Goal: Task Accomplishment & Management: Manage account settings

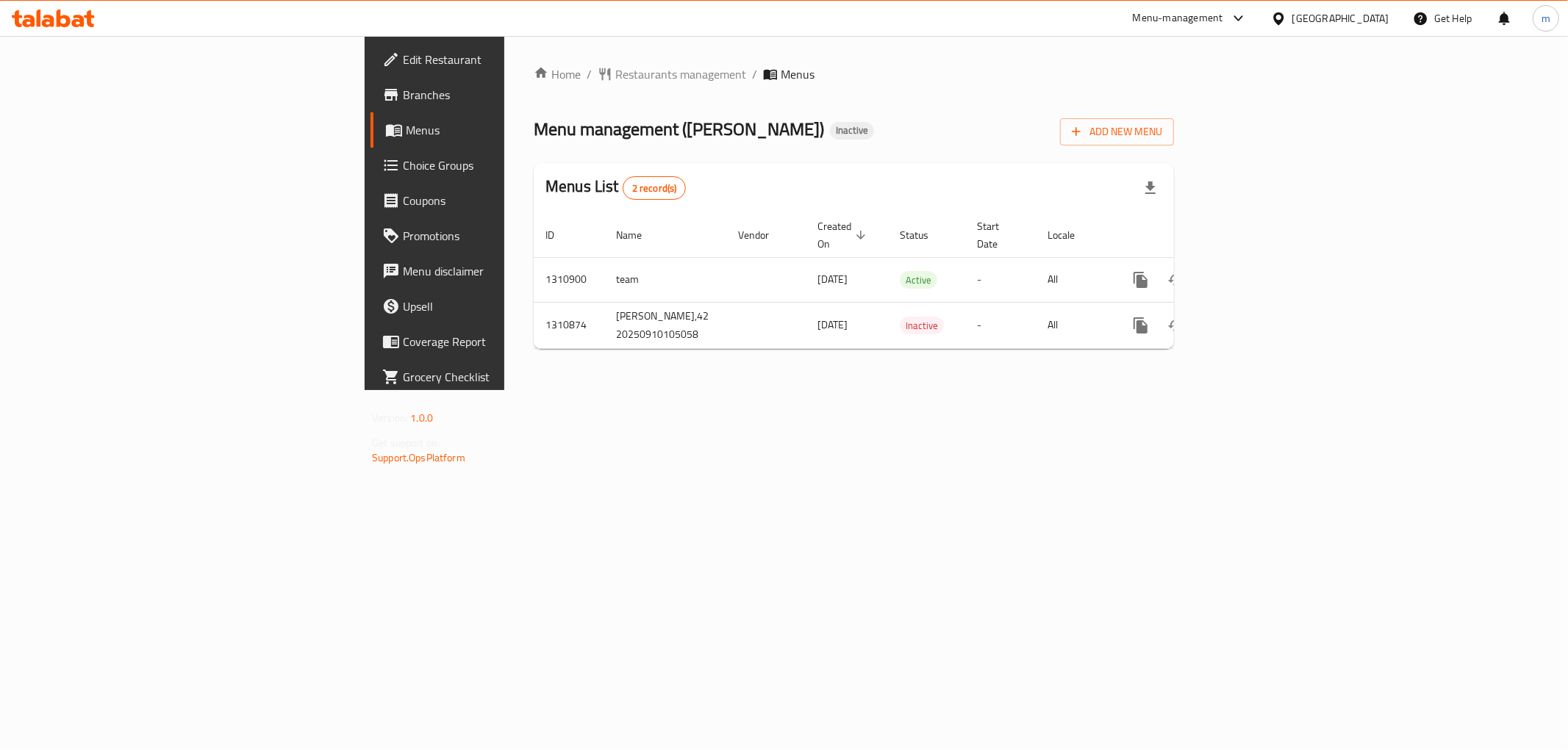
drag, startPoint x: 0, startPoint y: 0, endPoint x: 172, endPoint y: 67, distance: 184.6
click at [403, 67] on span "Edit Restaurant" at bounding box center [509, 59] width 212 height 18
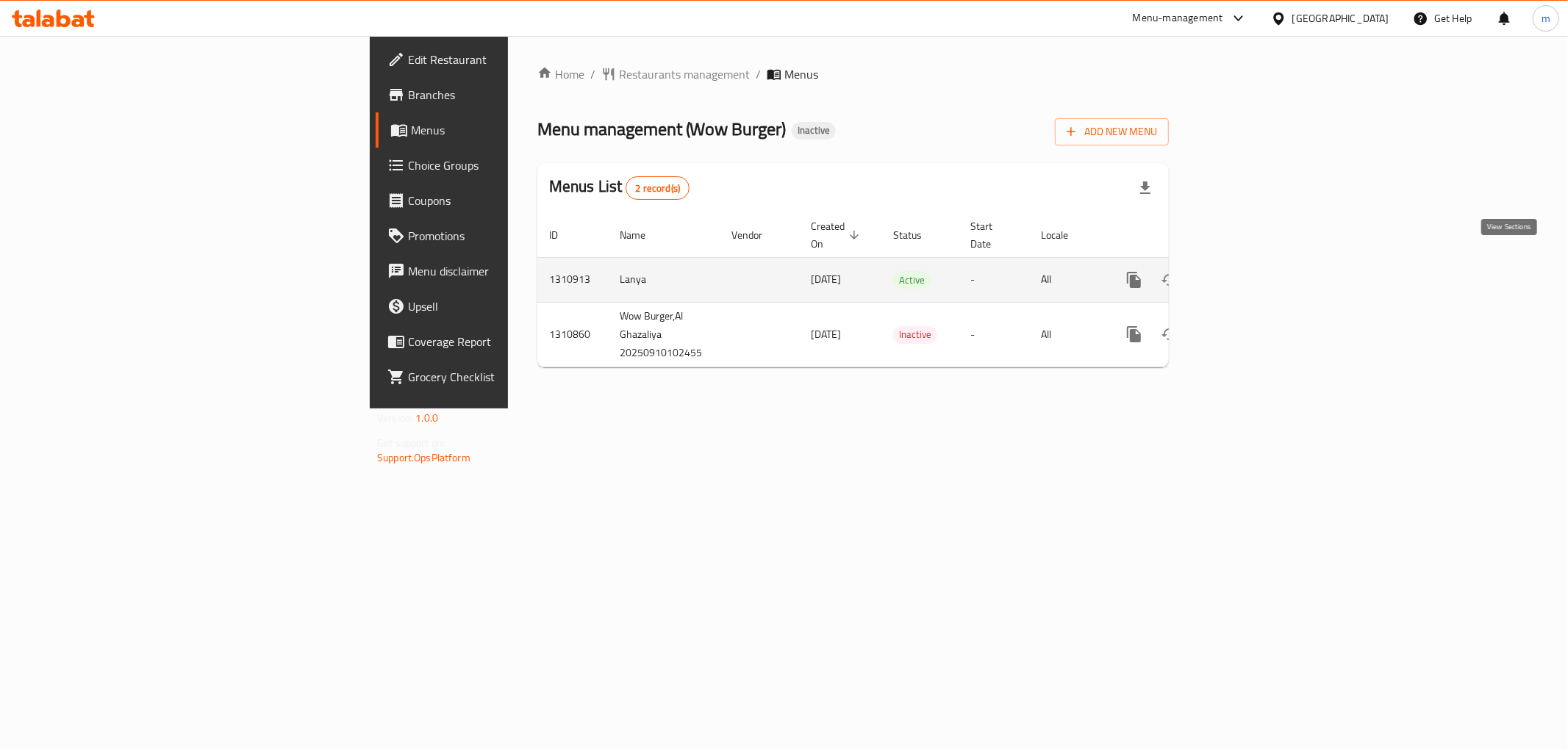
click at [1249, 271] on icon "enhanced table" at bounding box center [1240, 280] width 18 height 18
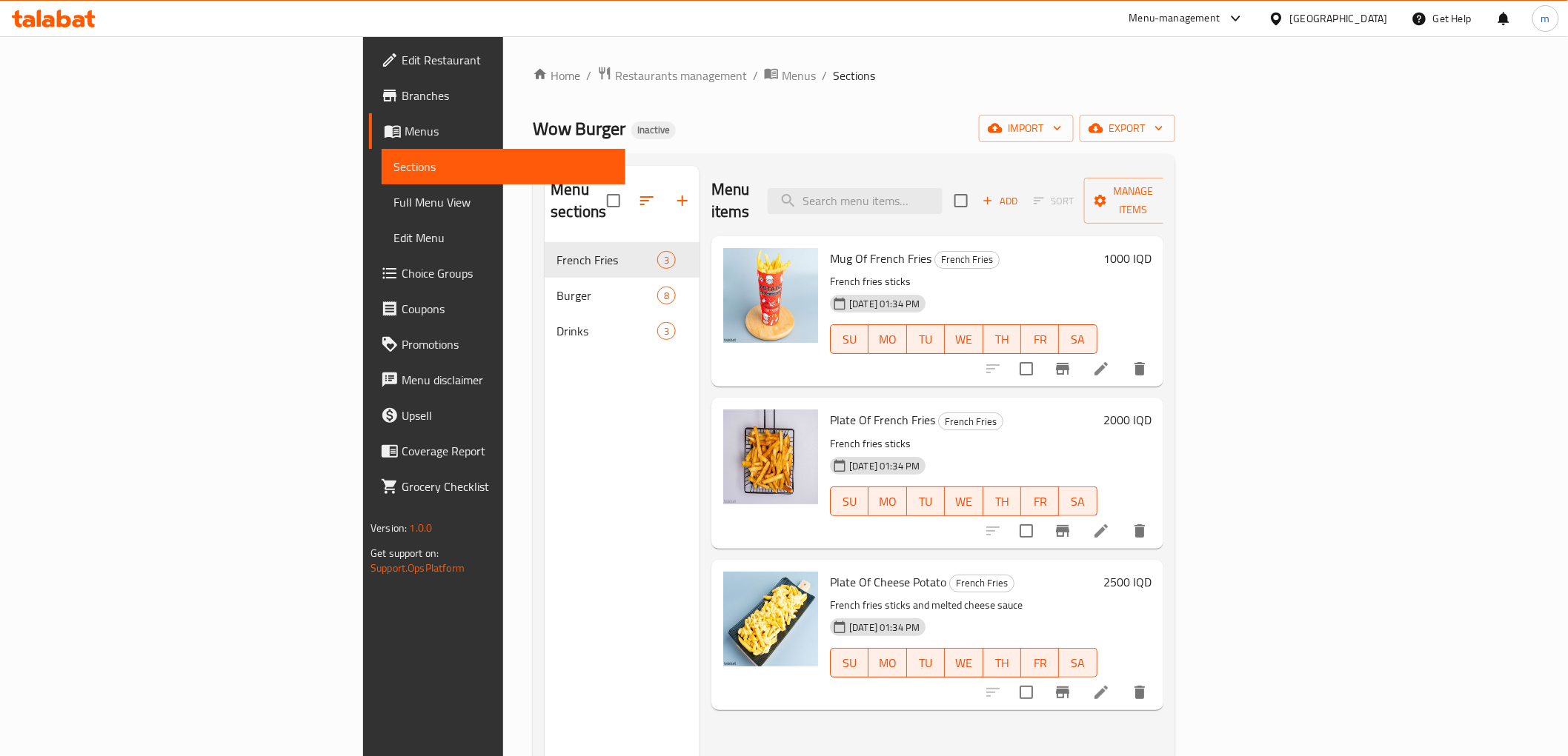
click at [393, 205] on span "Full Menu View" at bounding box center [502, 202] width 219 height 18
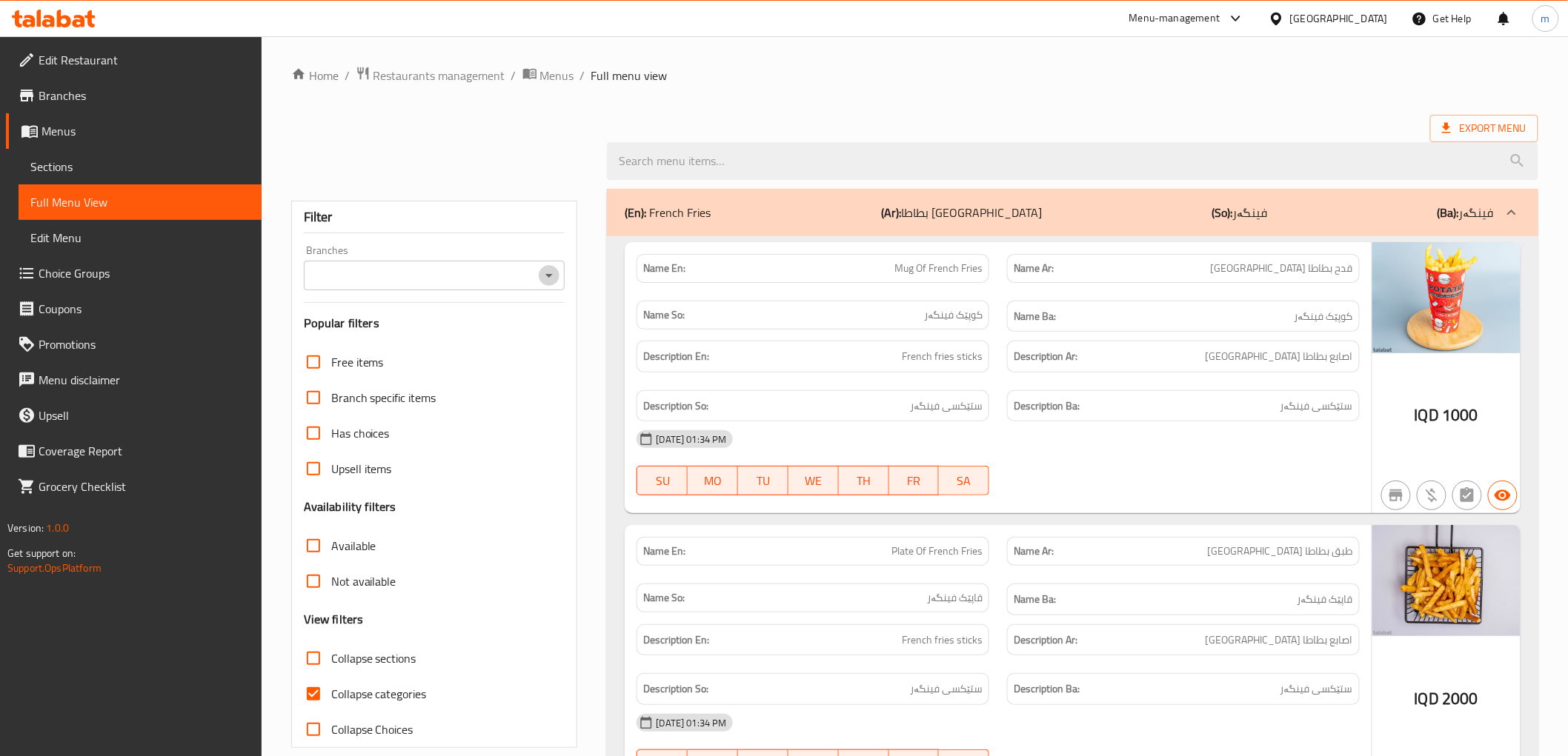
click at [554, 274] on icon "Open" at bounding box center [548, 276] width 18 height 18
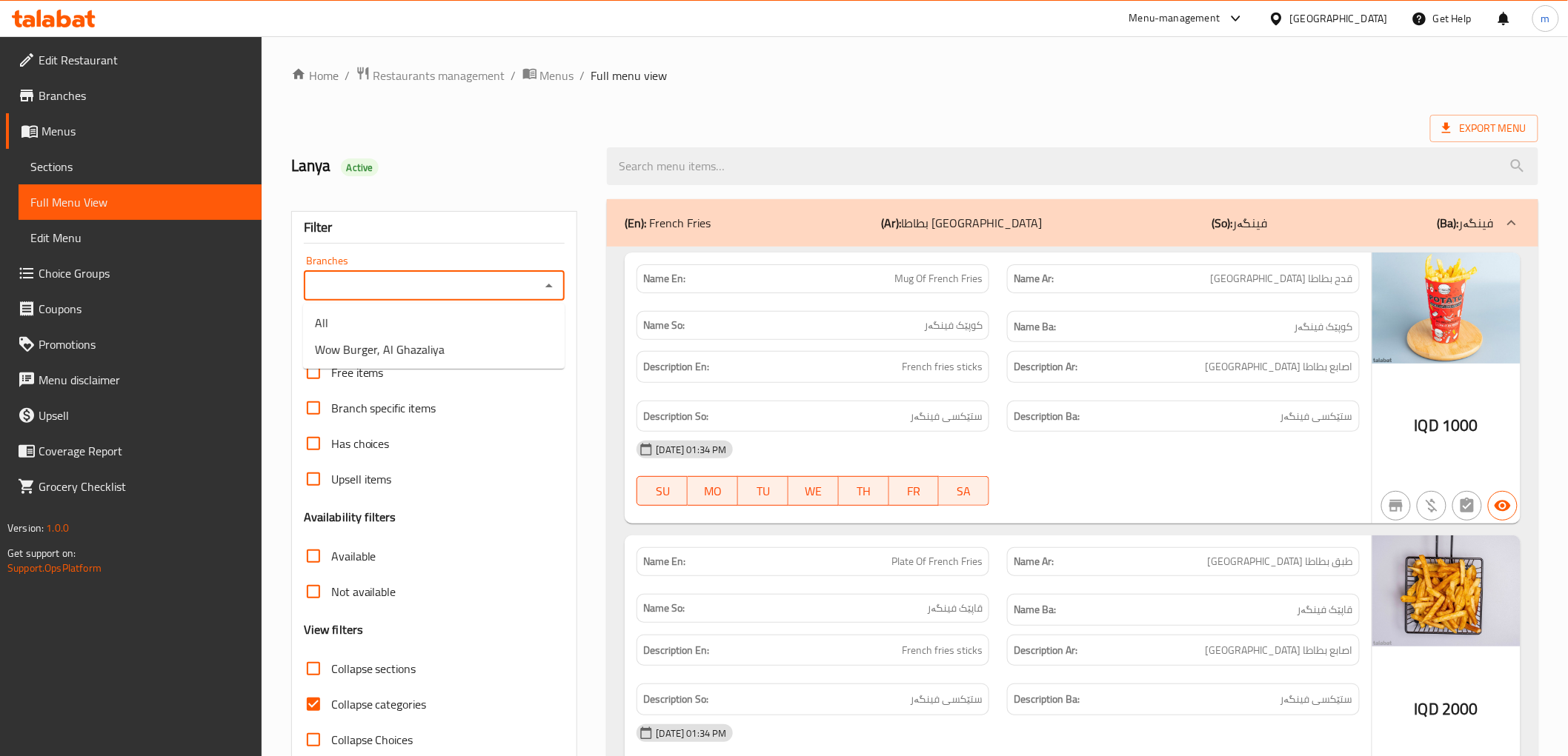
drag, startPoint x: 550, startPoint y: 269, endPoint x: 545, endPoint y: 285, distance: 16.8
click at [550, 271] on div "Branches Branches" at bounding box center [435, 278] width 261 height 45
click at [545, 285] on icon "Close" at bounding box center [548, 286] width 18 height 18
click at [545, 286] on icon "Open" at bounding box center [548, 286] width 18 height 18
click at [477, 343] on li "Wow Burger, Al Ghazaliya" at bounding box center [434, 350] width 261 height 26
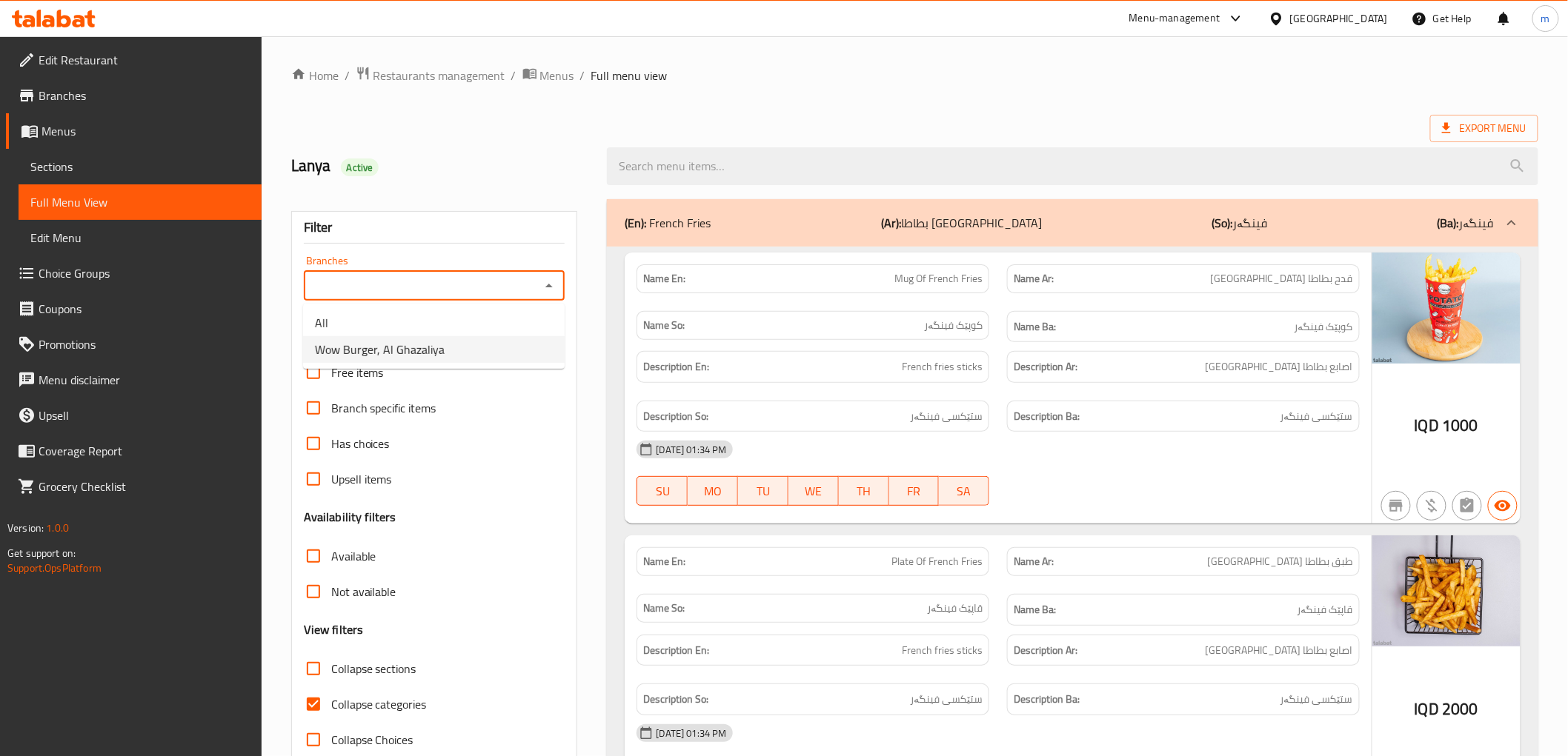
type input "Wow Burger, Al Ghazaliya"
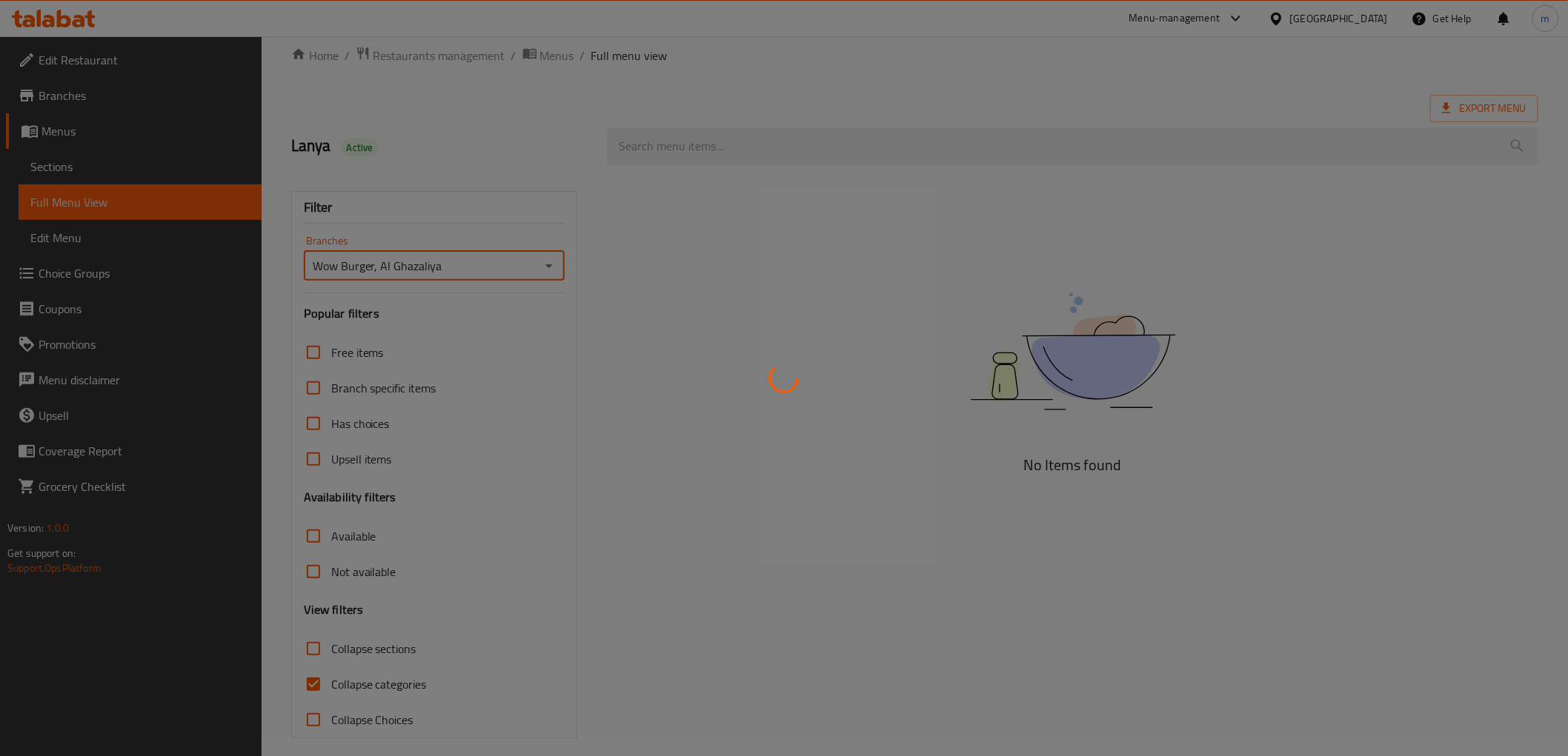
scroll to position [32, 0]
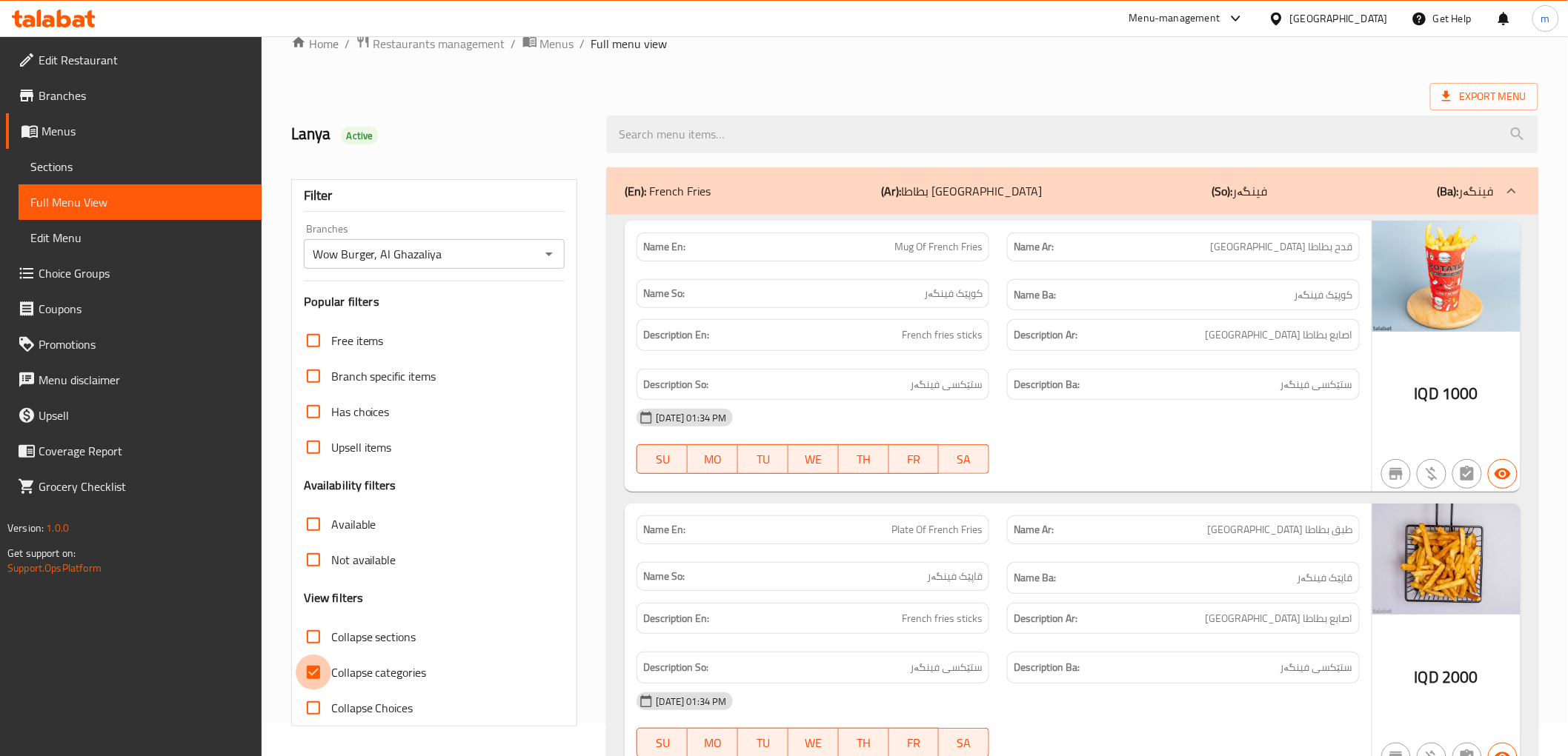
click at [329, 674] on input "Collapse categories" at bounding box center [313, 672] width 36 height 36
checkbox input "false"
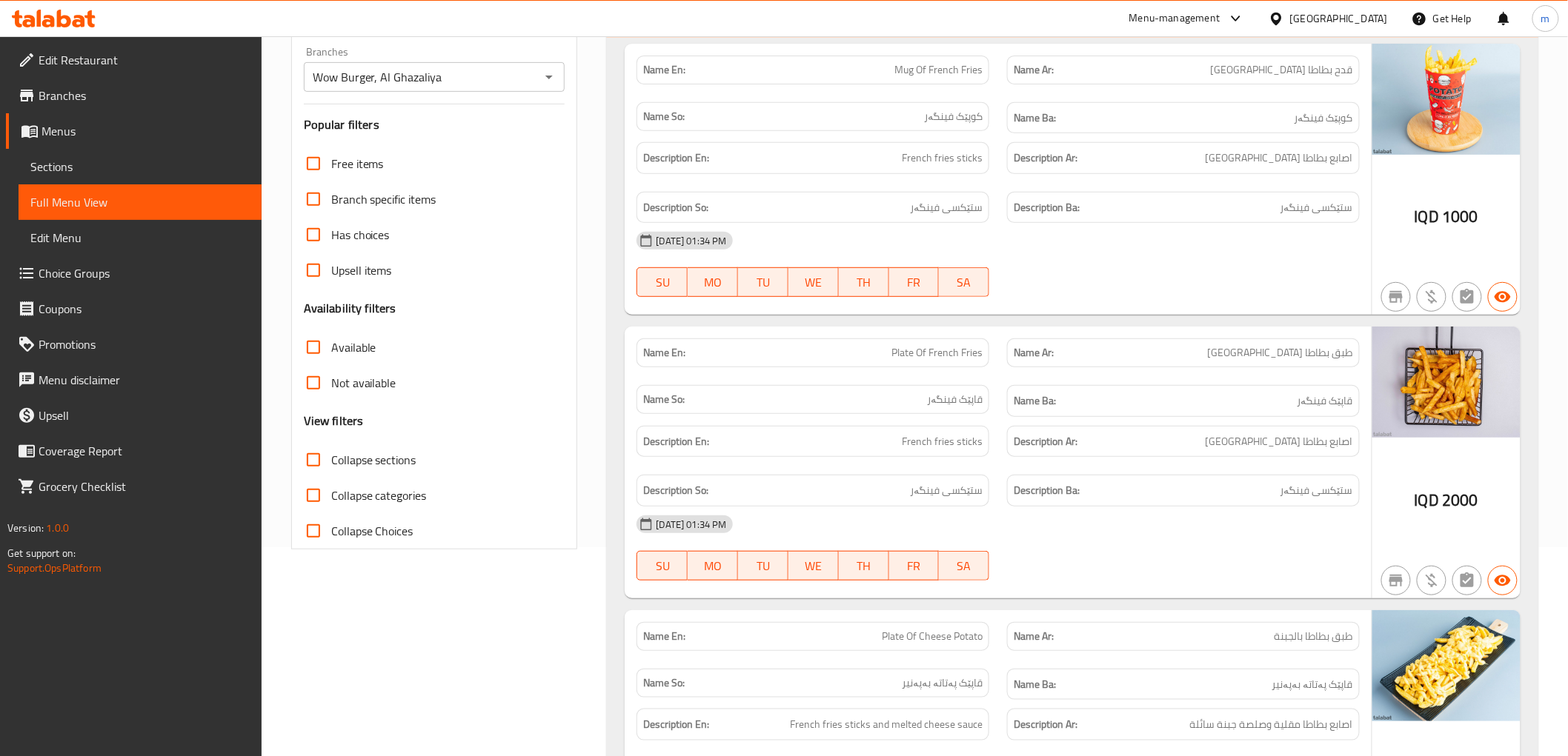
scroll to position [169, 0]
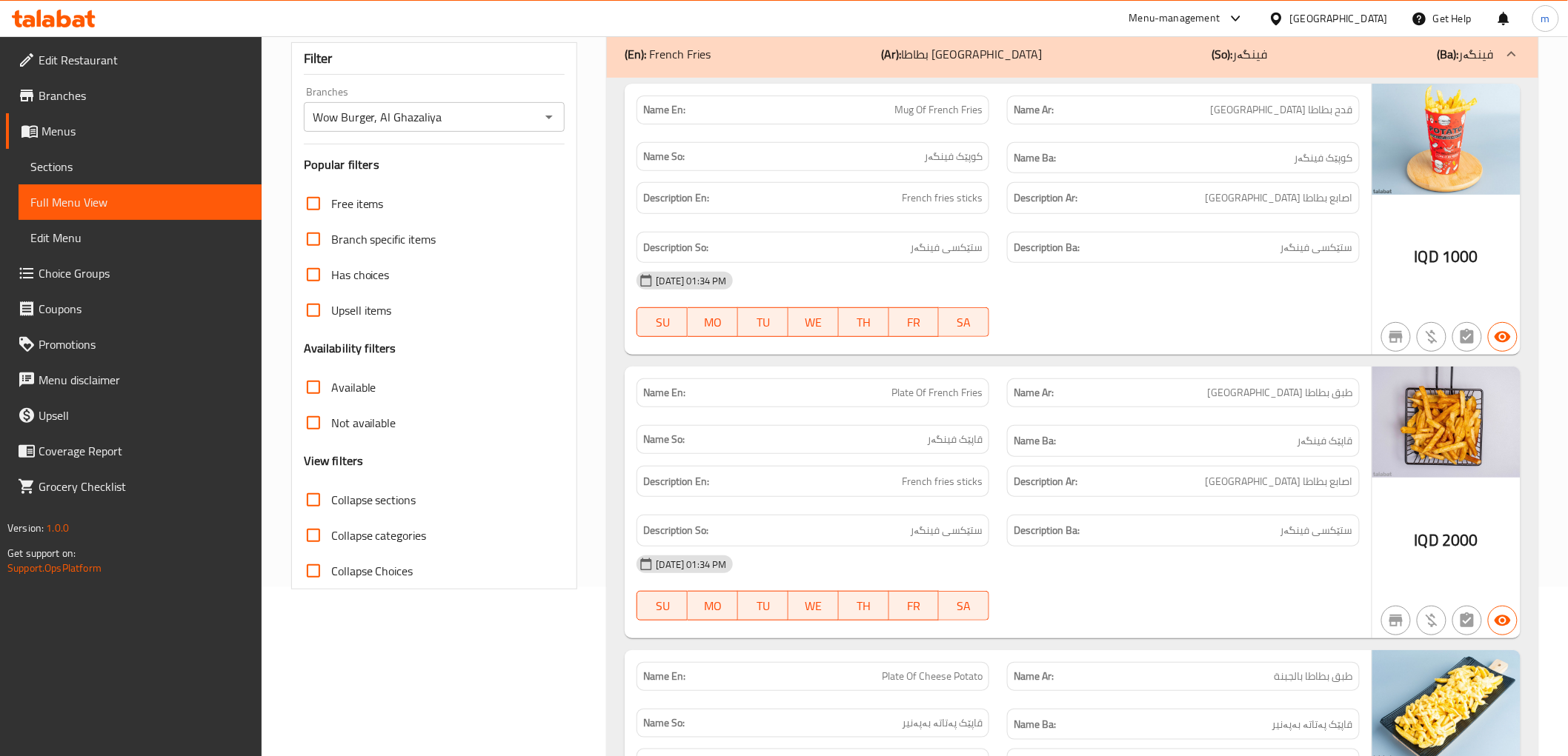
click at [1350, 110] on span "قدح بطاطا [GEOGRAPHIC_DATA]" at bounding box center [1281, 110] width 142 height 16
copy span "قدح"
click at [909, 102] on span "Mug Of French Fries" at bounding box center [939, 110] width 88 height 16
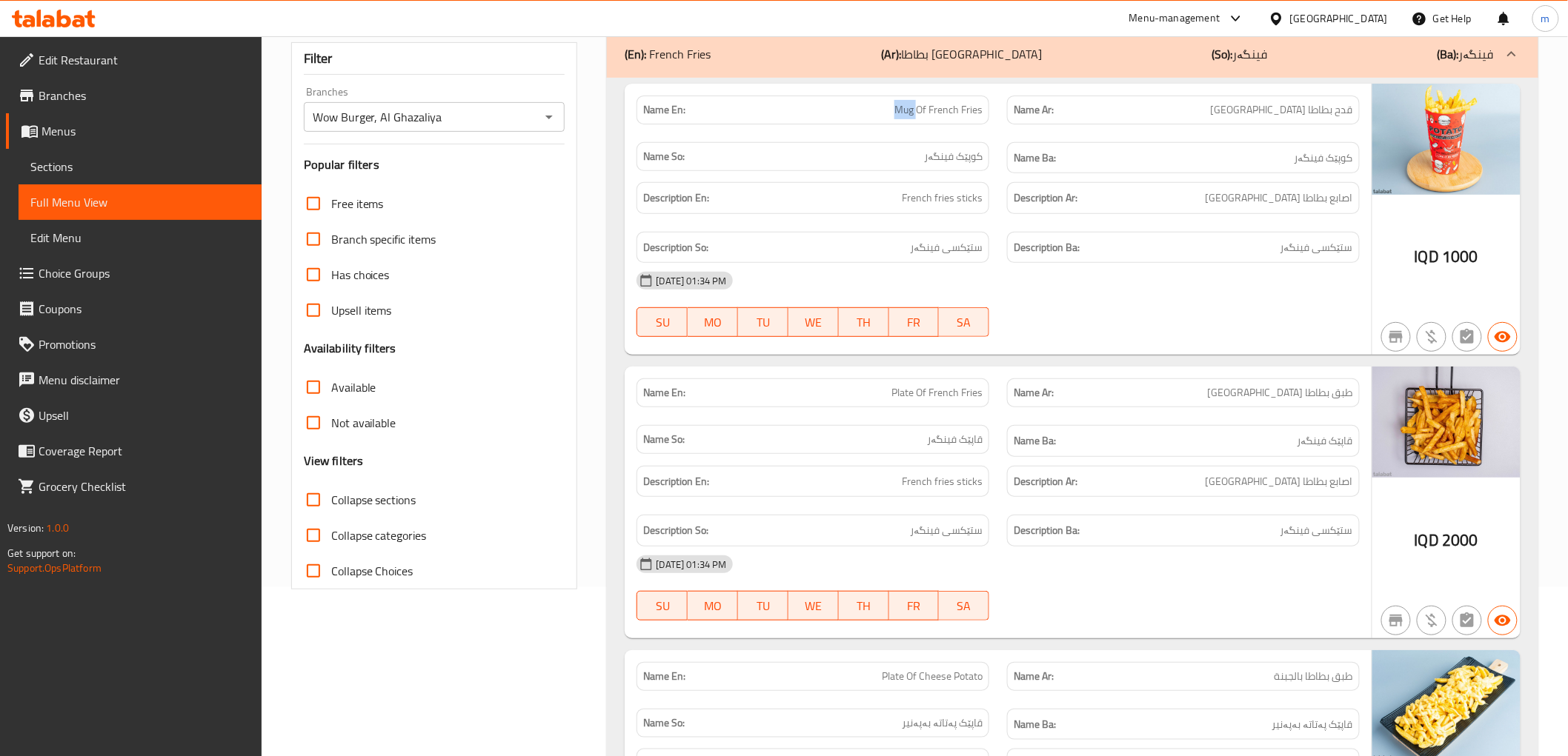
copy span "Mug"
drag, startPoint x: 1338, startPoint y: 152, endPoint x: 1350, endPoint y: 158, distance: 13.4
click at [1350, 158] on span "کوپێک فینگەر" at bounding box center [1323, 158] width 58 height 19
click at [1361, 164] on div "Name Ba: کوپێک فینگەر" at bounding box center [1183, 158] width 371 height 50
click at [1350, 153] on span "کوپێک فینگەر" at bounding box center [1323, 158] width 58 height 19
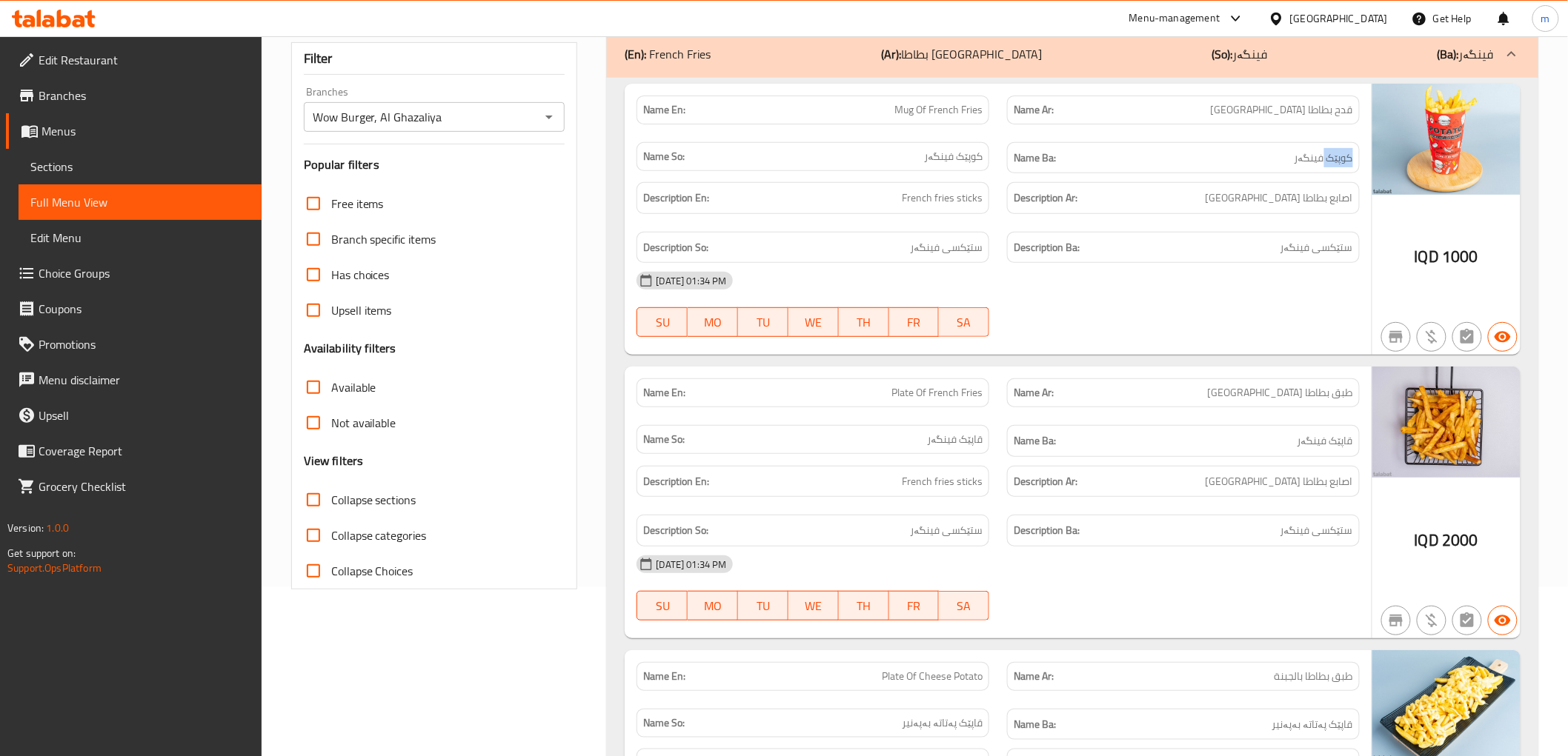
click at [1350, 153] on span "کوپێک فینگەر" at bounding box center [1323, 158] width 58 height 19
copy span "کوپێک"
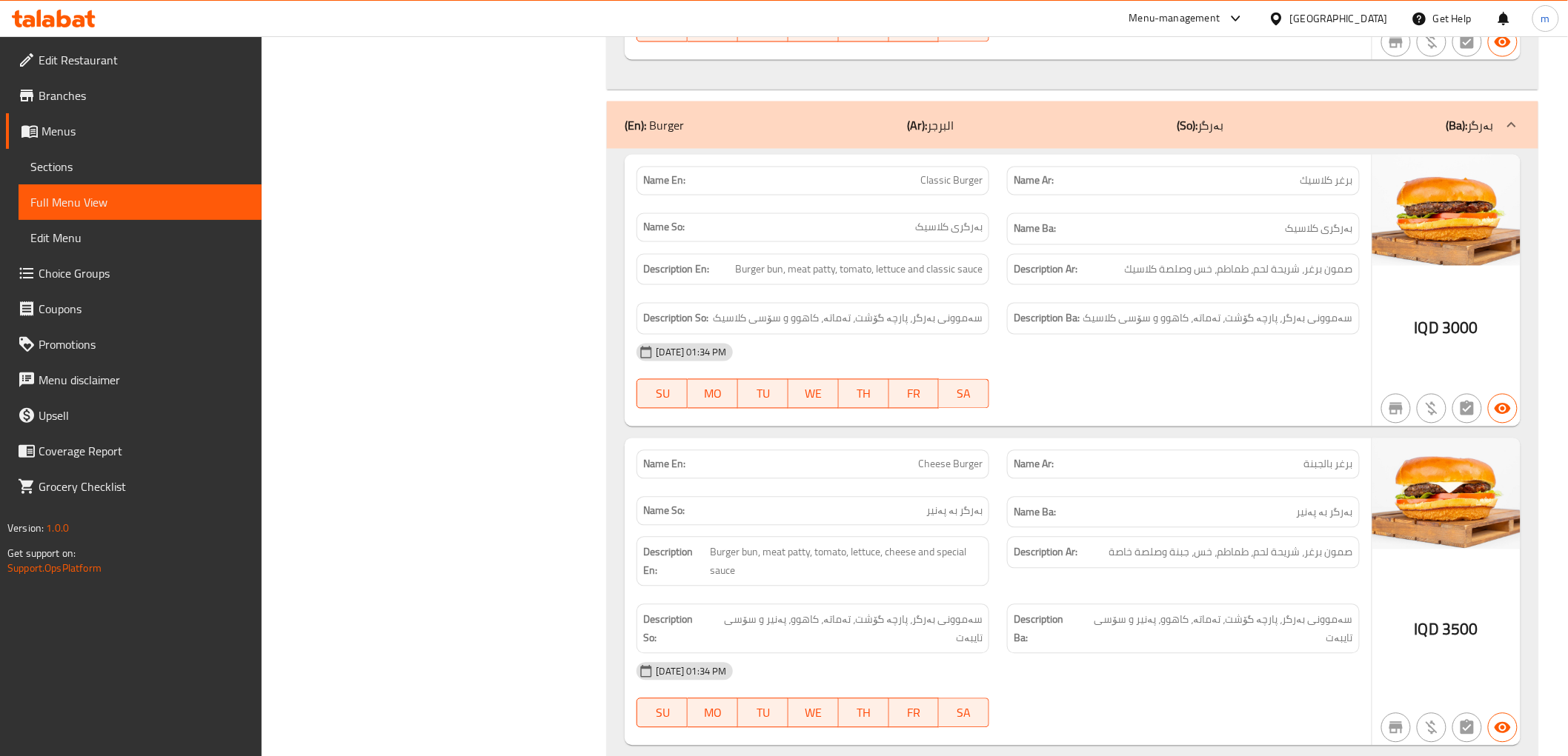
scroll to position [1129, 0]
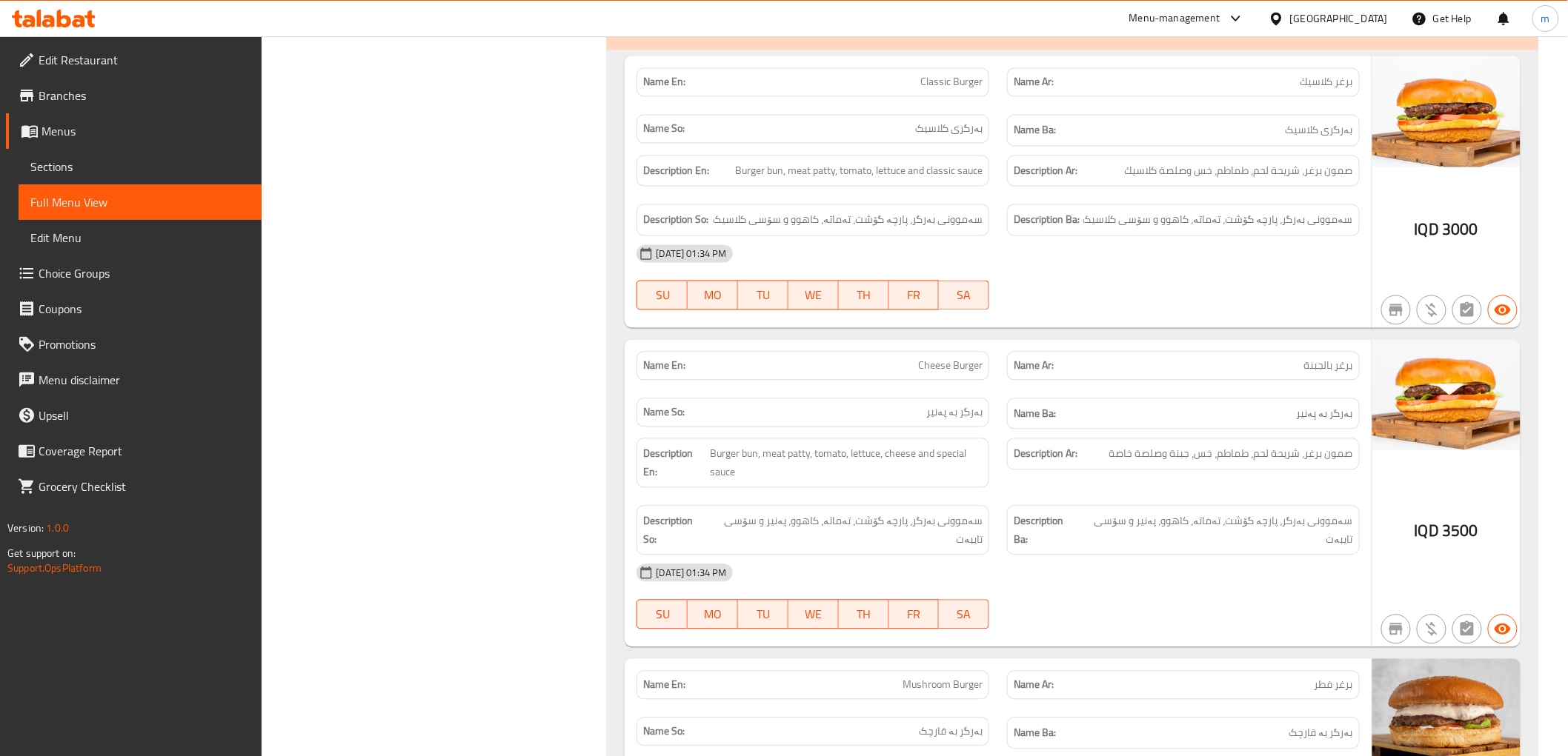
click at [949, 85] on span "Classic Burger" at bounding box center [951, 83] width 62 height 16
copy span "Classic Burger"
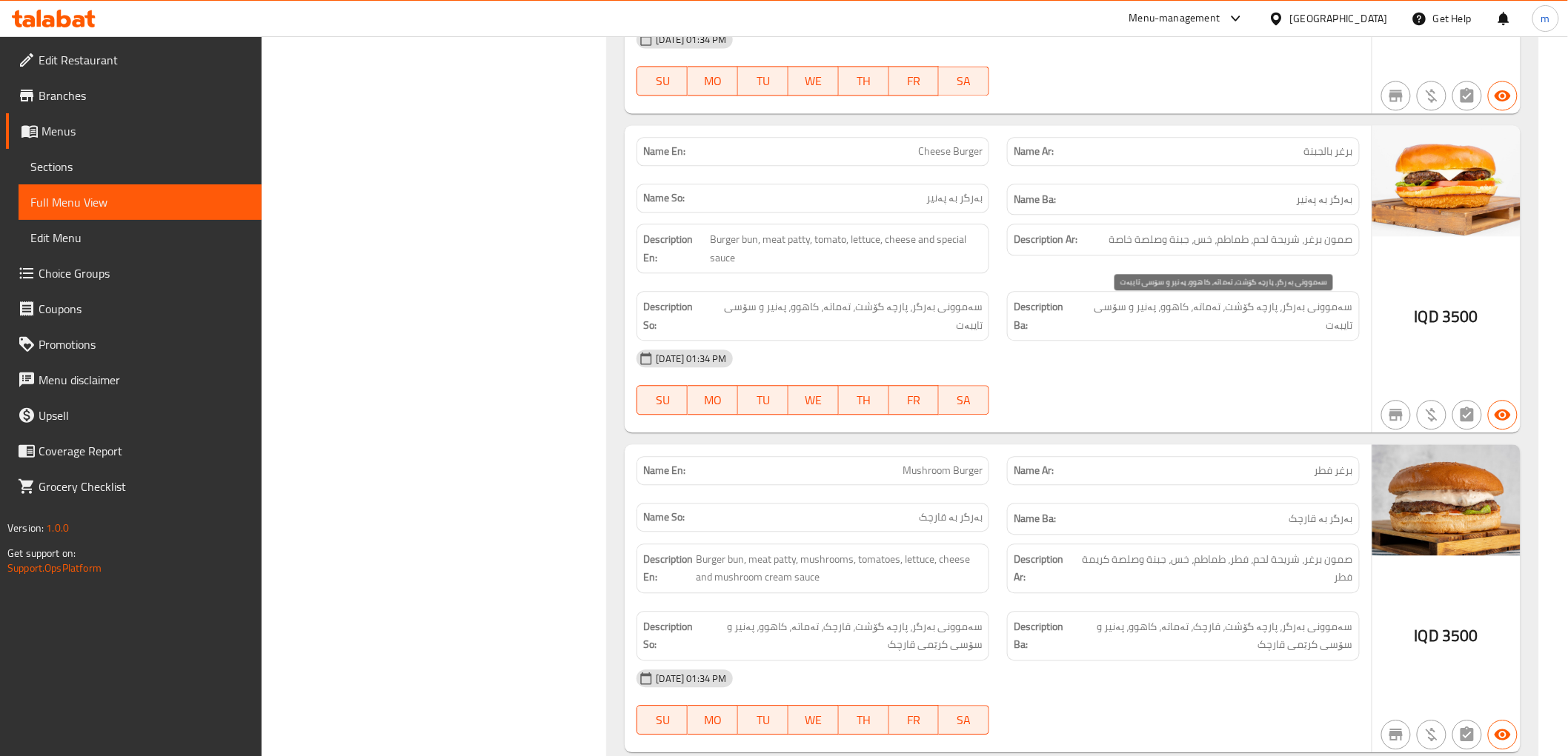
scroll to position [1404, 0]
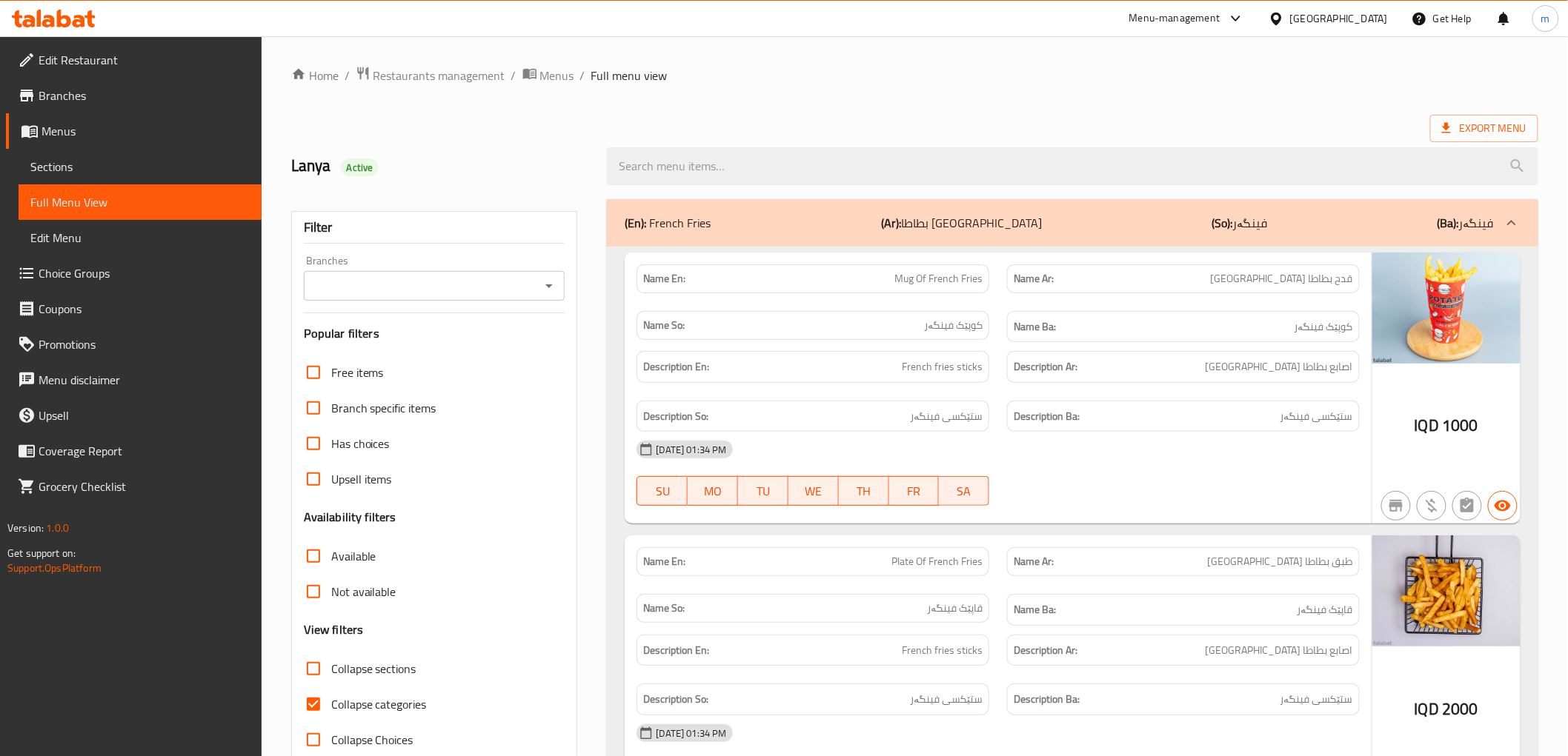
click at [100, 167] on span "Sections" at bounding box center [139, 166] width 219 height 18
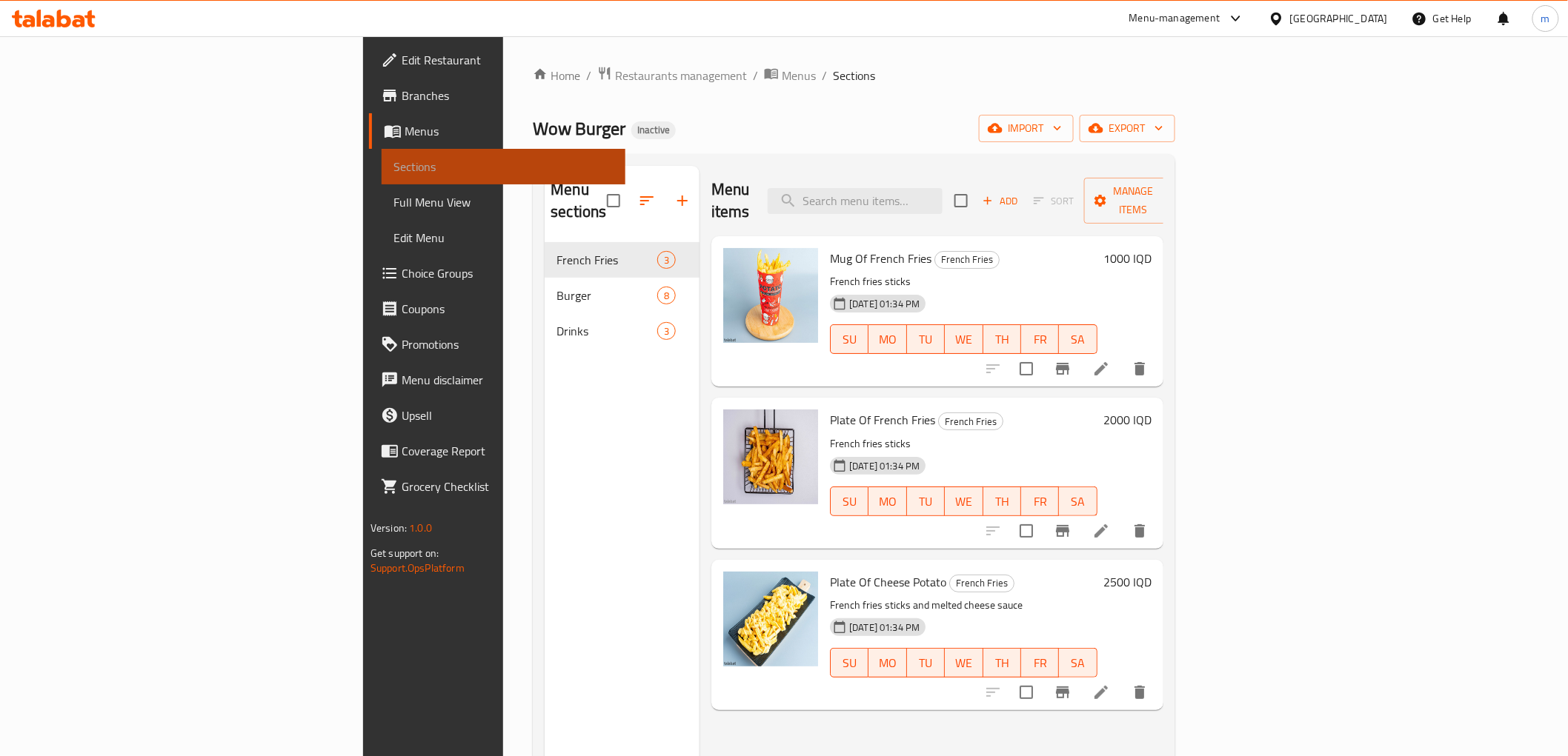
click at [393, 167] on span "Sections" at bounding box center [502, 166] width 219 height 18
click at [1013, 176] on div "Menu items Add Sort Manage items" at bounding box center [937, 200] width 452 height 71
click at [942, 188] on input "search" at bounding box center [855, 201] width 175 height 26
paste input "Classic Burger"
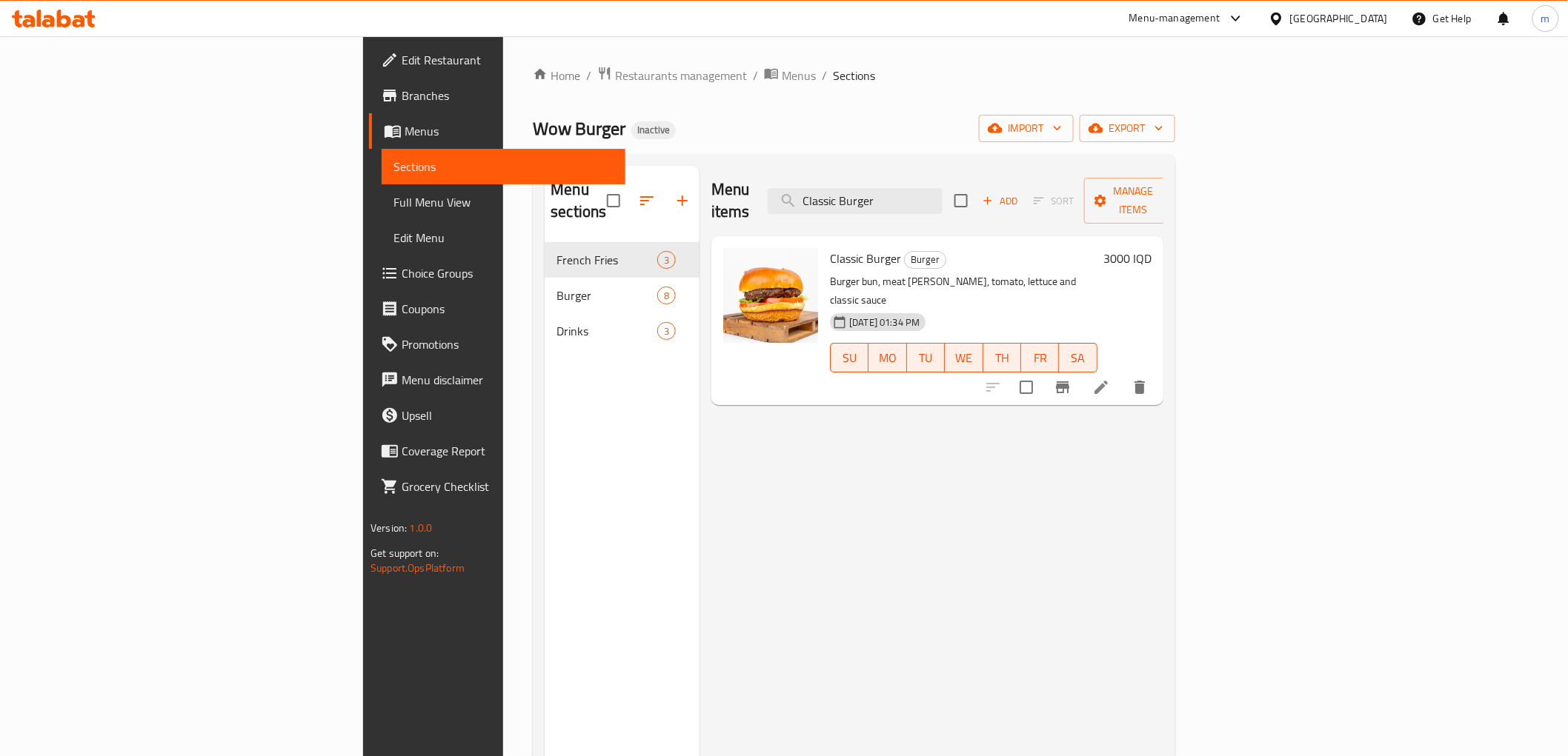
type input "Classic Burger"
click at [1110, 379] on icon at bounding box center [1101, 387] width 18 height 18
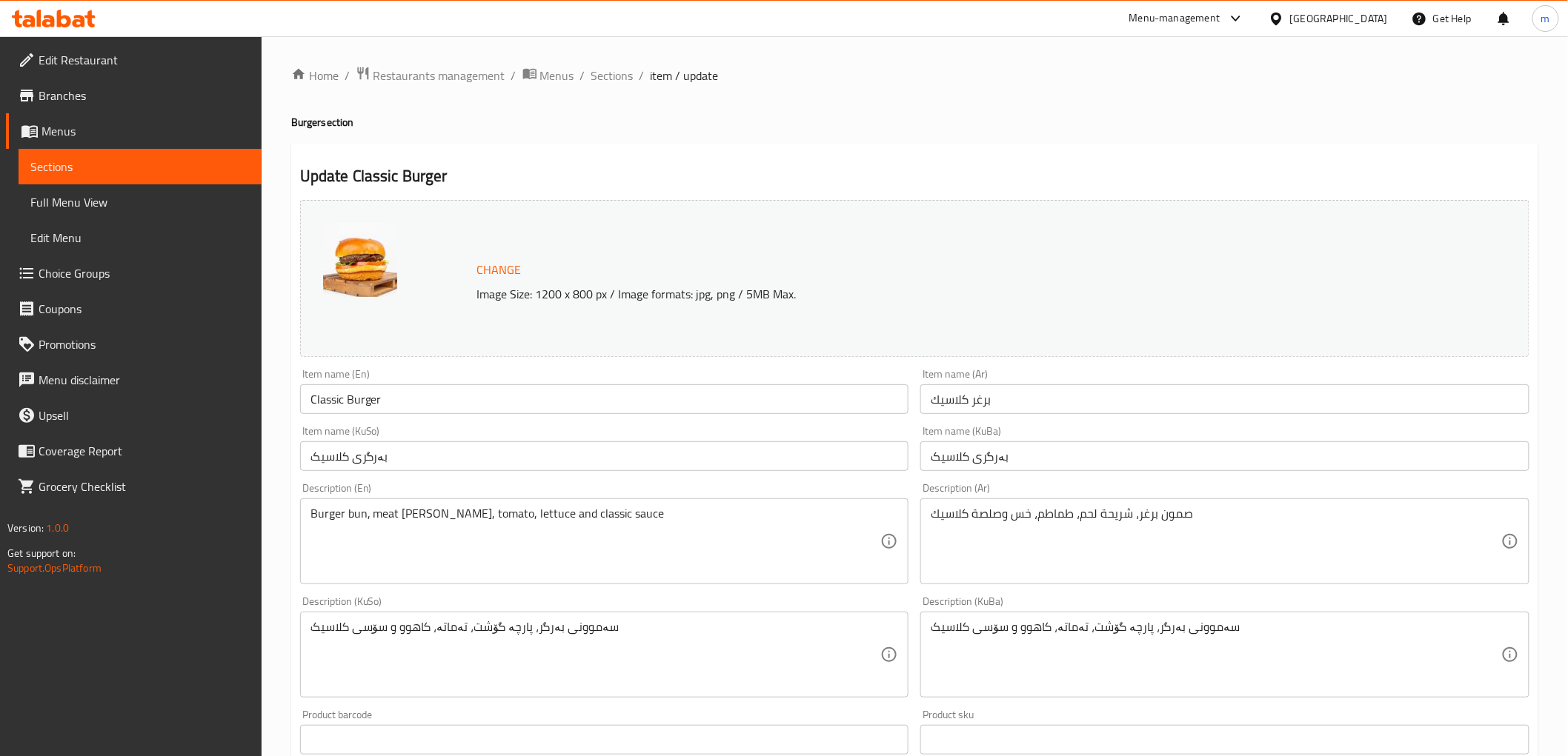
drag, startPoint x: 363, startPoint y: 515, endPoint x: 356, endPoint y: 513, distance: 7.3
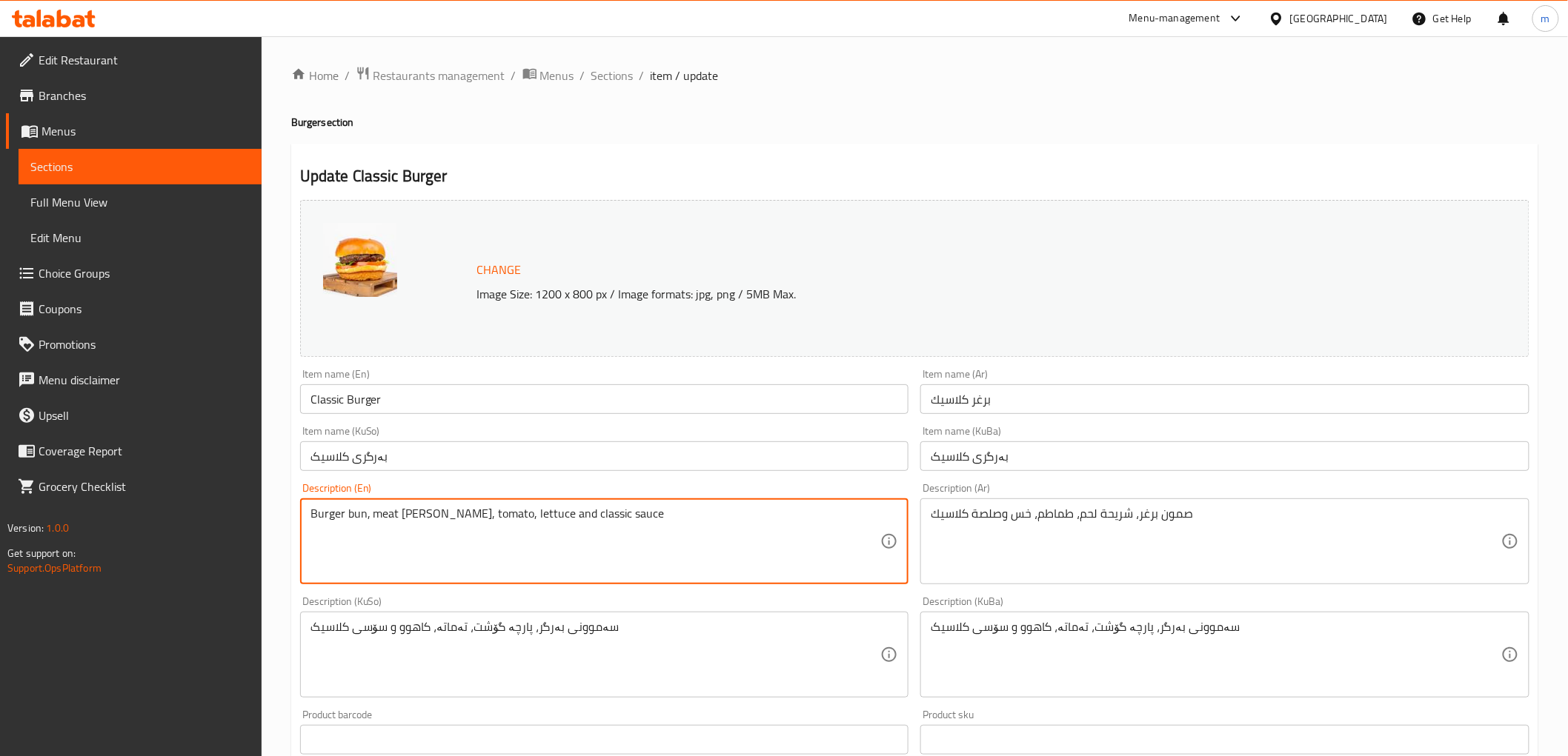
click at [356, 513] on textarea "Burger bun, meat patty, tomato, lettuce and classic sauce" at bounding box center [595, 542] width 571 height 71
type textarea "Burger samoon, meat [PERSON_NAME], tomato, lettuce and classic sauce"
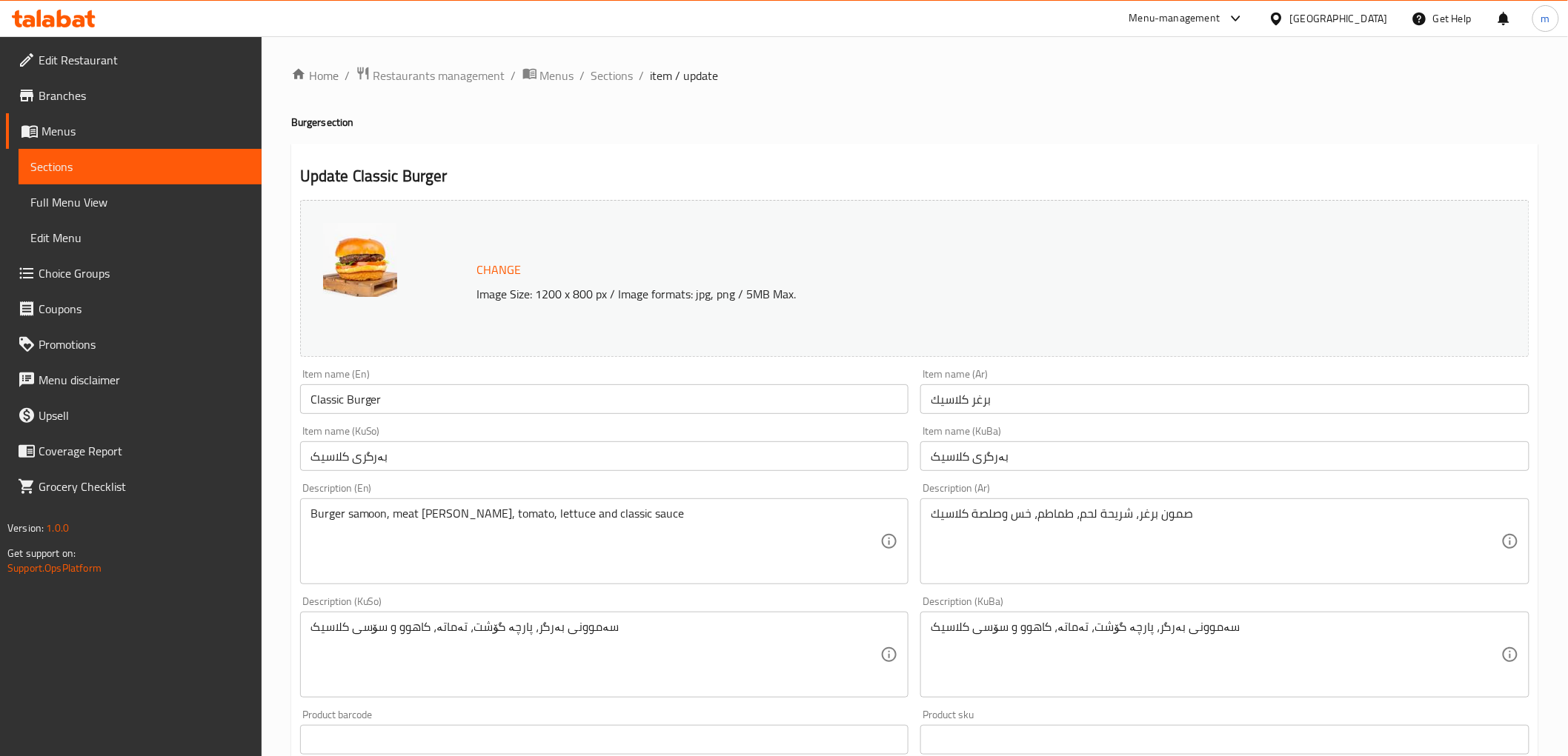
drag, startPoint x: 463, startPoint y: 420, endPoint x: 460, endPoint y: 452, distance: 32.1
click at [463, 420] on div "Item name (KuSo) بەرگری کلاسیک Item name (KuSo)" at bounding box center [605, 449] width 621 height 57
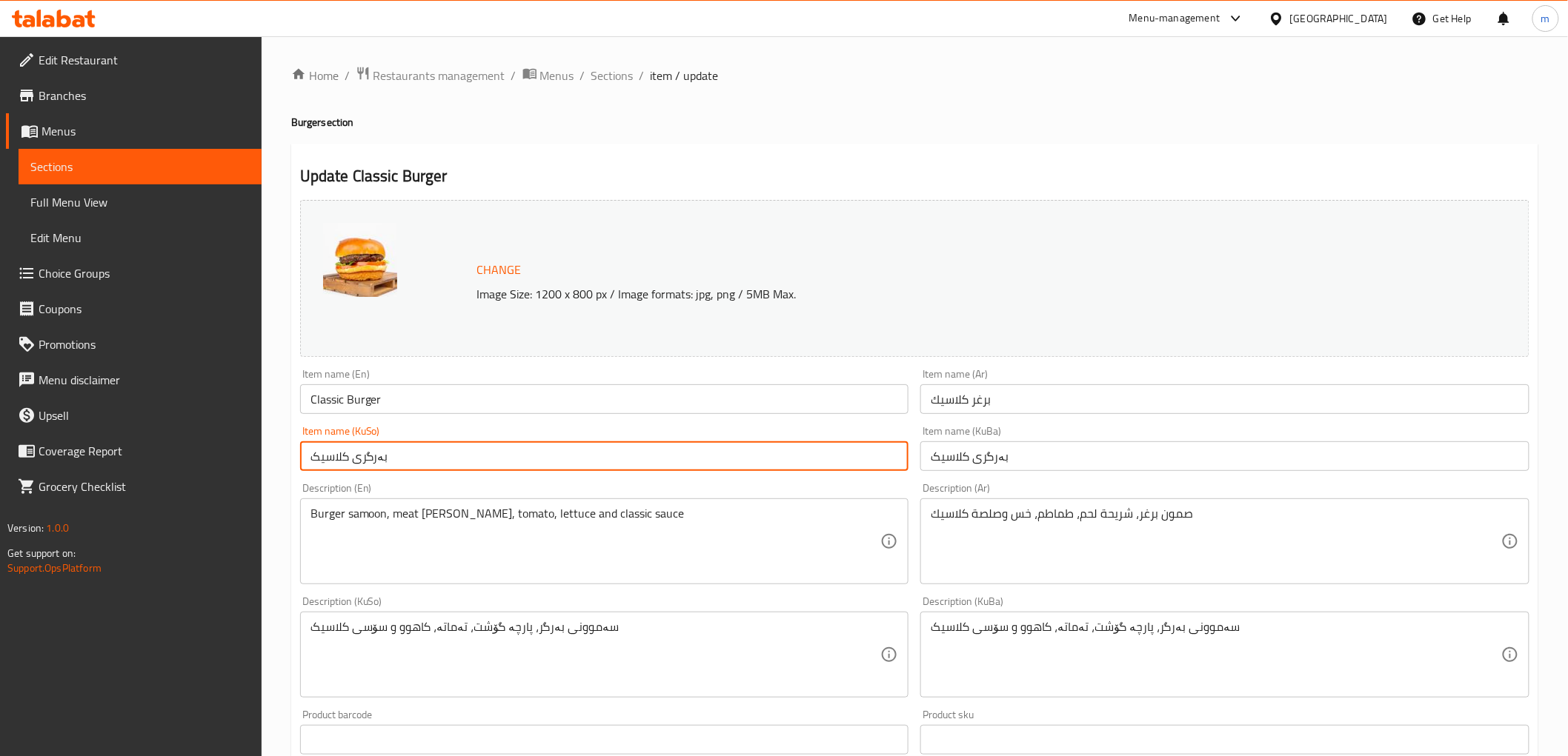
click at [459, 454] on input "بەرگری کلاسیک" at bounding box center [605, 457] width 610 height 30
click at [594, 79] on span "Sections" at bounding box center [612, 75] width 42 height 18
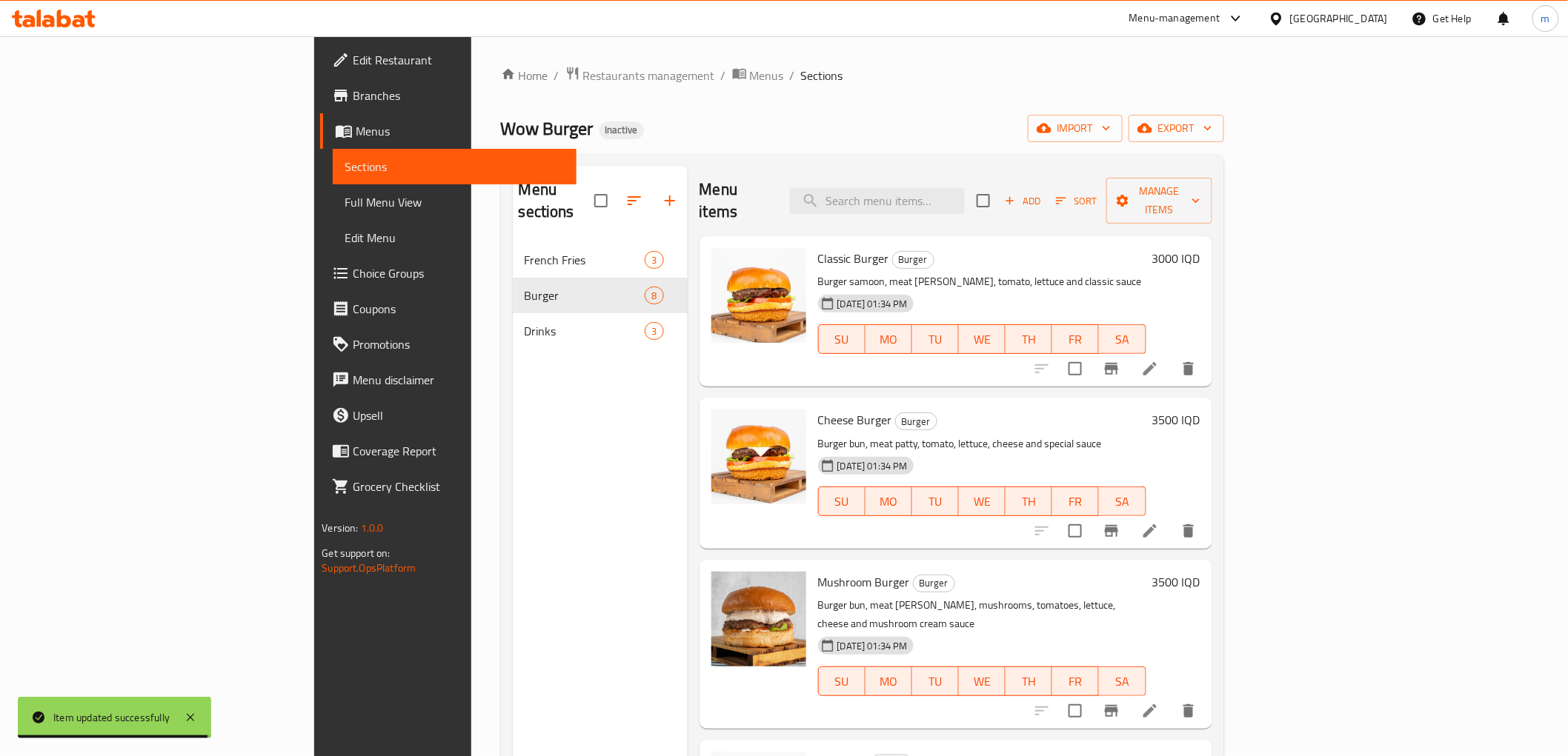
click at [812, 289] on div "[DATE] 01:34 PM" at bounding box center [854, 304] width 86 height 30
click at [818, 273] on p "Burger samoon, meat [PERSON_NAME], tomato, lettuce and classic sauce" at bounding box center [982, 282] width 328 height 19
copy p "samoon"
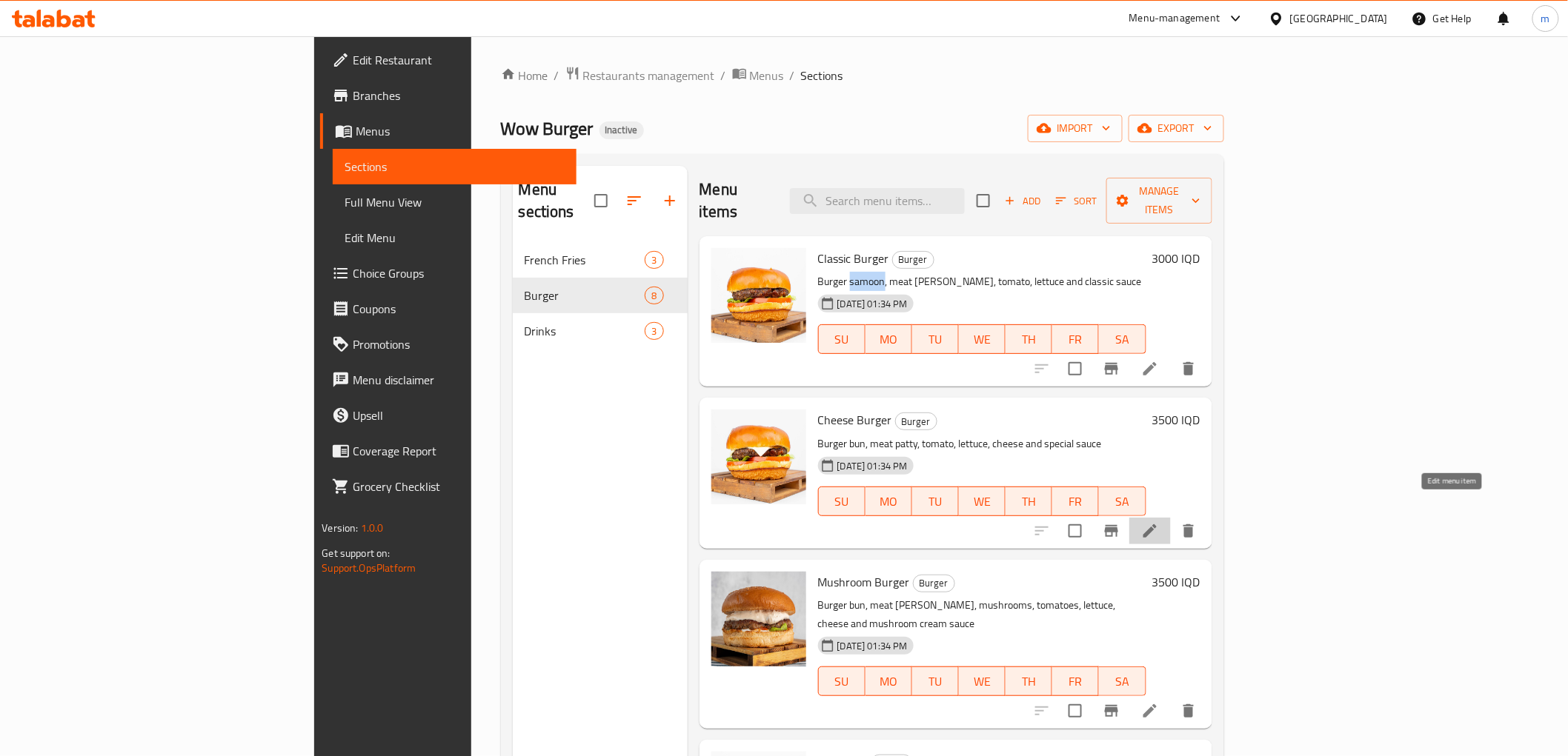
click at [1157, 525] on icon at bounding box center [1150, 531] width 13 height 13
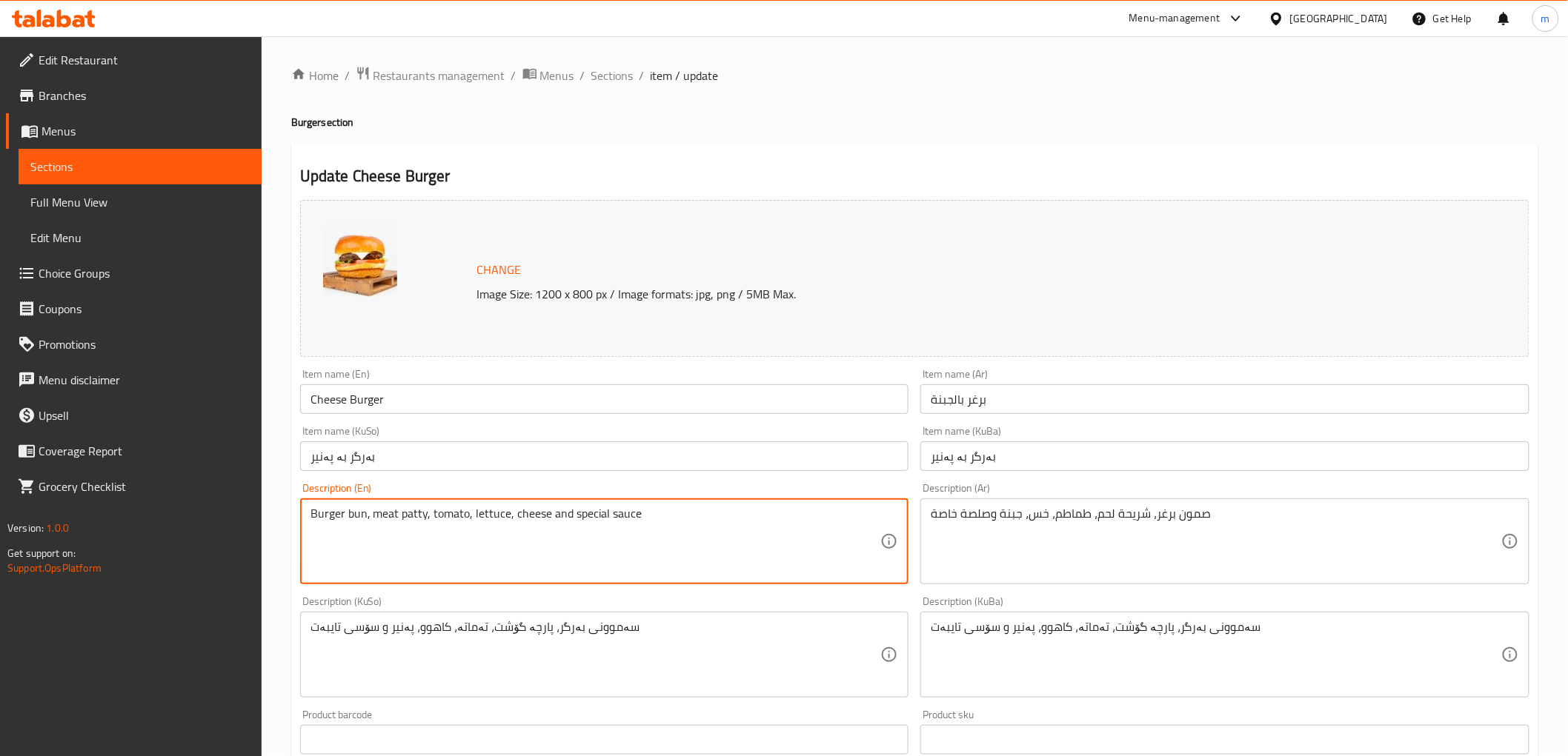
click at [354, 512] on textarea "Burger bun, meat patty, tomato, lettuce, cheese and special sauce" at bounding box center [595, 542] width 571 height 71
paste textarea "samoo"
type textarea "Burger samoon, meat patty, tomato, lettuce, cheese and special sauce"
drag, startPoint x: 424, startPoint y: 403, endPoint x: 425, endPoint y: 422, distance: 19.0
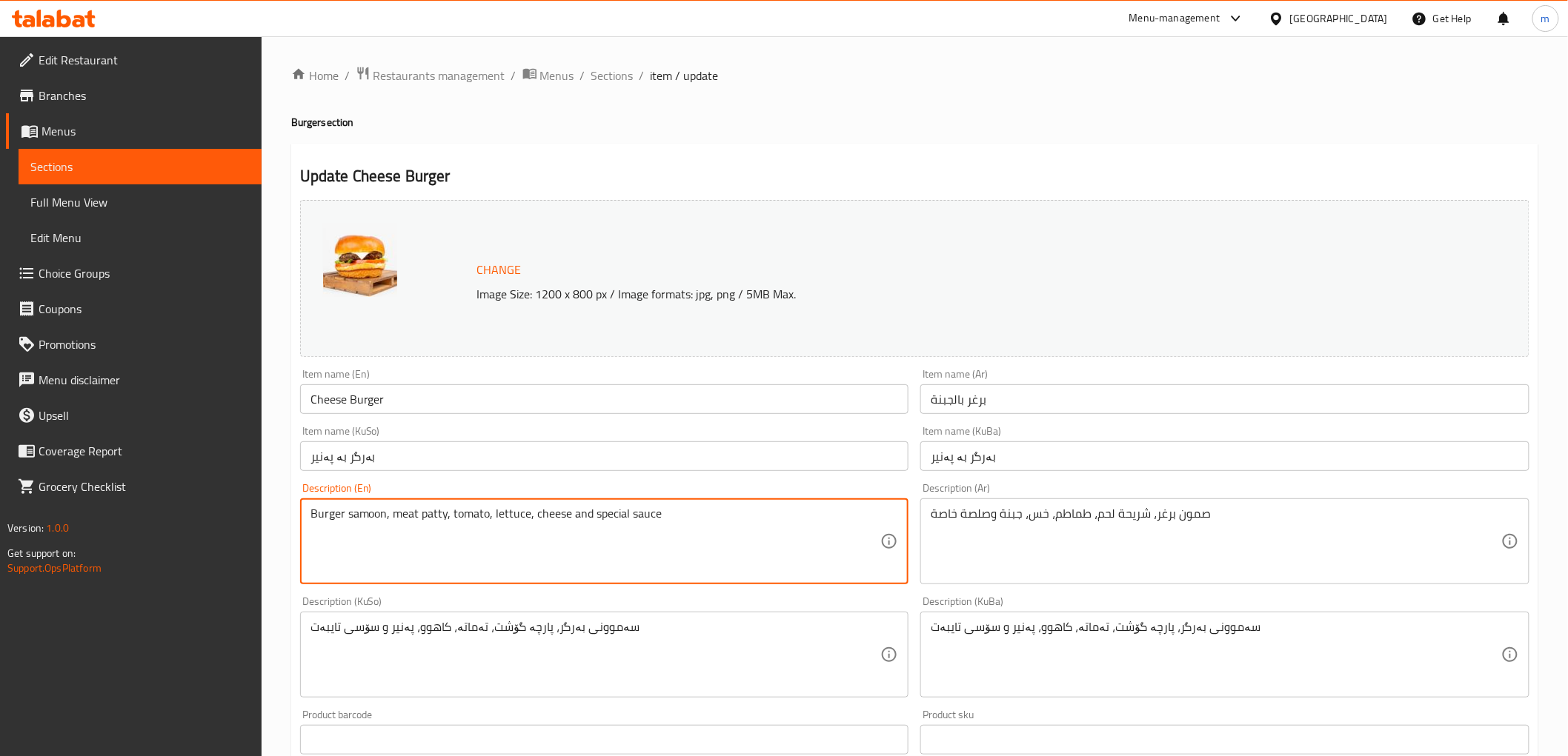
click at [425, 417] on div "Item name (En) Cheese Burger Item name (En)" at bounding box center [605, 391] width 621 height 57
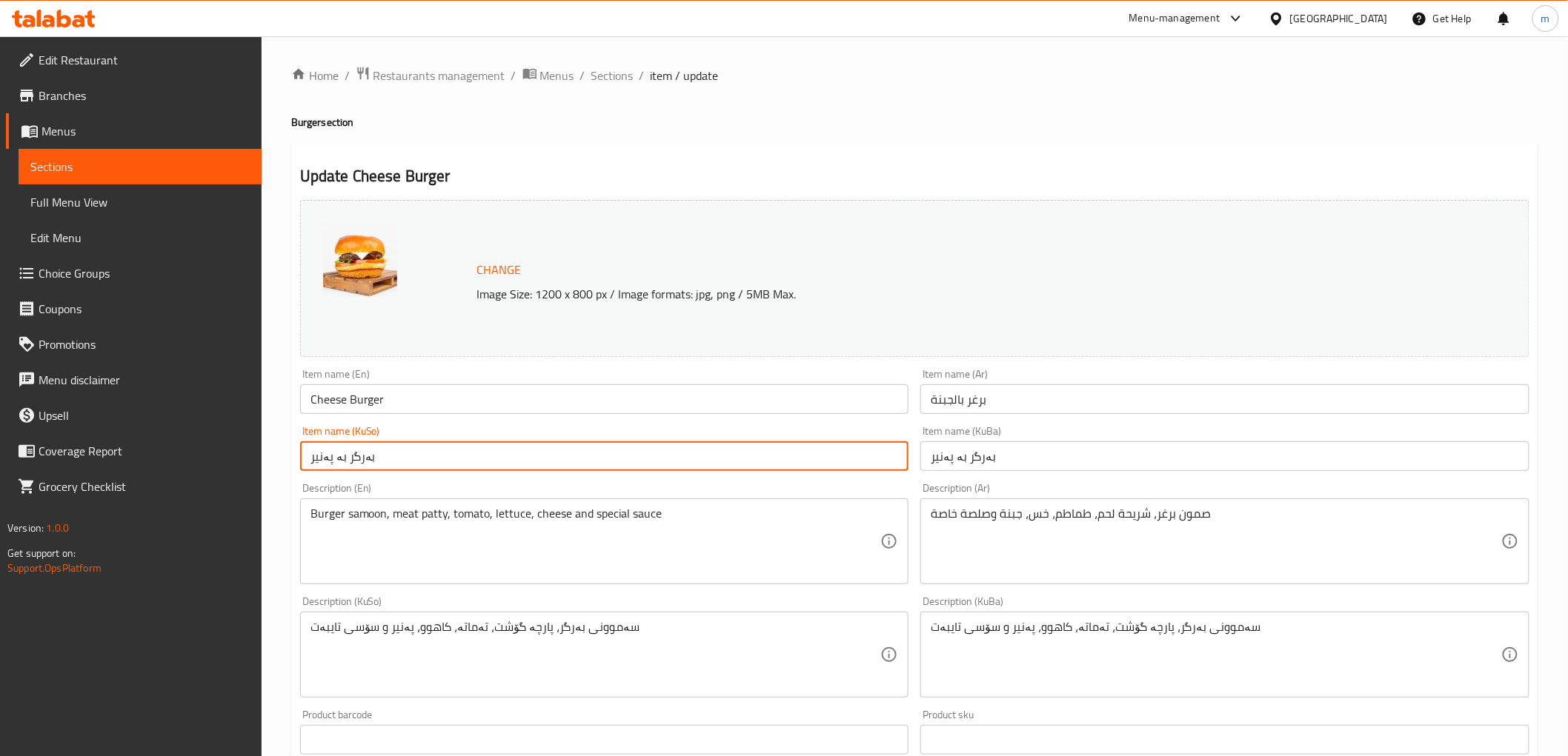
click at [428, 446] on input "بەرگر بە پەنیر" at bounding box center [605, 457] width 610 height 30
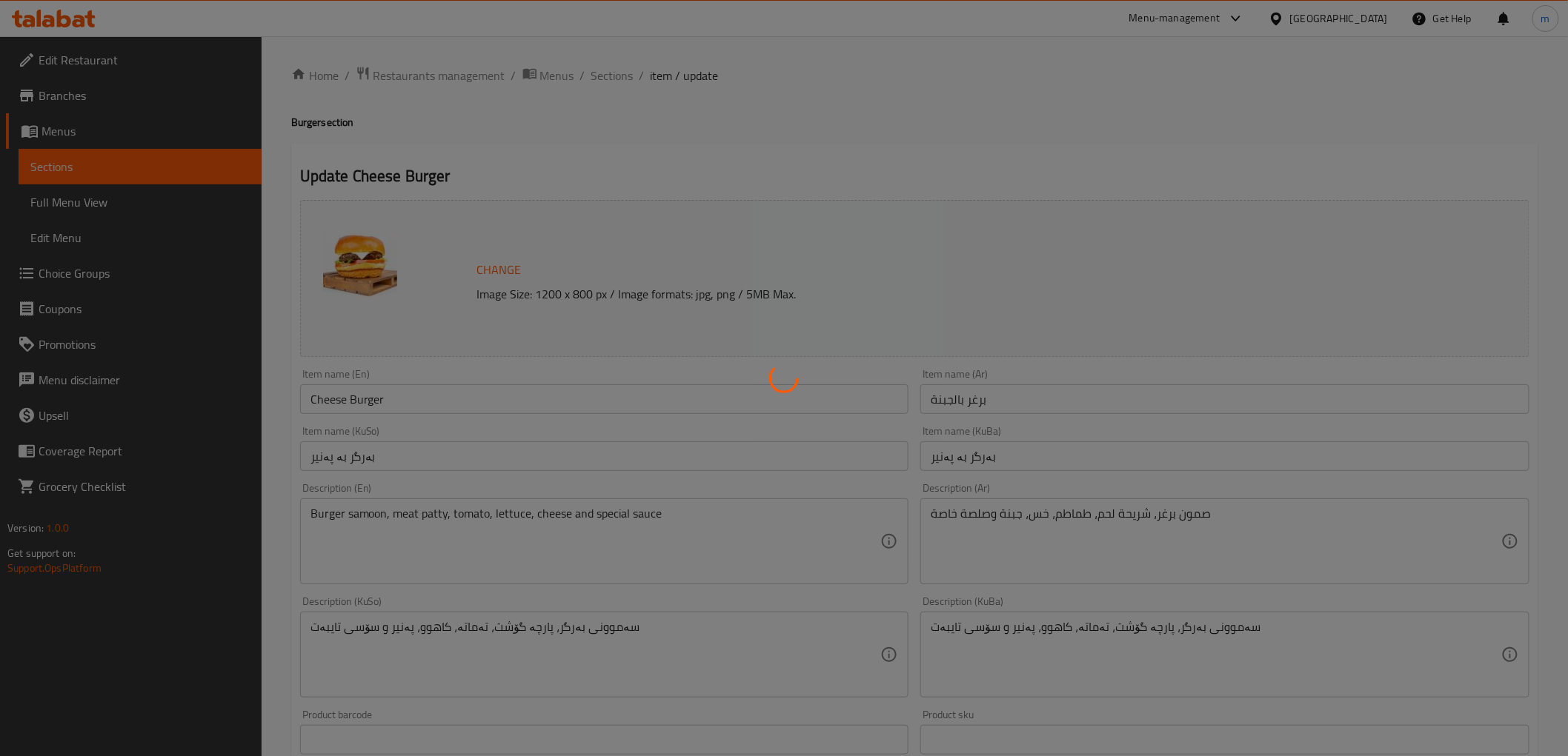
click at [618, 80] on div at bounding box center [784, 378] width 1568 height 756
click at [617, 80] on div at bounding box center [784, 378] width 1568 height 756
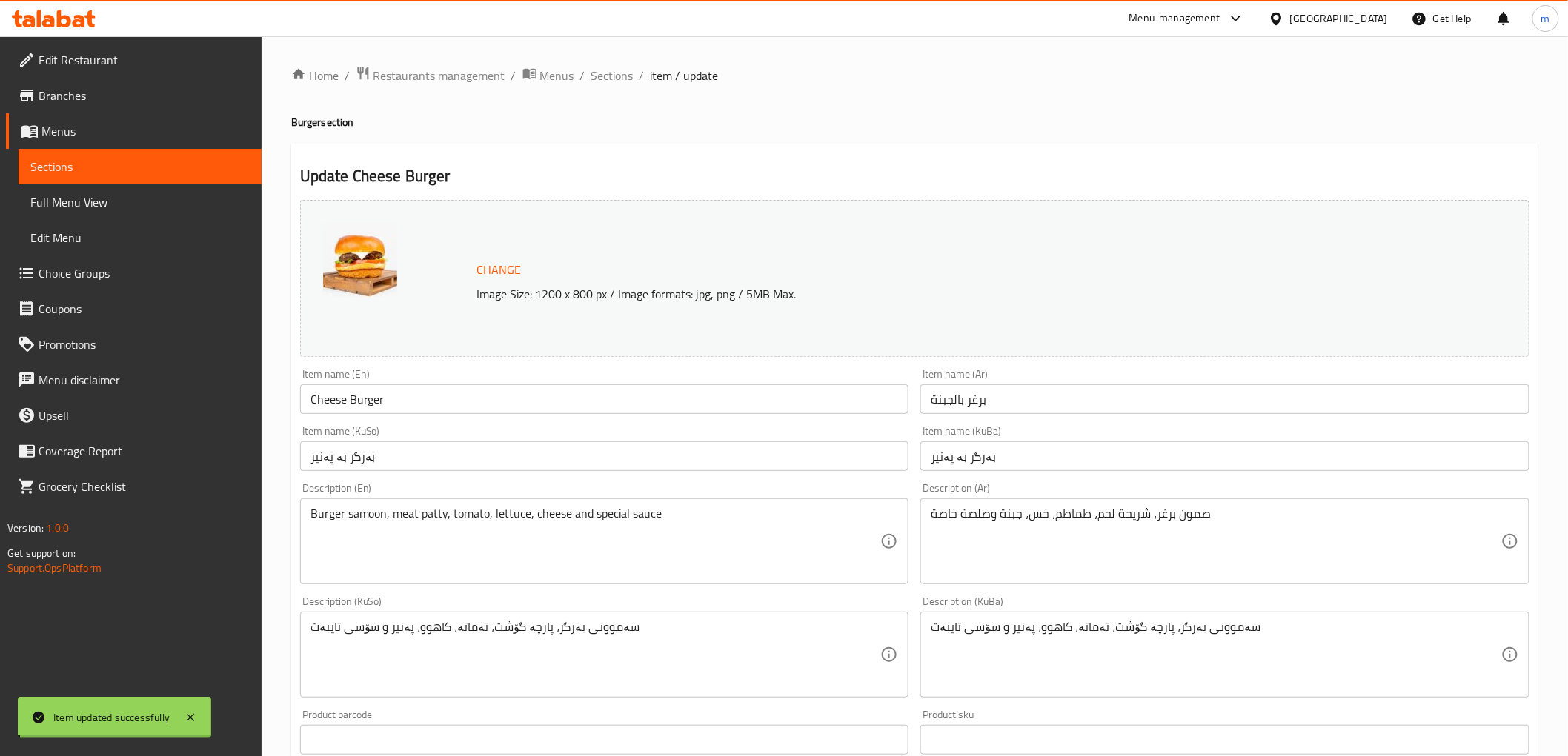
click at [616, 75] on span "Sections" at bounding box center [612, 75] width 42 height 18
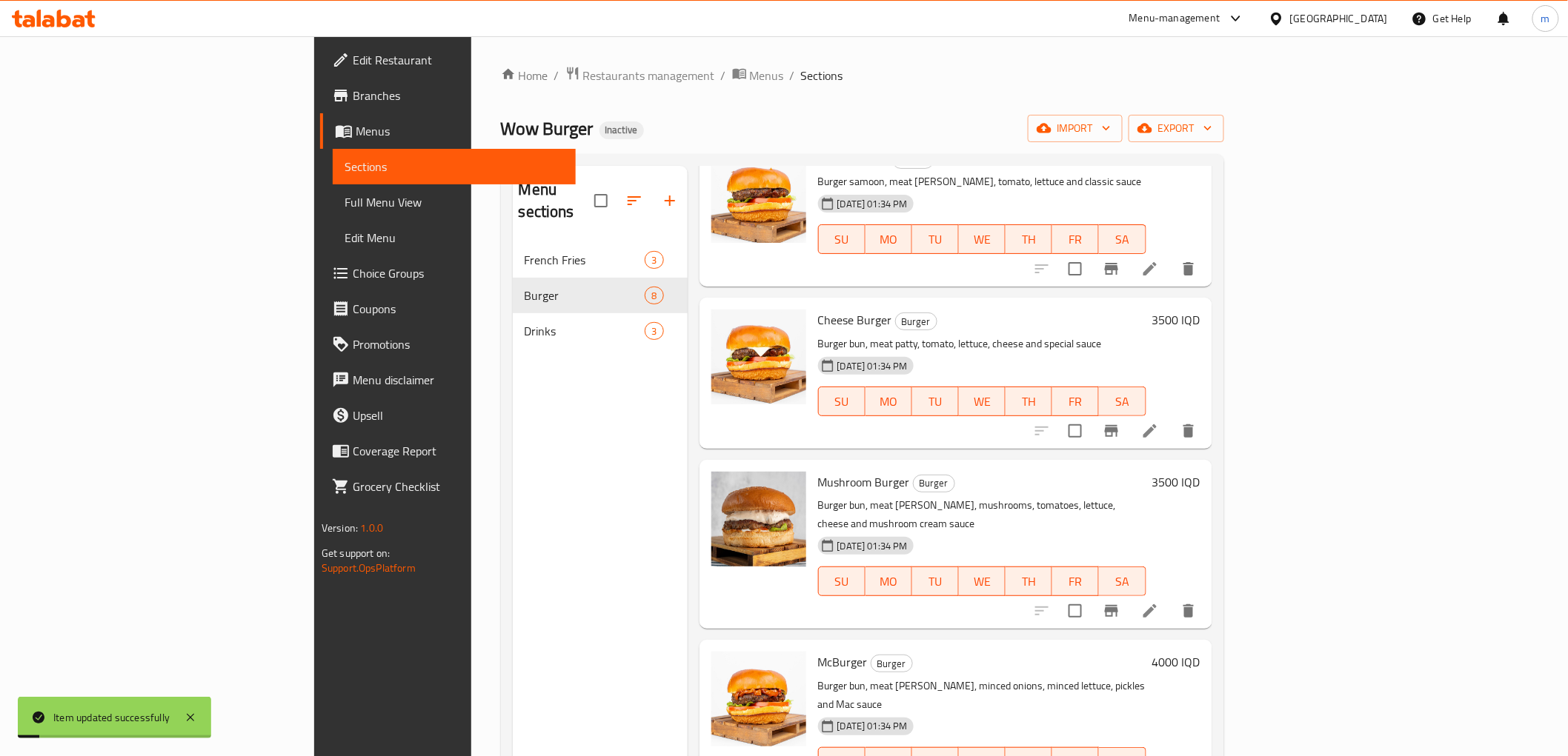
scroll to position [137, 0]
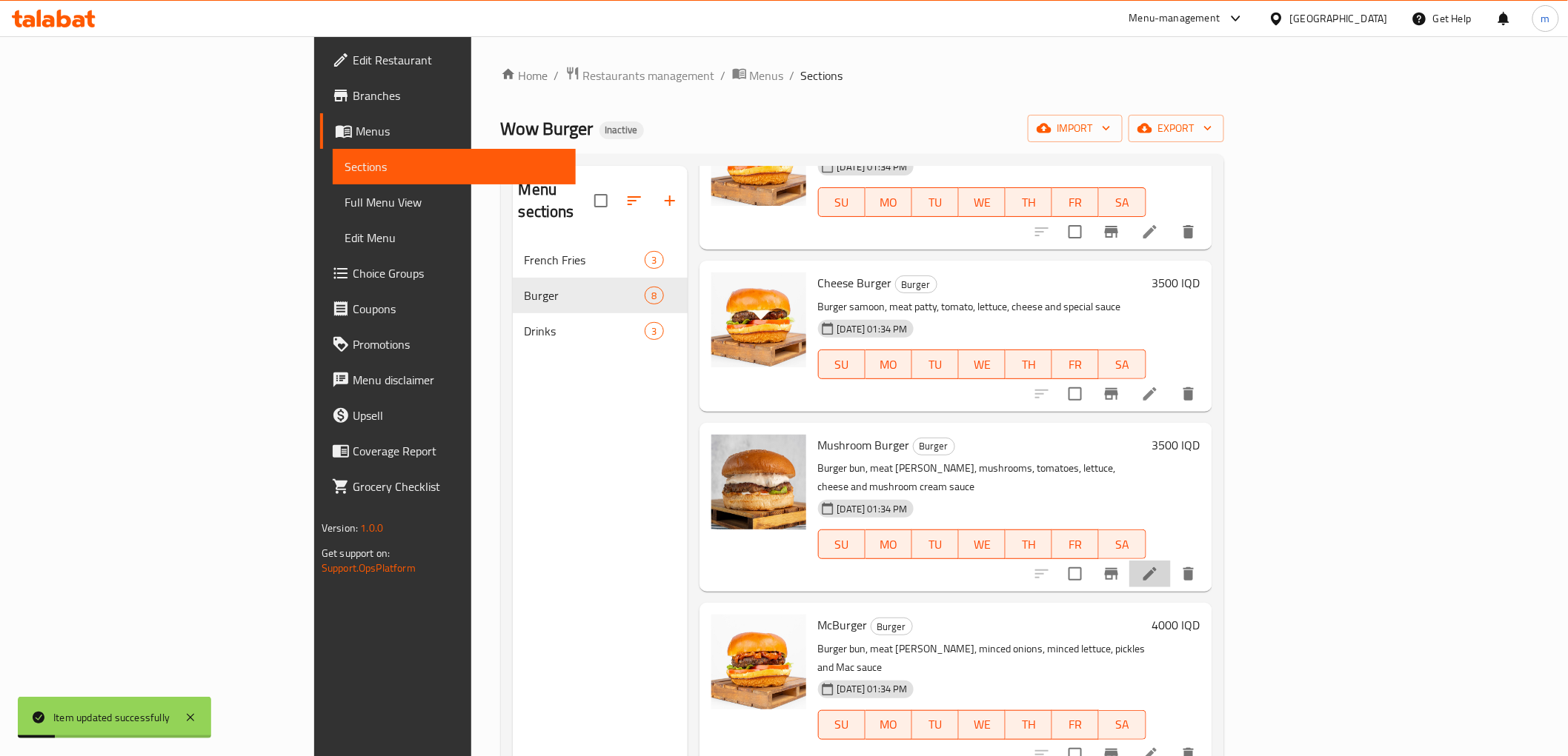
click at [1171, 560] on li at bounding box center [1150, 574] width 41 height 26
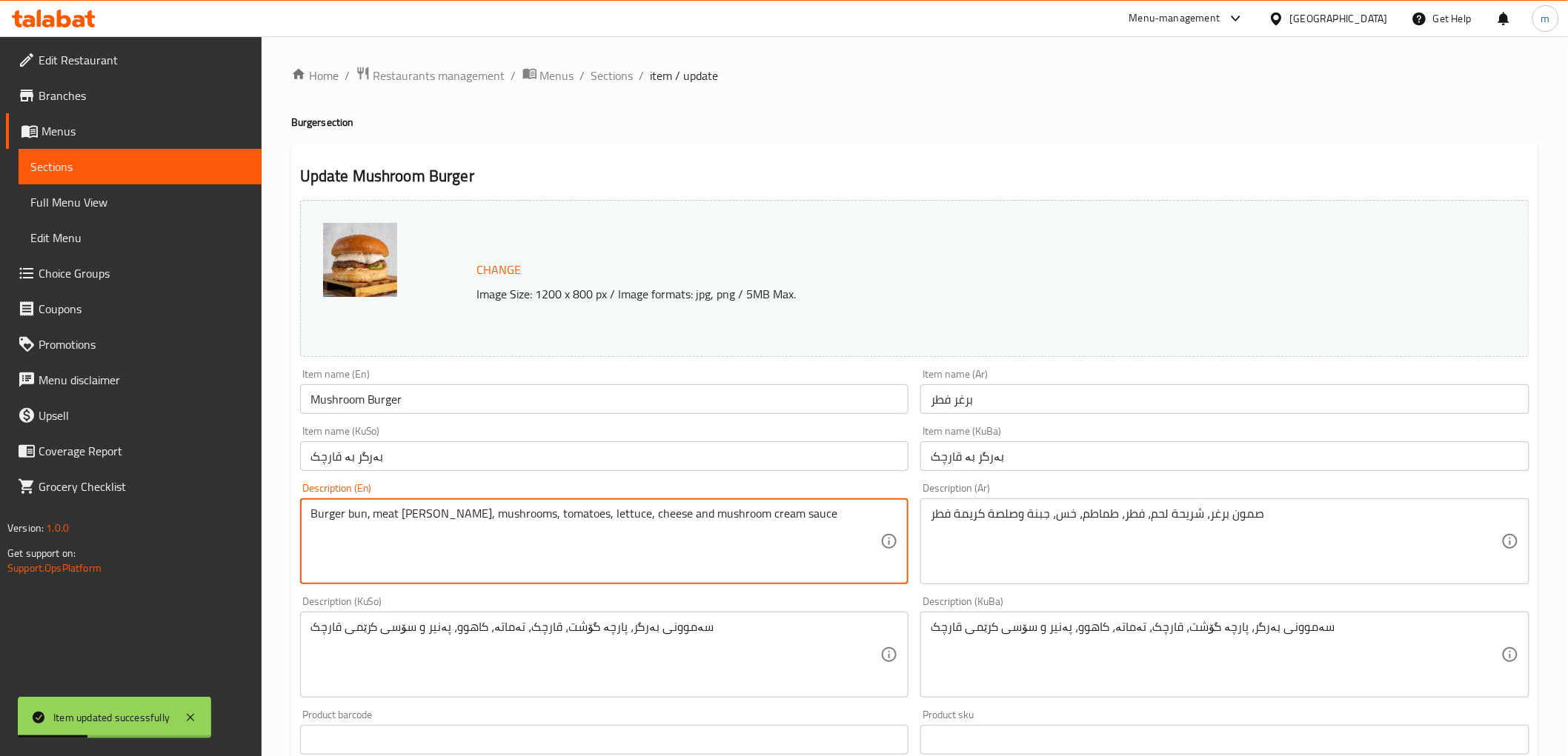
click at [354, 512] on textarea "Burger bun, meat patty, mushrooms, tomatoes, lettuce, cheese and mushroom cream…" at bounding box center [595, 542] width 571 height 71
paste textarea "samoo"
type textarea "Burger samoon, meat [PERSON_NAME], mushrooms, tomatoes, lettuce, cheese and mus…"
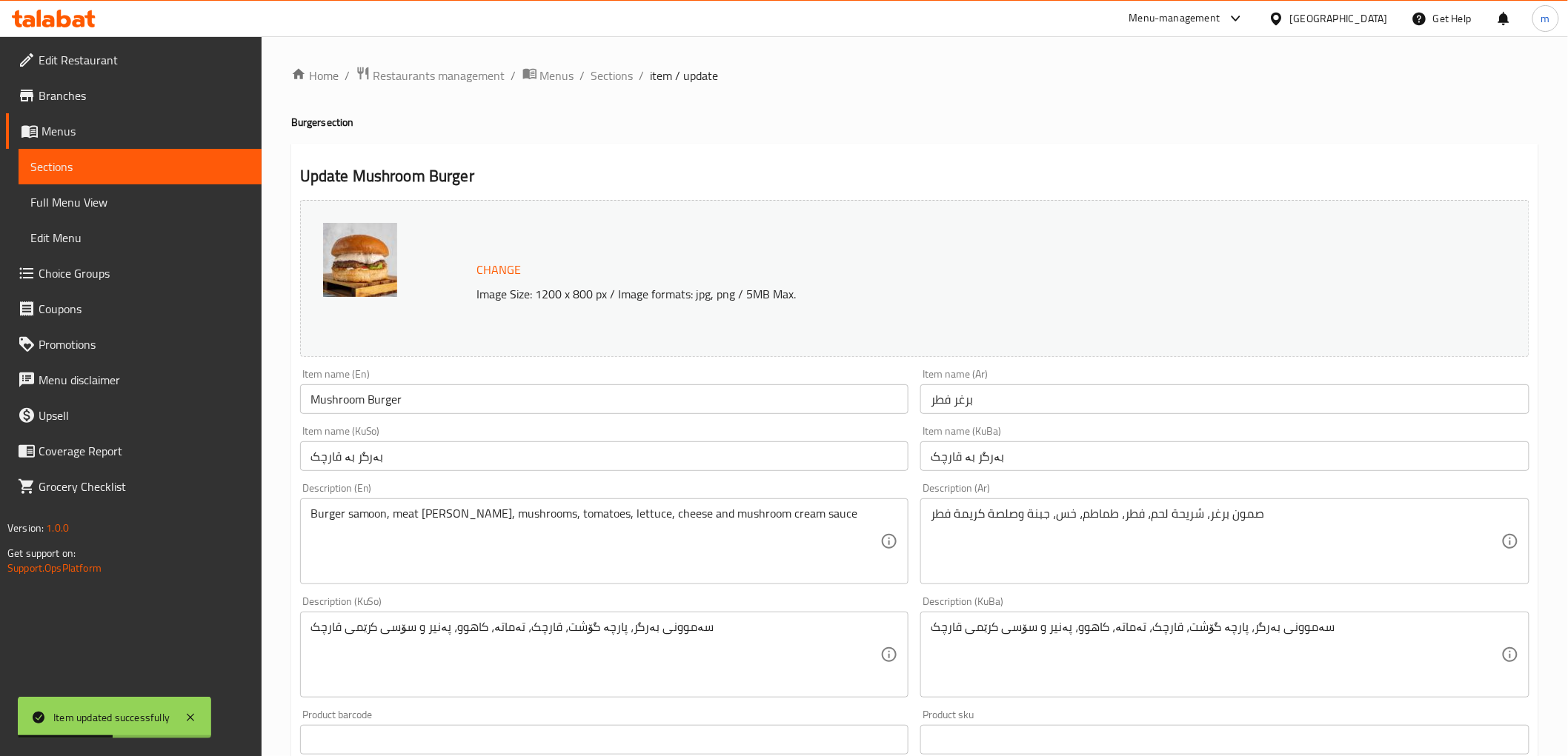
click at [423, 433] on div "Item name (KuSo) بەرگر بە قارچک Item name (KuSo)" at bounding box center [605, 449] width 610 height 45
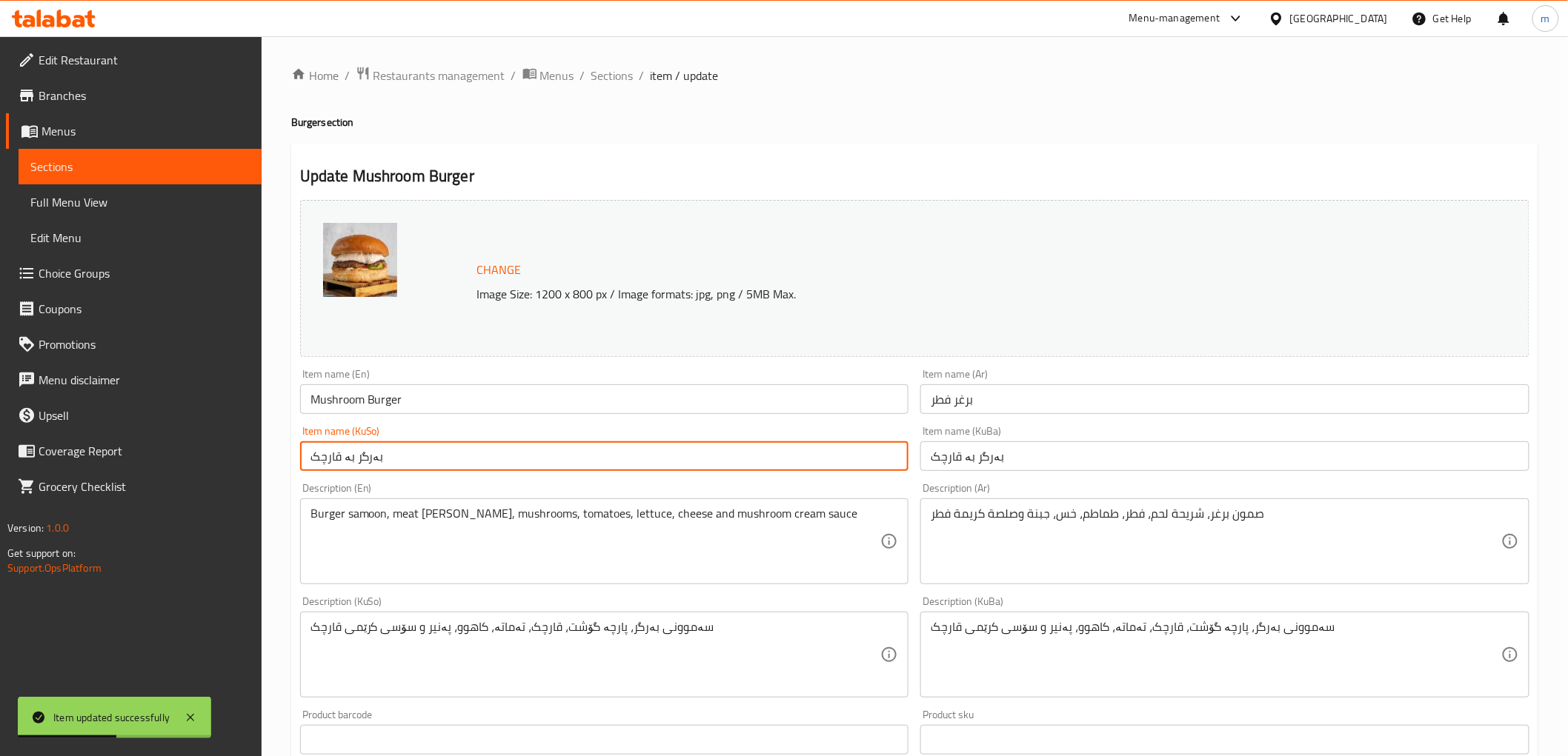
click at [427, 468] on input "بەرگر بە قارچک" at bounding box center [605, 457] width 610 height 30
click at [615, 69] on span "Sections" at bounding box center [612, 75] width 42 height 18
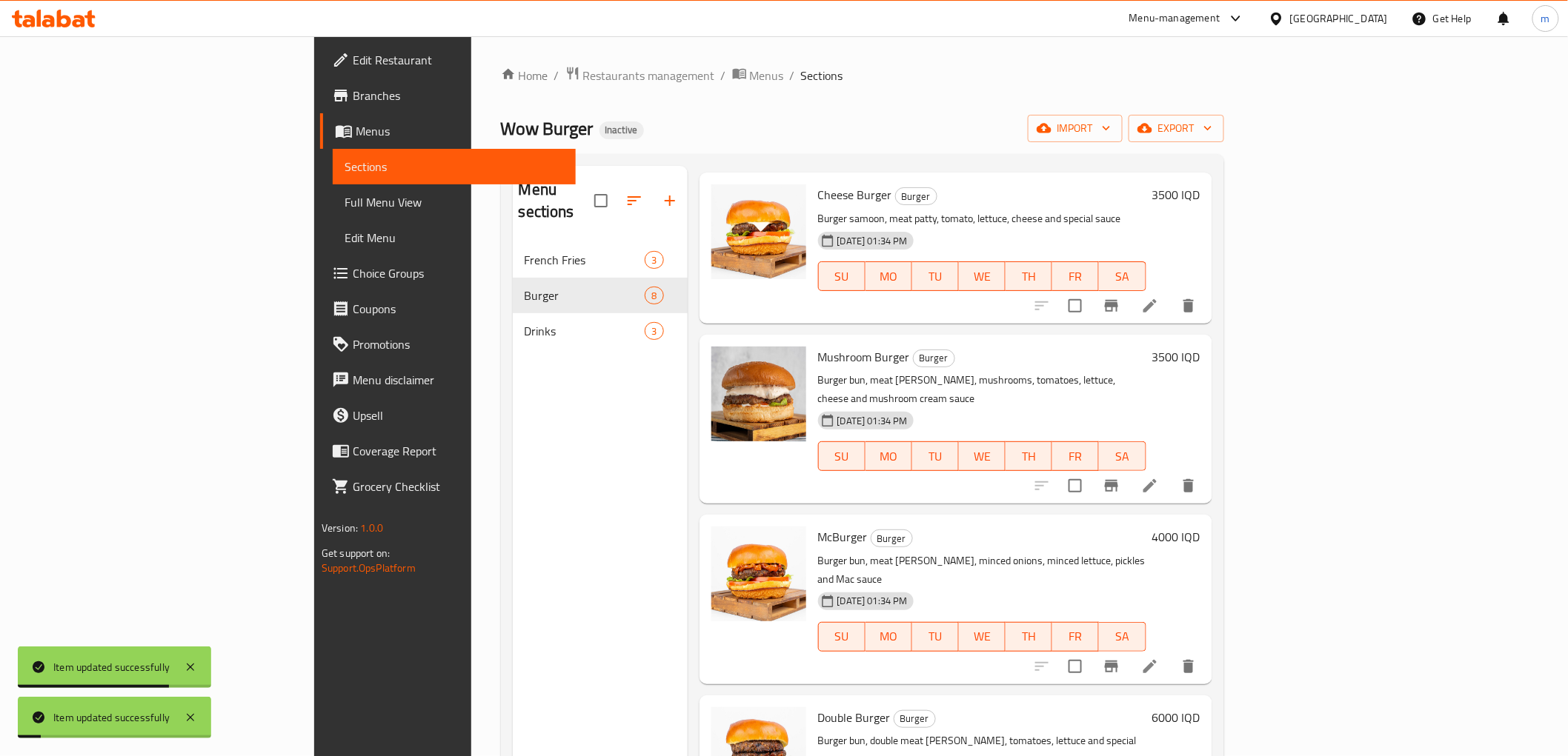
scroll to position [411, 0]
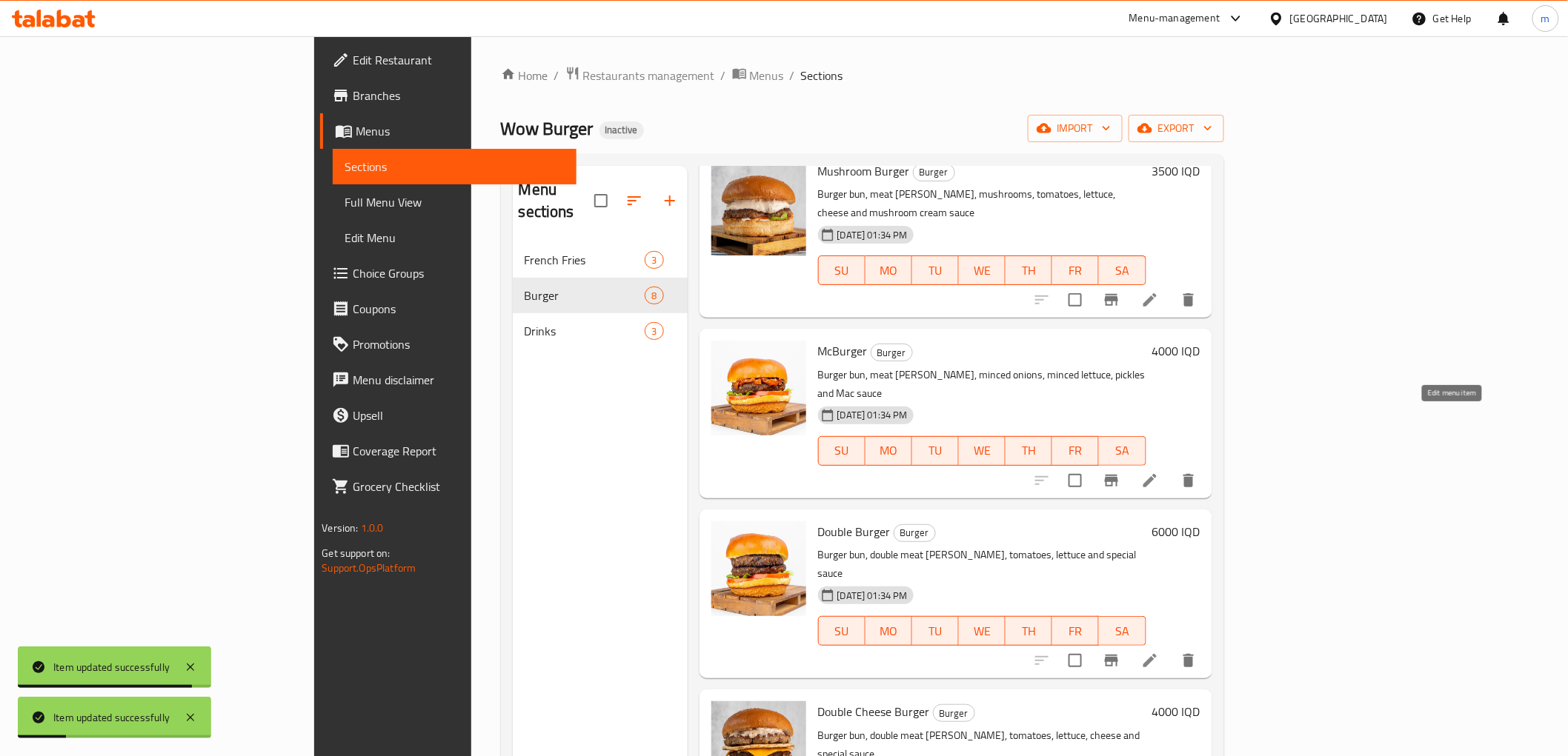
click at [1159, 472] on icon at bounding box center [1149, 480] width 18 height 18
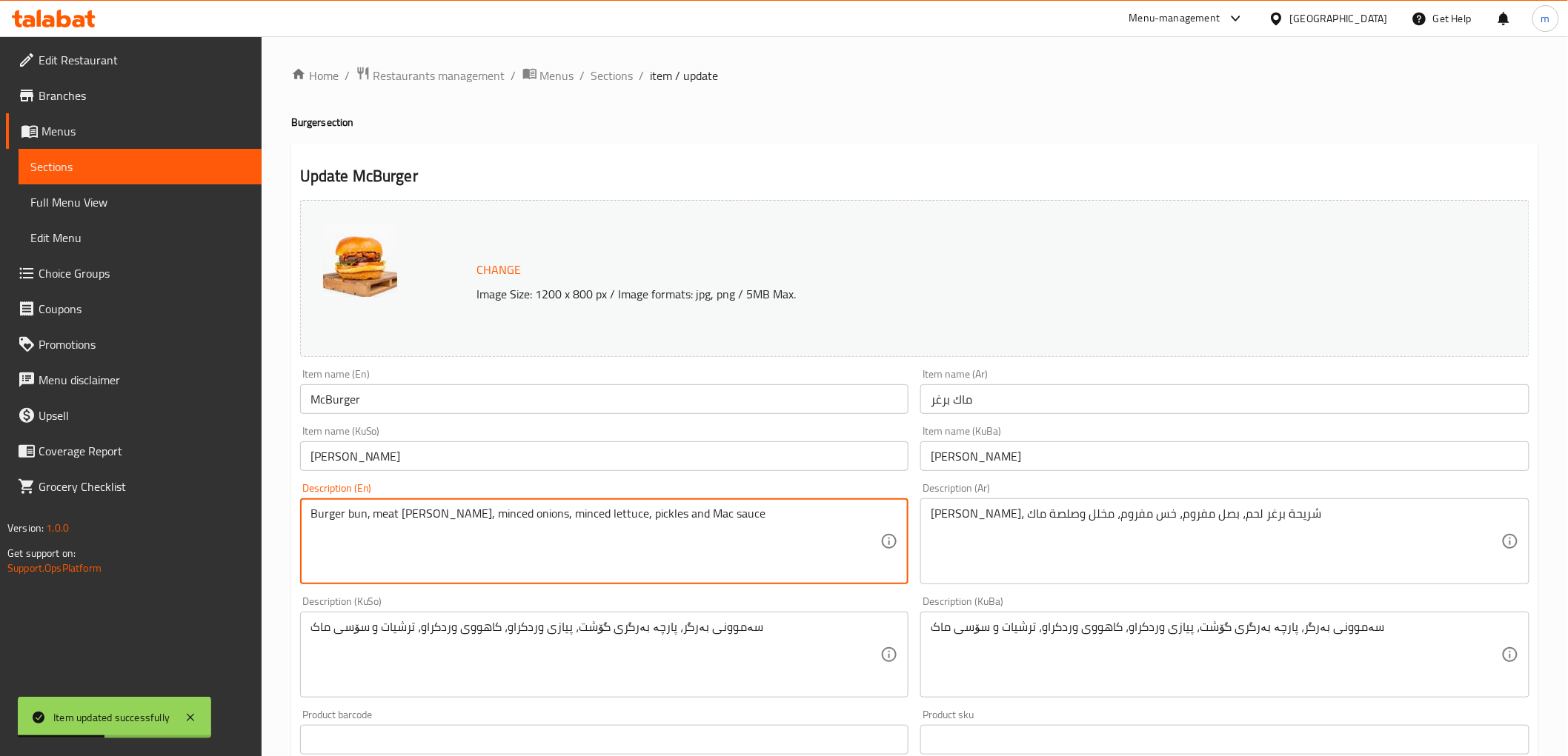
click at [350, 510] on textarea "Burger bun, meat burger patty, minced onions, minced lettuce, pickles and Mac s…" at bounding box center [595, 542] width 571 height 71
click at [351, 510] on textarea "Burger bun, meat burger patty, minced onions, minced lettuce, pickles and Mac s…" at bounding box center [595, 542] width 571 height 71
paste textarea "samoo"
type textarea "Burger samoon, meat [PERSON_NAME], minced onions, minced lettuce, pickles and M…"
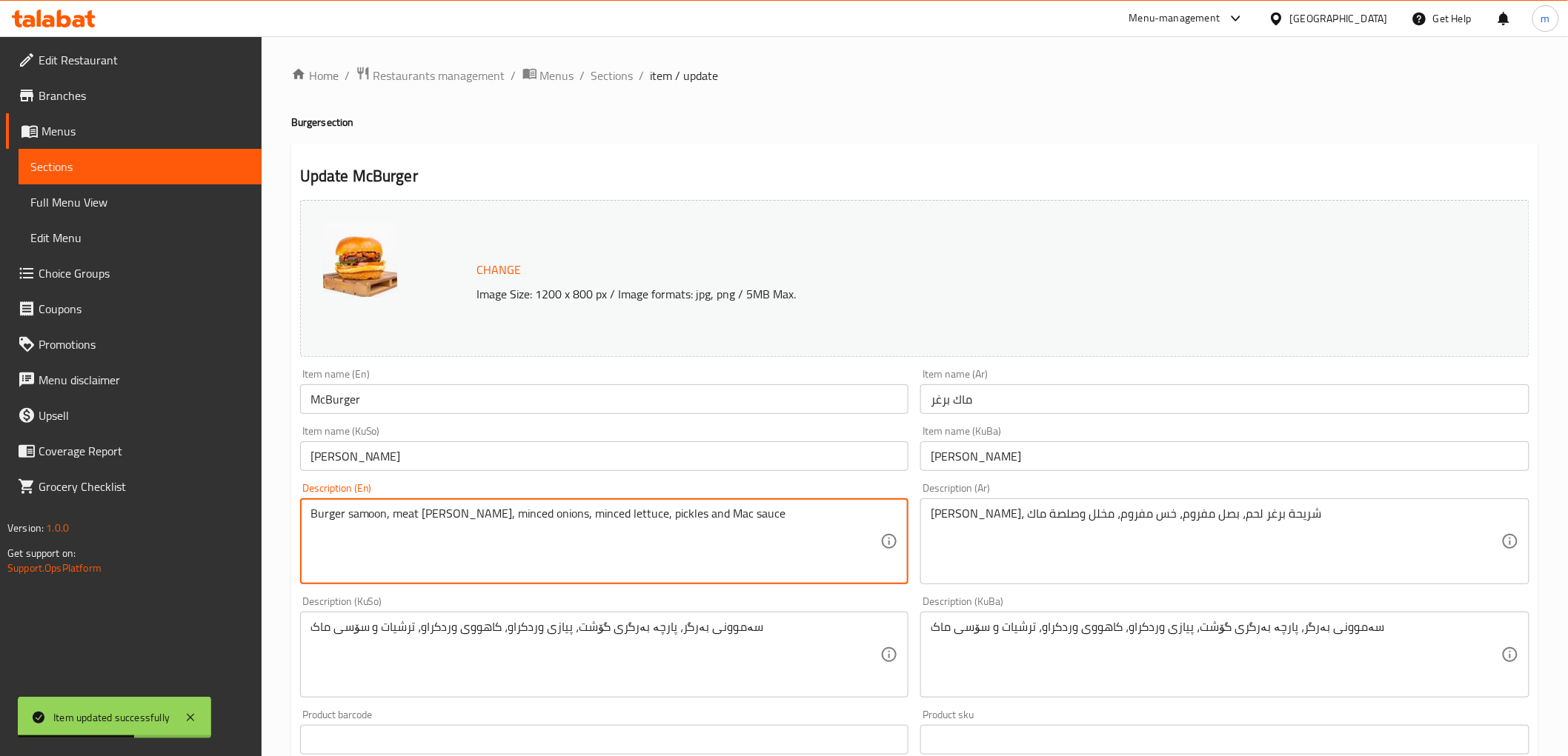
click at [431, 460] on input "[PERSON_NAME]" at bounding box center [605, 457] width 610 height 30
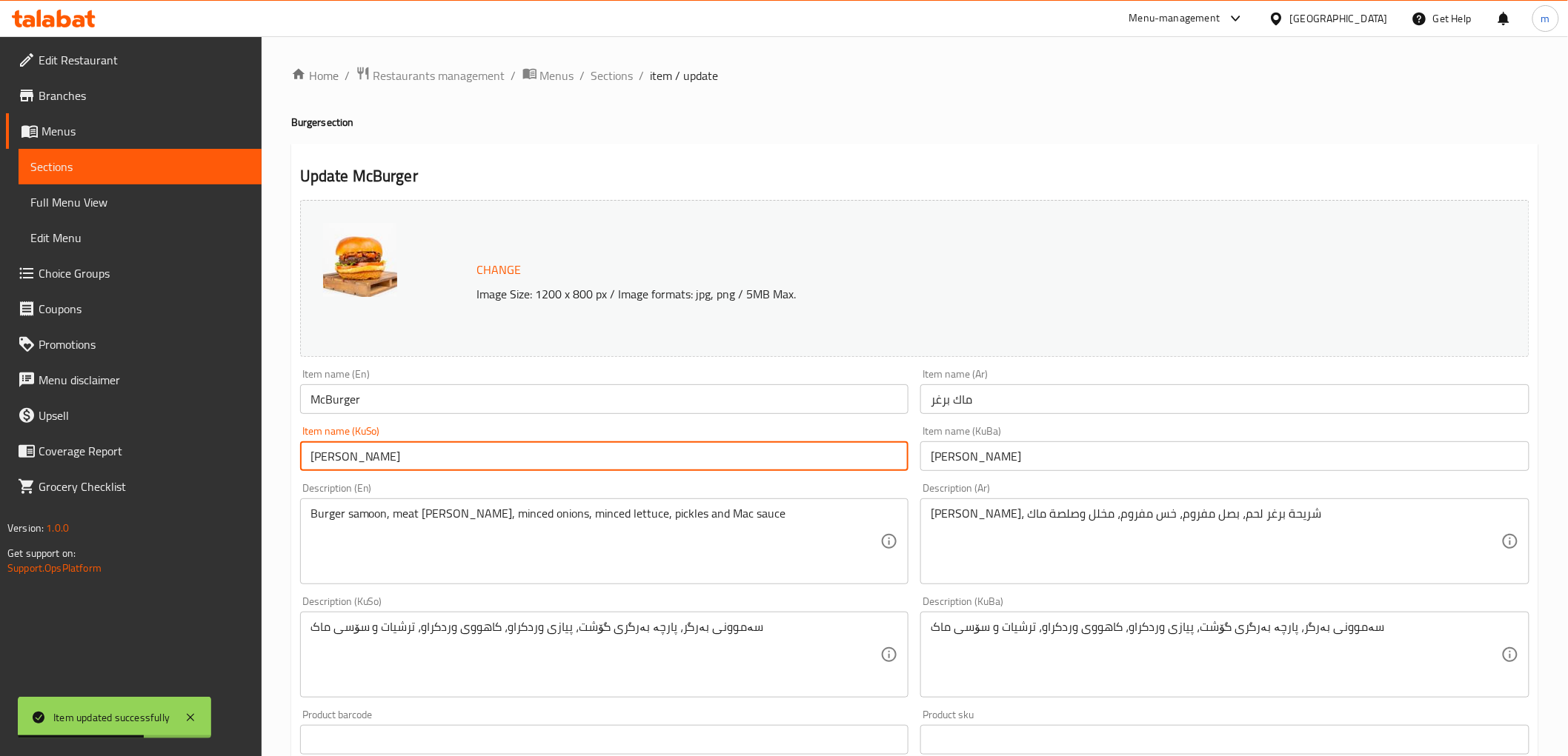
click at [619, 75] on span "Sections" at bounding box center [612, 75] width 42 height 18
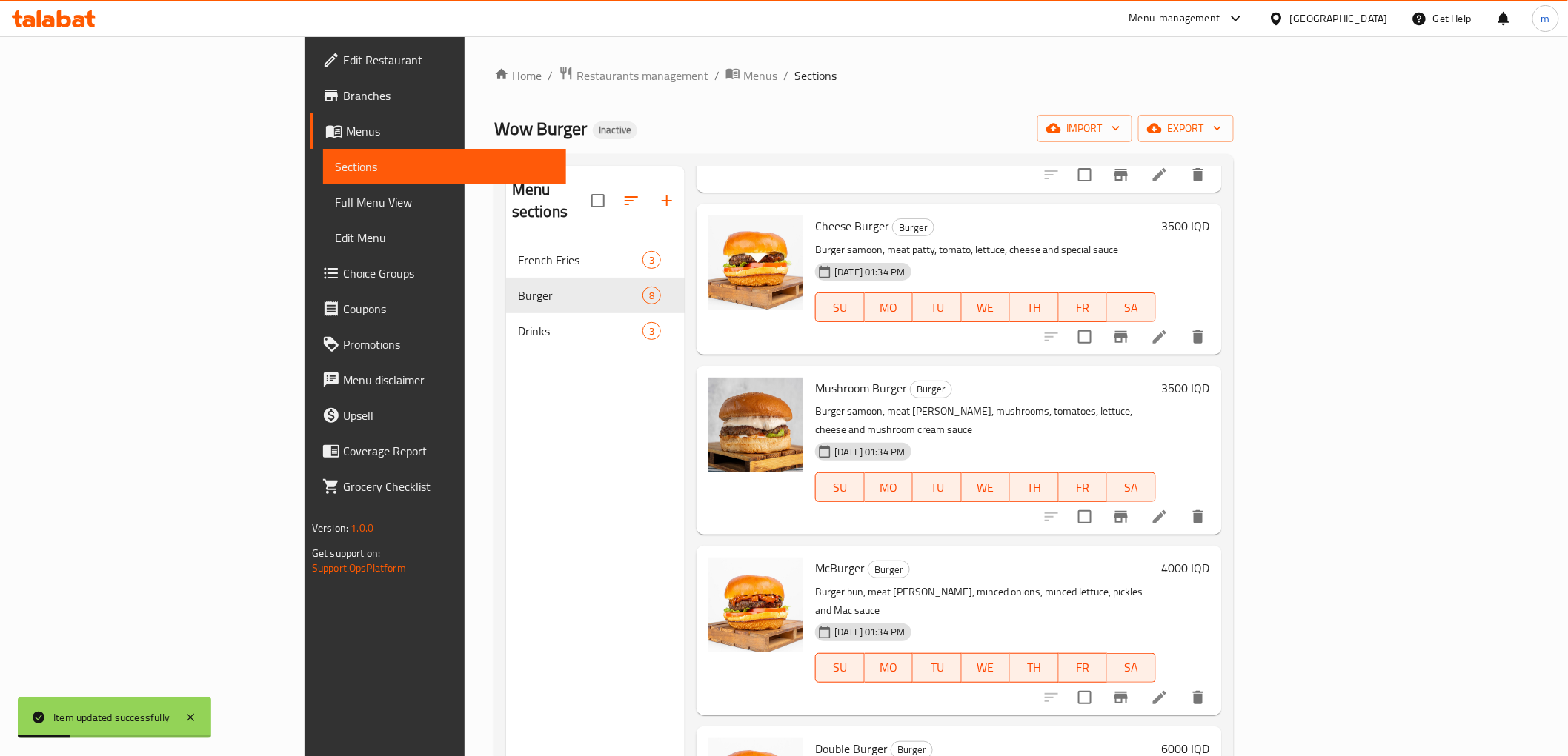
scroll to position [411, 0]
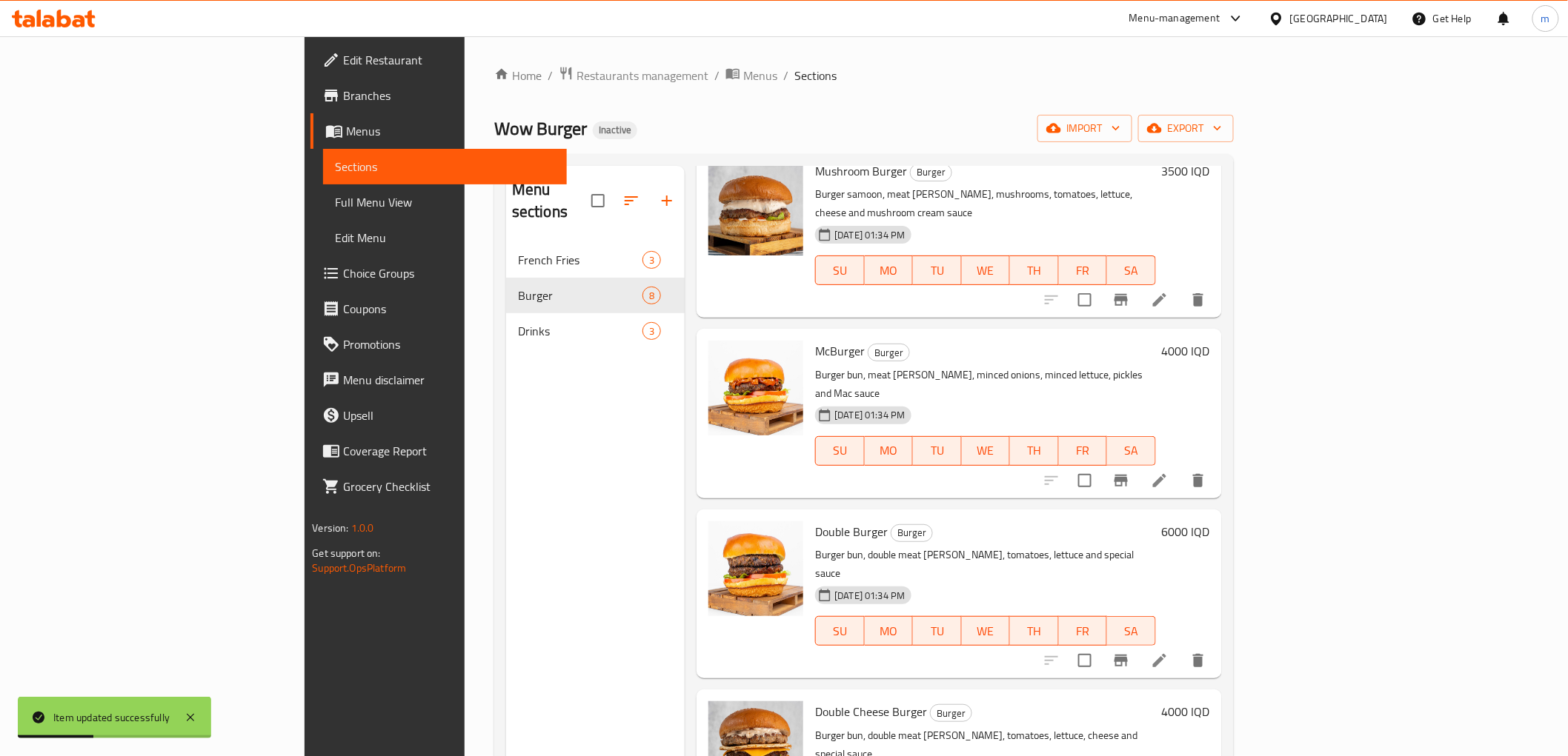
click at [1180, 648] on li at bounding box center [1160, 661] width 41 height 26
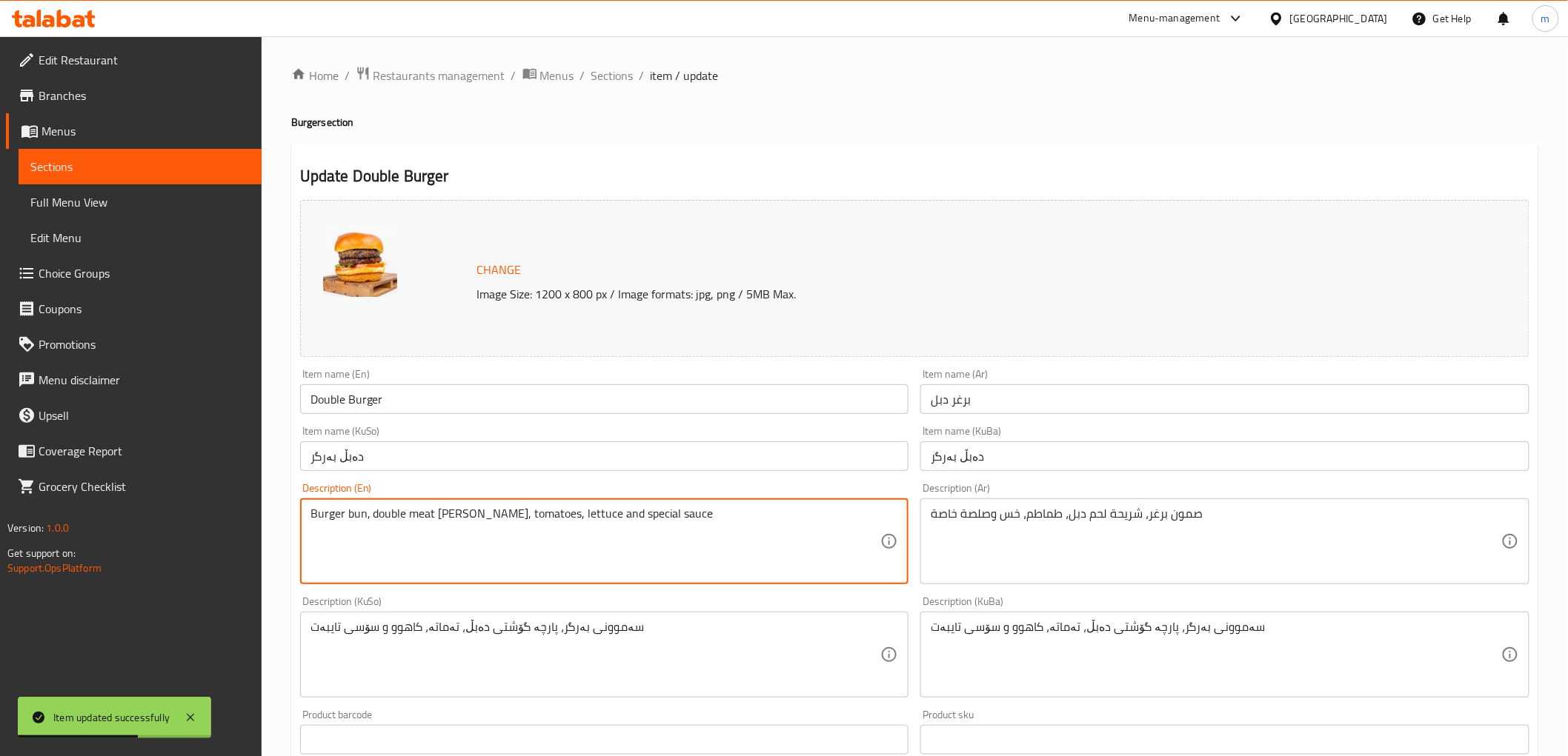
click at [359, 512] on textarea "Burger bun, double meat patty, tomatoes, lettuce and special sauce" at bounding box center [595, 542] width 571 height 71
paste textarea "samoo"
type textarea "Burger samoon, double meat [PERSON_NAME], tomatoes, lettuce and special sauce"
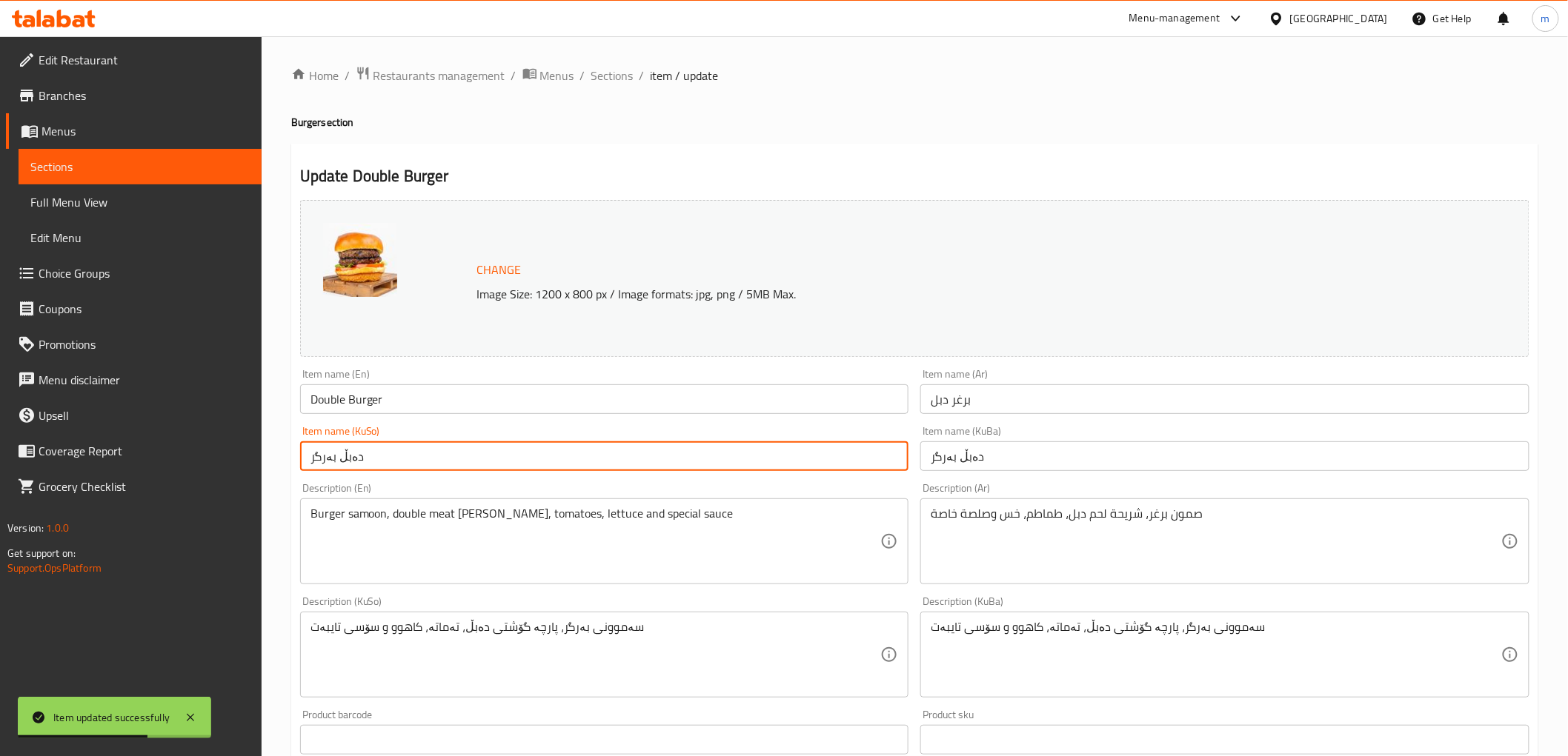
drag, startPoint x: 404, startPoint y: 442, endPoint x: 405, endPoint y: 457, distance: 15.0
click at [405, 443] on input "دەبڵ بەرگر" at bounding box center [605, 457] width 610 height 30
click at [406, 460] on input "دەبڵ بەرگر" at bounding box center [605, 457] width 610 height 30
click at [610, 78] on span "Sections" at bounding box center [612, 75] width 42 height 18
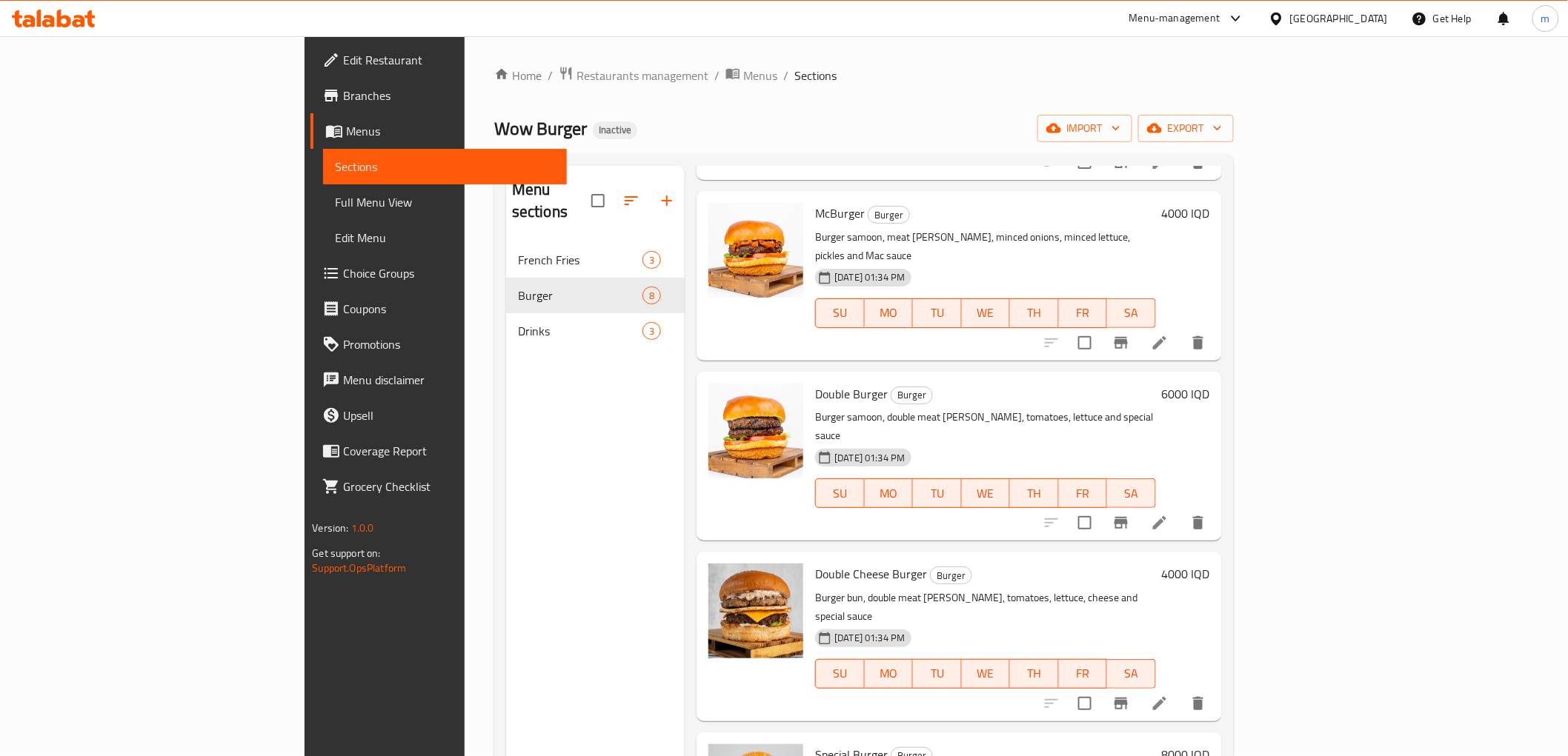
scroll to position [575, 0]
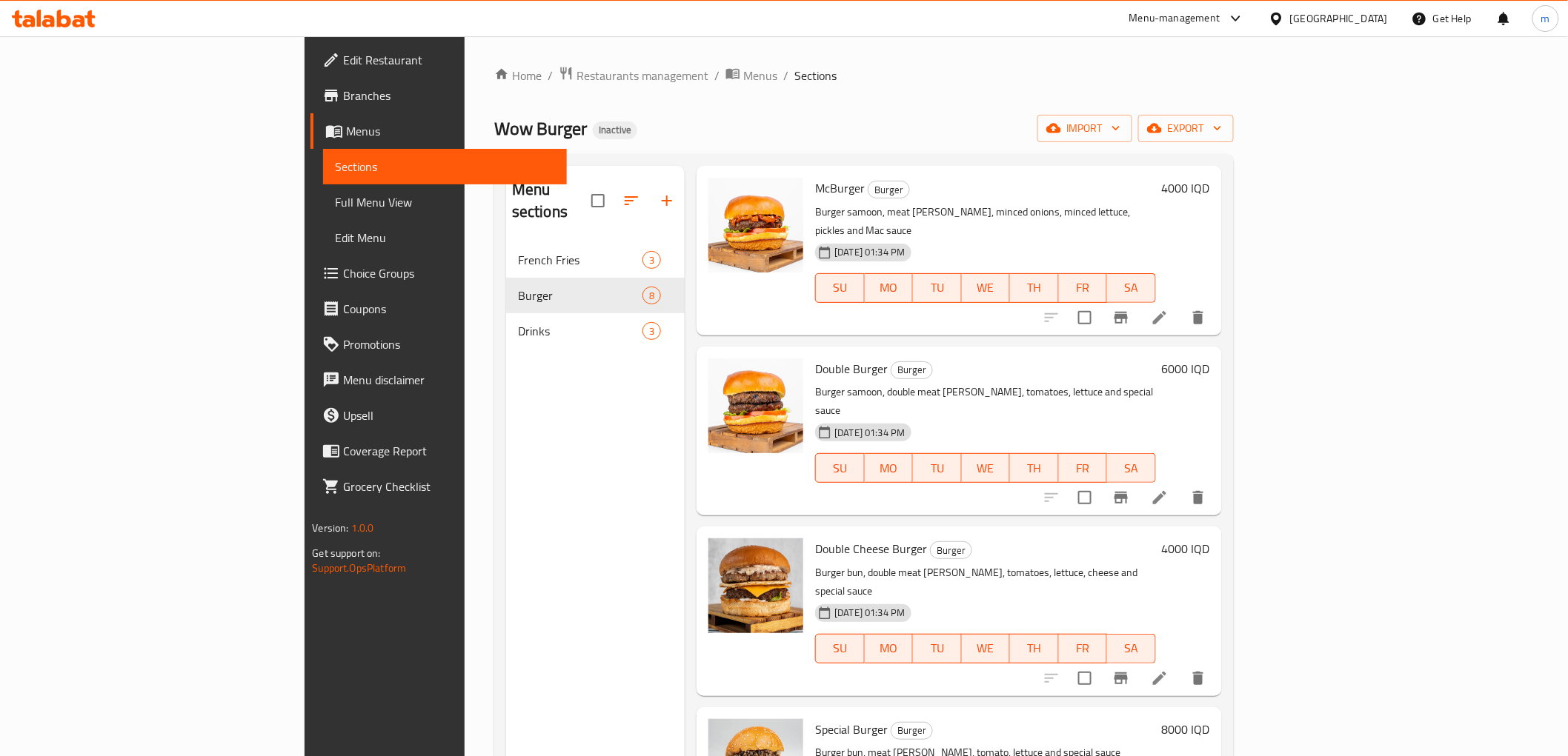
click at [1168, 669] on icon at bounding box center [1159, 678] width 18 height 18
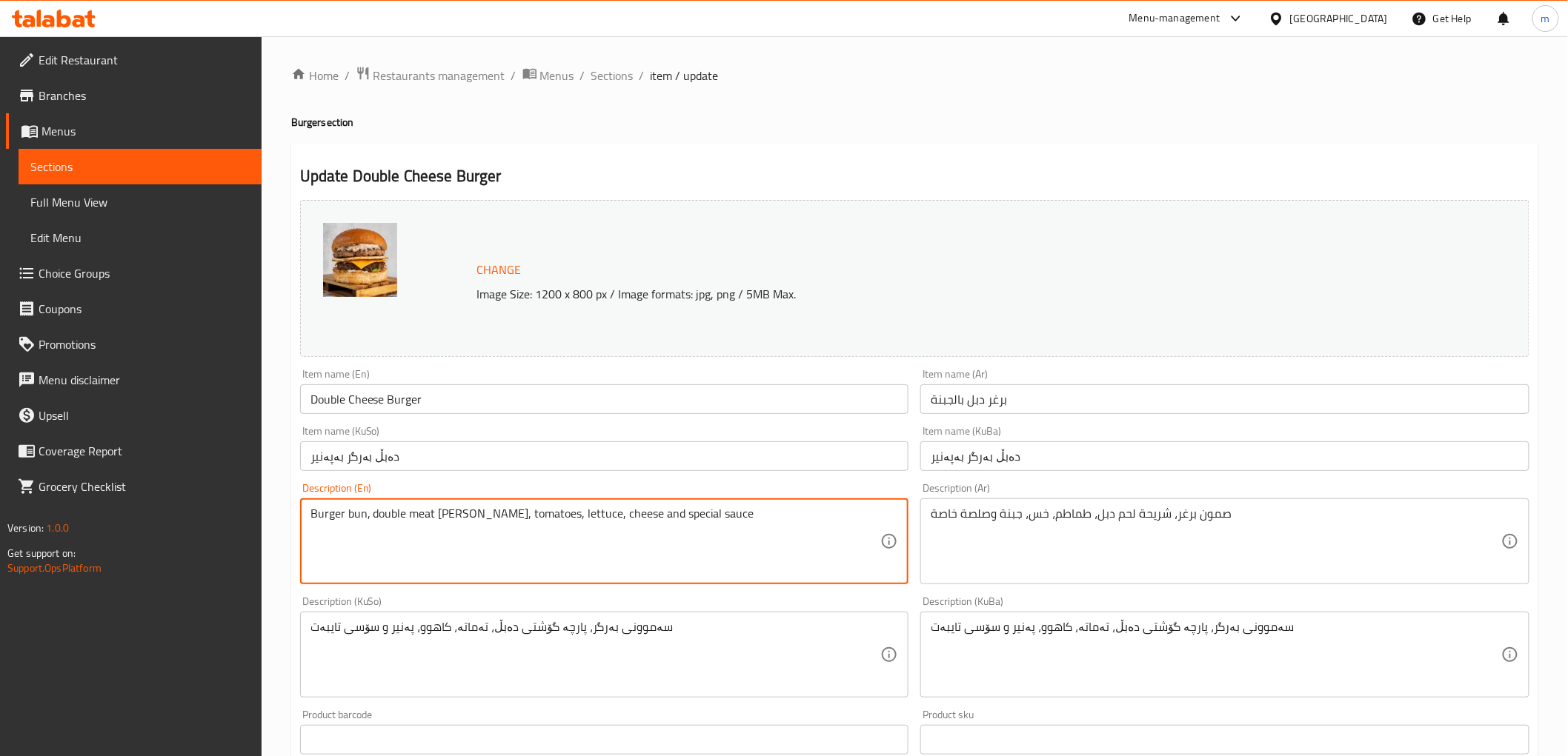
click at [356, 513] on textarea "Burger bun, double meat patty, tomatoes, lettuce, cheese and special sauce" at bounding box center [595, 542] width 571 height 71
paste textarea "samoon"
click at [366, 518] on textarea "Burger bsamoonn, double meat patty, tomatoes, lettuce, cheese and special sauce" at bounding box center [595, 542] width 571 height 71
paste textarea "samoo"
type textarea "Burger samoon, double meat [PERSON_NAME], tomatoes, lettuce, cheese and special…"
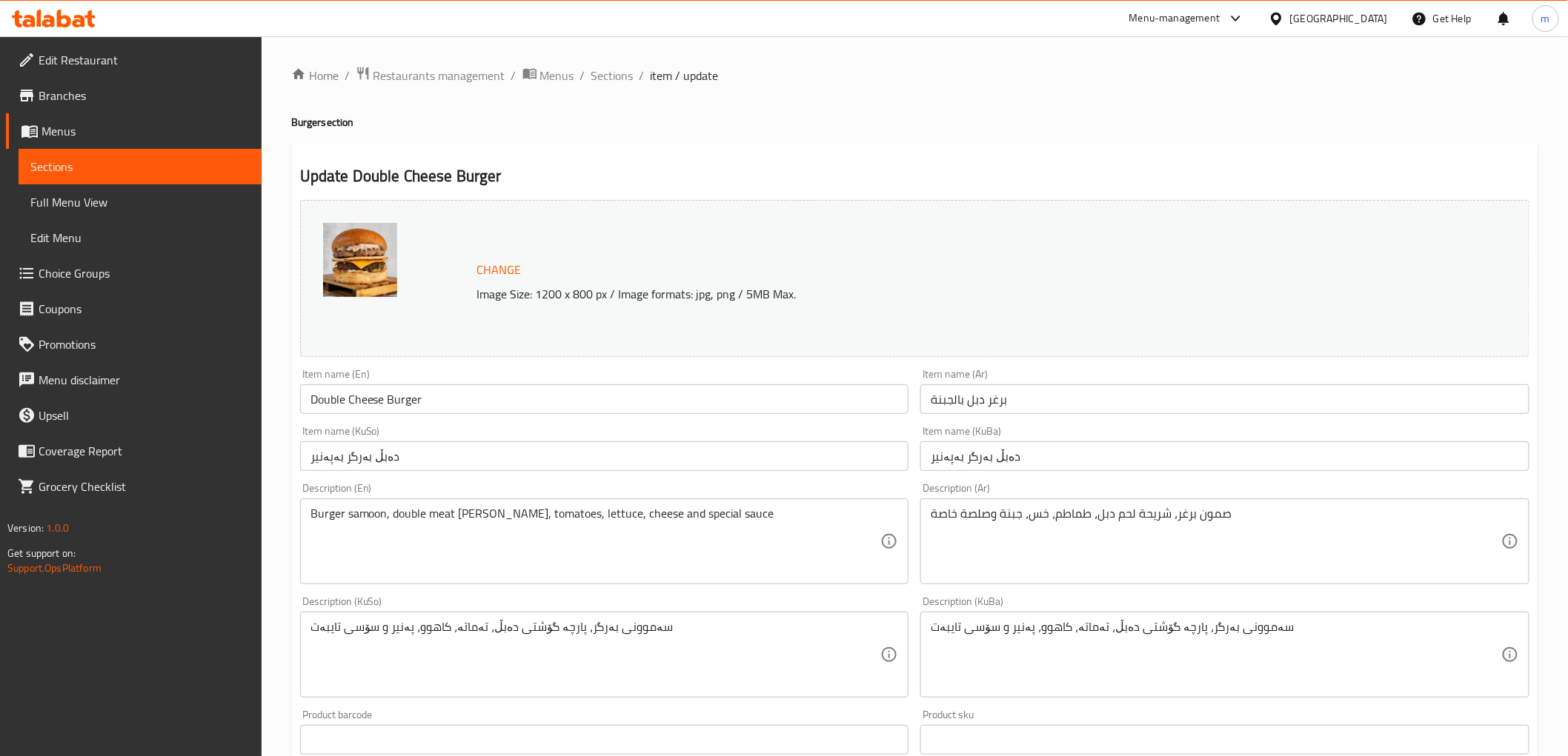
click at [404, 437] on div "Item name (KuSo) دەبڵ بەرگر بەپەنیر Item name (KuSo)" at bounding box center [605, 449] width 610 height 45
click at [401, 453] on input "دەبڵ بەرگر بەپەنیر" at bounding box center [605, 457] width 610 height 30
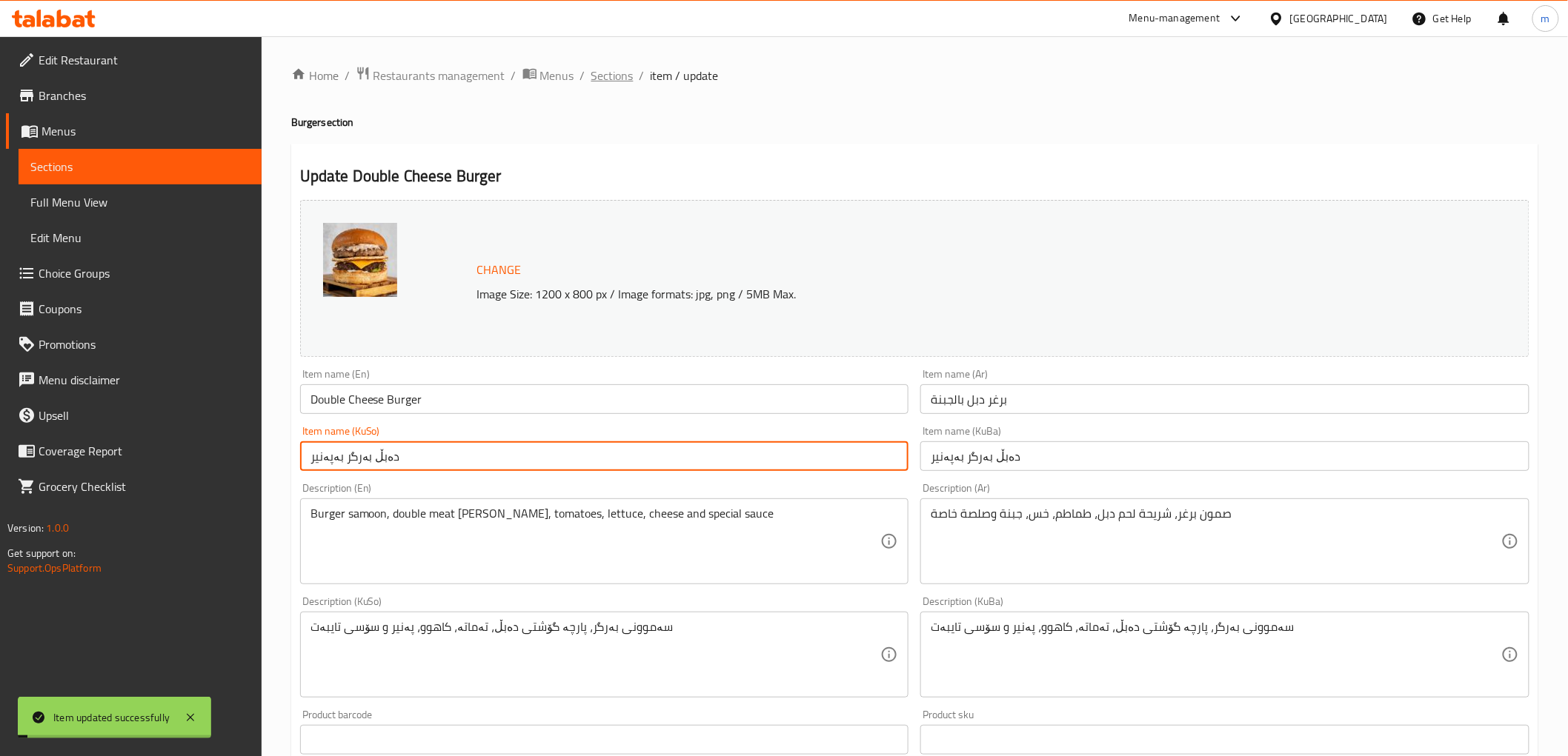
click at [612, 77] on span "Sections" at bounding box center [612, 75] width 42 height 18
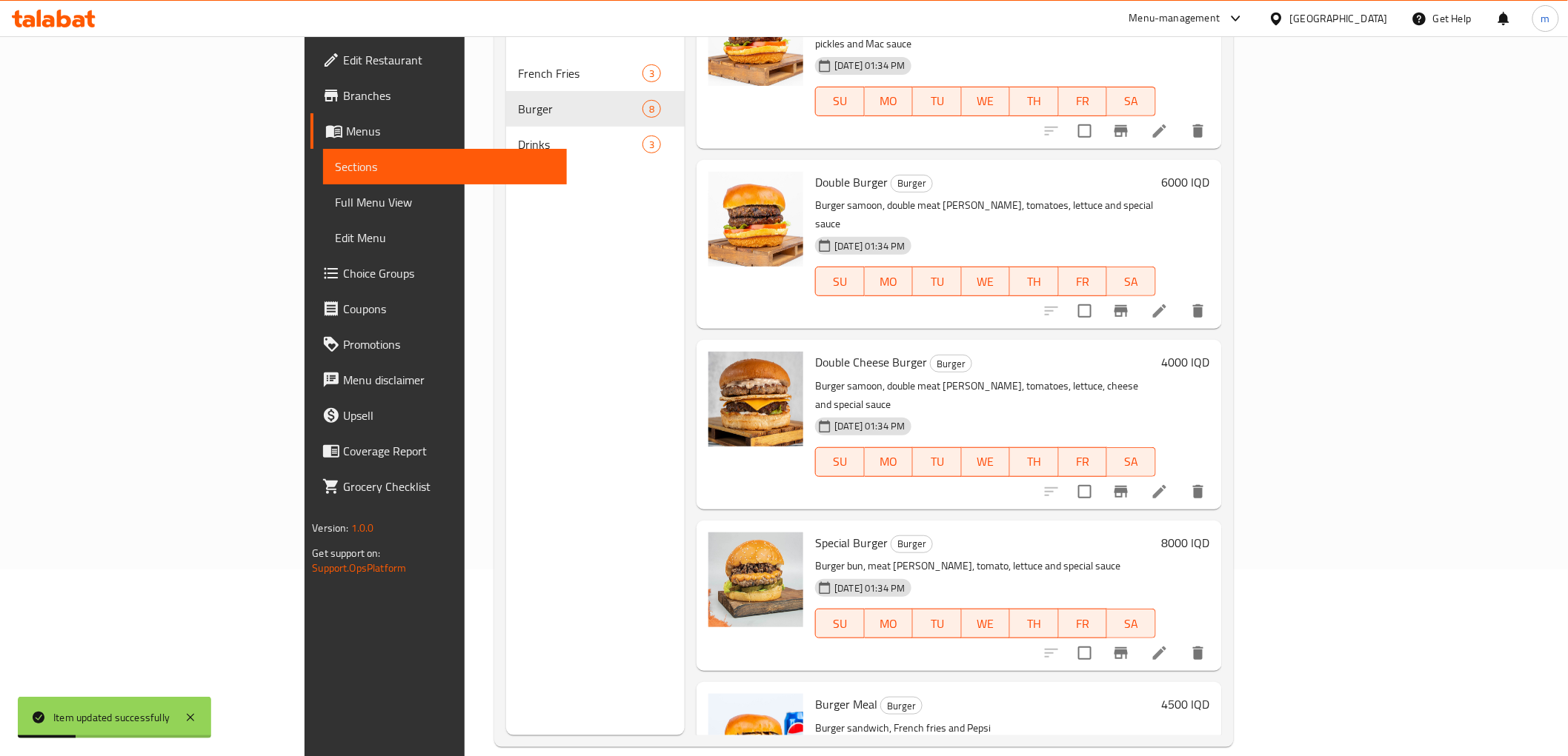
scroll to position [208, 0]
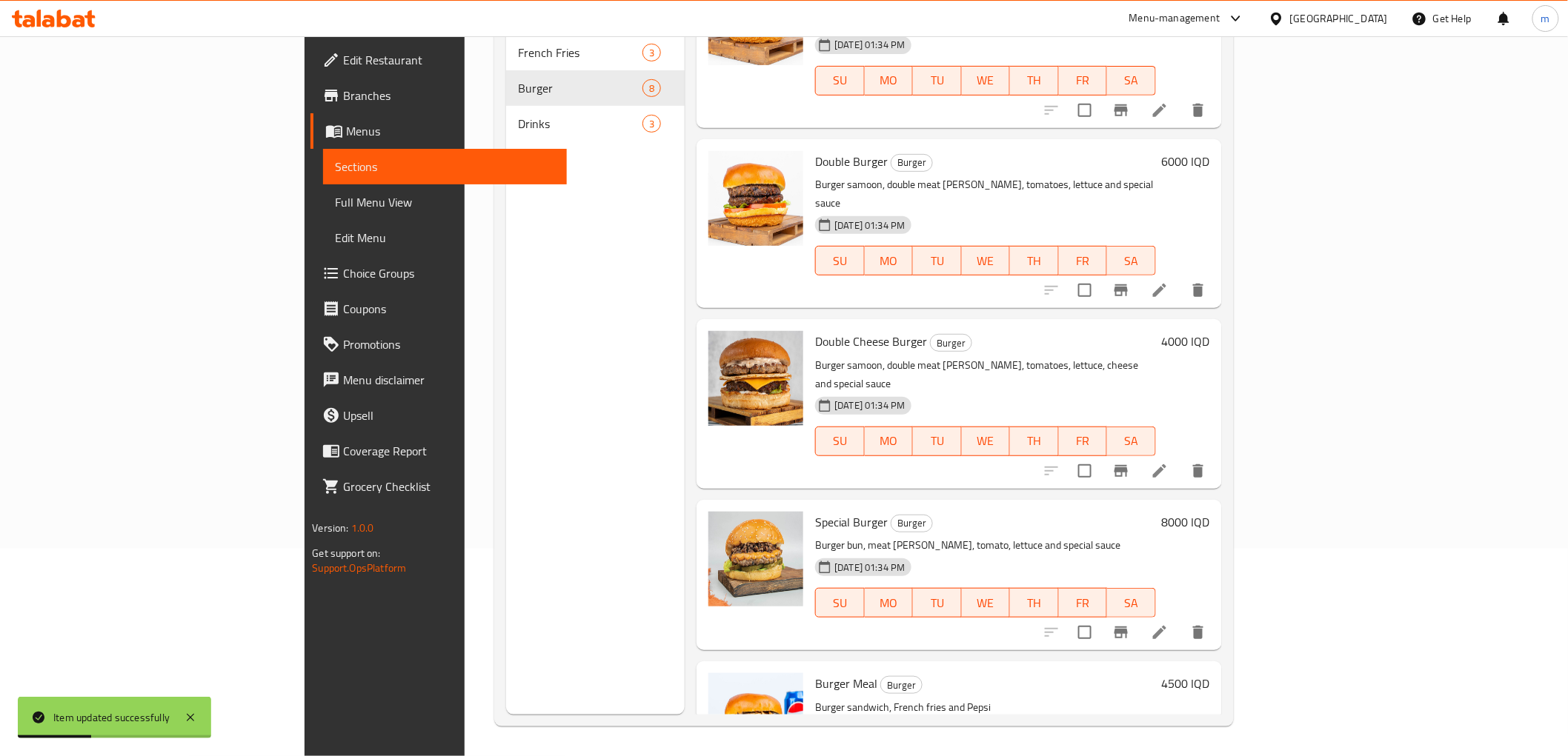
click at [1180, 620] on li at bounding box center [1160, 633] width 41 height 26
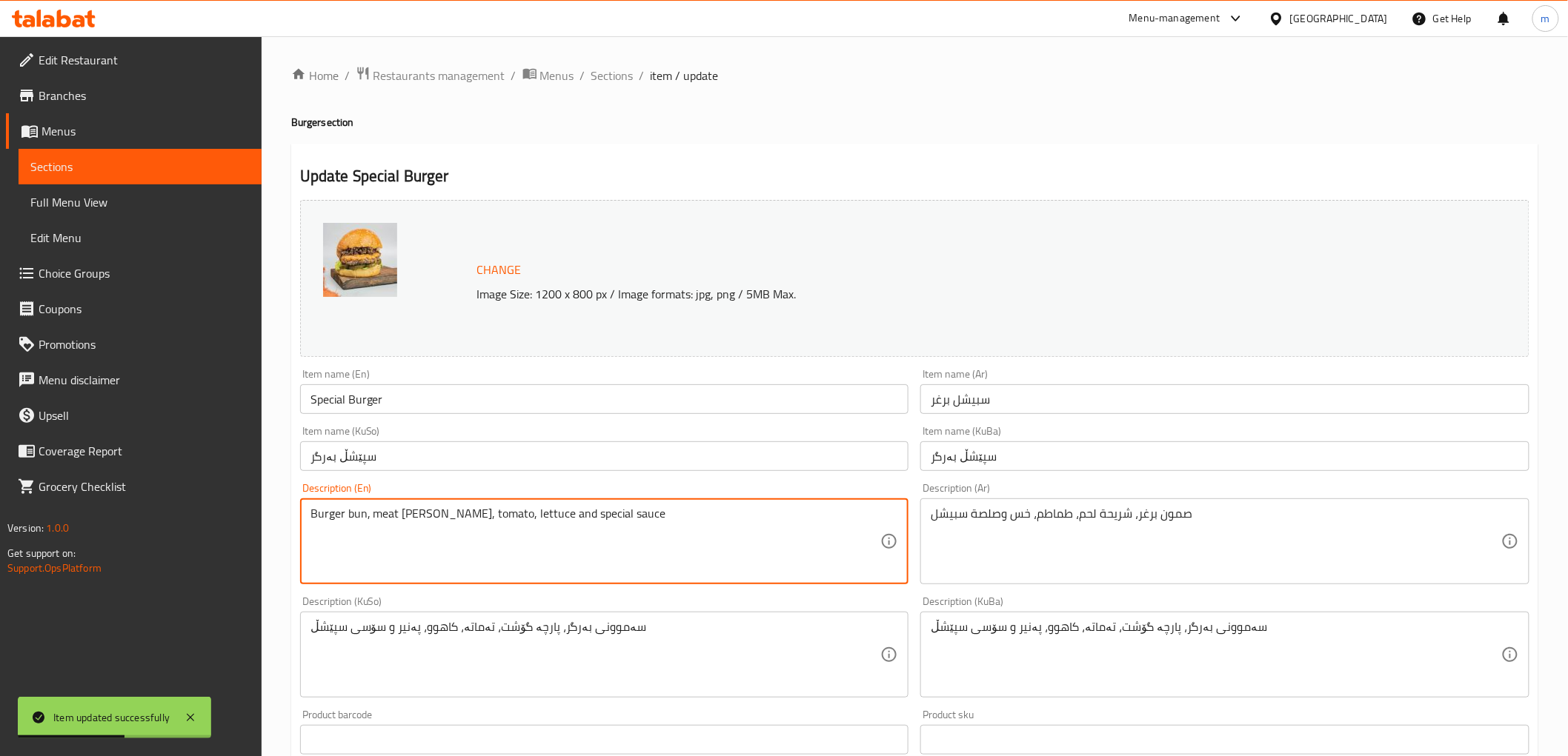
click at [358, 510] on textarea "Burger bun, meat patty, tomato, lettuce and special sauce" at bounding box center [595, 542] width 571 height 71
paste textarea "samoo"
type textarea "Burger samoon, meat patty, tomato, lettuce and special sauce"
click at [398, 473] on div "Item name (KuSo) سپێشڵ بەرگر Item name (KuSo)" at bounding box center [605, 449] width 621 height 57
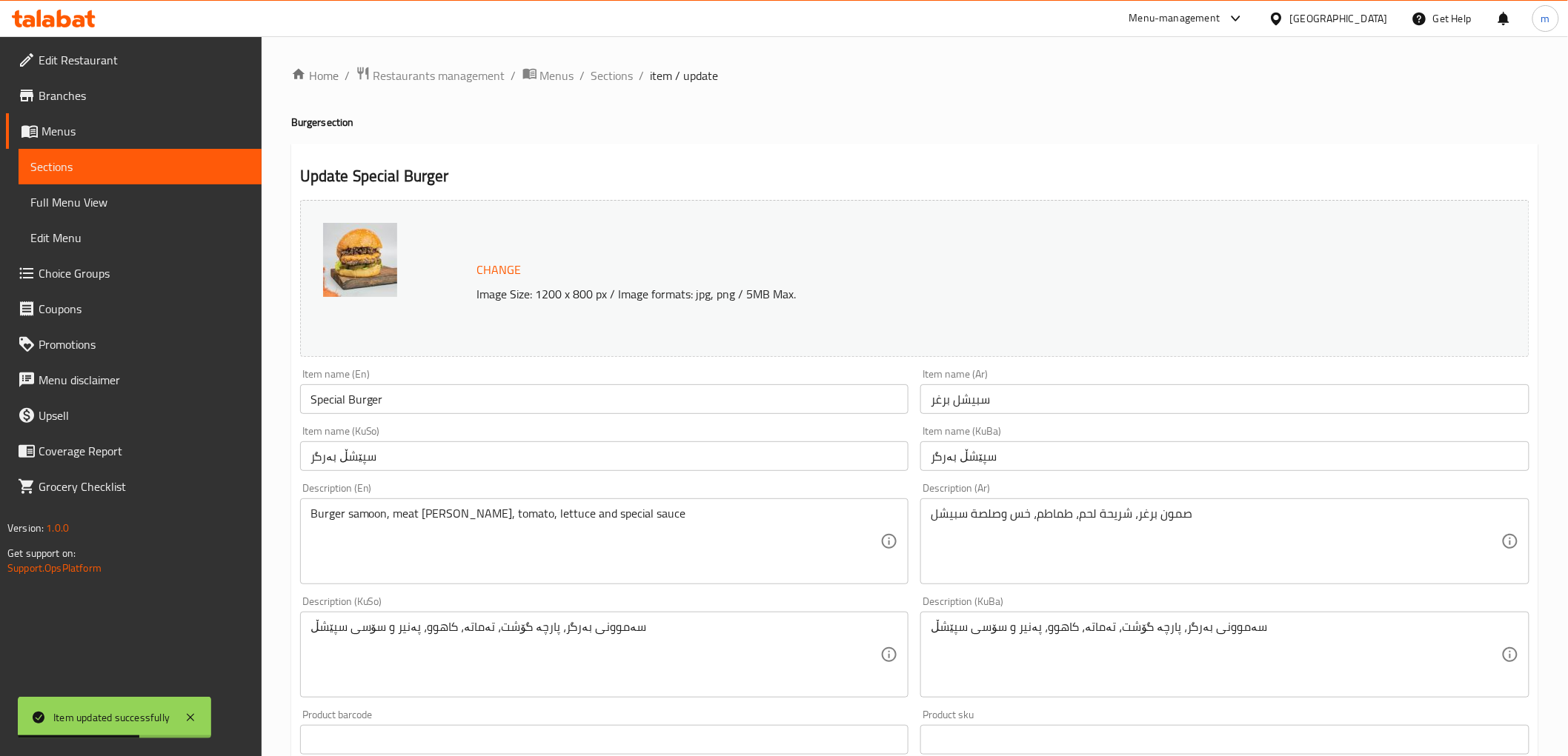
click at [406, 469] on input "سپێشڵ بەرگر" at bounding box center [605, 457] width 610 height 30
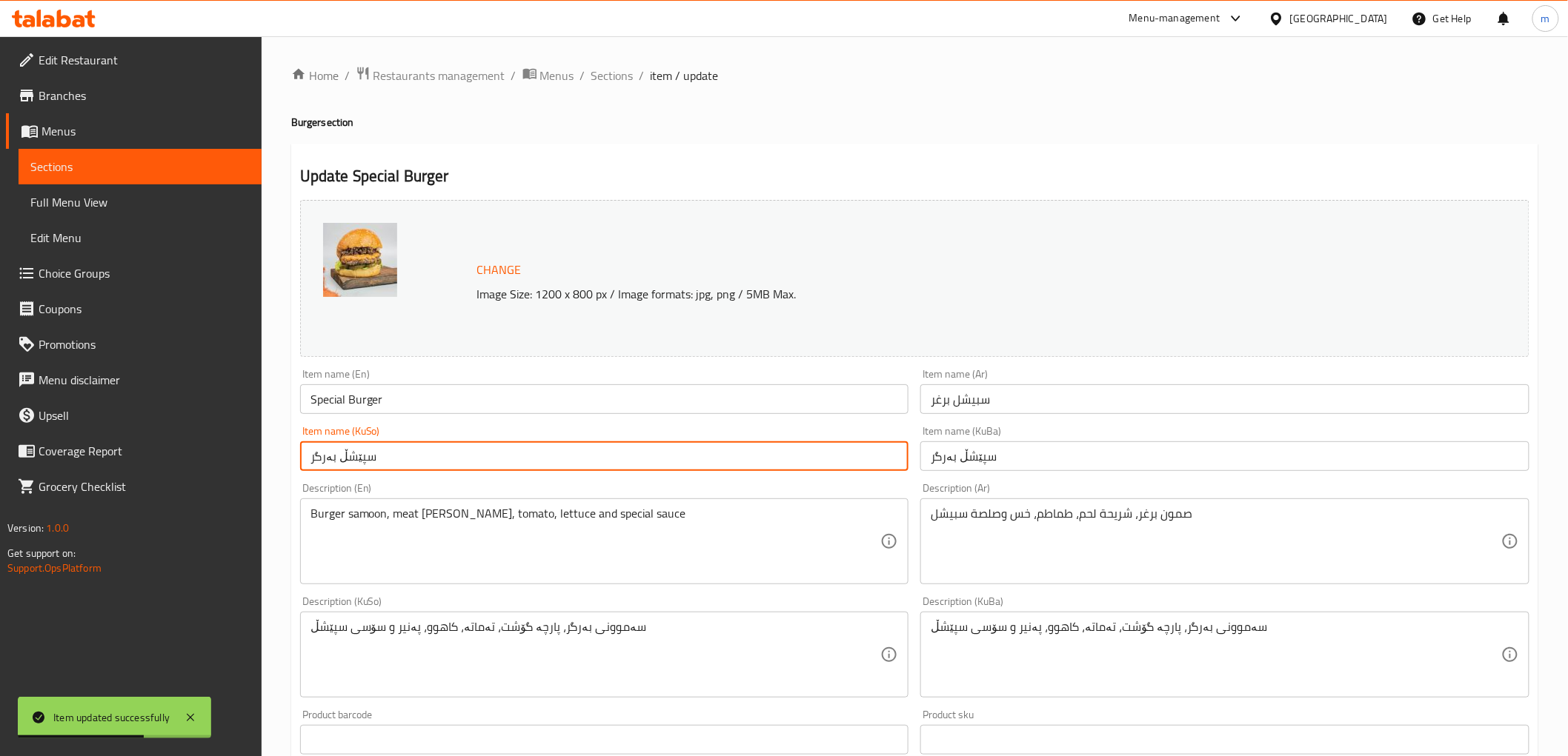
click at [619, 76] on span "Sections" at bounding box center [612, 75] width 42 height 18
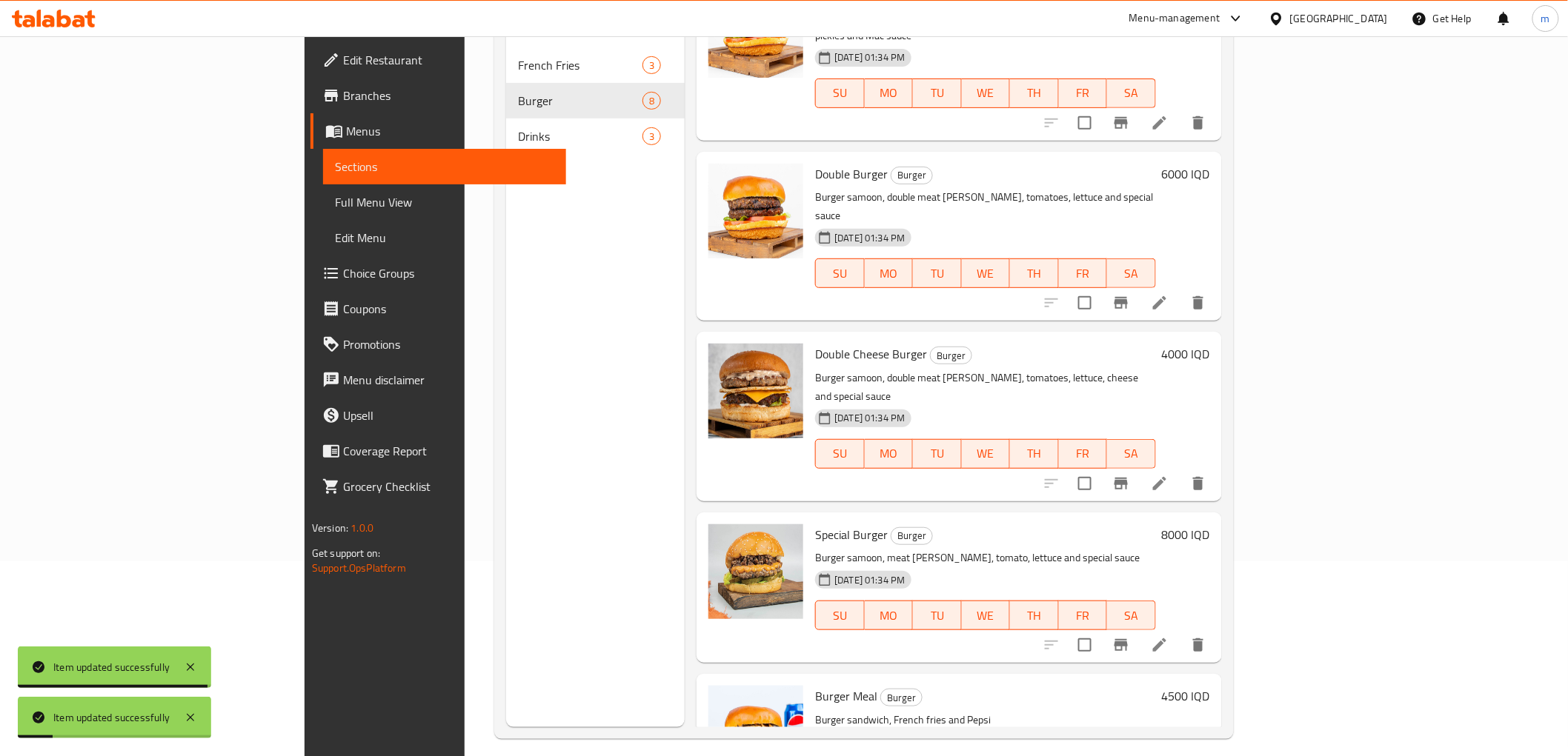
scroll to position [208, 0]
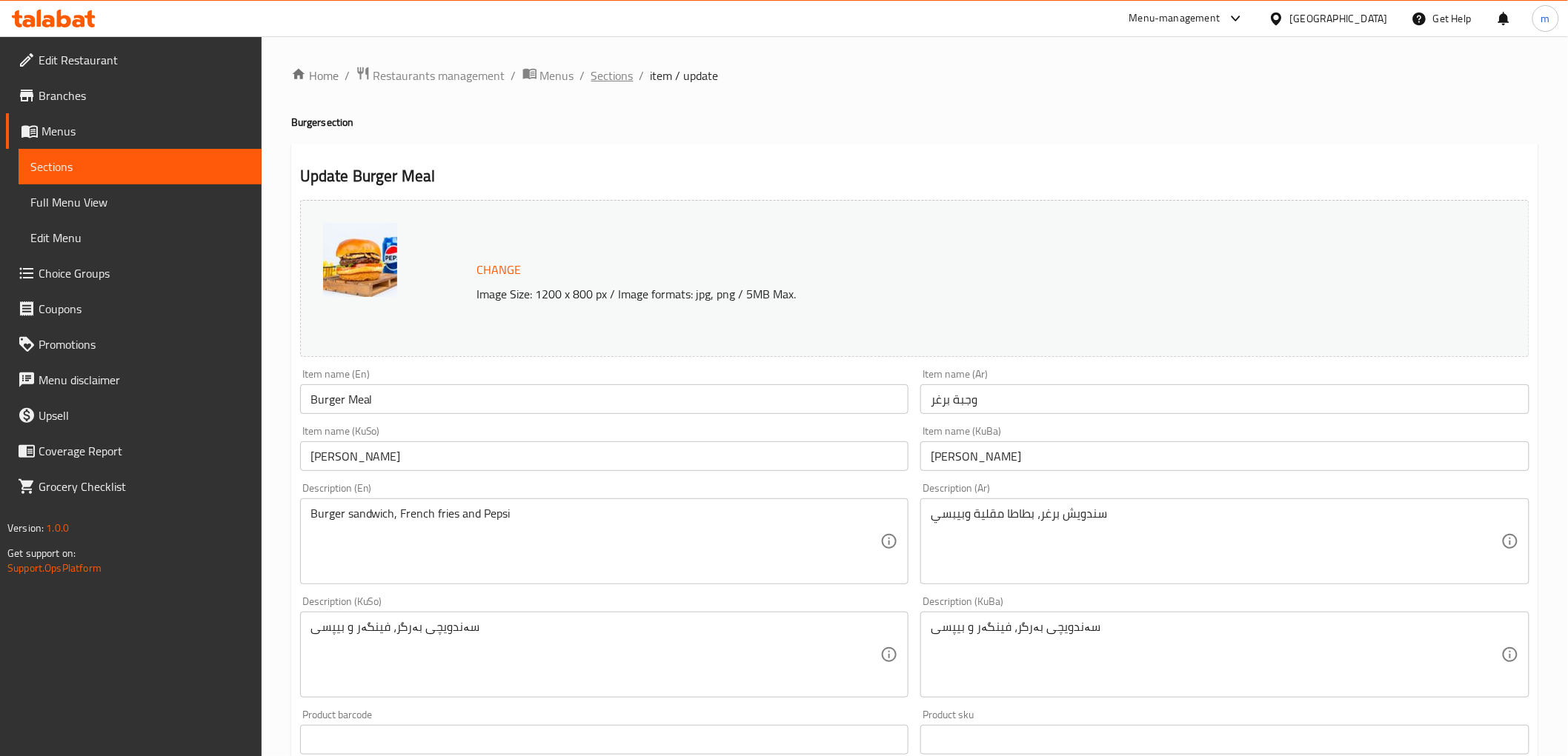
click at [616, 79] on span "Sections" at bounding box center [612, 75] width 42 height 18
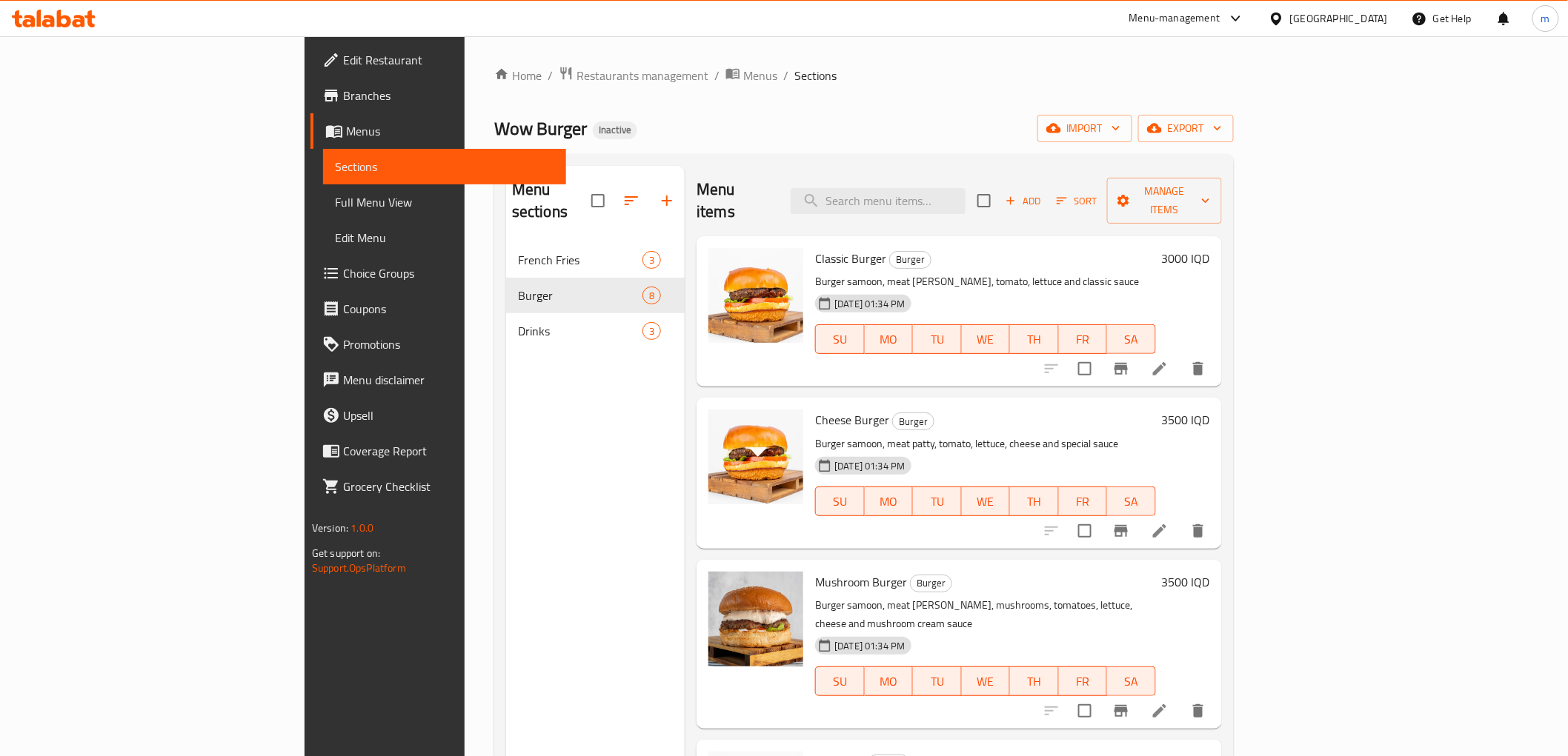
drag, startPoint x: 953, startPoint y: 197, endPoint x: 973, endPoint y: 217, distance: 28.3
click at [955, 196] on input "search" at bounding box center [879, 201] width 175 height 26
paste input "McBurger"
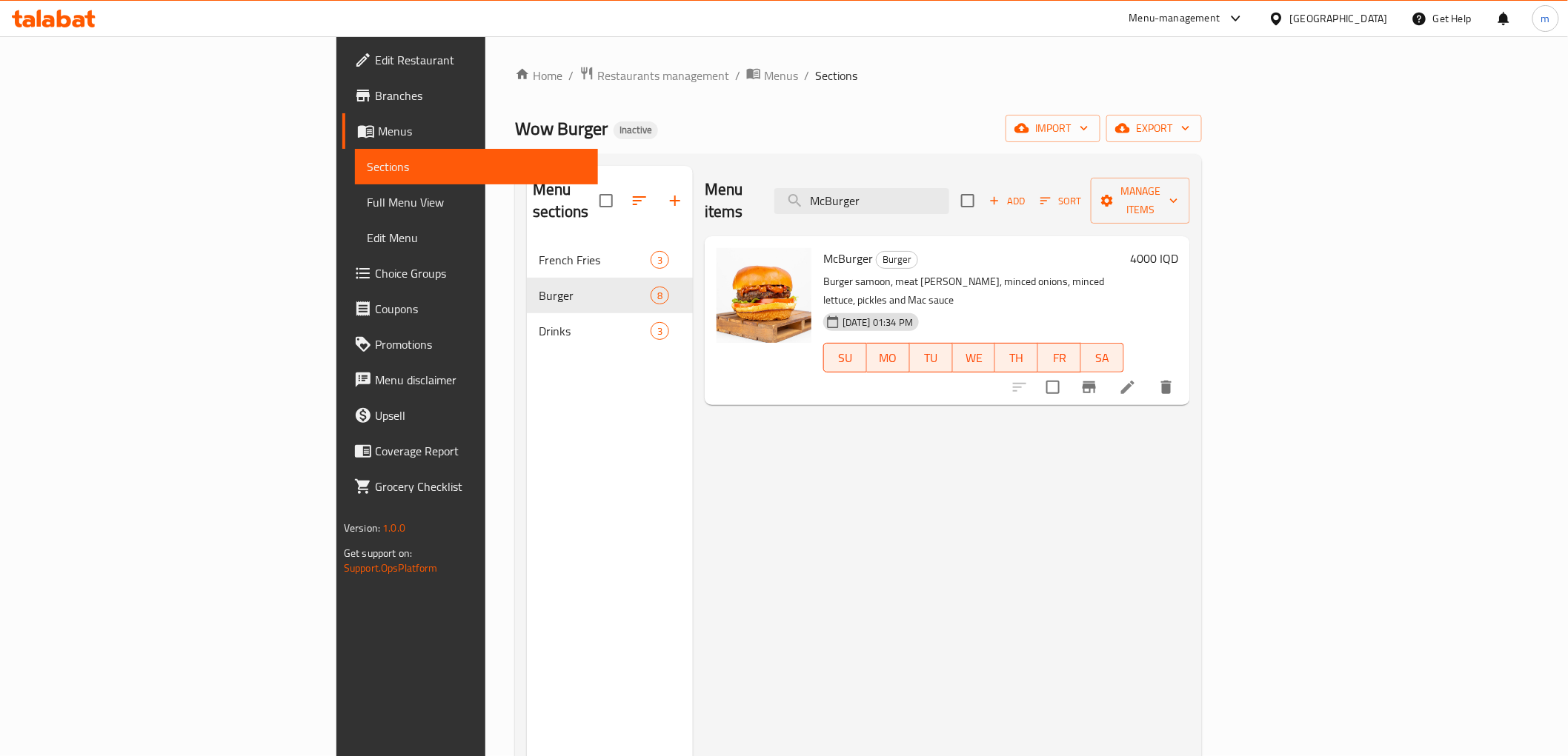
type input "McBurger"
click at [1148, 374] on li at bounding box center [1128, 387] width 41 height 26
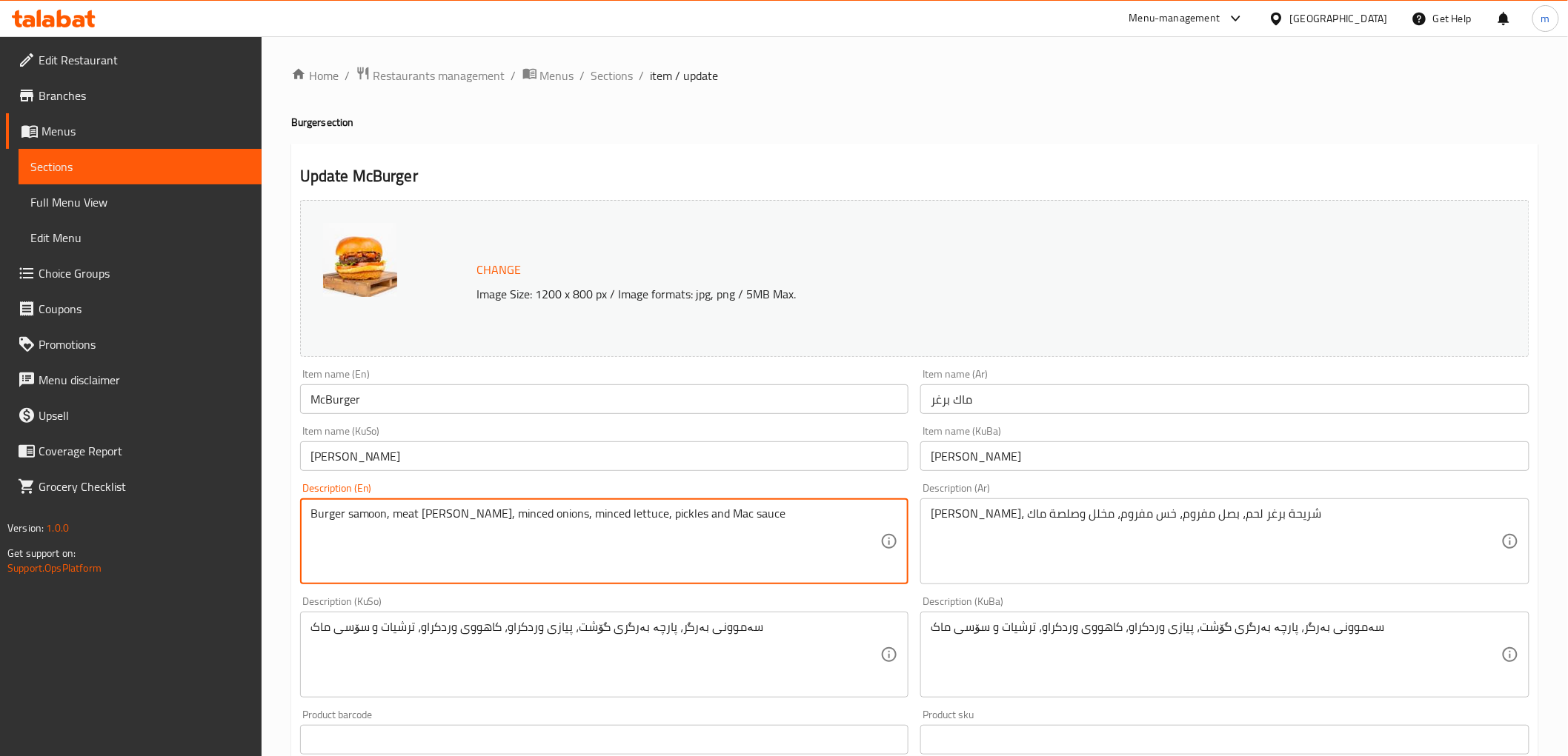
click at [707, 510] on textarea "Burger samoon, meat burger patty, minced onions, minced lettuce, pickles and Ma…" at bounding box center [595, 542] width 571 height 71
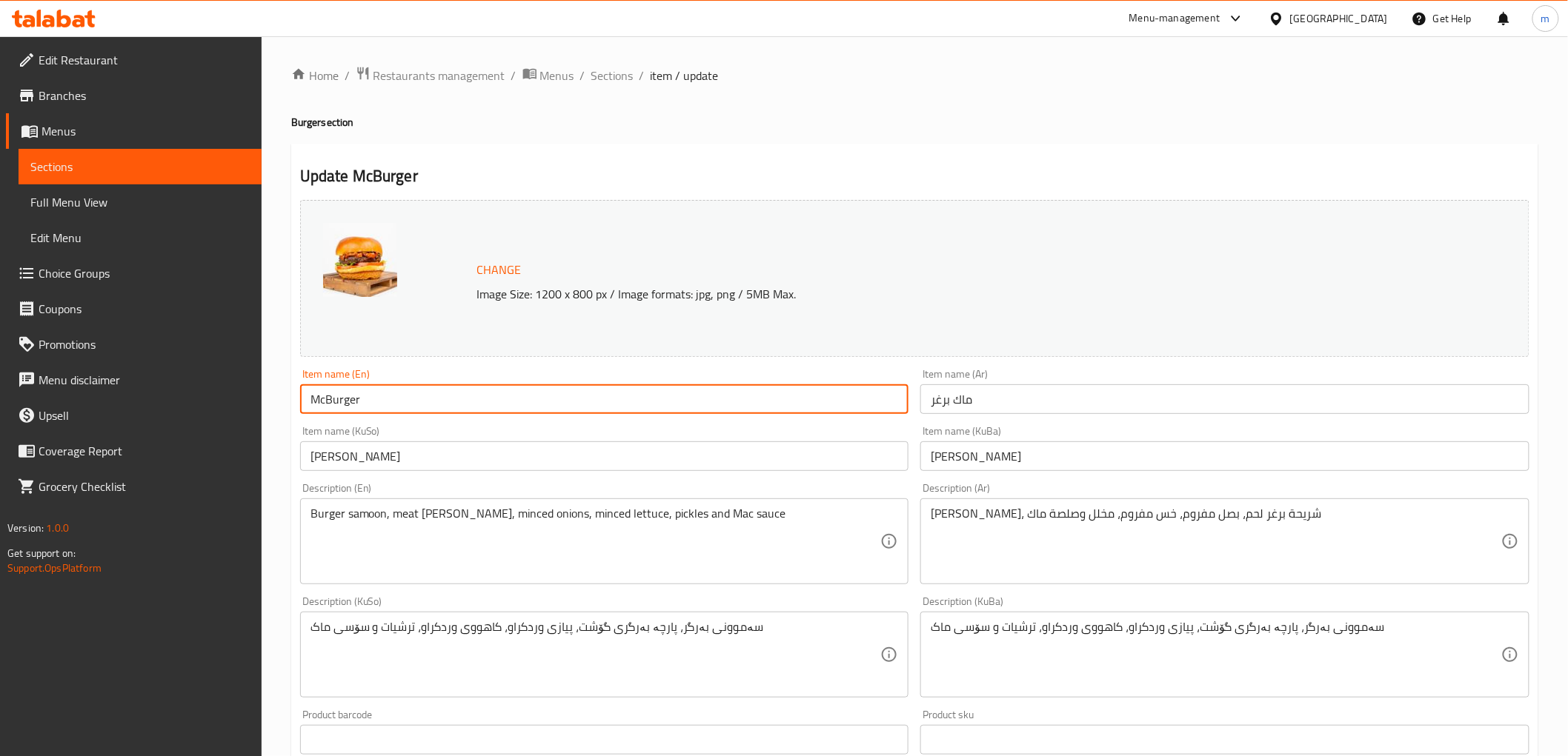
drag, startPoint x: 325, startPoint y: 399, endPoint x: 309, endPoint y: 415, distance: 22.6
click at [304, 401] on input "McBurger" at bounding box center [605, 400] width 610 height 30
paste input "ac"
type input "Mac Burger"
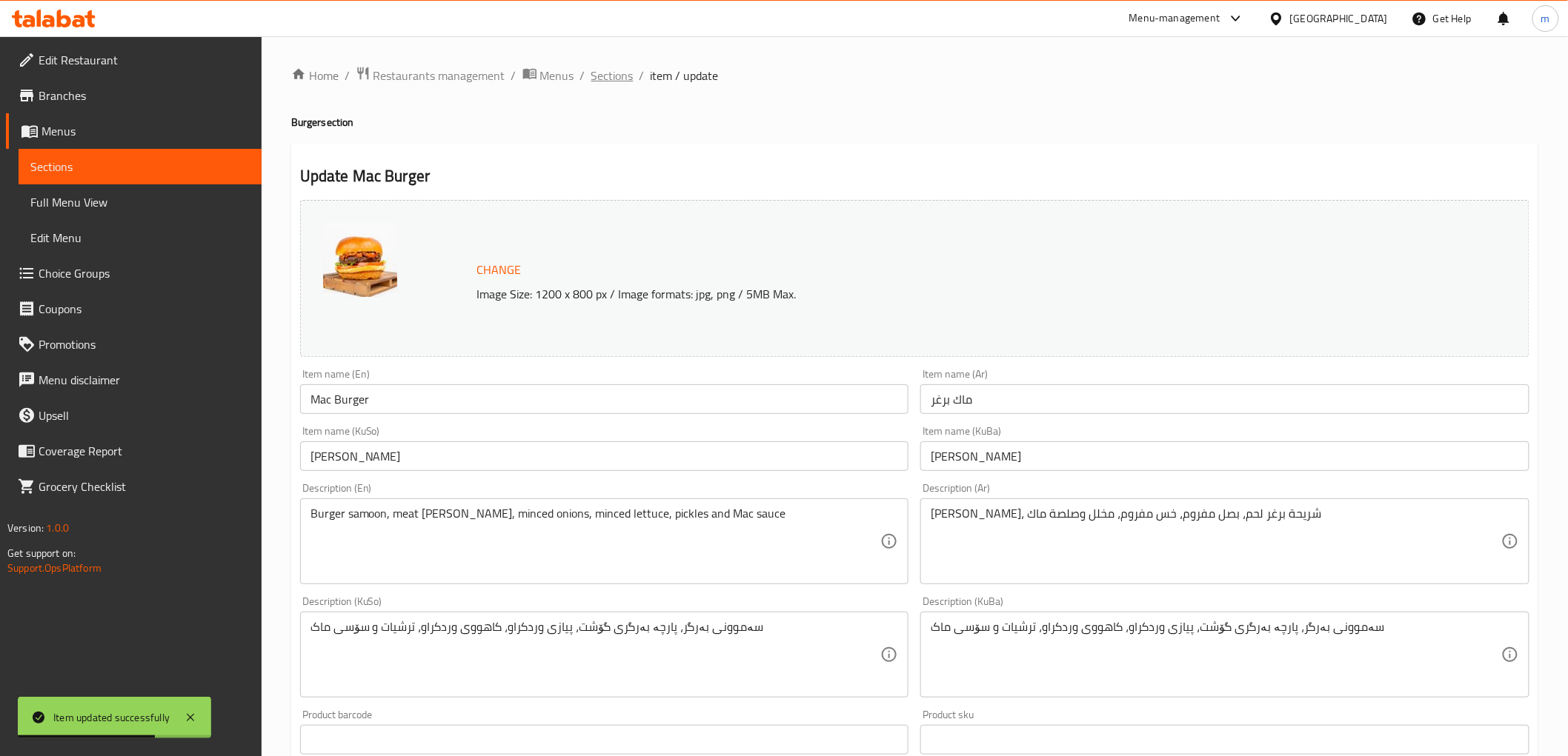
click at [616, 82] on span "Sections" at bounding box center [612, 75] width 42 height 18
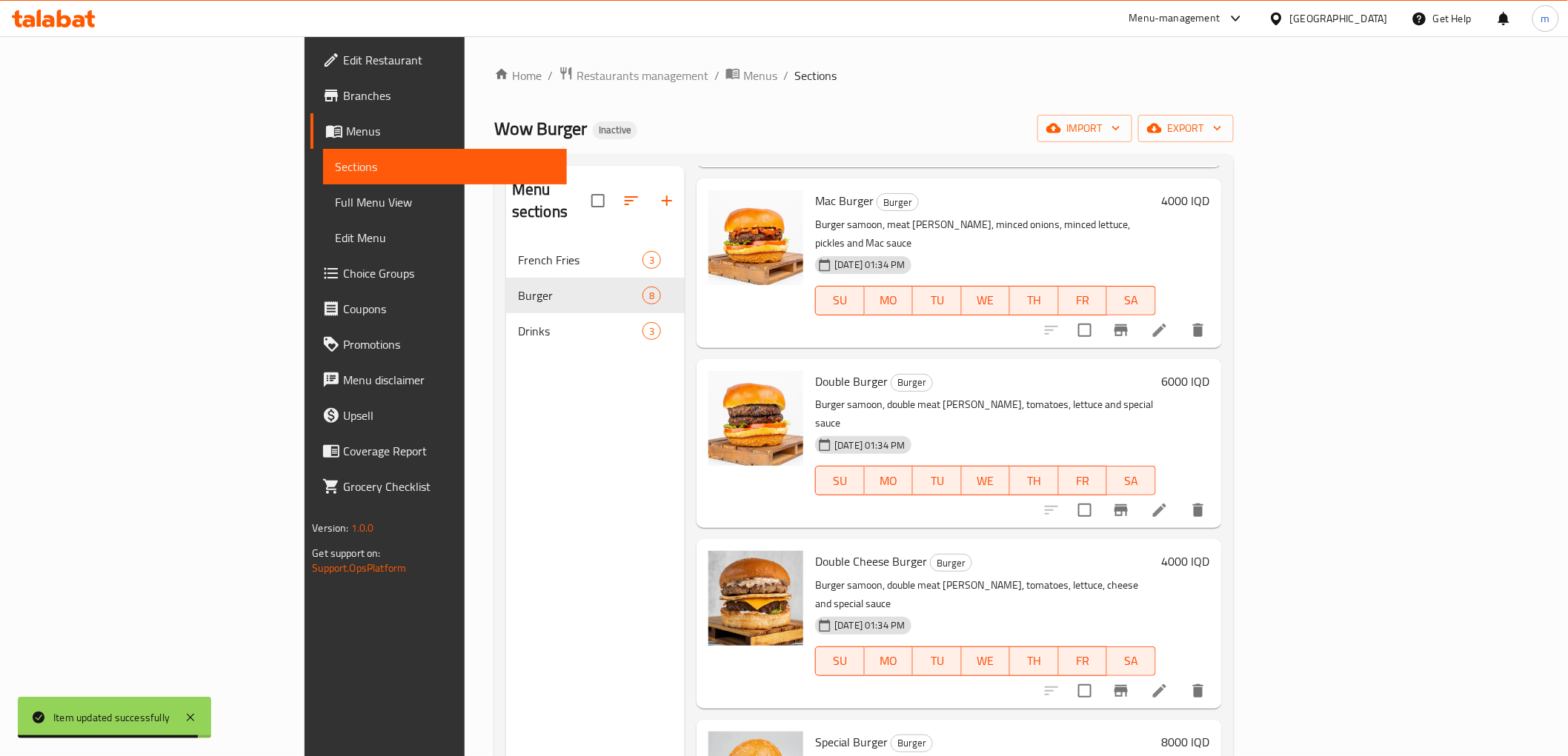
scroll to position [575, 0]
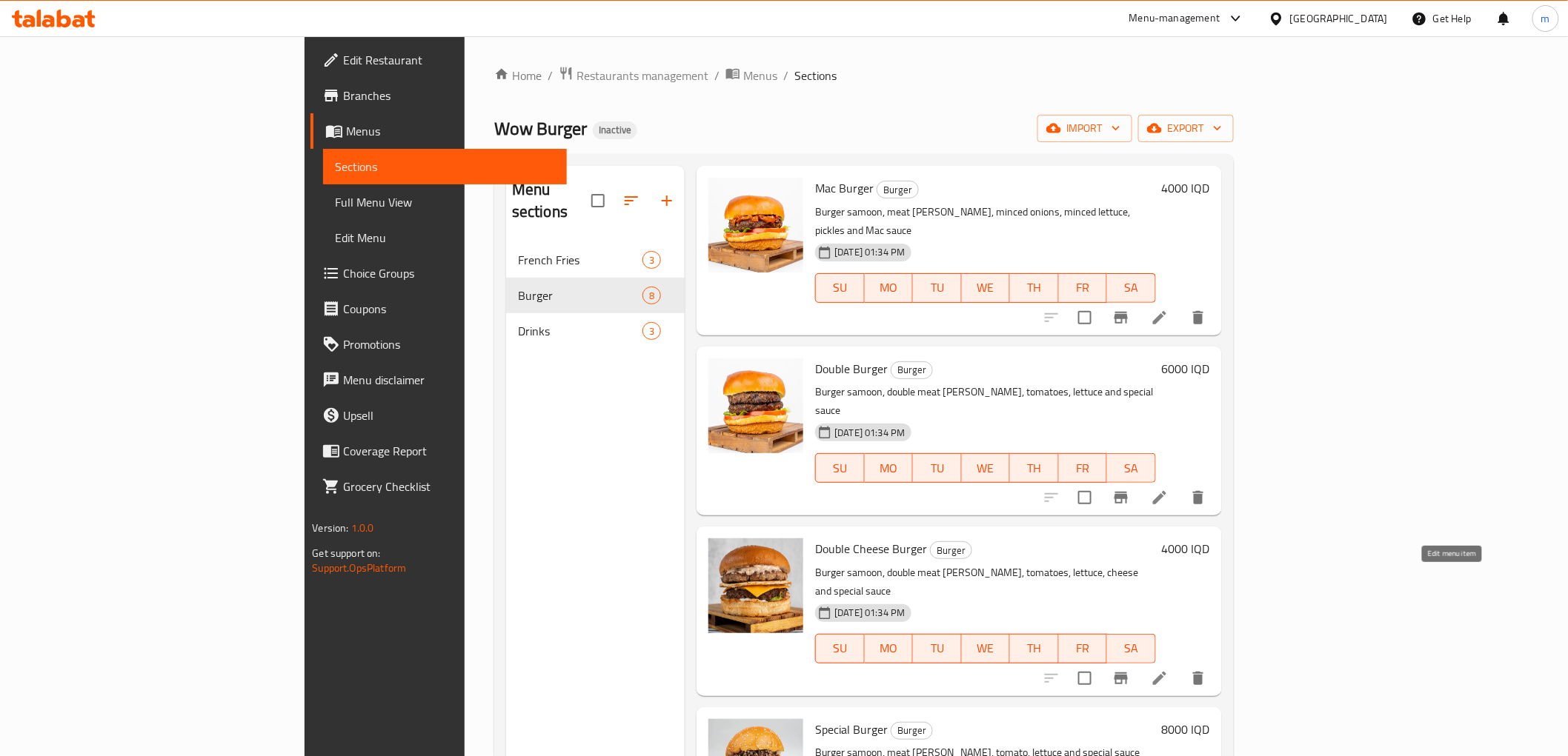
click at [1168, 669] on icon at bounding box center [1159, 678] width 18 height 18
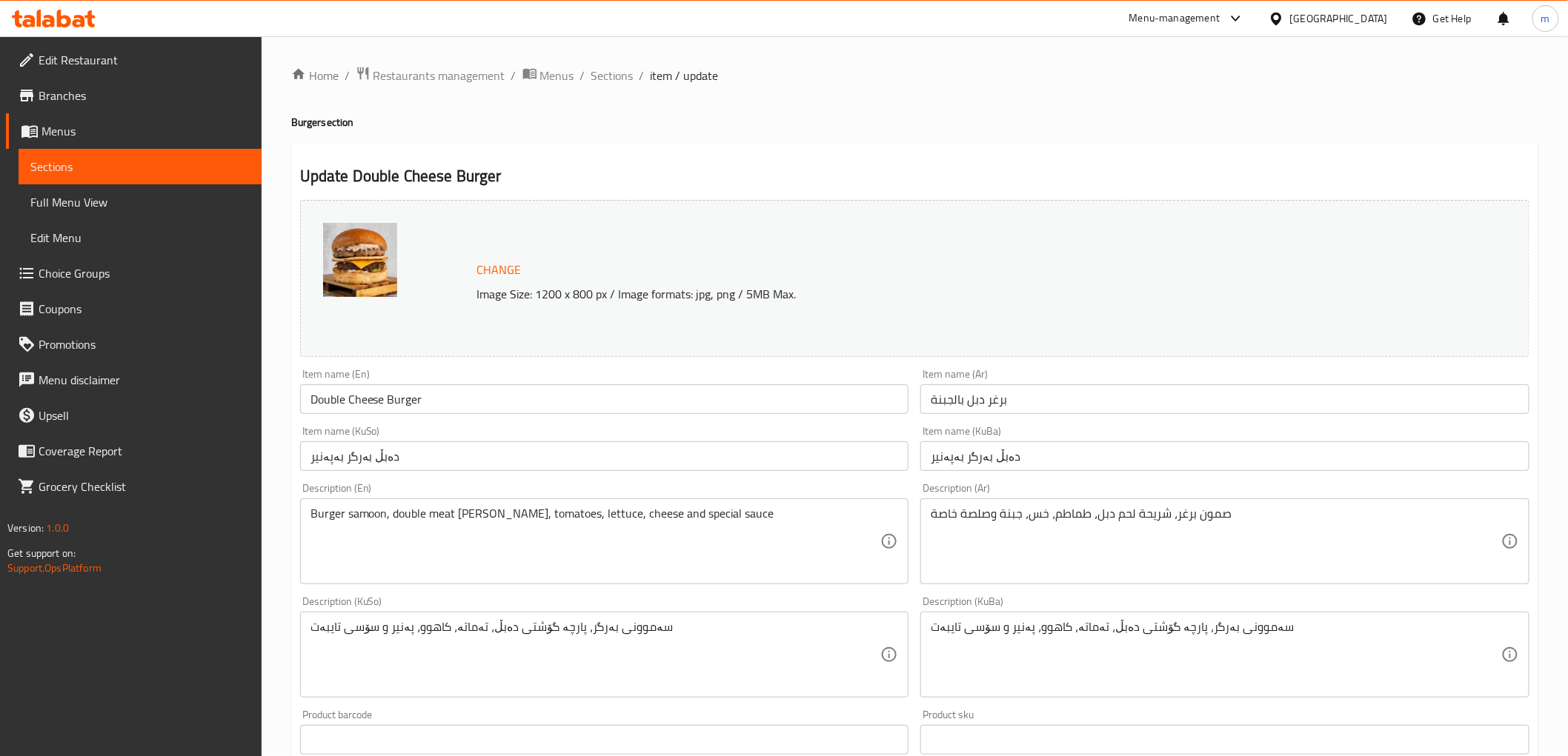
click at [395, 401] on input "Double Cheese Burger" at bounding box center [605, 400] width 610 height 30
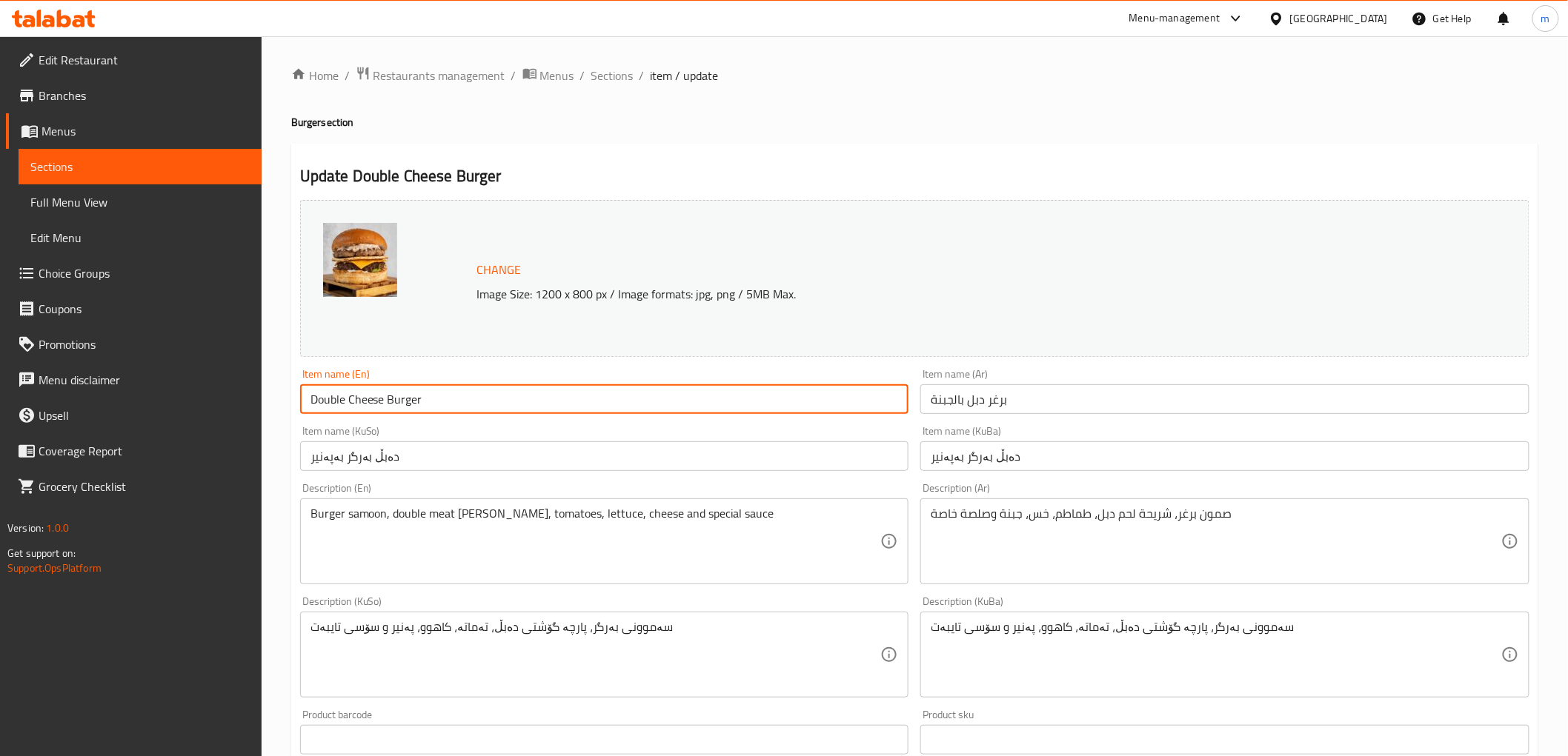
click at [395, 401] on input "Double Cheese Burger" at bounding box center [605, 400] width 610 height 30
click at [372, 396] on input "Double Cheese Burger" at bounding box center [605, 400] width 610 height 30
click at [306, 393] on input "Double Burger" at bounding box center [605, 400] width 610 height 30
paste input "Cheese"
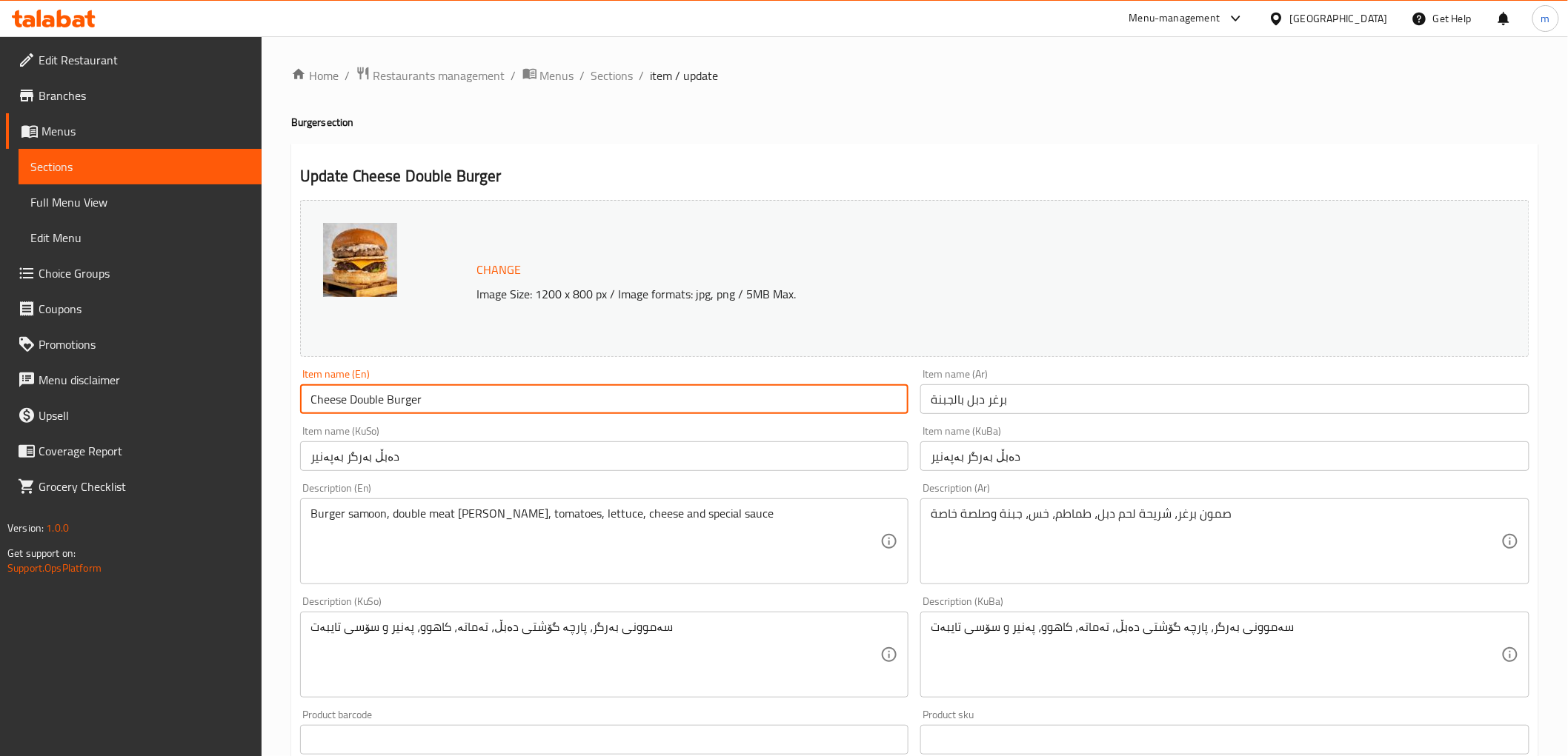
type input "Cheese Double Burger"
click at [598, 77] on span "Sections" at bounding box center [612, 75] width 42 height 18
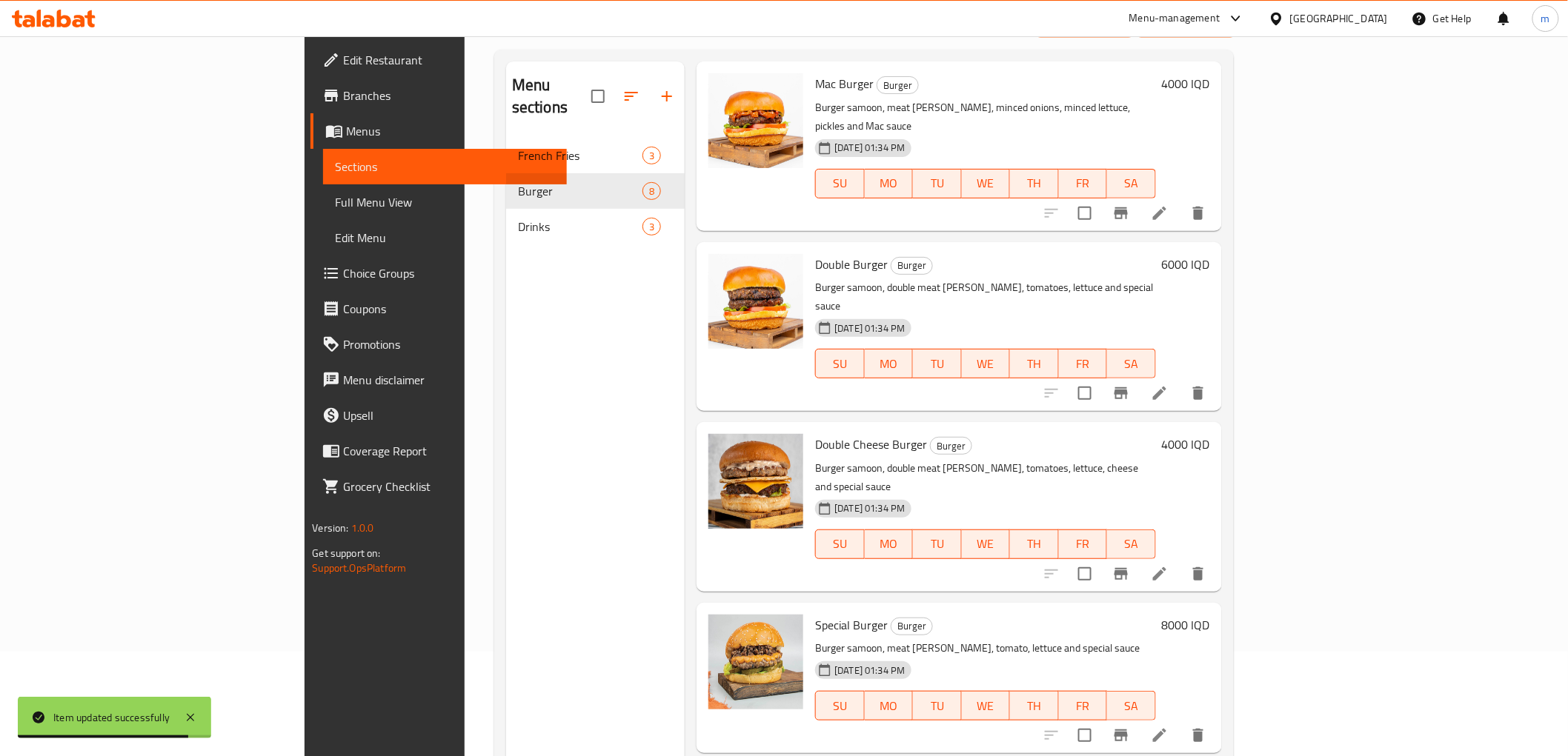
scroll to position [208, 0]
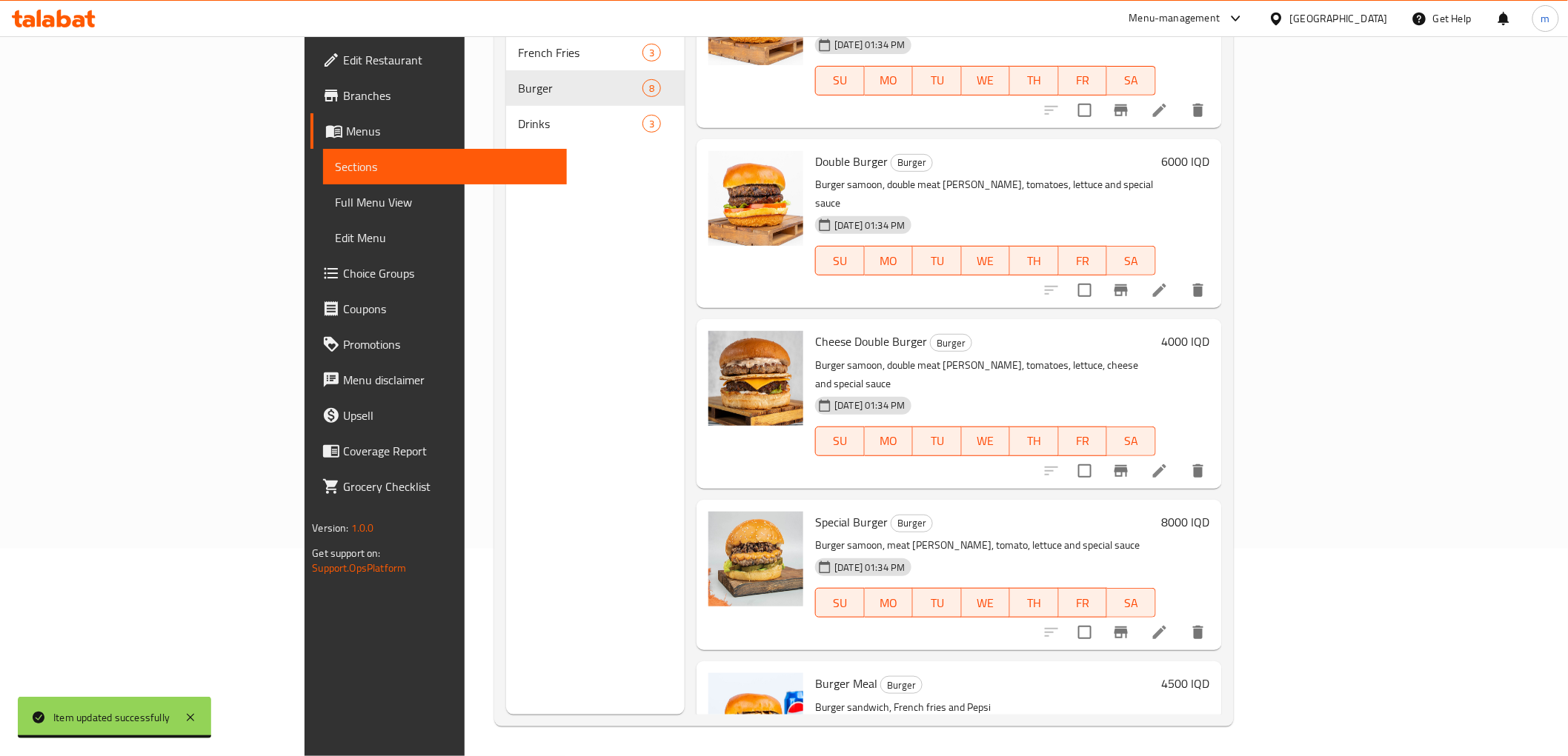
click at [1180, 620] on li at bounding box center [1160, 633] width 41 height 26
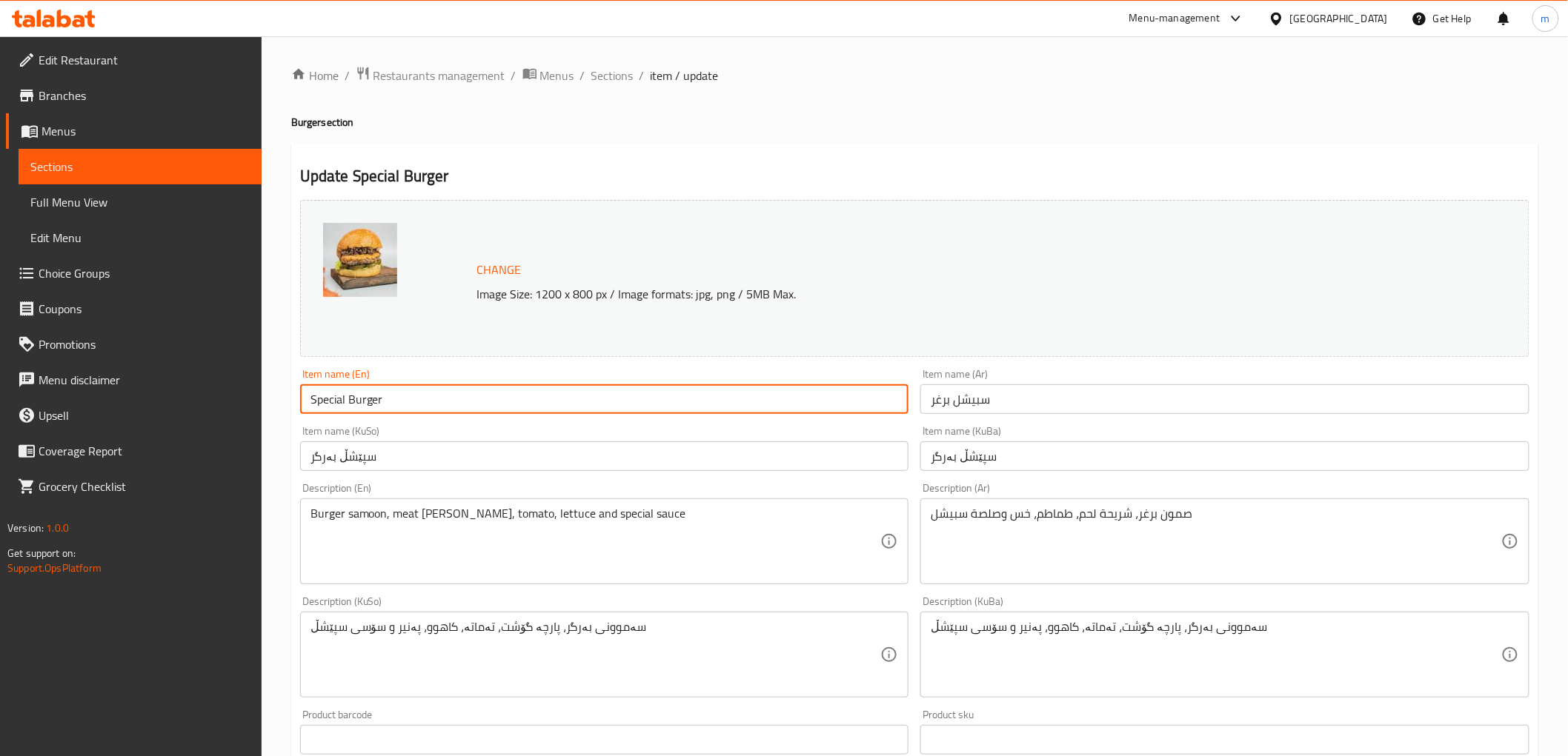
click at [334, 402] on input "Special Burger" at bounding box center [605, 400] width 610 height 30
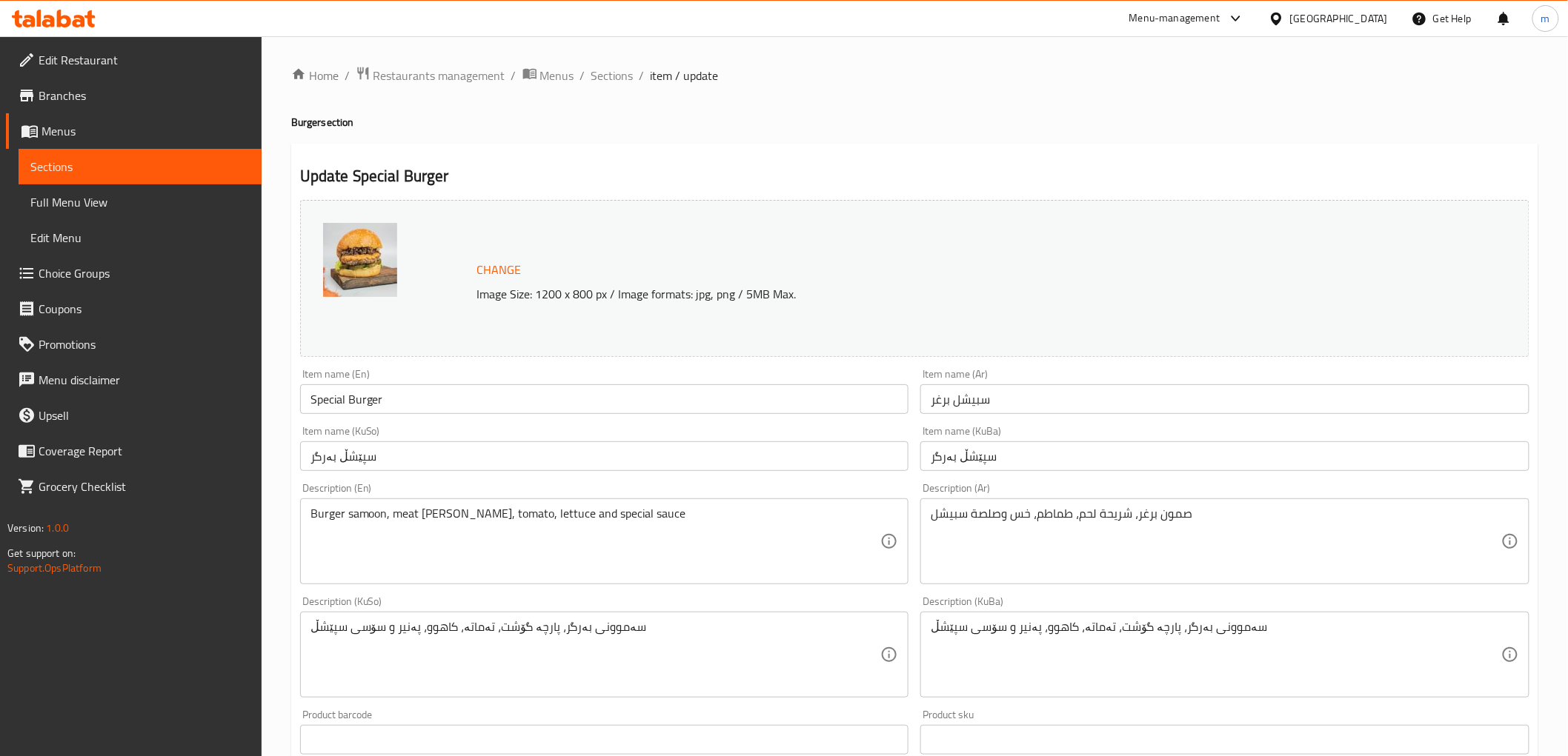
click at [984, 455] on input "سپێشڵ بەرگر" at bounding box center [1225, 457] width 610 height 30
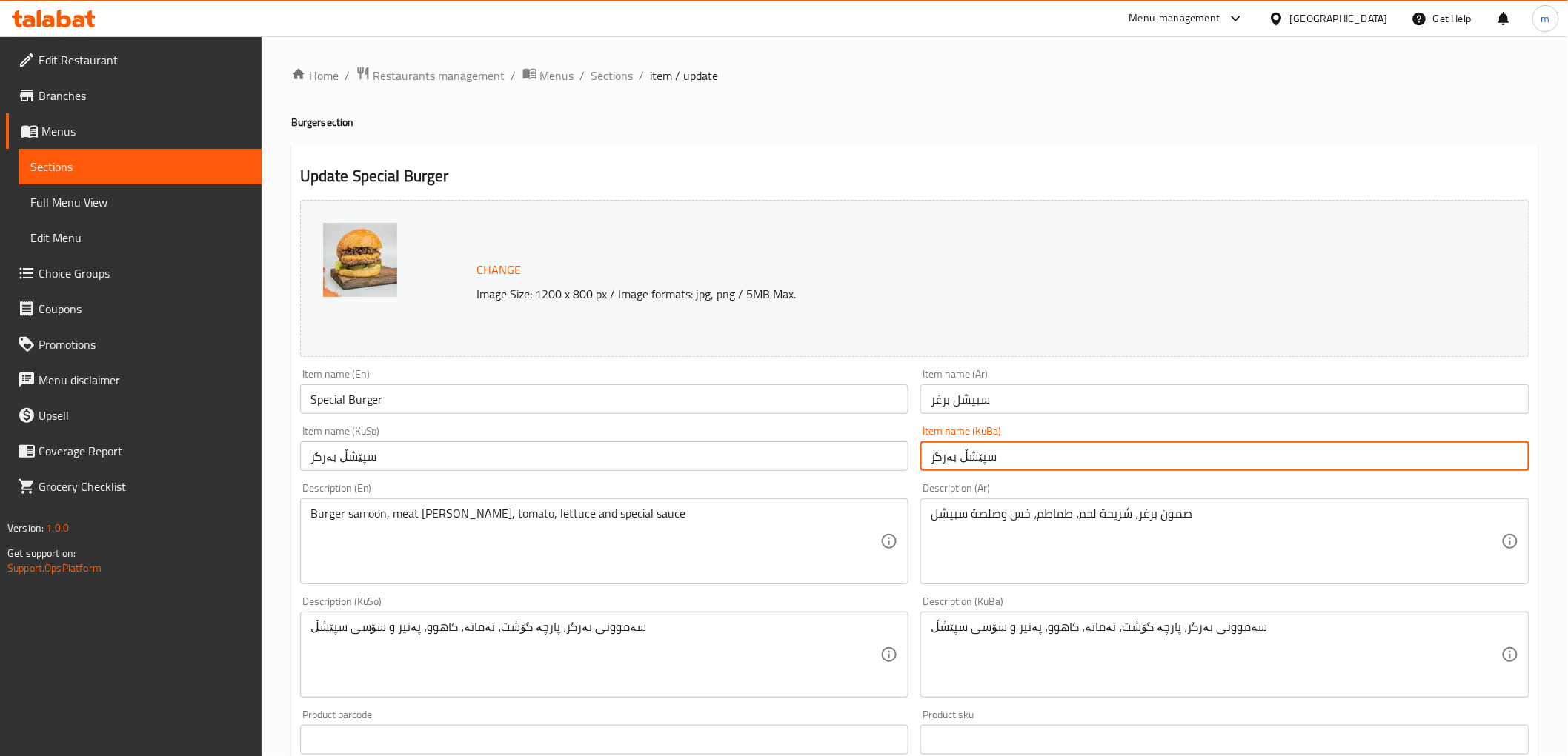
click at [984, 455] on input "سپێشڵ بەرگر" at bounding box center [1225, 457] width 610 height 30
paste input "اڵ"
click at [945, 463] on input "سپێشاڵ بەرگر" at bounding box center [1225, 457] width 610 height 30
click at [1011, 453] on input "سپێشاڵ بەرگر" at bounding box center [1225, 457] width 610 height 30
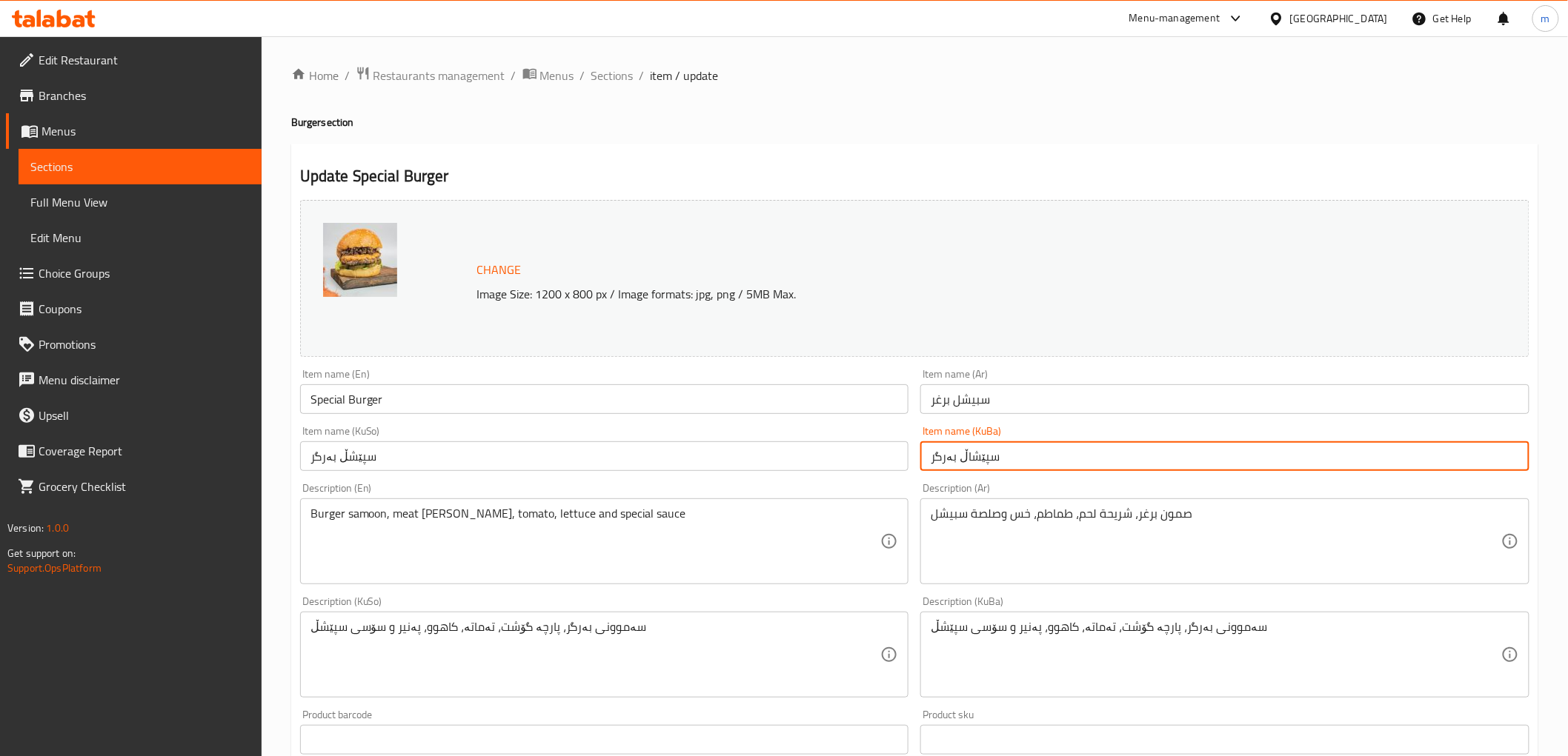
click at [1011, 453] on input "سپێشاڵ بەرگر" at bounding box center [1225, 457] width 610 height 30
type input "سپێشاڵ بەرگر"
click at [908, 454] on input "سپێشڵ بەرگر" at bounding box center [605, 457] width 610 height 30
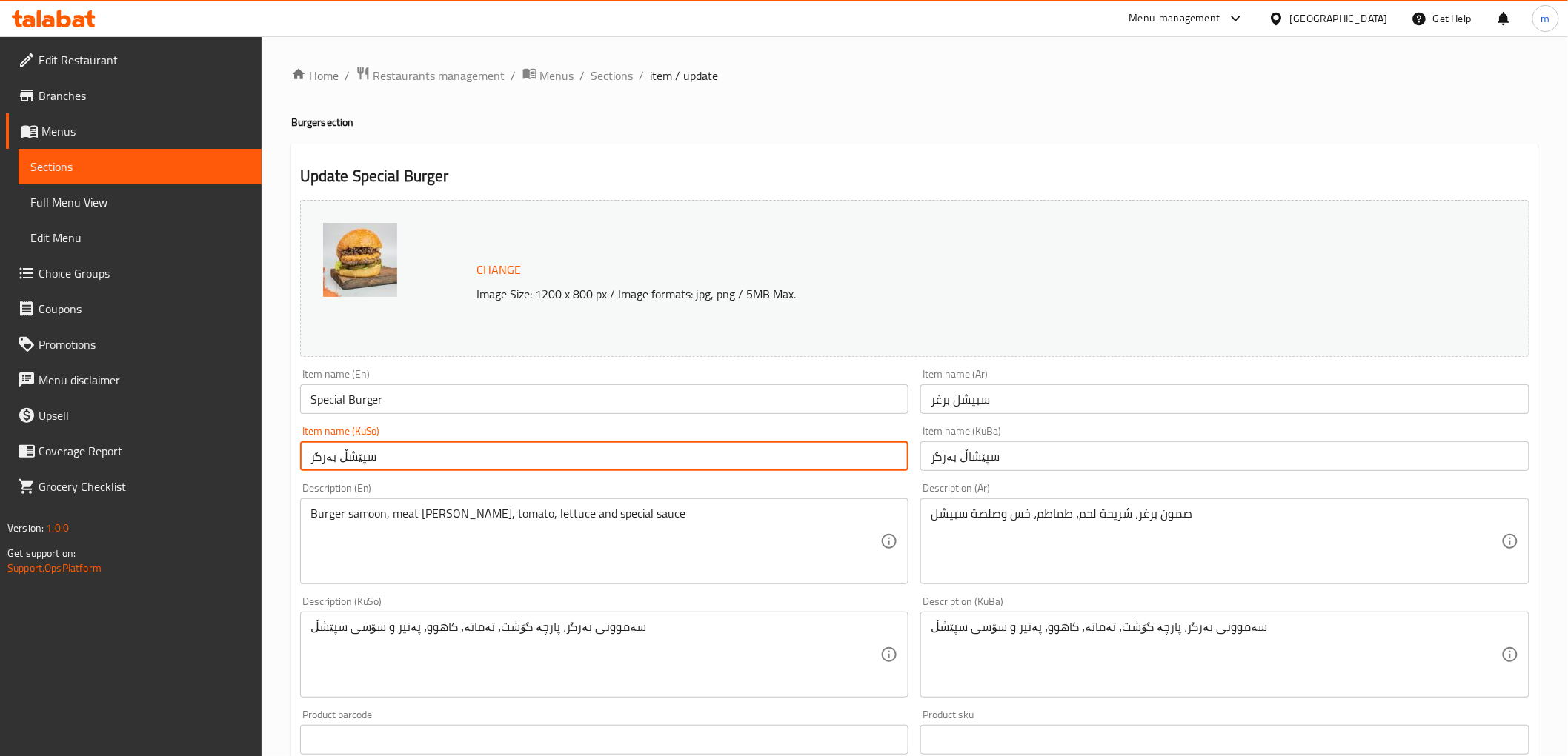
click at [908, 454] on input "سپێشڵ بەرگر" at bounding box center [605, 457] width 610 height 30
click at [885, 450] on input "سپێشڵ بەرگر" at bounding box center [605, 457] width 610 height 30
paste input "ا"
click at [885, 450] on input "سپێشڵ بەرگر" at bounding box center [605, 457] width 610 height 30
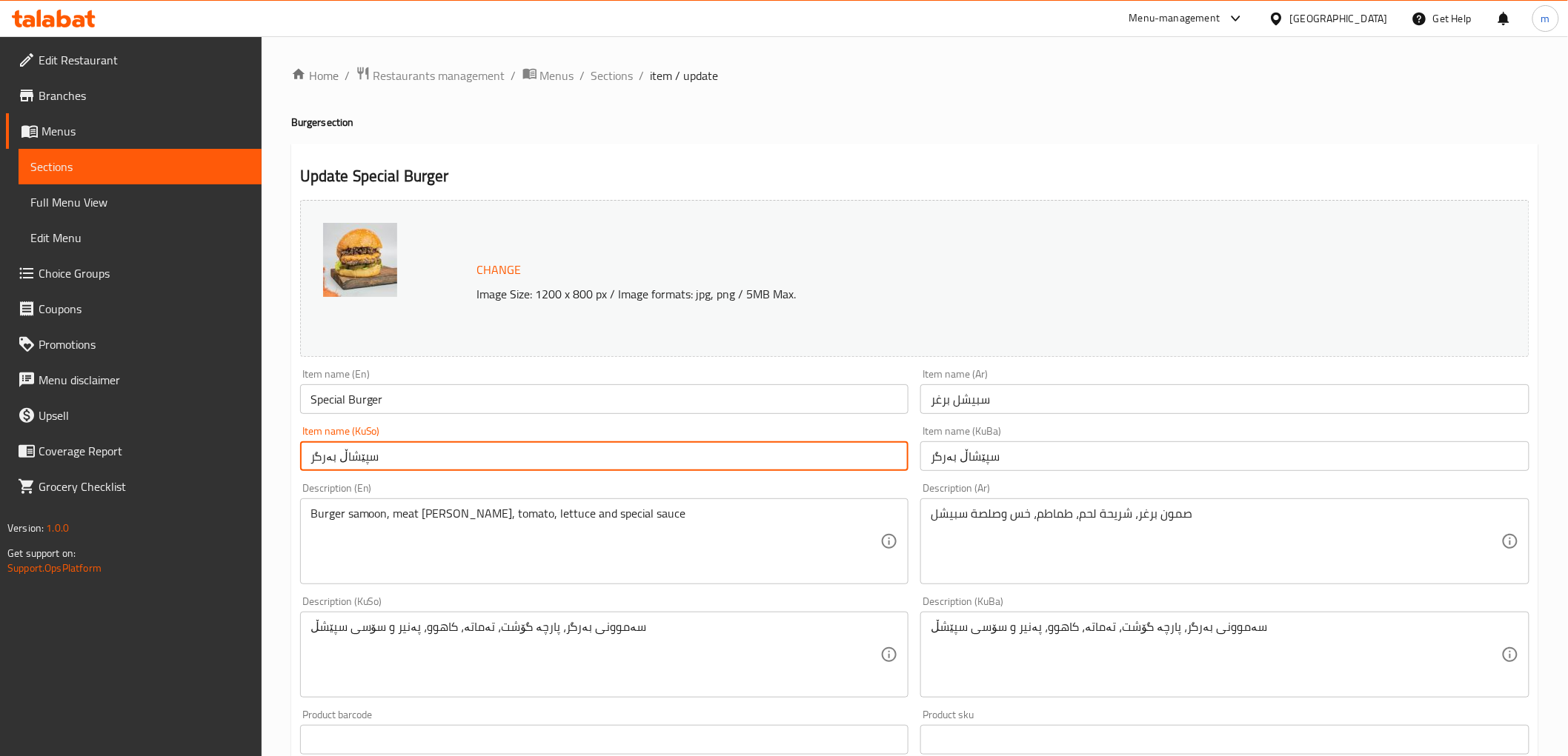
type input "سپێشاڵ بەرگر"
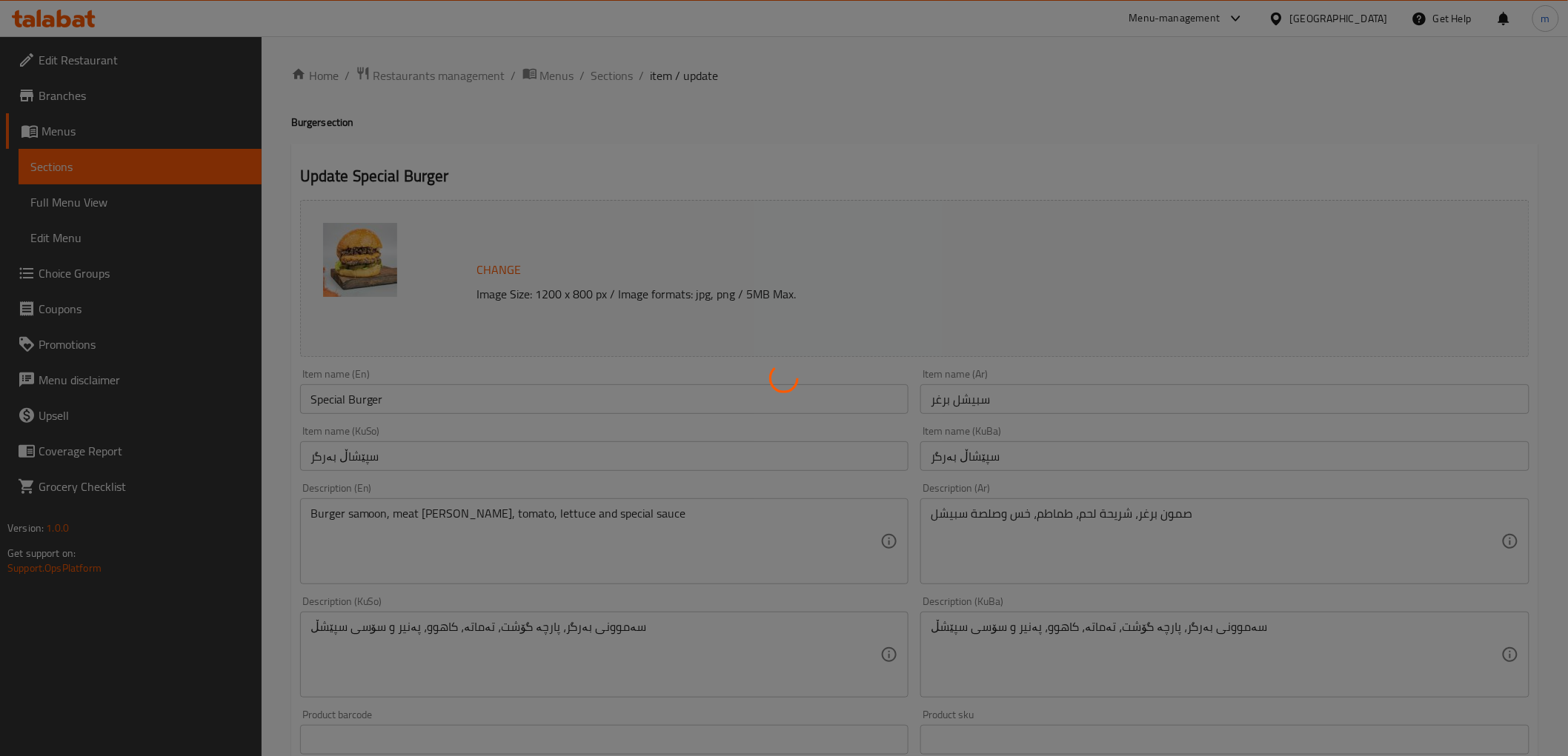
click at [976, 459] on div at bounding box center [784, 378] width 1568 height 756
click at [978, 458] on div at bounding box center [784, 378] width 1568 height 756
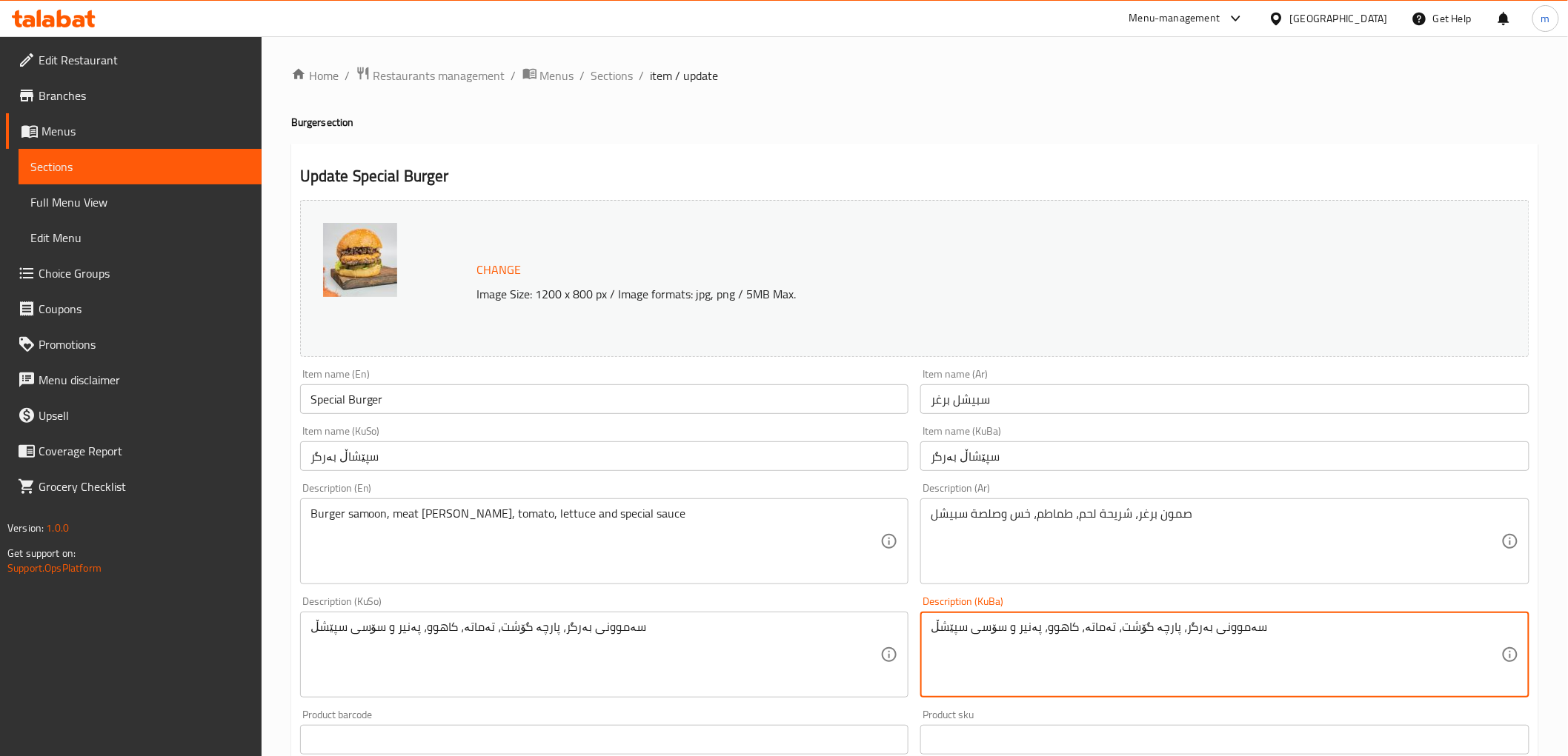
click at [957, 633] on textarea "سەموونی بەرگر، پارچە گۆشت، تەماتە، کاهوو، پەنیر و سۆسی سپێشڵ" at bounding box center [1215, 654] width 571 height 71
paste textarea "ا"
click at [1039, 645] on textarea "سەموونی بەرگر، پارچە گۆشت، تەماتە، کاهوو، پەنیر و سۆسی سپێشاڵ" at bounding box center [1215, 654] width 571 height 71
click at [1038, 645] on textarea "سەموونی بەرگر، پارچە گۆشت، تەماتە، کاهوو، پەنیر و سۆسی سپێشاڵ" at bounding box center [1215, 654] width 571 height 71
drag, startPoint x: 1038, startPoint y: 645, endPoint x: 835, endPoint y: 649, distance: 203.0
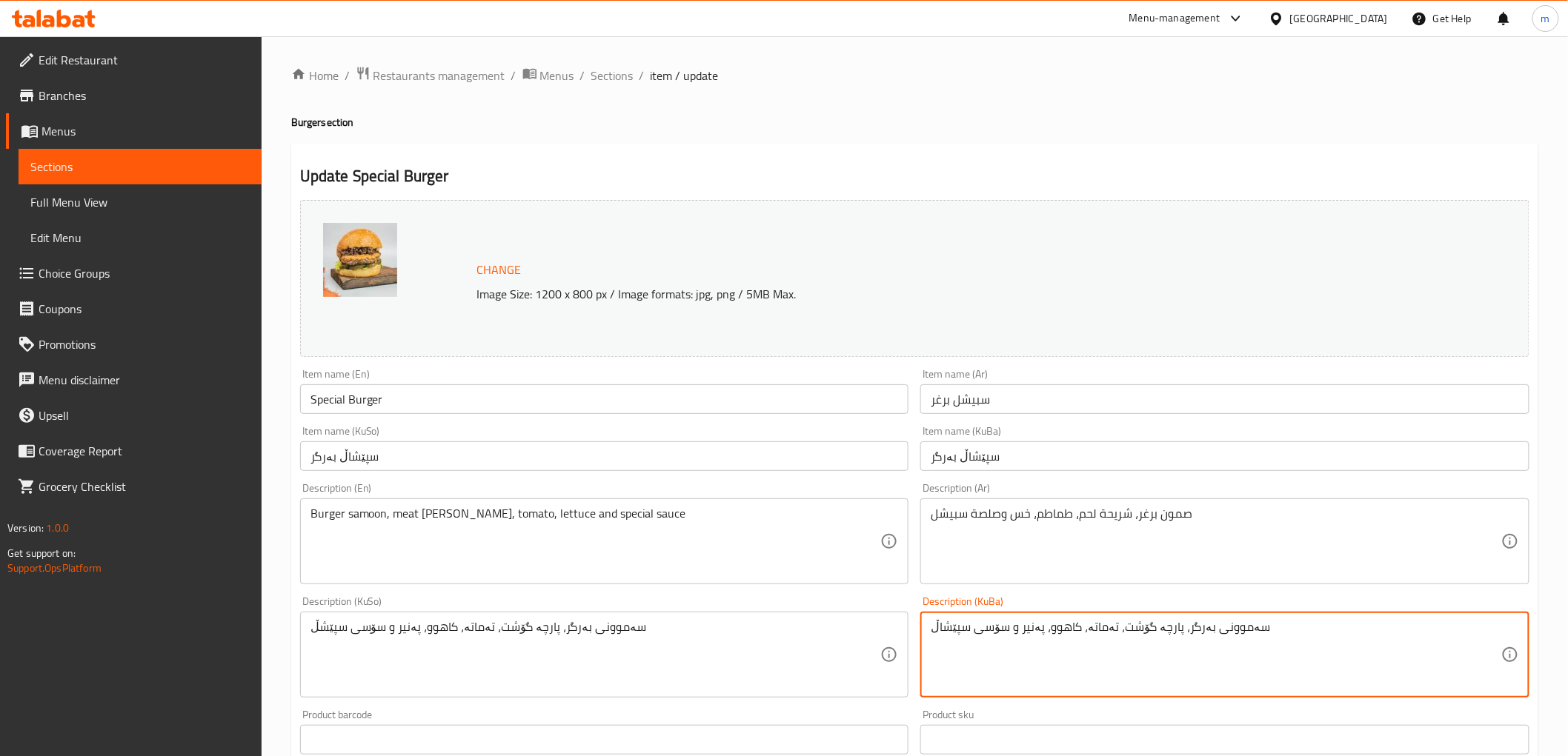
click at [1037, 645] on textarea "سەموونی بەرگر، پارچە گۆشت، تەماتە، کاهوو، پەنیر و سۆسی سپێشاڵ" at bounding box center [1215, 654] width 571 height 71
click at [1011, 659] on textarea "سەموونی بەرگر، پارچە گۆشت، تەماتە، کاهوو، پەنیر و سۆسی سپێشاڵ" at bounding box center [1215, 654] width 571 height 71
click at [1003, 656] on textarea "سەموونی بەرگر، پارچە گۆشت، تەماتە، کاهوو، پەنیر و سۆسی سپێشاڵ" at bounding box center [1215, 654] width 571 height 71
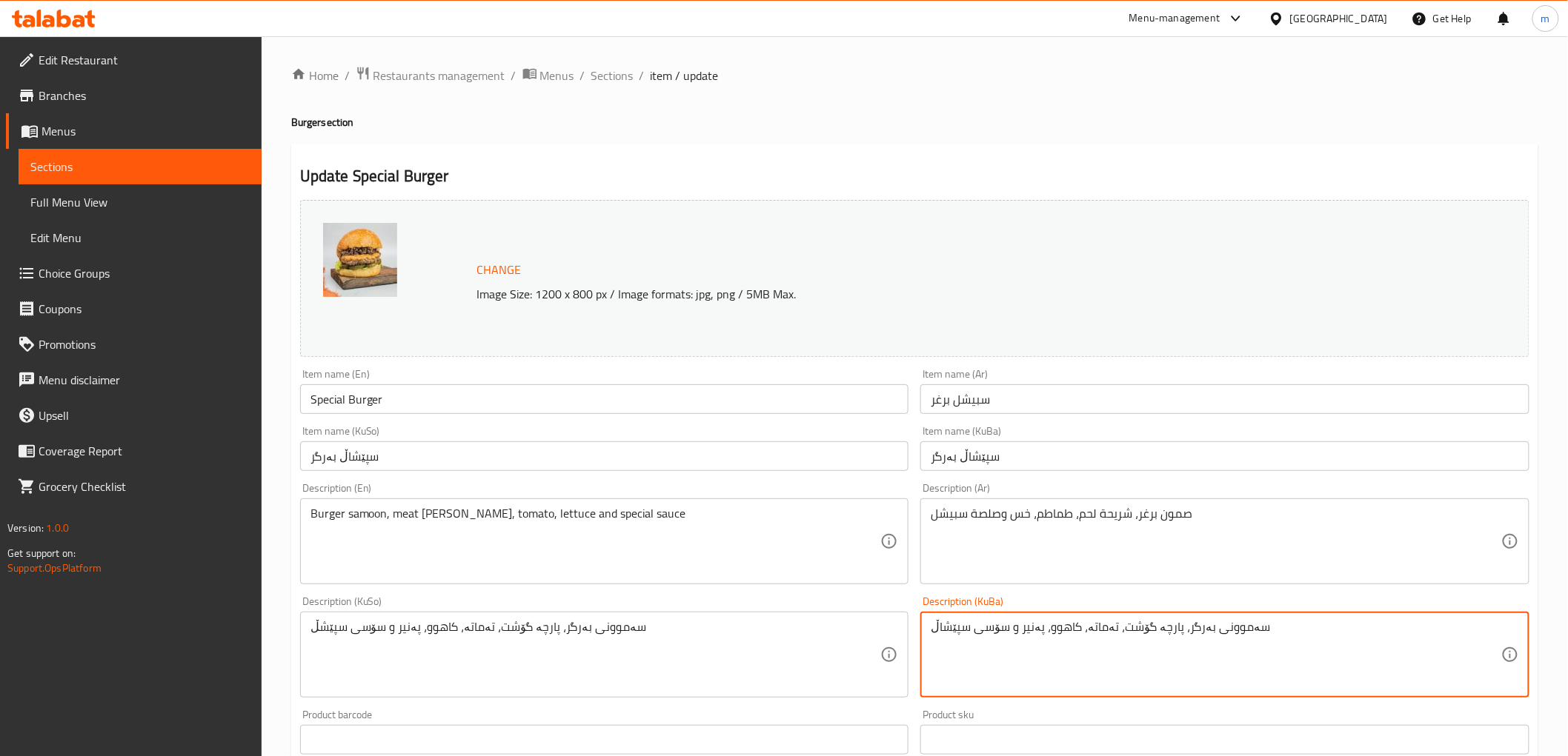
click at [1003, 656] on textarea "سەموونی بەرگر، پارچە گۆشت، تەماتە، کاهوو، پەنیر و سۆسی سپێشاڵ" at bounding box center [1215, 654] width 571 height 71
type textarea "سەموونی بەرگر، پارچە گۆشت، تەماتە، کاهوو، پەنیر و سۆسی سپێشاڵ"
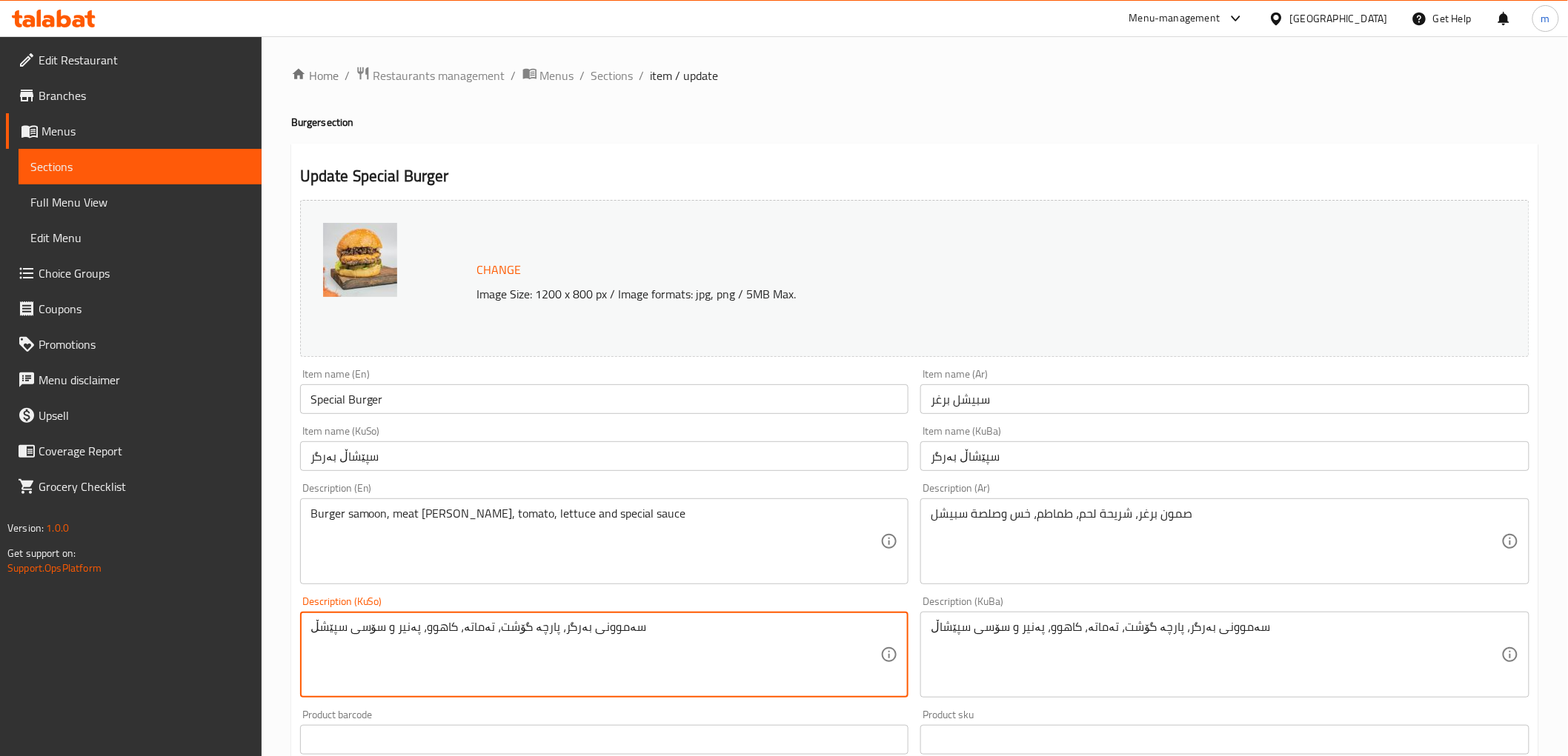
click at [810, 655] on textarea "سەموونی بەرگر، پارچە گۆشت، تەماتە، کاهوو، پەنیر و سۆسی سپێشڵ" at bounding box center [595, 654] width 571 height 71
paste textarea "ا"
type textarea "سەموونی بەرگر، پارچە گۆشت، تەماتە، کاهوو، پەنیر و سۆسی سپێشاڵ"
click at [564, 461] on input "سپێشاڵ بەرگر" at bounding box center [605, 457] width 610 height 30
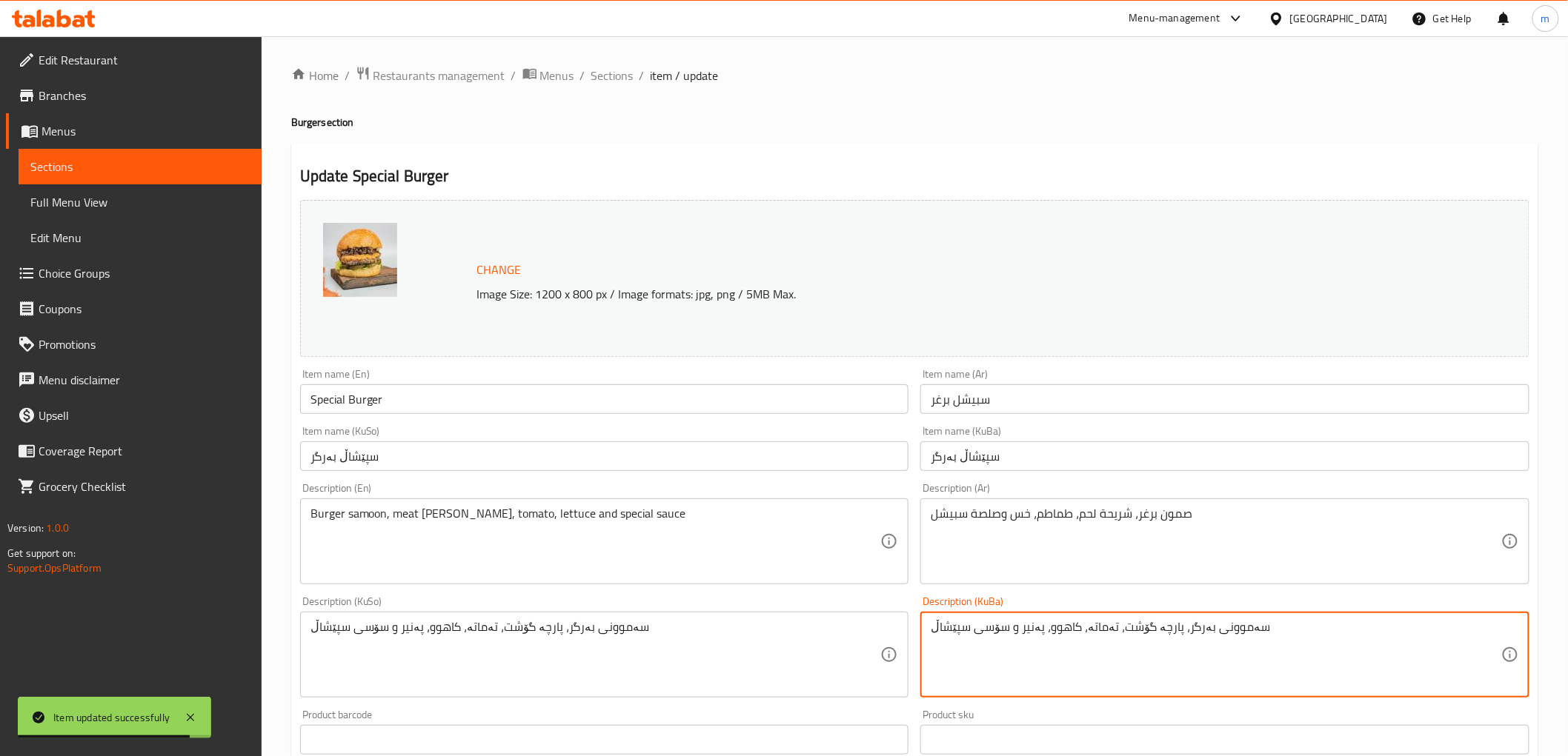
click at [1028, 627] on textarea "سەموونی بەرگر، پارچە گۆشت، تەماتە، کاهوو، پەنیر و سۆسی سپێشاڵ" at bounding box center [1215, 654] width 571 height 71
click at [1045, 659] on textarea "سەموونی بەرگر، پارچە گۆشت، تەماتە، کاهوو، و سۆسی سپێشاڵ" at bounding box center [1215, 654] width 571 height 71
drag, startPoint x: 1045, startPoint y: 659, endPoint x: 818, endPoint y: 656, distance: 227.0
click at [1045, 658] on textarea "سەموونی بەرگر، پارچە گۆشت، تەماتە، کاهوو، و سۆسی سپێشاڵ" at bounding box center [1215, 654] width 571 height 71
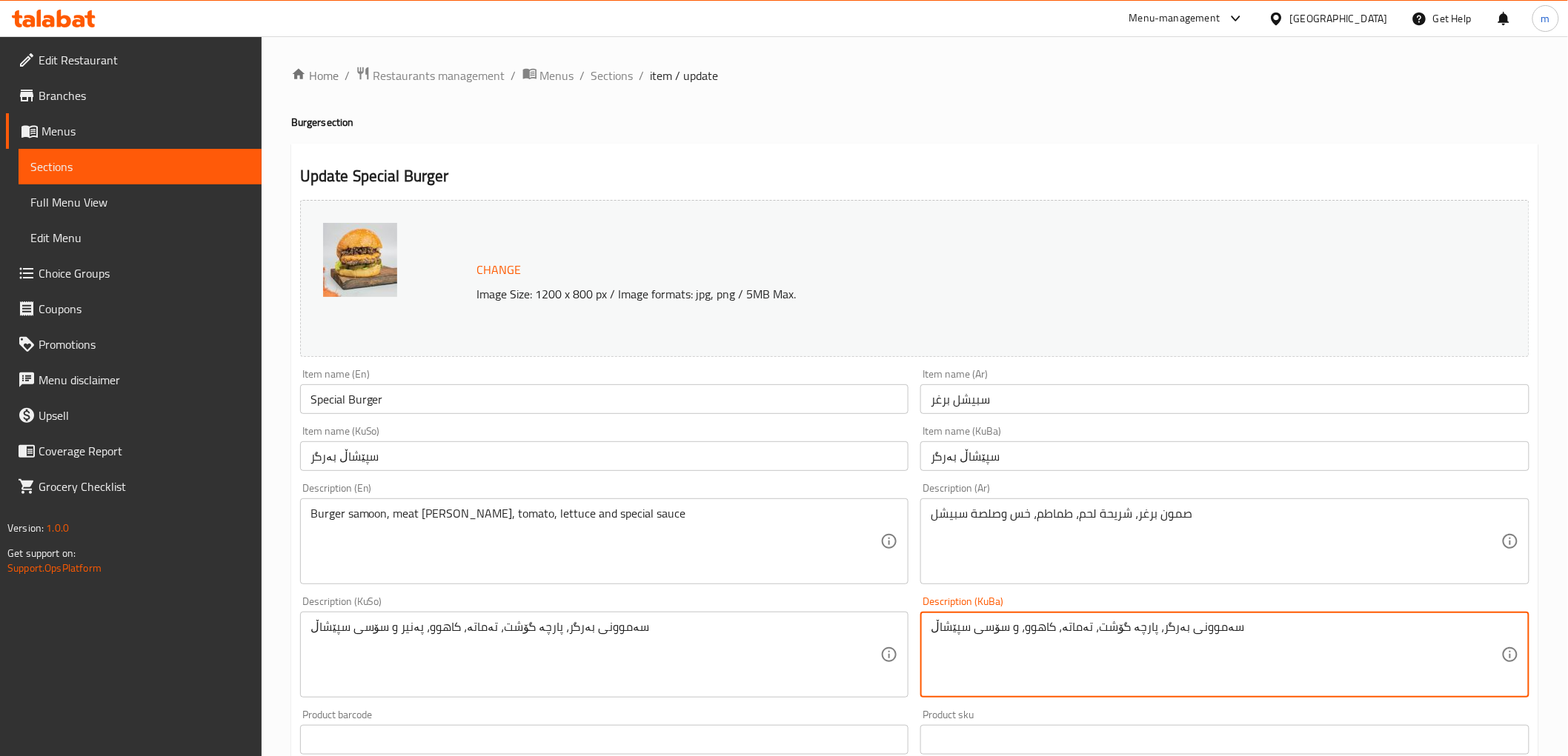
type textarea "سەموونی بەرگر، پارچە گۆشت، تەماتە، کاهوو، و سۆسی سپێشاڵ"
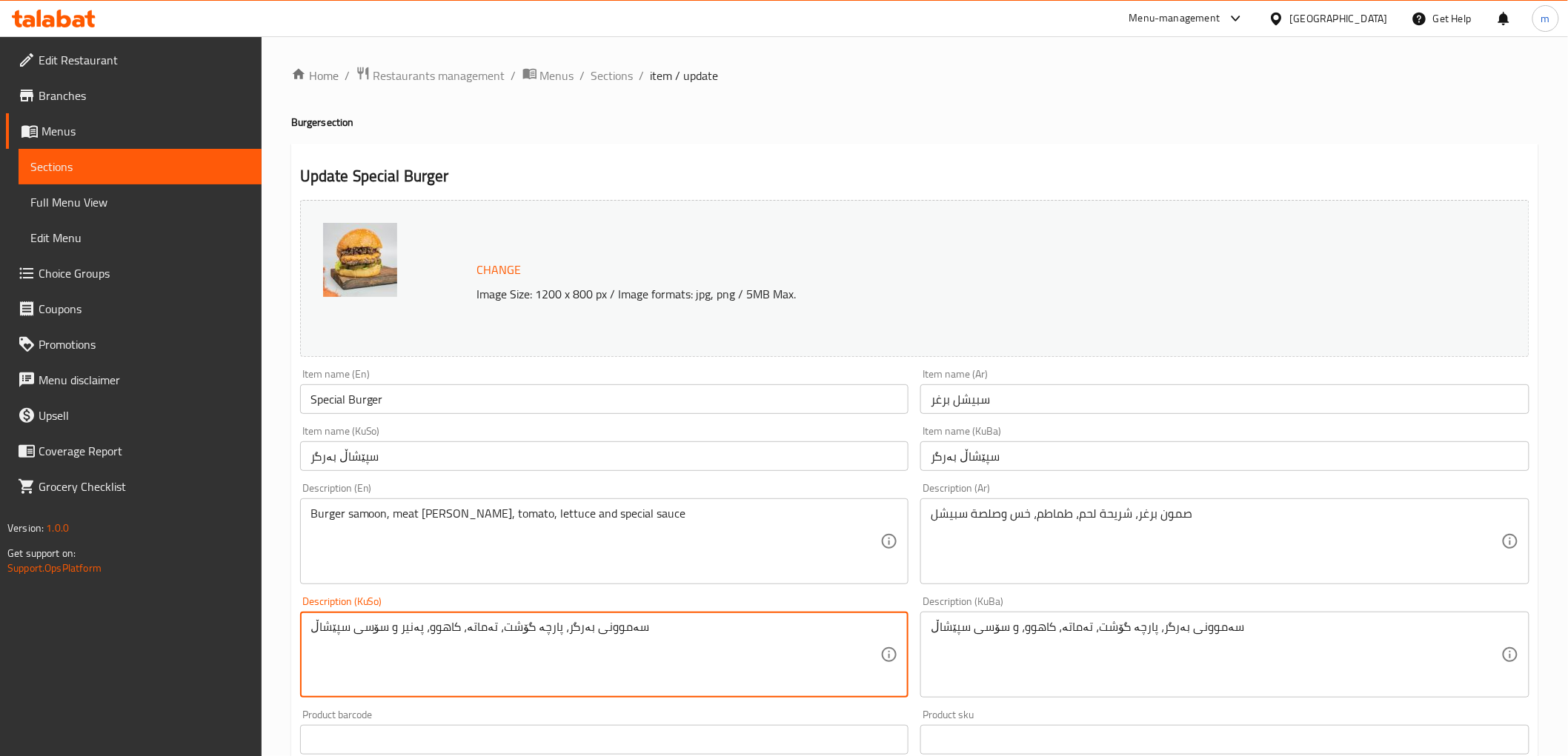
click at [707, 654] on textarea "سەموونی بەرگر، پارچە گۆشت، تەماتە، کاهوو، پەنیر و سۆسی سپێشاڵ" at bounding box center [595, 654] width 571 height 71
paste textarea
type textarea "سەموونی بەرگر، پارچە گۆشت، تەماتە، کاهوو، و سۆسی سپێشاڵ"
click at [641, 456] on input "سپێشاڵ بەرگر" at bounding box center [605, 457] width 610 height 30
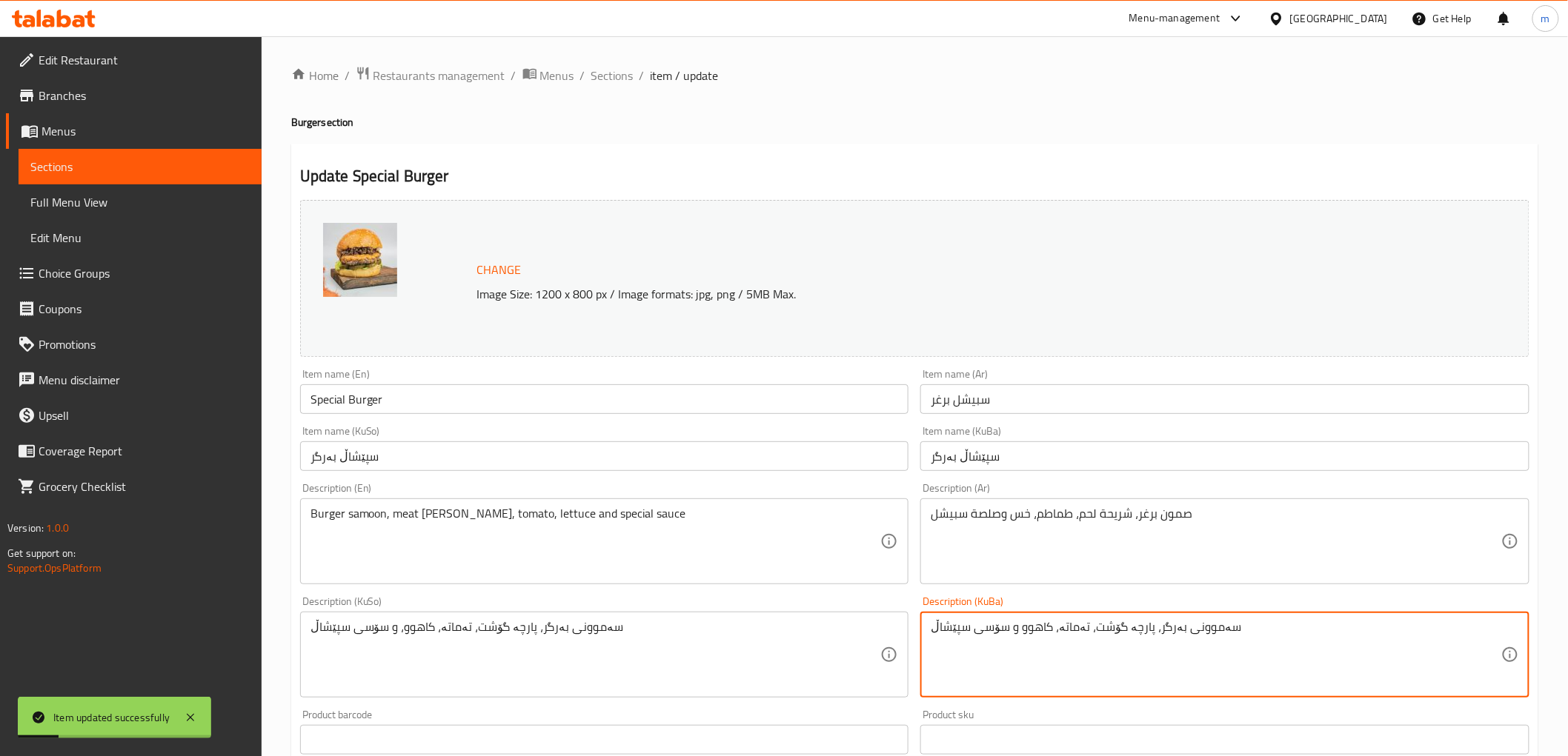
click at [1022, 632] on textarea "سەموونی بەرگر، پارچە گۆشت، تەماتە، کاهوو و سۆسی سپێشاڵ" at bounding box center [1215, 654] width 571 height 71
type textarea "سەموونی بەرگر، پارچە گۆشت، تەماتە، کاهوو و سۆسی سپێشاڵ"
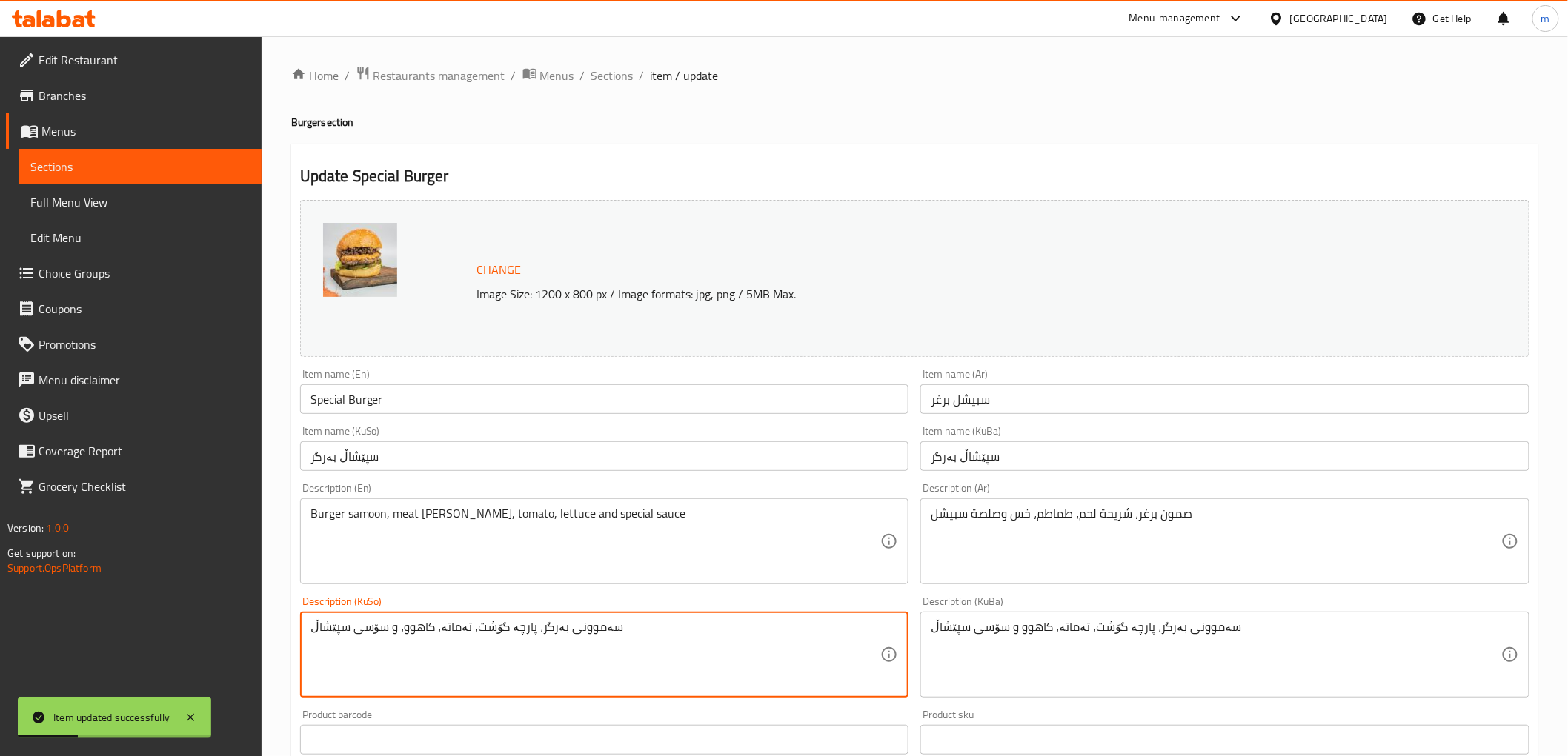
click at [713, 631] on textarea "سەموونی بەرگر، پارچە گۆشت، تەماتە، کاهوو، و سۆسی سپێشاڵ" at bounding box center [595, 654] width 571 height 71
paste textarea
type textarea "سەموونی بەرگر، پارچە گۆشت، تەماتە، کاهوو و سۆسی سپێشاڵ"
click at [602, 452] on input "سپێشاڵ بەرگر" at bounding box center [605, 457] width 610 height 30
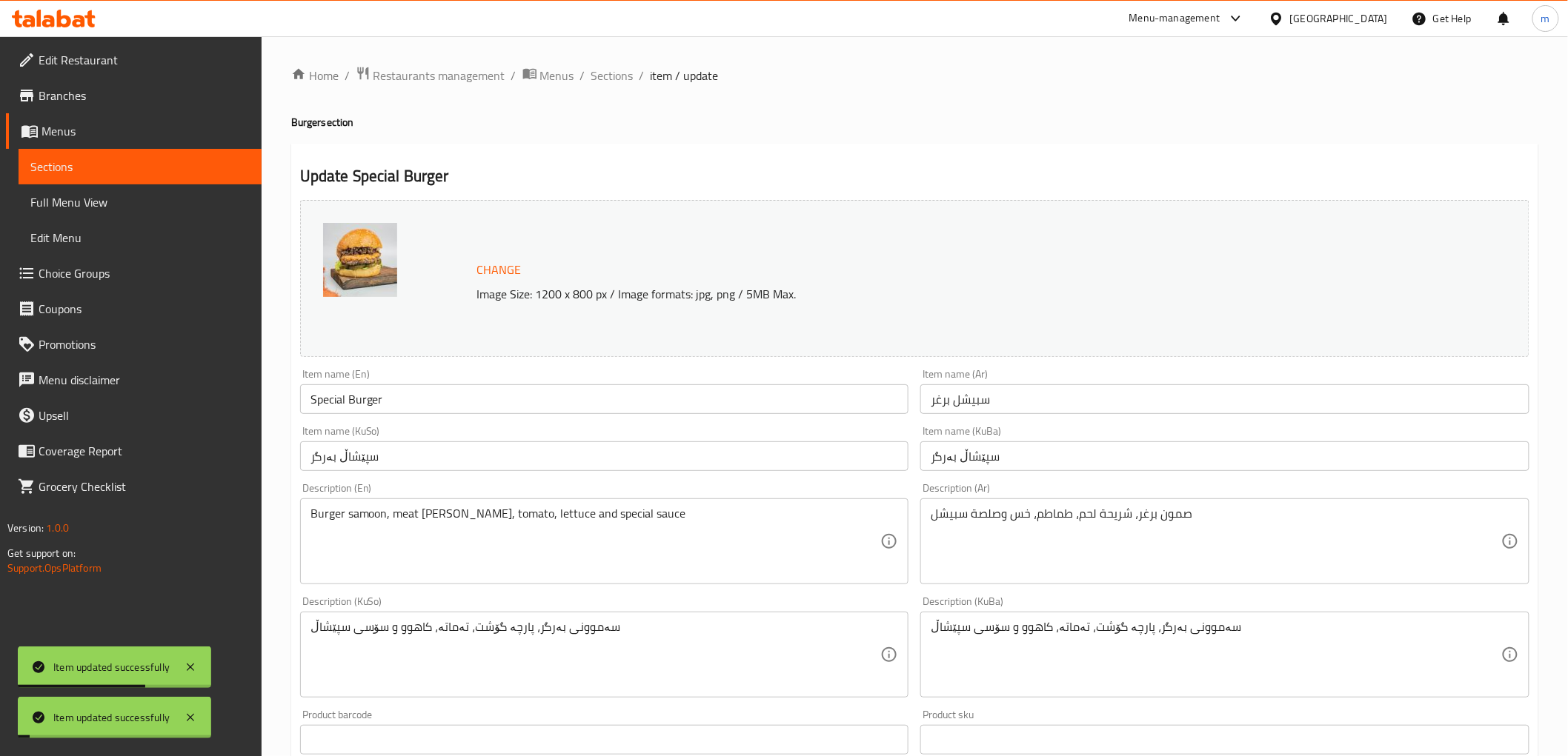
click at [626, 79] on span "Sections" at bounding box center [612, 75] width 42 height 18
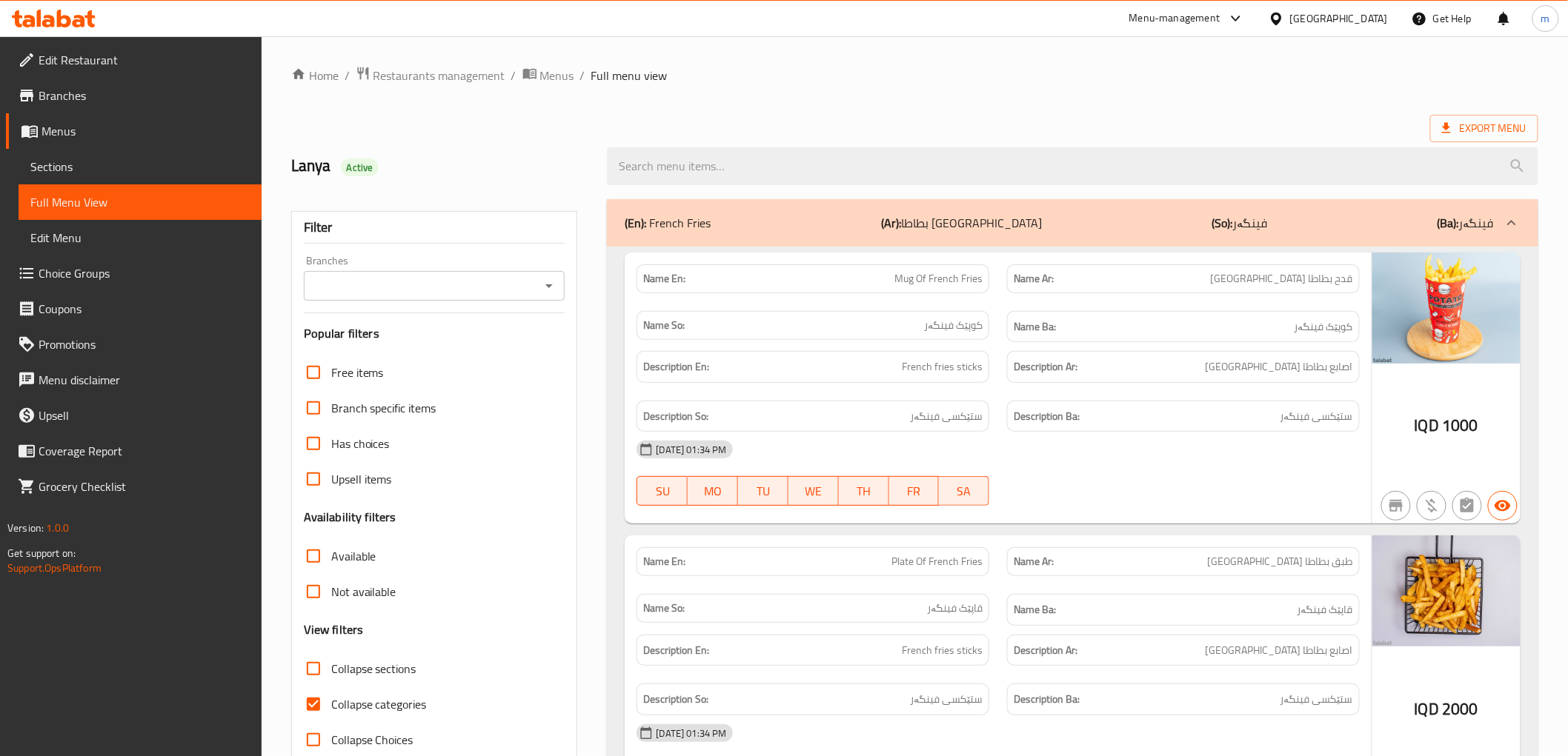
click at [543, 286] on icon "Open" at bounding box center [548, 286] width 18 height 18
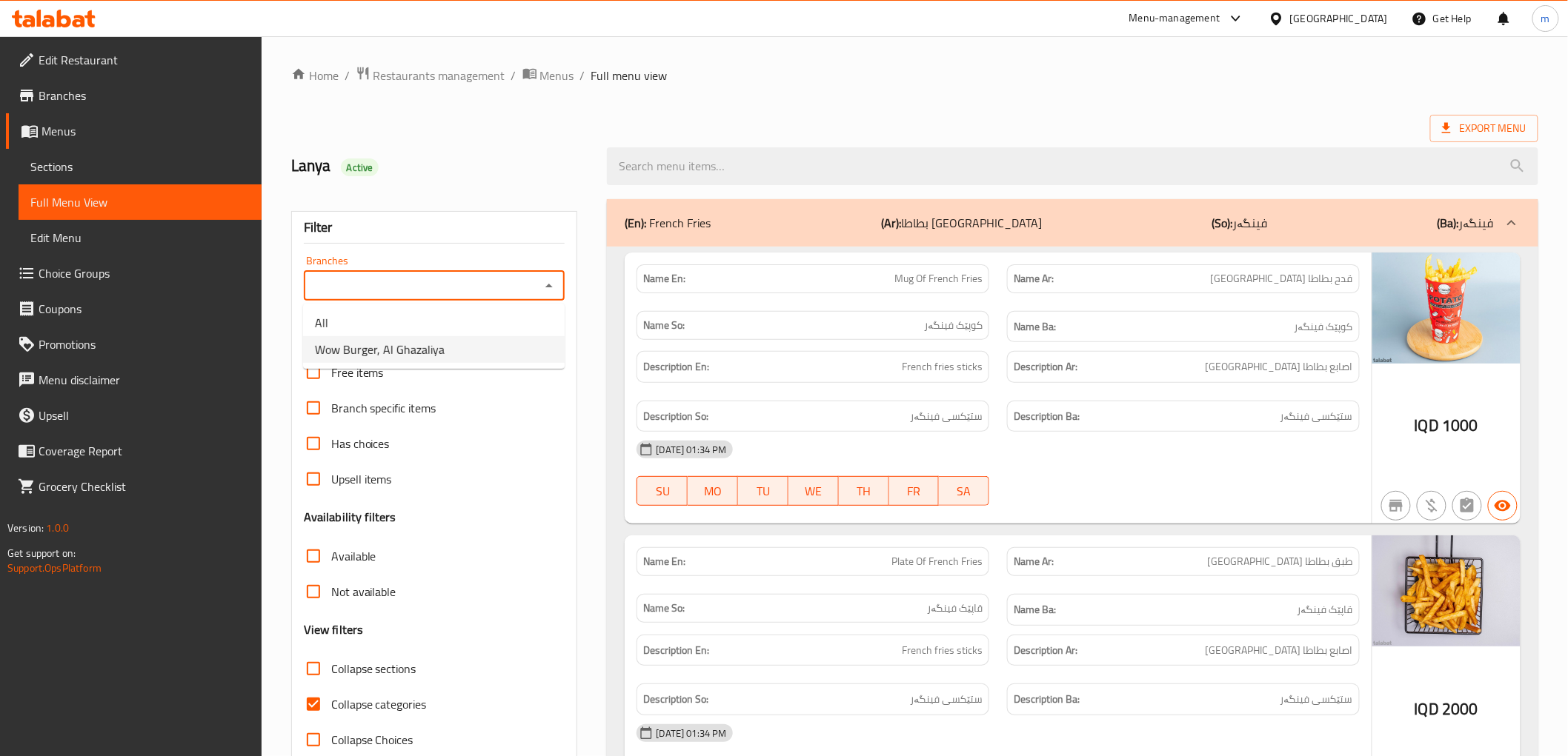
click at [494, 356] on li "Wow Burger, Al Ghazaliya" at bounding box center [434, 350] width 261 height 26
type input "Wow Burger, Al Ghazaliya"
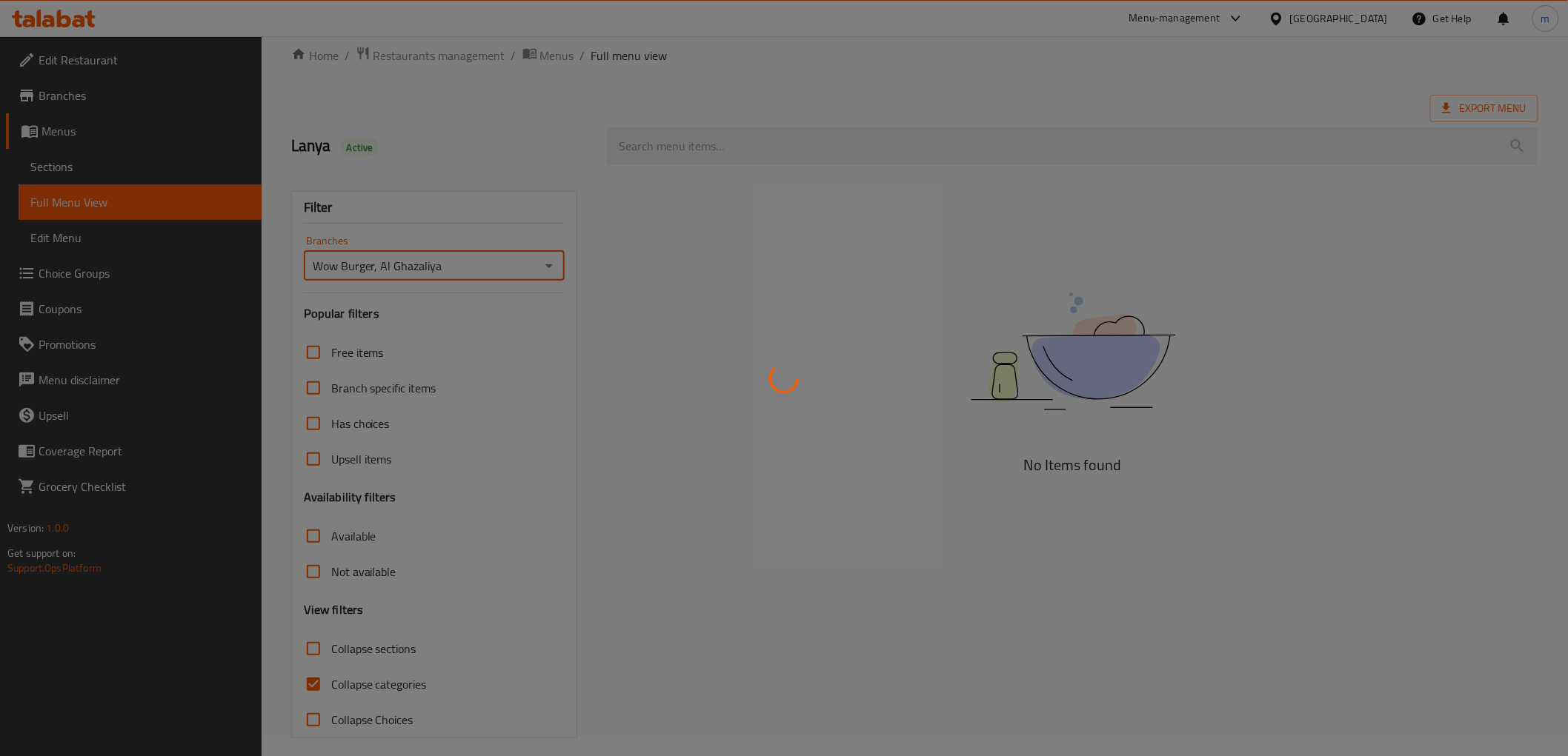
scroll to position [32, 0]
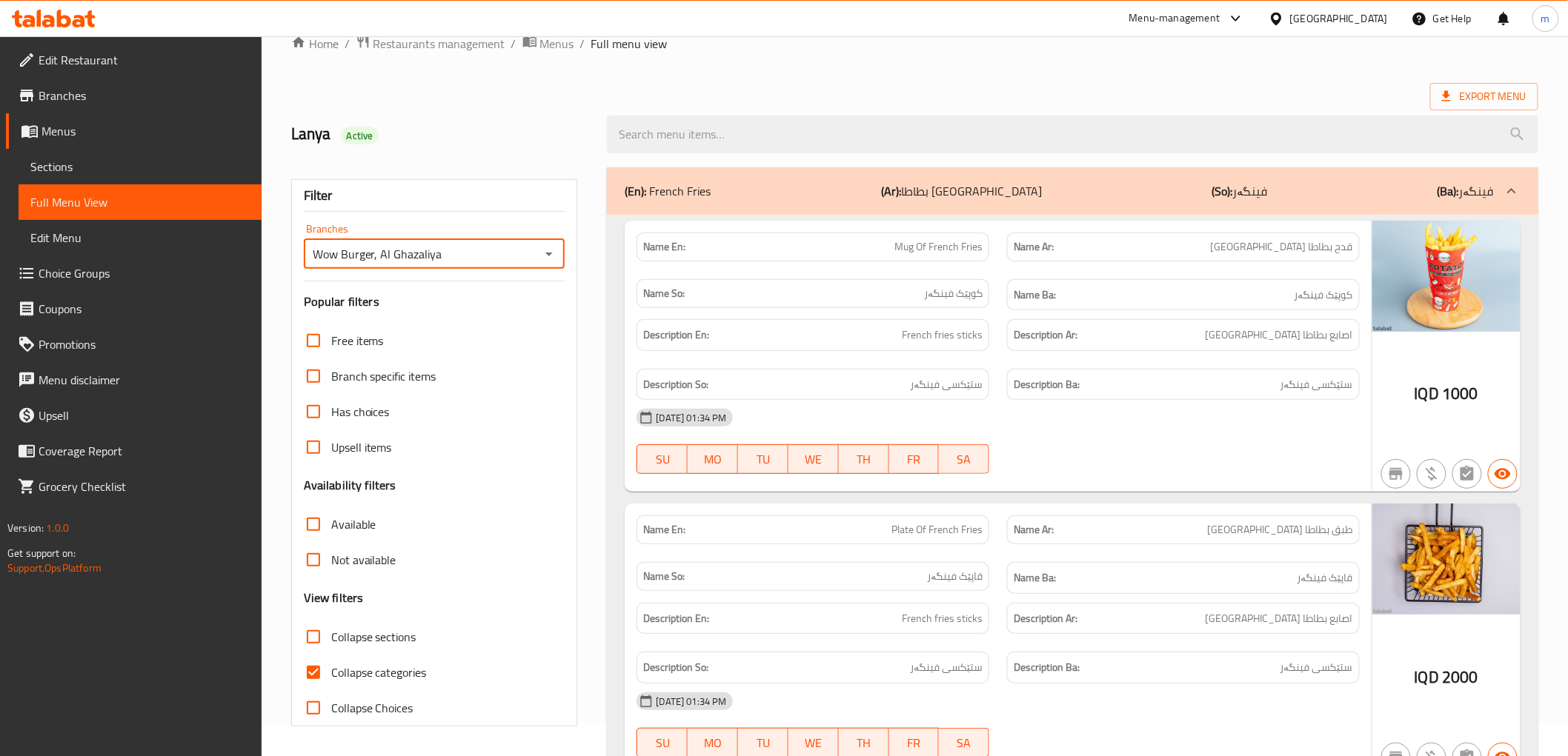
click at [316, 665] on input "Collapse categories" at bounding box center [313, 672] width 36 height 36
checkbox input "false"
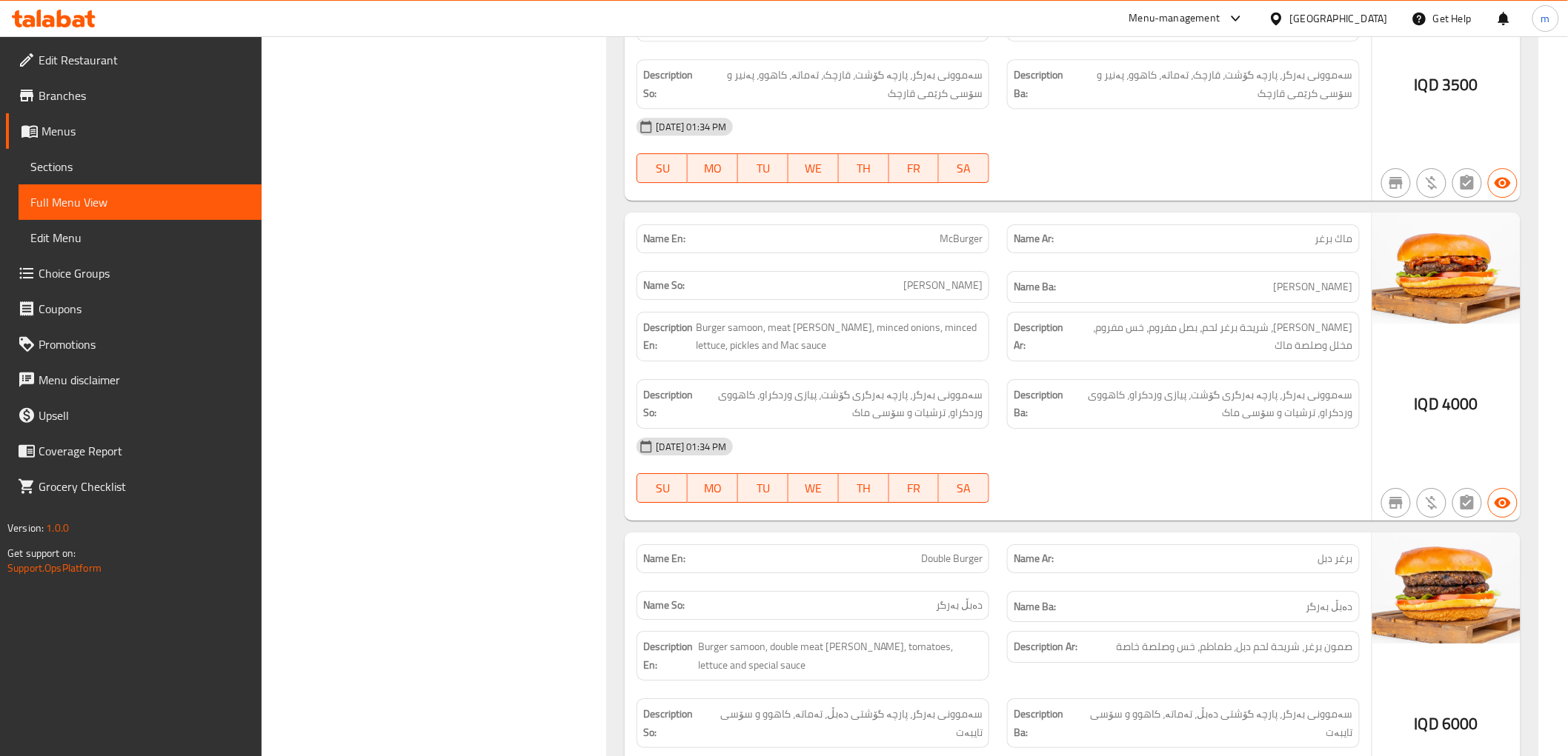
scroll to position [1952, 0]
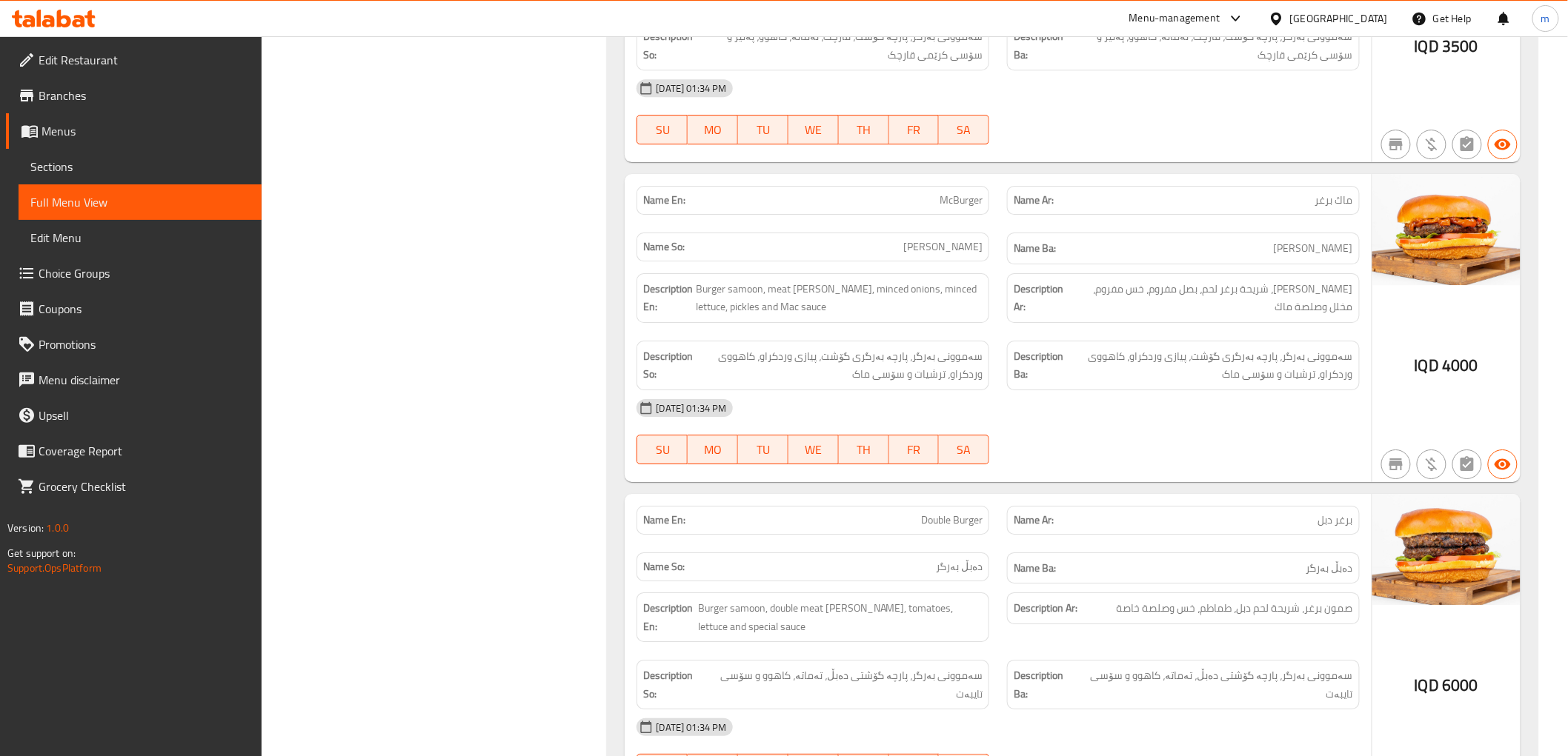
click at [995, 332] on div "Description So: سەموونی بەرگر، پارچە بەرگری گۆشت، پیازی وردکراو، کاهووی وردکراو…" at bounding box center [813, 366] width 371 height 68
click at [1323, 193] on span "ماك برغر" at bounding box center [1334, 200] width 38 height 16
copy span "ماك برغر"
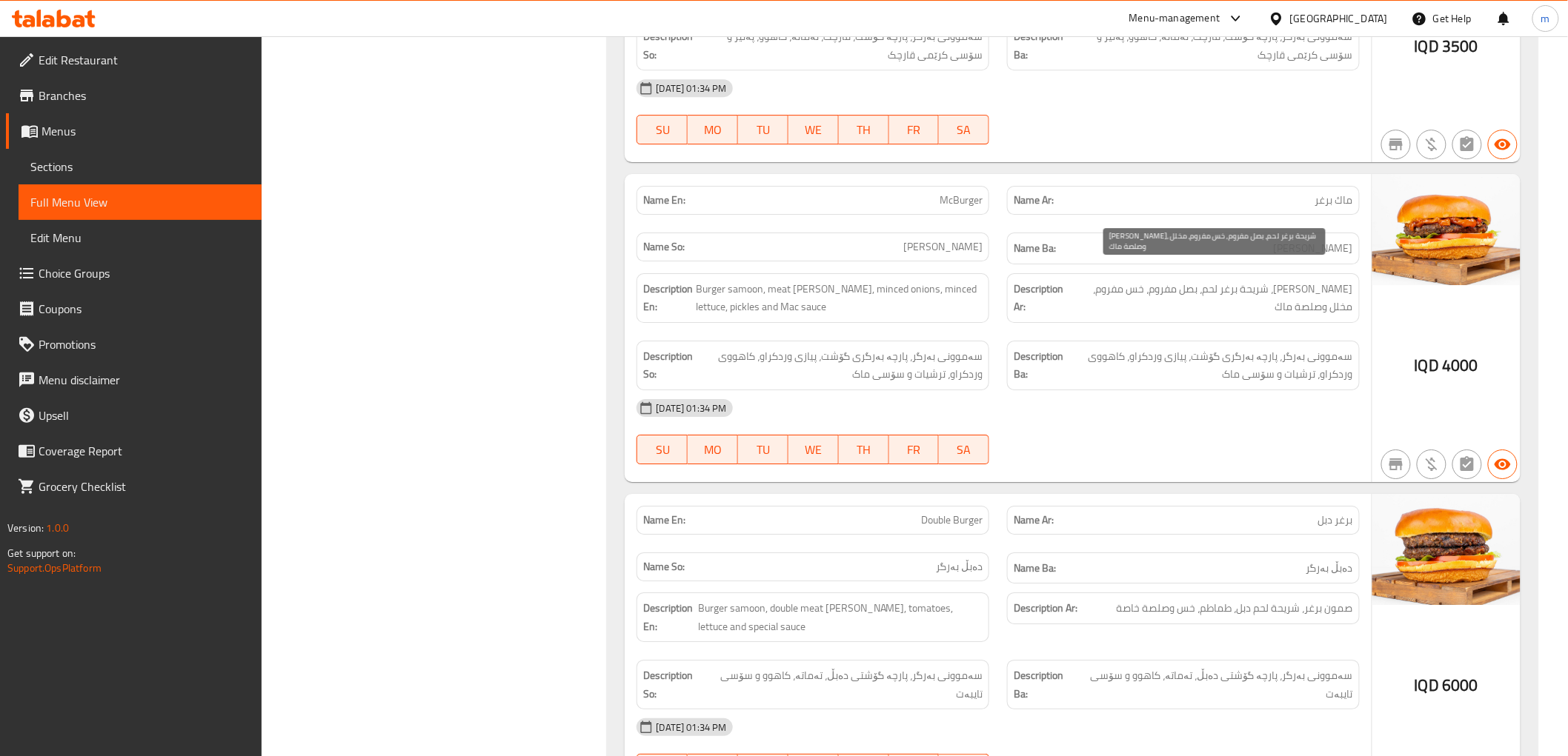
click at [1197, 280] on span "صمون برغر، شريحة برغر لحم، بصل مفروم، خس مفروم، مخلل وصلصة ماك" at bounding box center [1212, 298] width 283 height 37
copy span "مفروم"
click at [955, 193] on span "McBurger" at bounding box center [961, 200] width 43 height 16
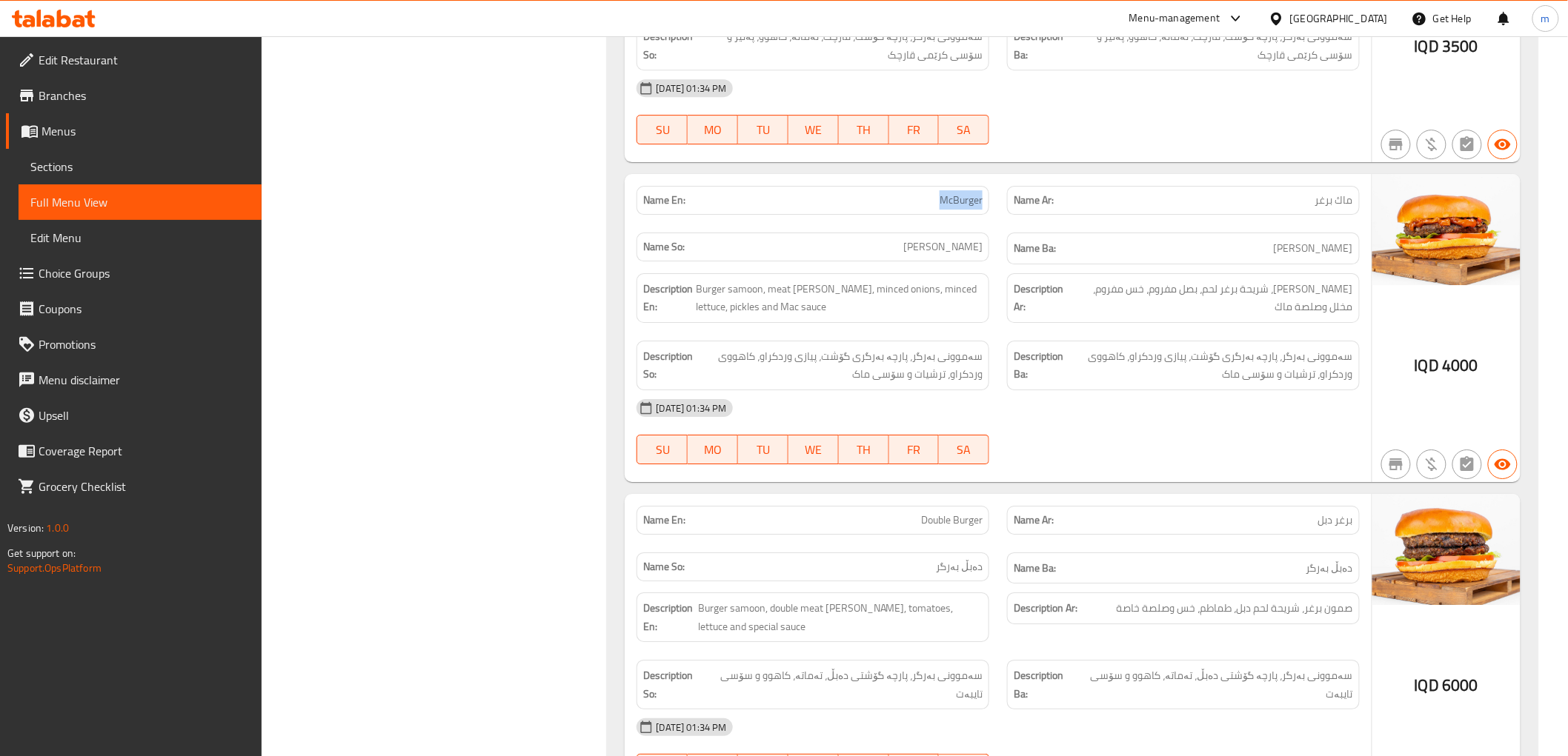
click at [957, 193] on span "McBurger" at bounding box center [961, 200] width 43 height 16
copy span "McBurger"
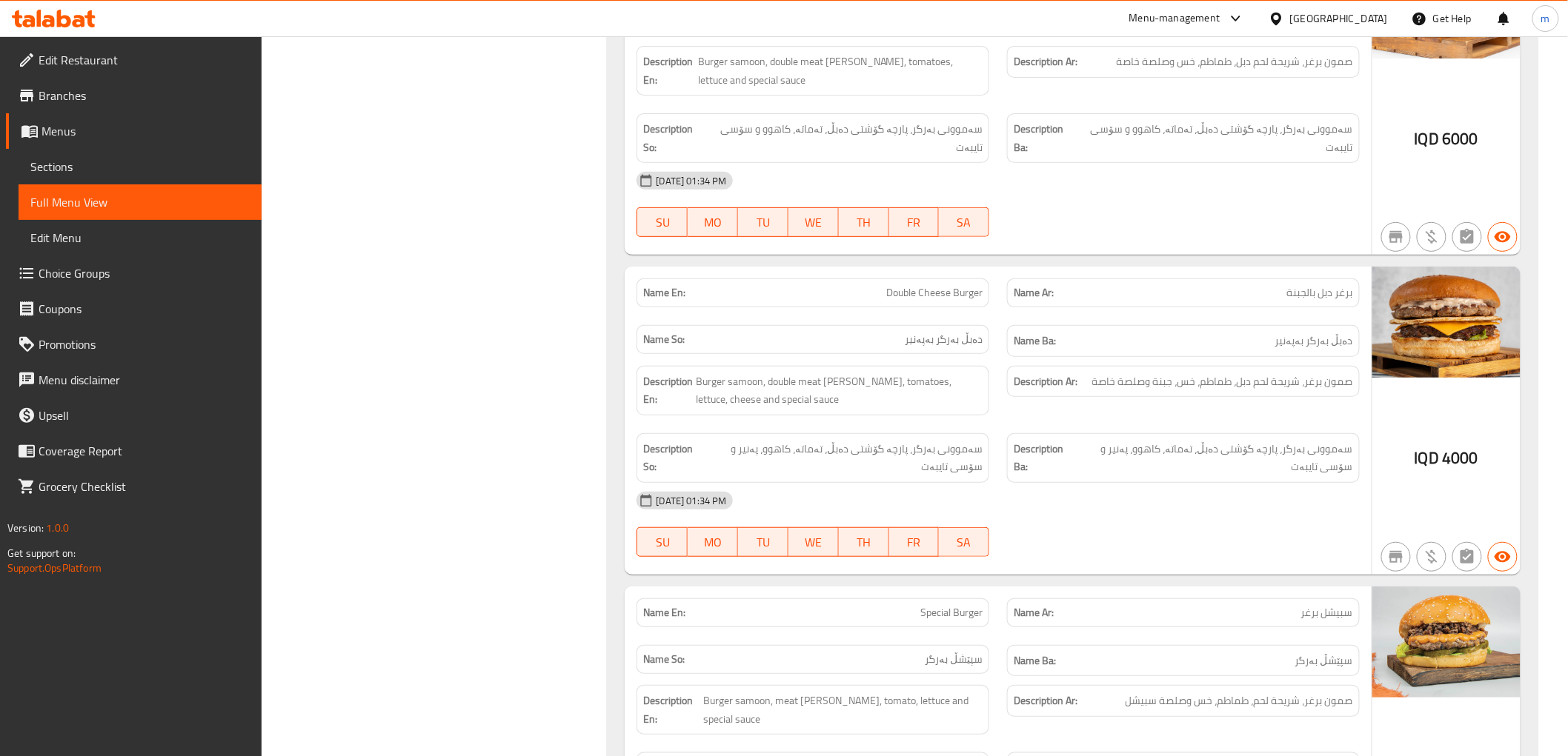
scroll to position [2501, 0]
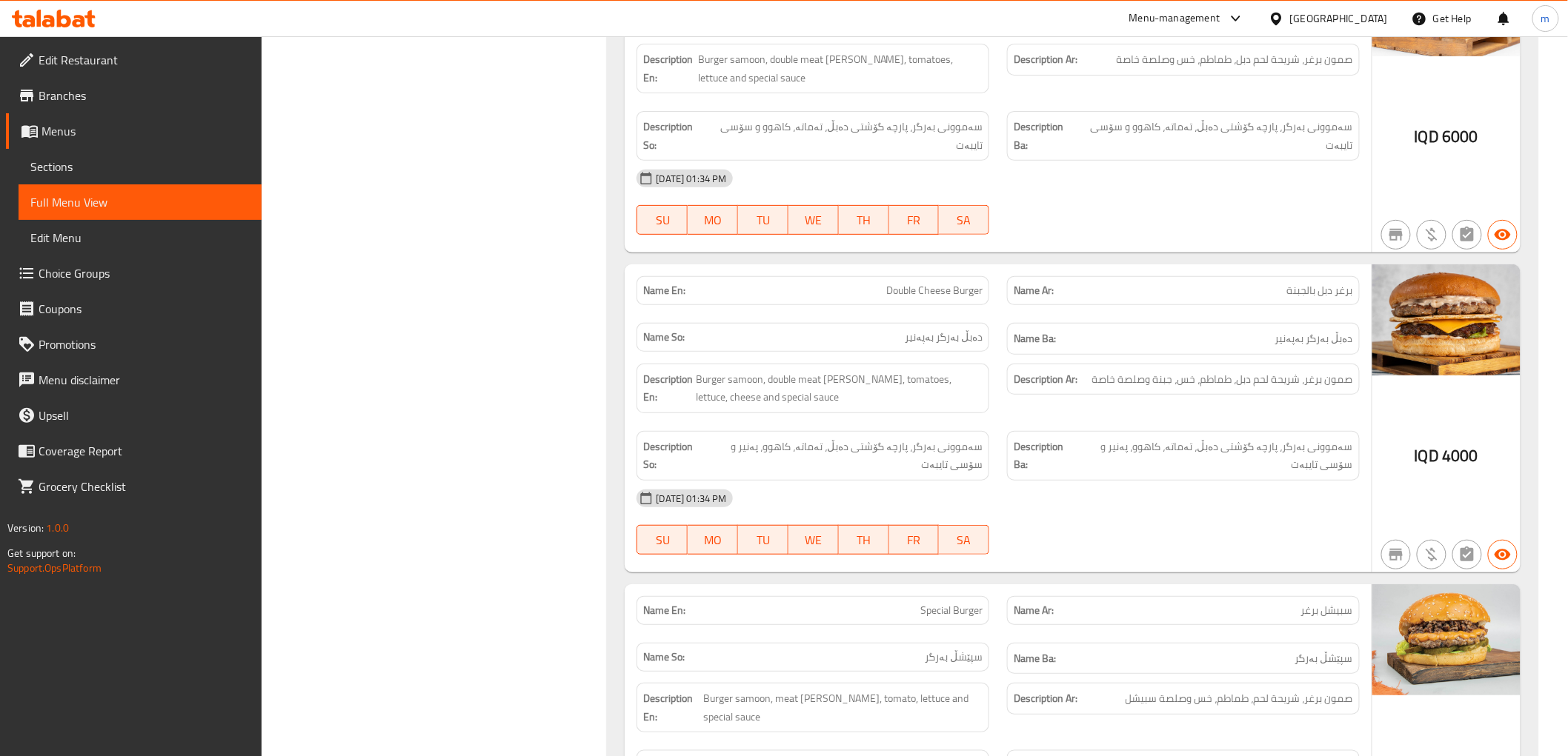
click at [1356, 277] on div "Name Ar: برغر دبل بالجبنة" at bounding box center [1183, 291] width 353 height 29
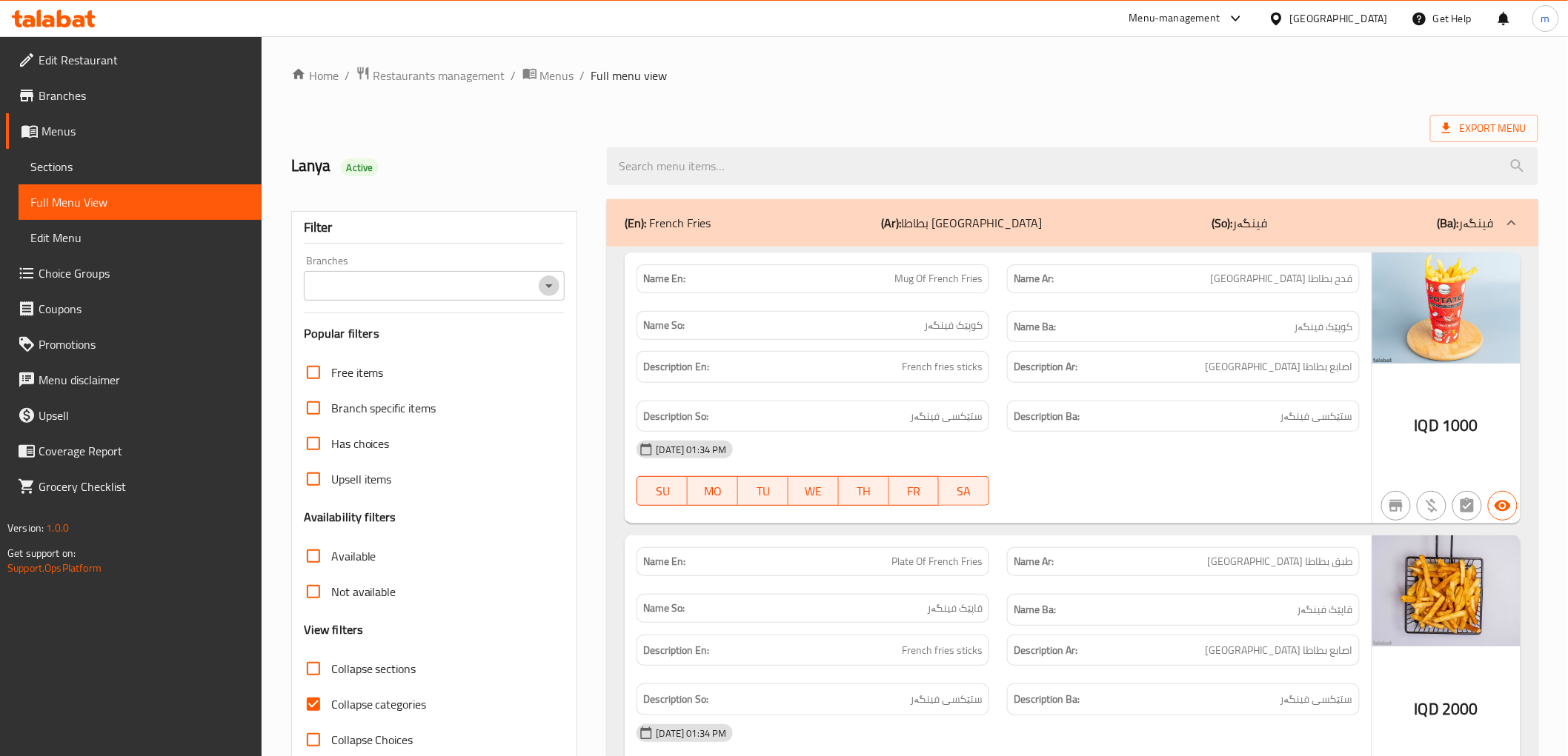
click at [548, 292] on icon "Open" at bounding box center [548, 286] width 18 height 18
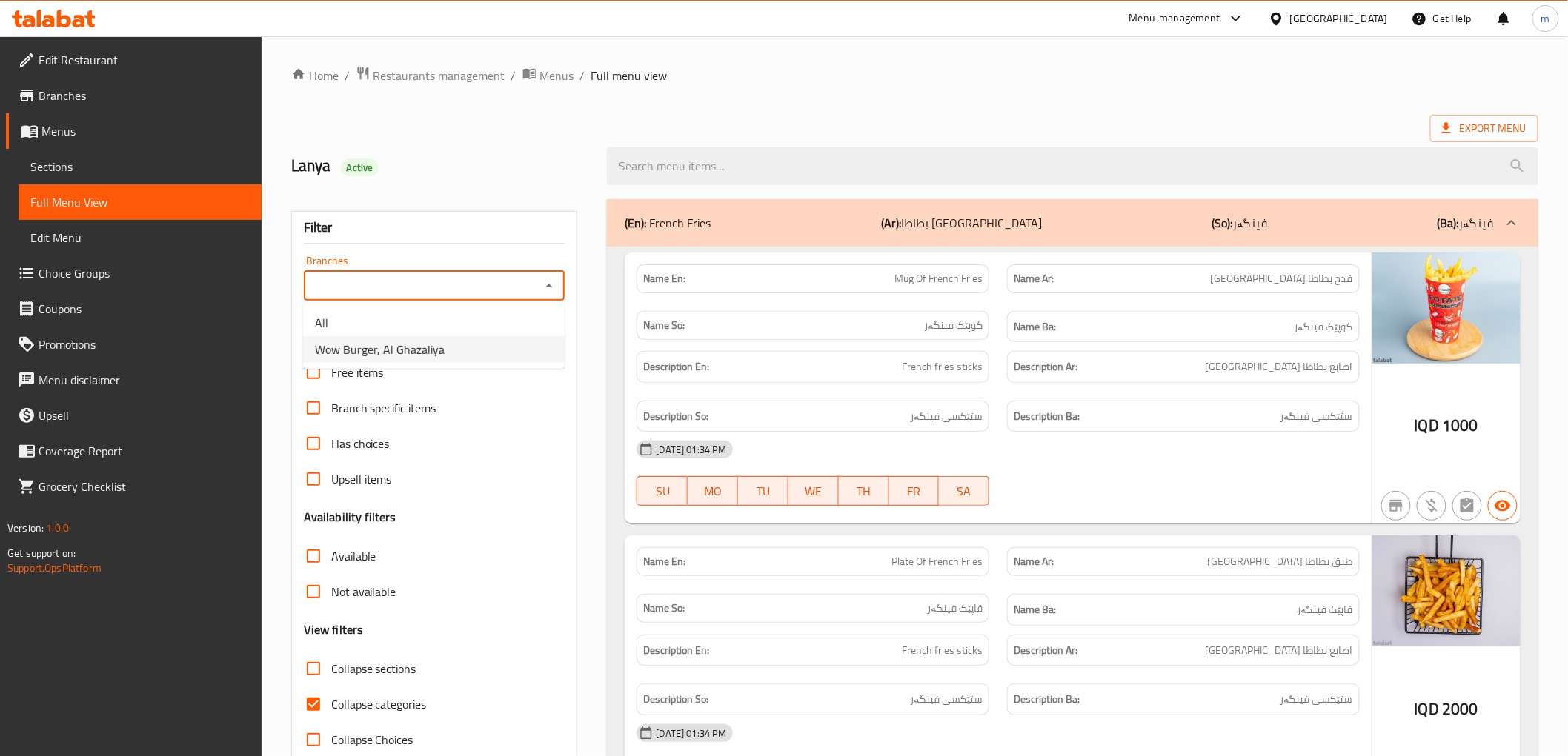
click at [473, 365] on ul "All Wow Burger, Al Ghazaliya" at bounding box center [434, 336] width 261 height 65
click at [477, 352] on li "Wow Burger, Al Ghazaliya" at bounding box center [434, 350] width 261 height 26
type input "Wow Burger, Al Ghazaliya"
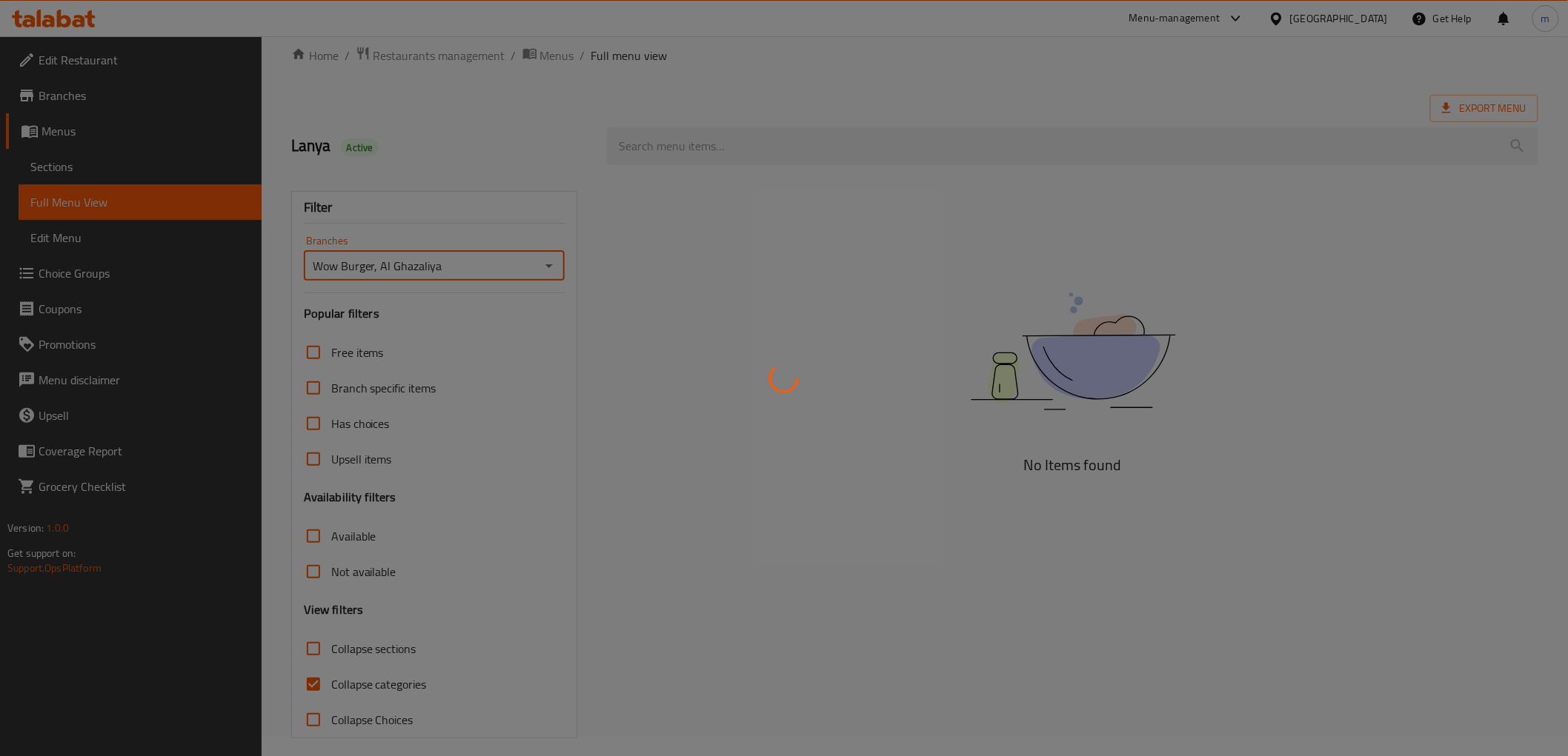
scroll to position [32, 0]
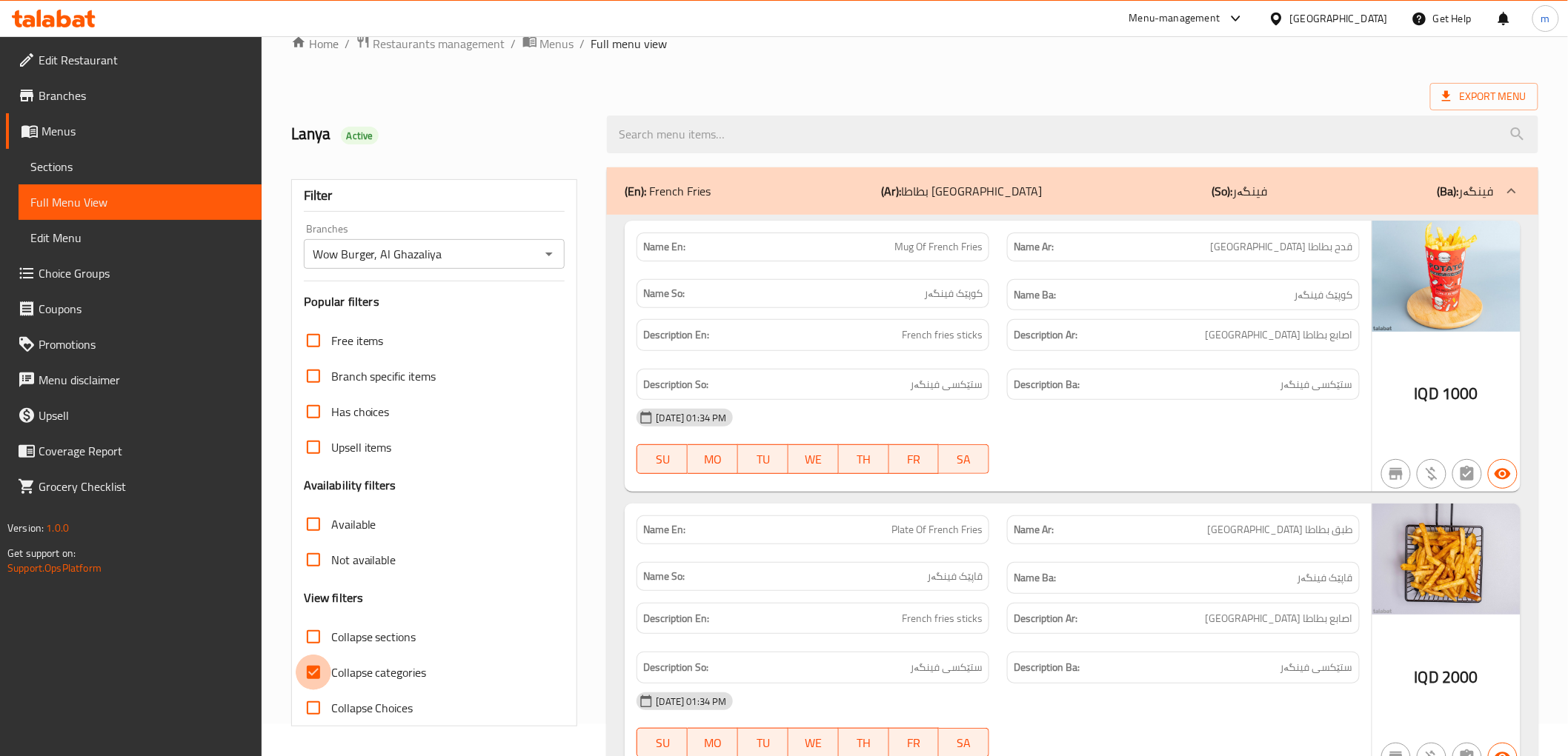
click at [309, 675] on input "Collapse categories" at bounding box center [313, 672] width 36 height 36
checkbox input "false"
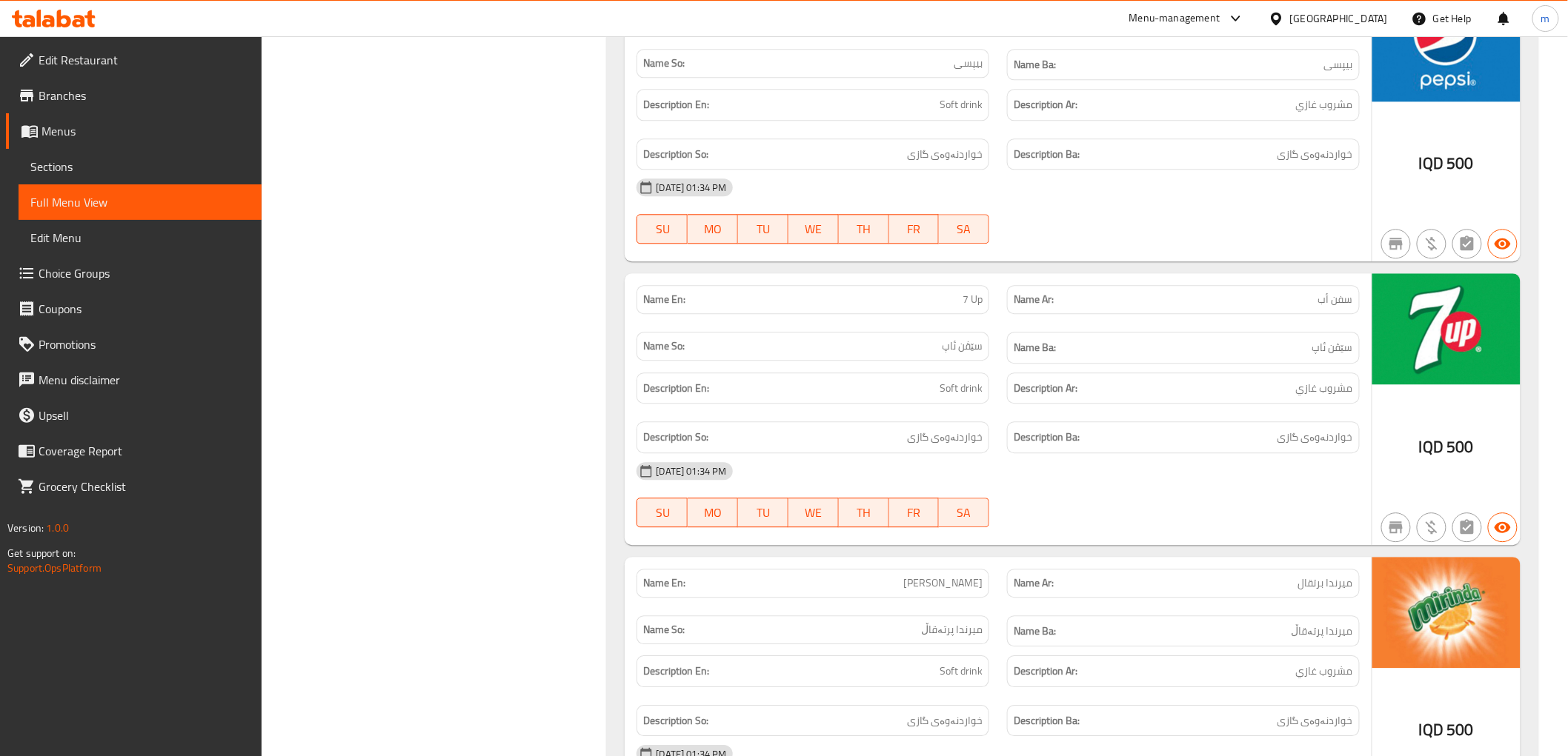
scroll to position [3726, 0]
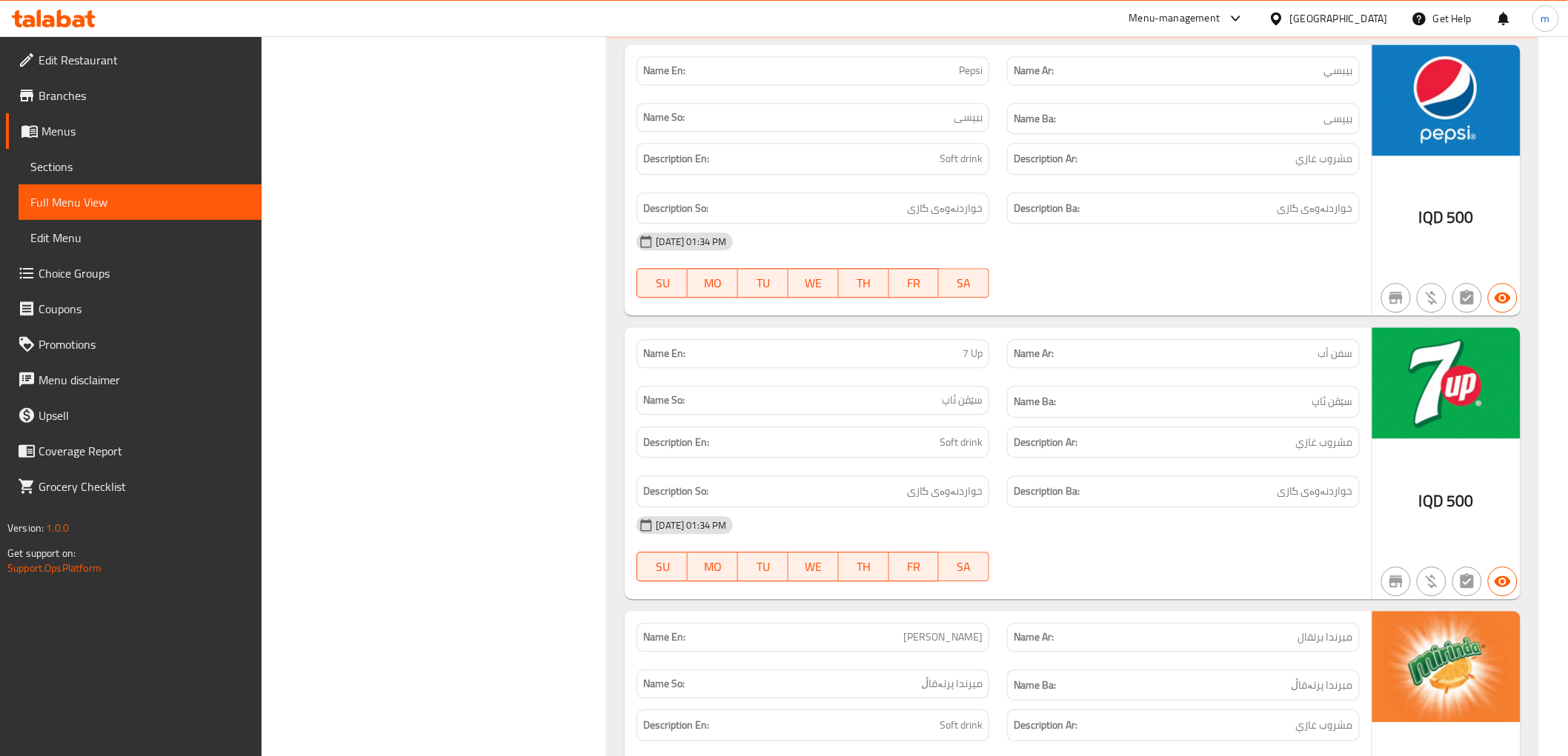
click at [1397, 432] on div "IQD 500" at bounding box center [1447, 463] width 149 height 272
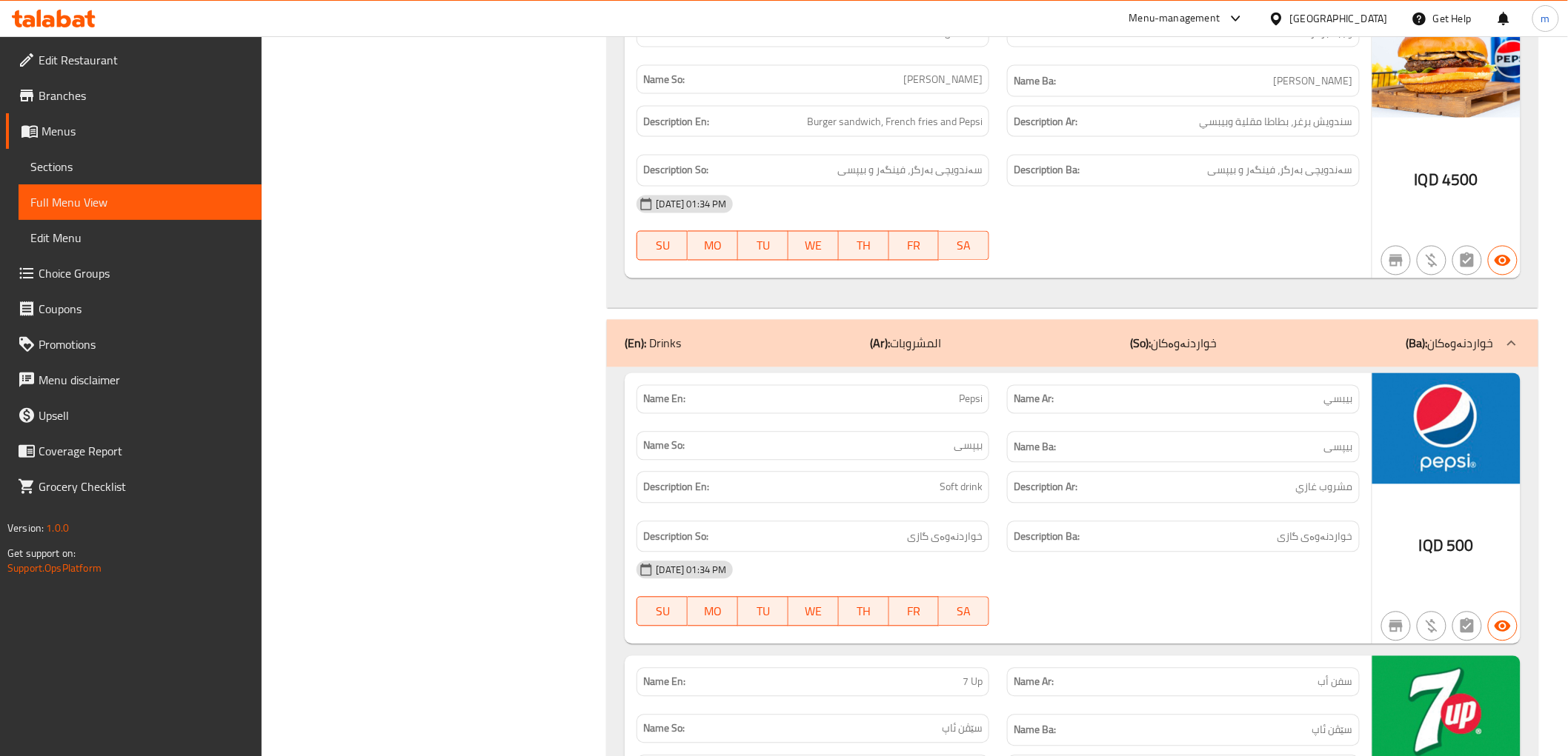
scroll to position [3315, 0]
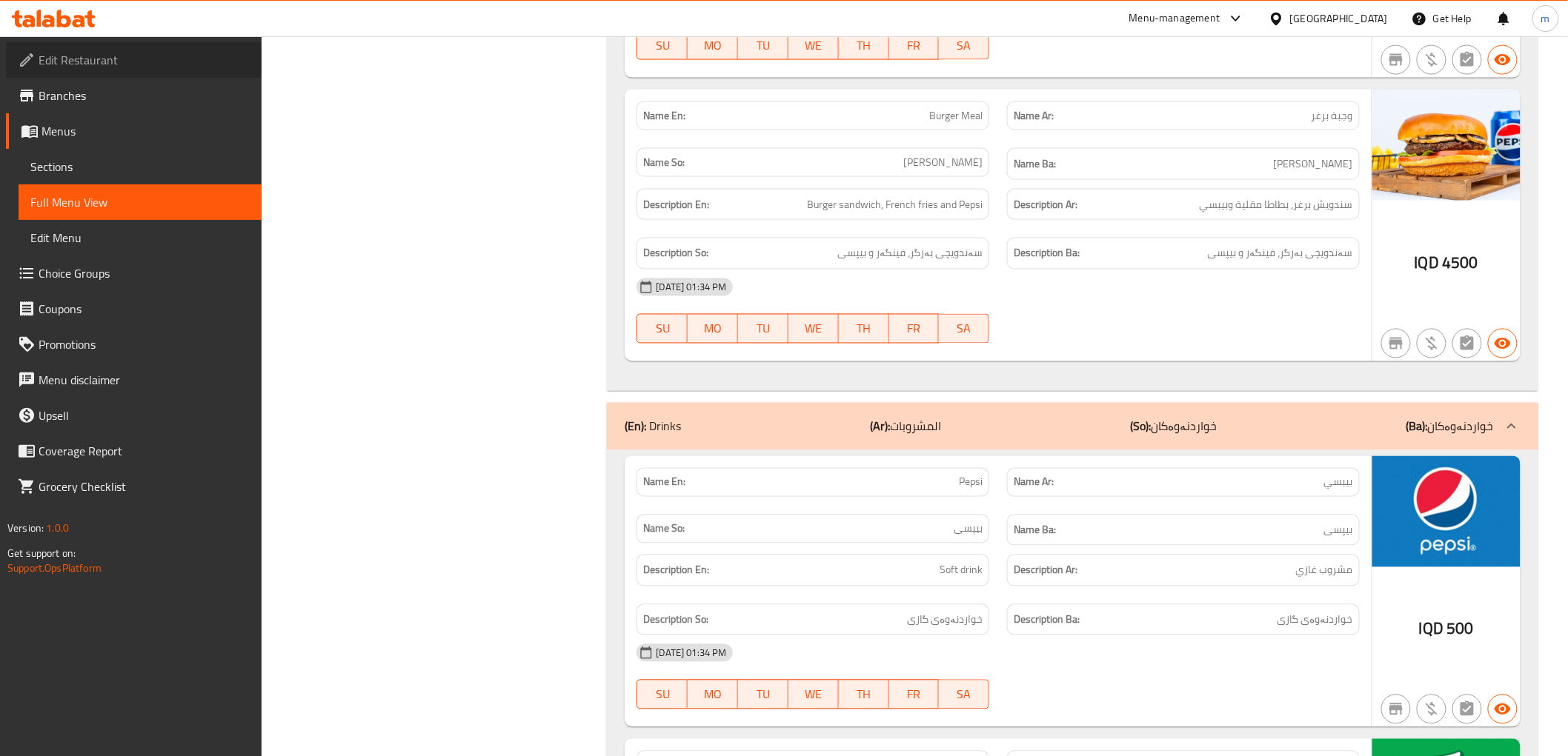
click at [120, 68] on span "Edit Restaurant" at bounding box center [144, 59] width 212 height 18
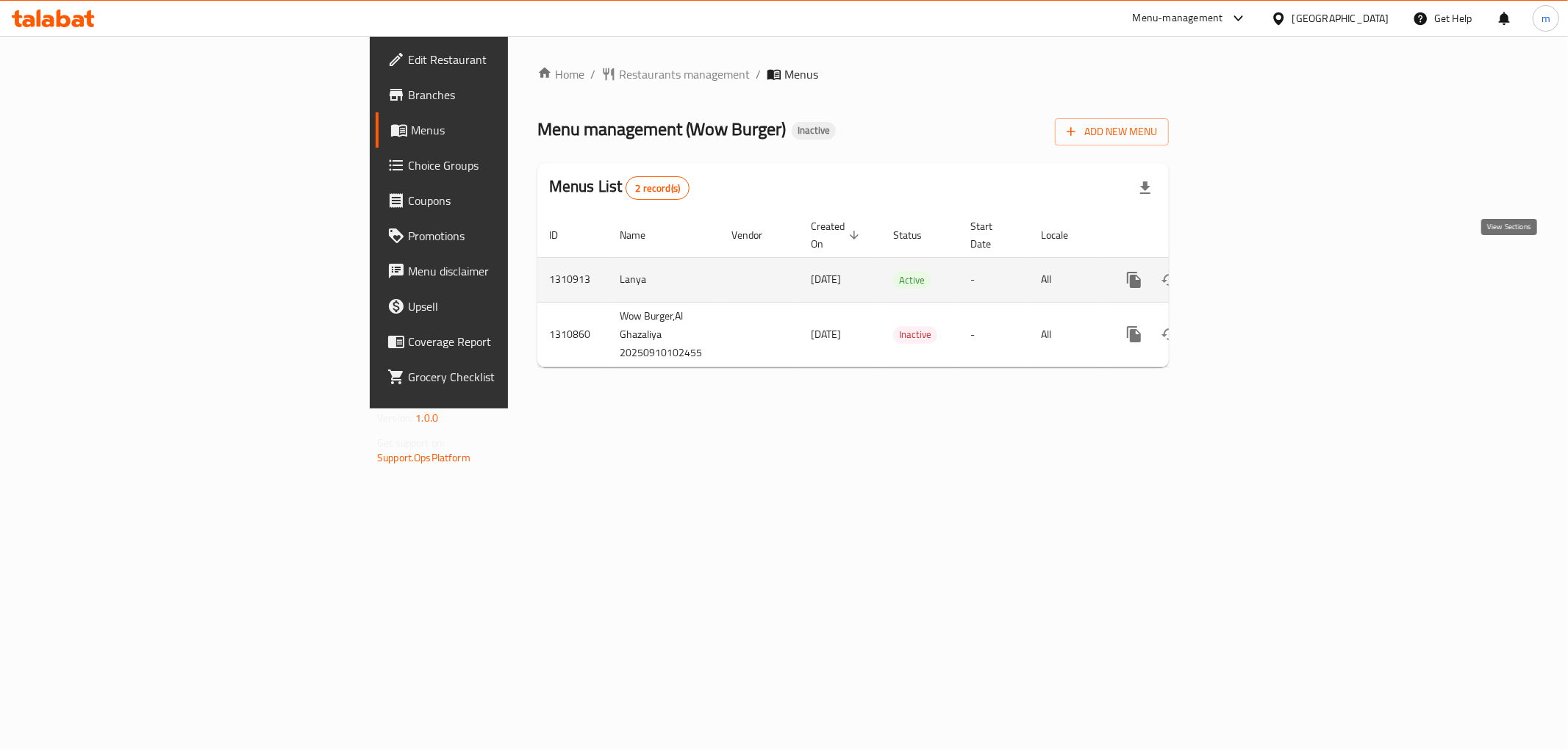
click at [1249, 271] on icon "enhanced table" at bounding box center [1240, 280] width 18 height 18
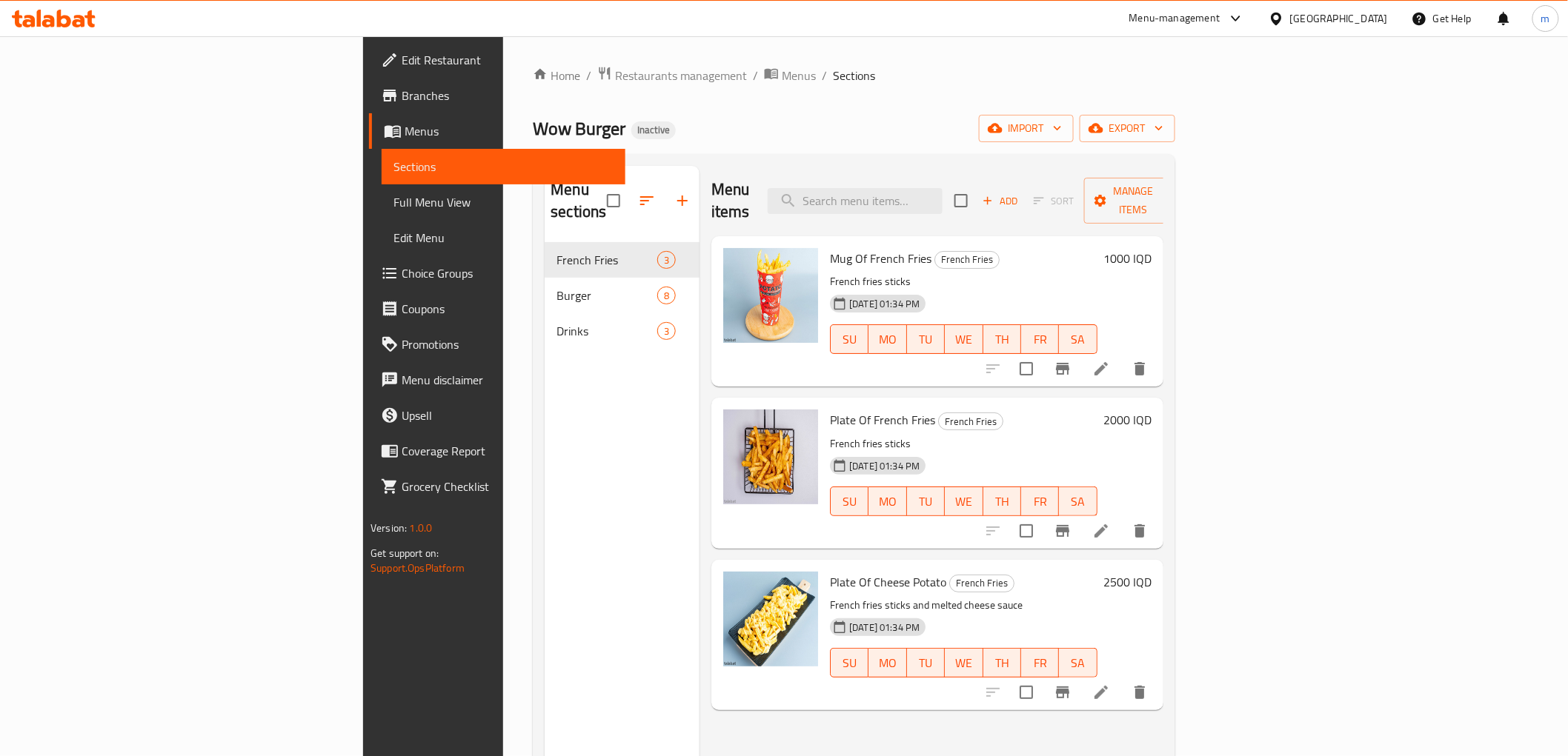
click at [393, 204] on span "Full Menu View" at bounding box center [502, 202] width 219 height 18
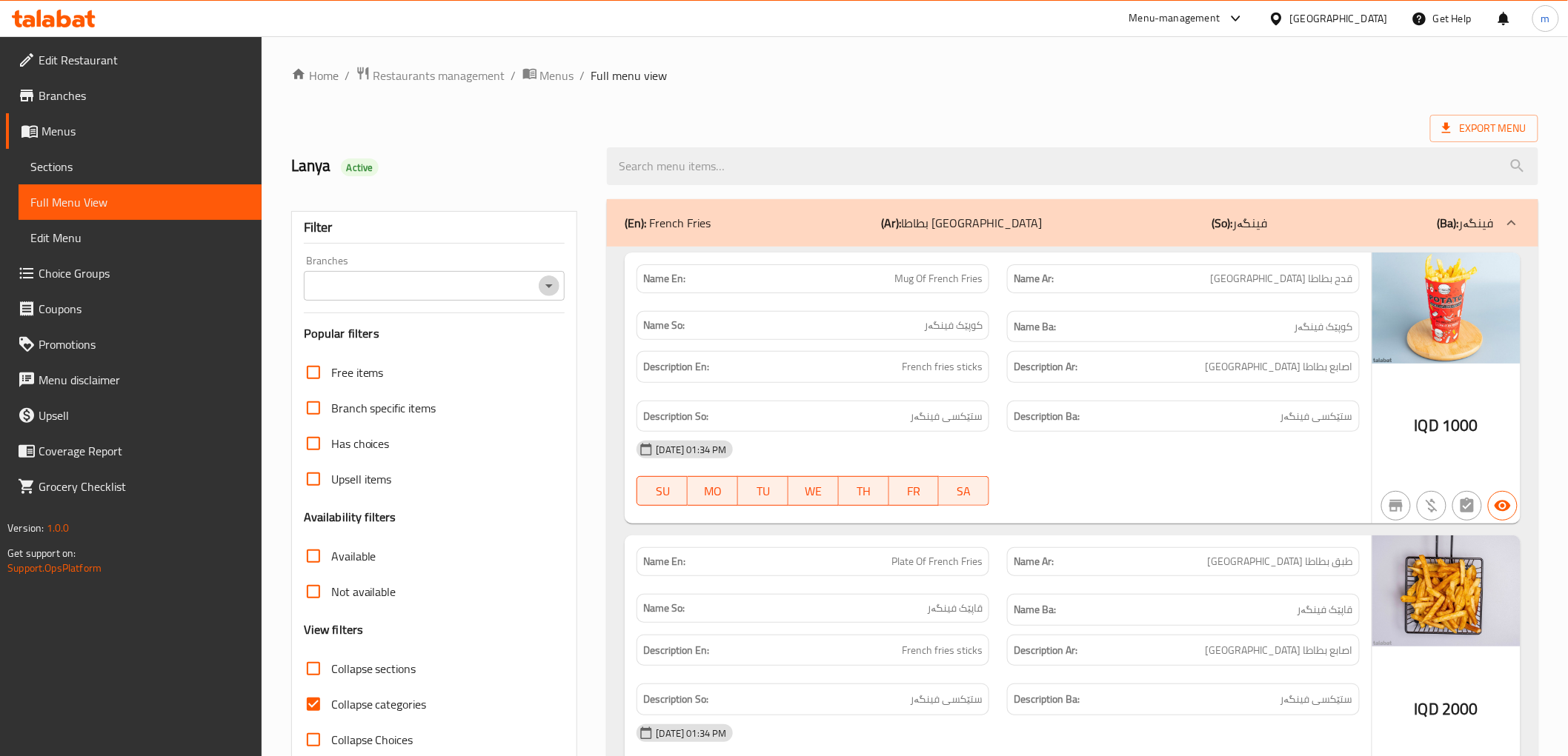
drag, startPoint x: 557, startPoint y: 279, endPoint x: 545, endPoint y: 292, distance: 17.7
click at [554, 281] on icon "Open" at bounding box center [548, 286] width 18 height 18
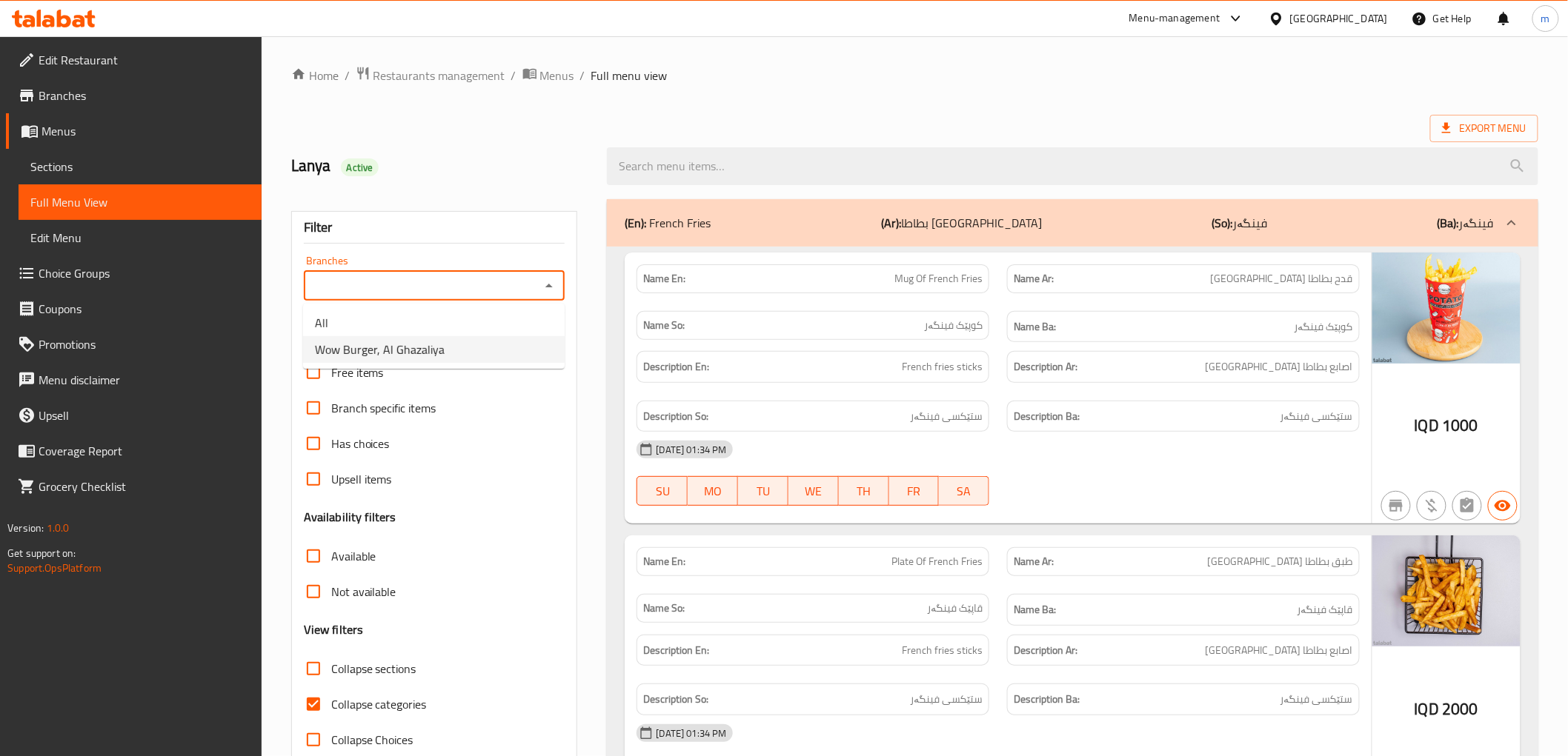
click at [490, 351] on li "Wow Burger, Al Ghazaliya" at bounding box center [434, 350] width 261 height 26
type input "Wow Burger, Al Ghazaliya"
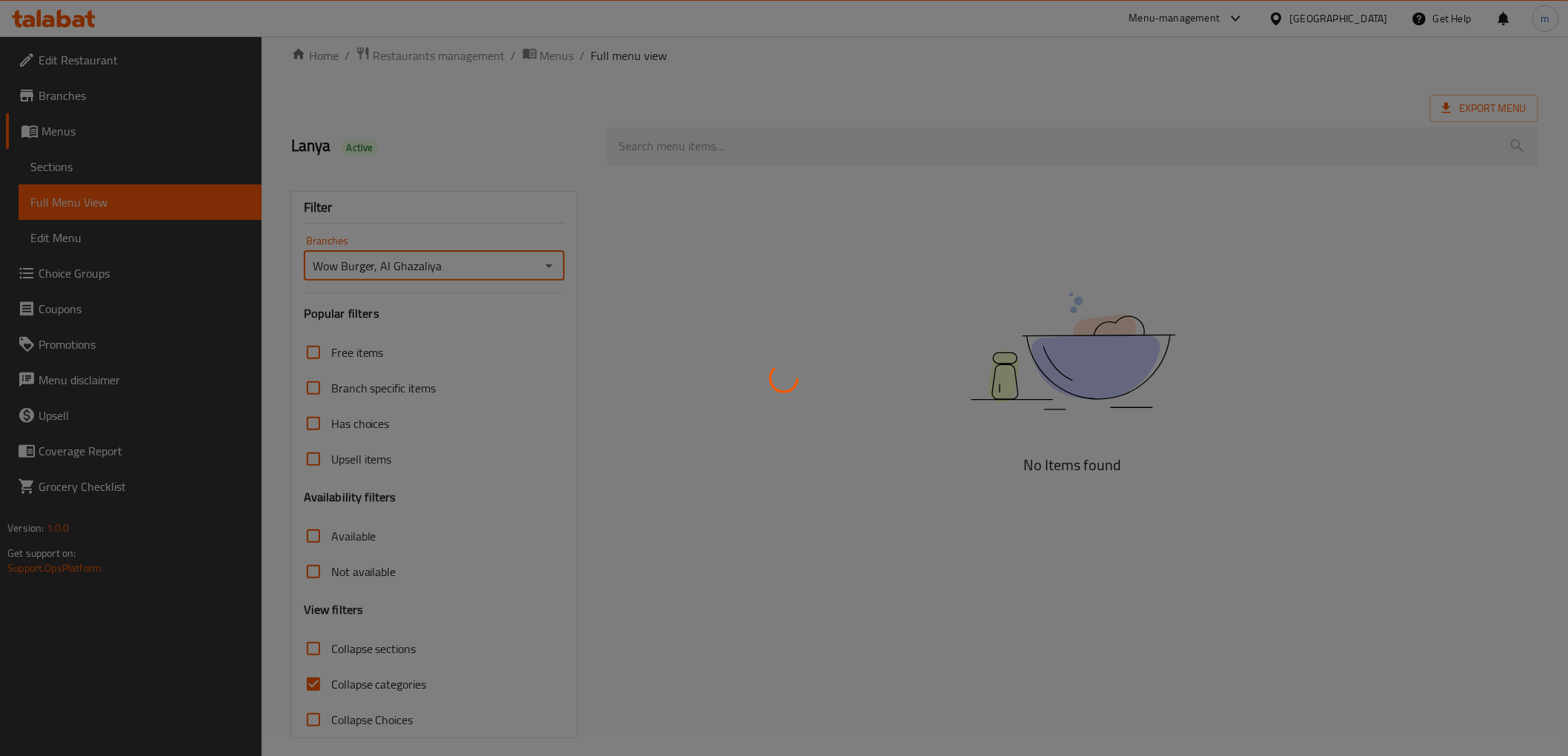
scroll to position [32, 0]
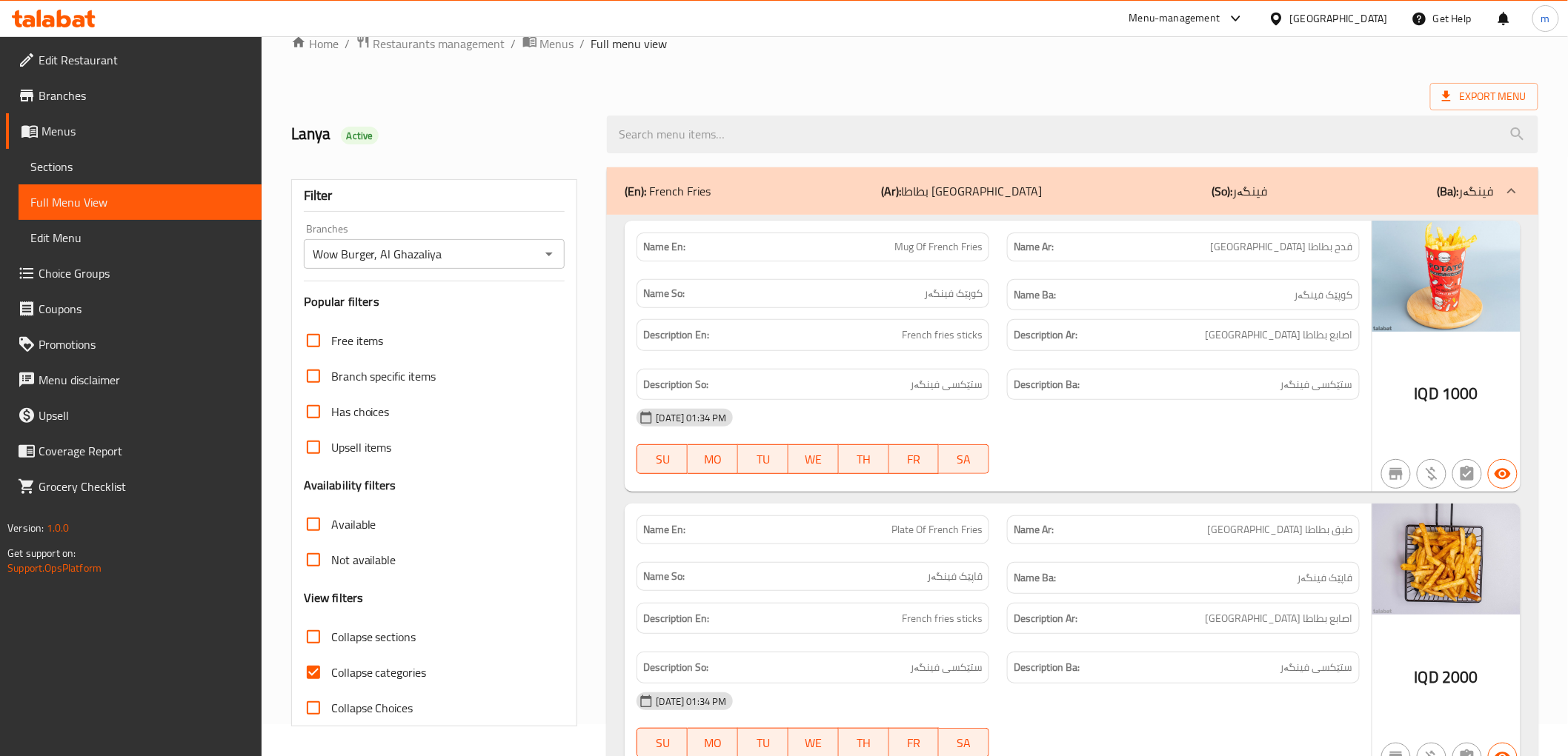
drag, startPoint x: 375, startPoint y: 678, endPoint x: 727, endPoint y: 565, distance: 369.7
click at [376, 677] on span "Collapse categories" at bounding box center [379, 672] width 96 height 18
click at [331, 677] on input "Collapse categories" at bounding box center [313, 672] width 36 height 36
checkbox input "false"
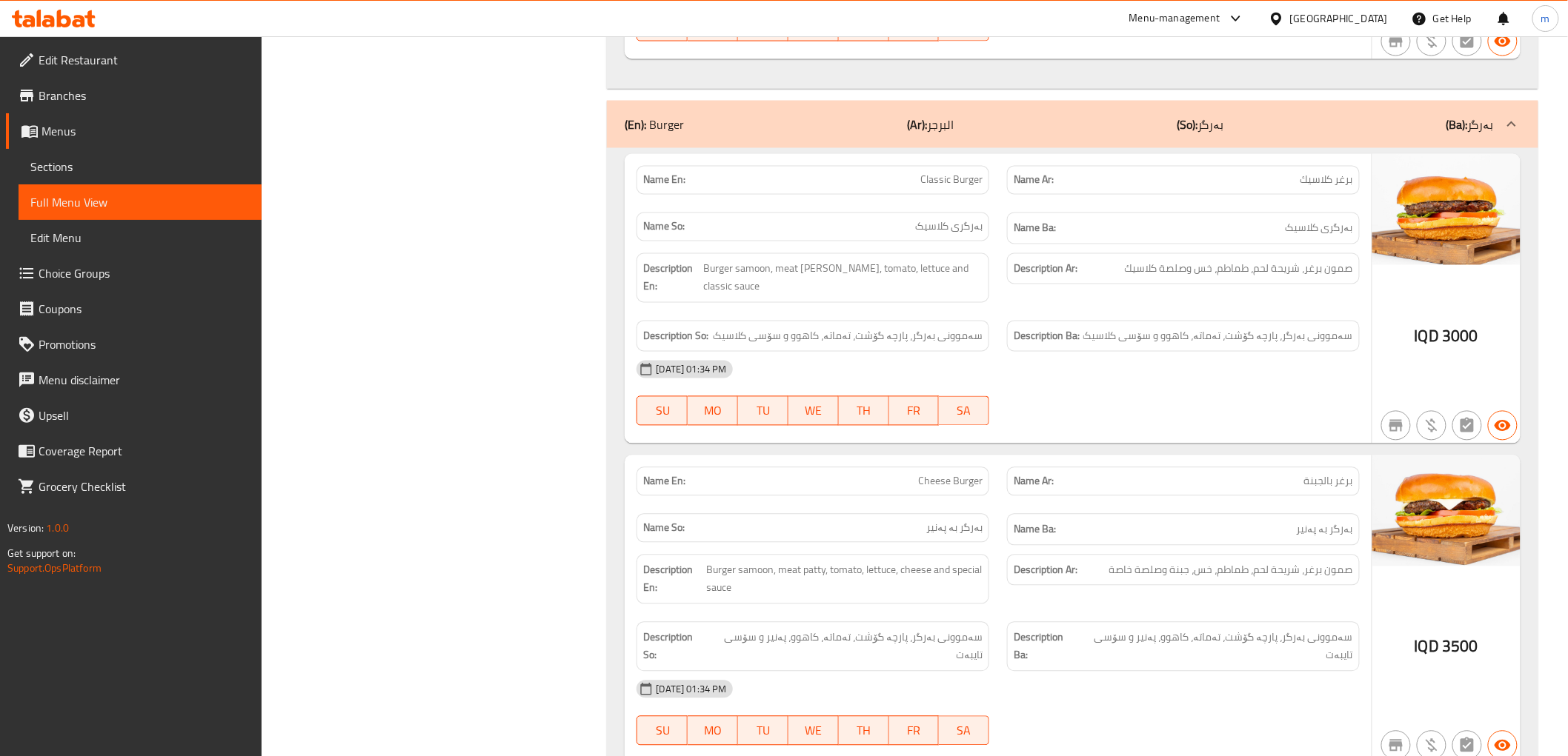
scroll to position [993, 0]
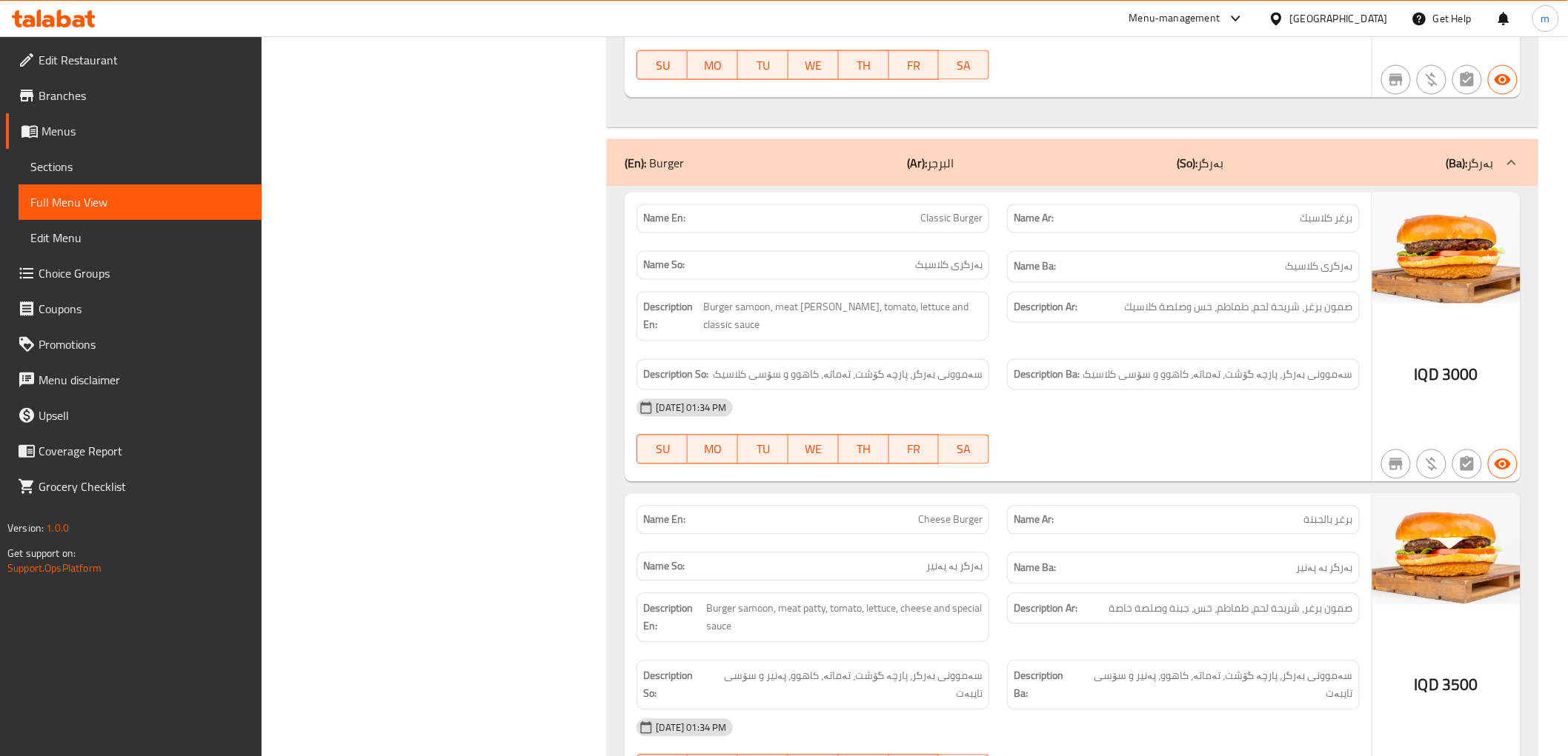
click at [56, 19] on icon at bounding box center [54, 18] width 84 height 18
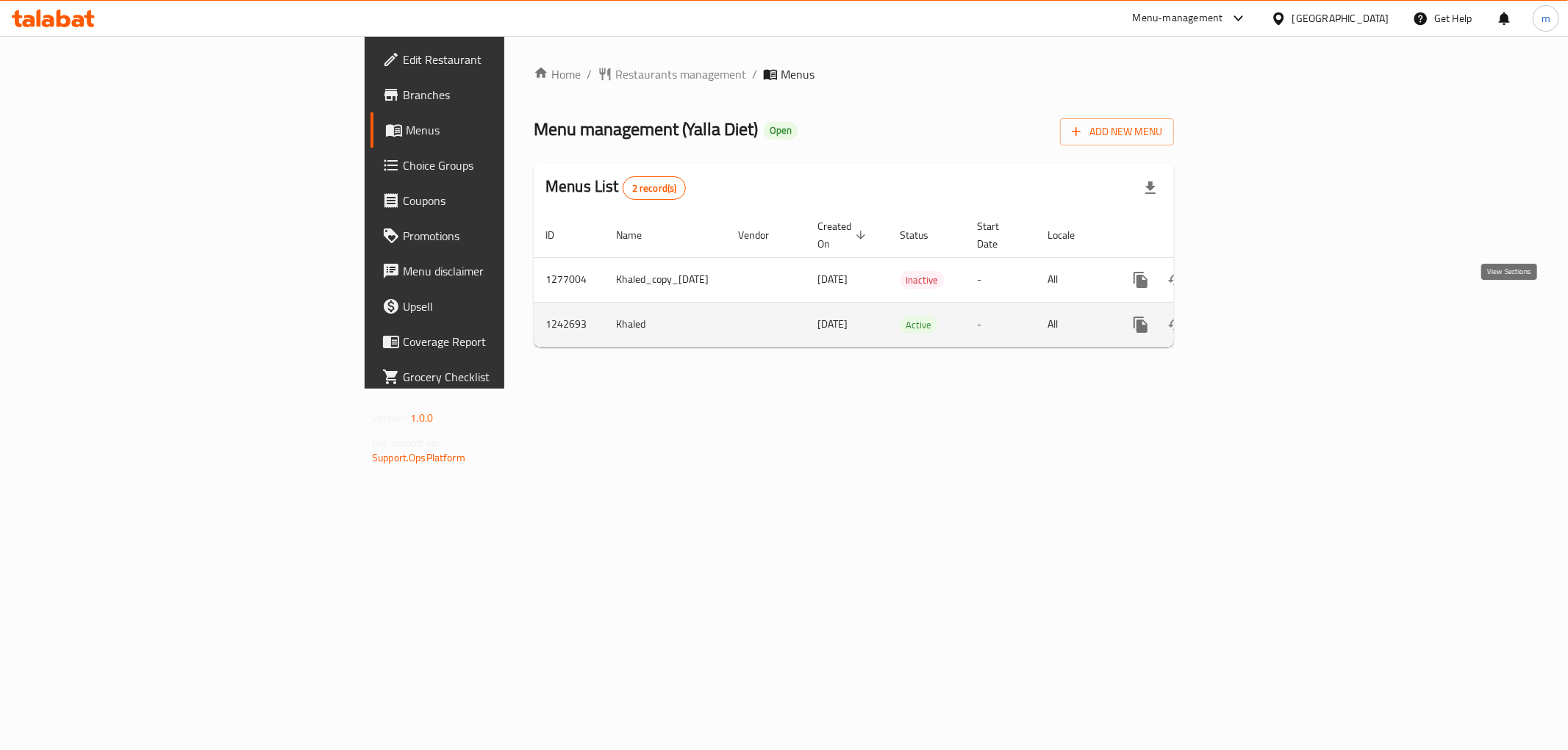
click at [1256, 316] on icon "enhanced table" at bounding box center [1247, 325] width 18 height 18
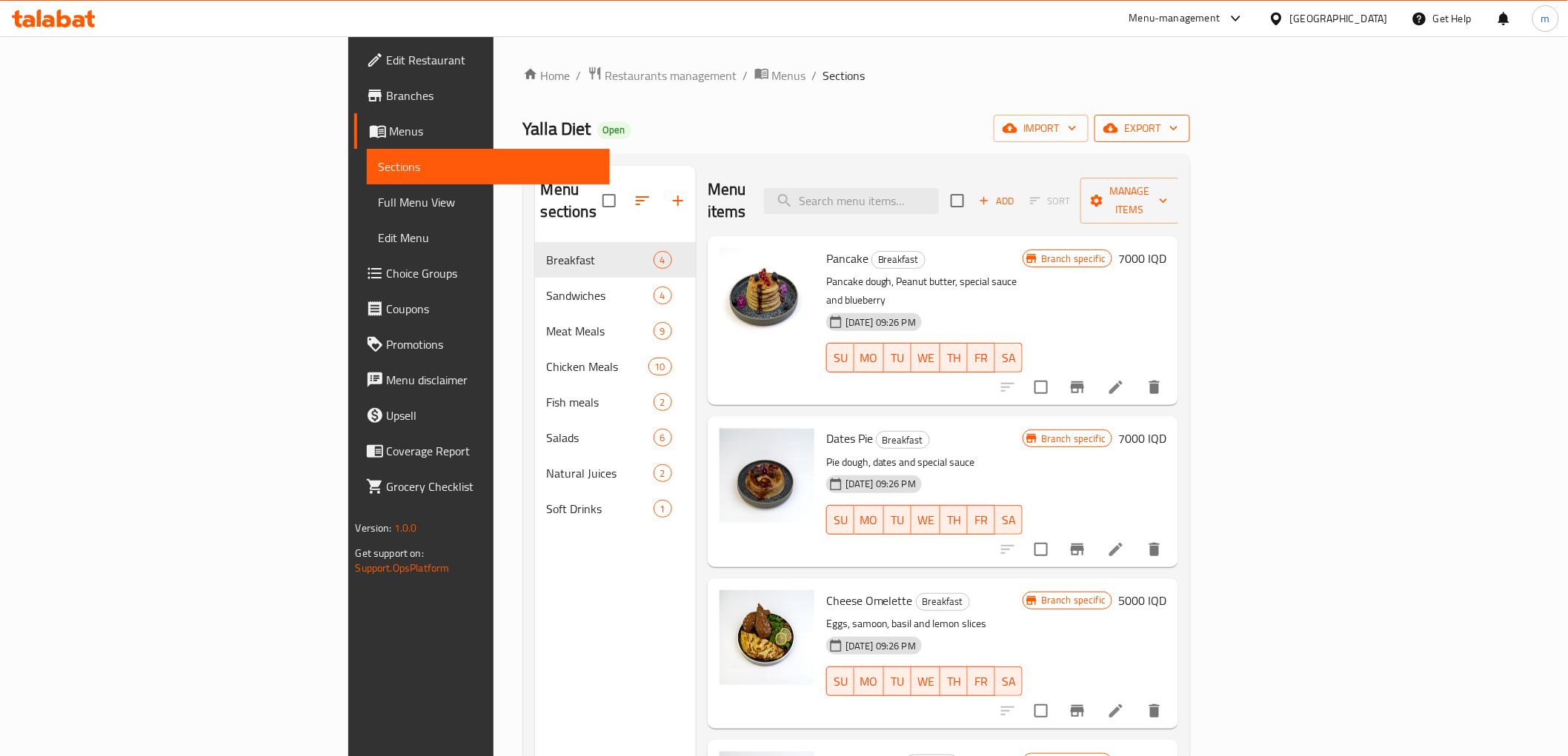
click at [1179, 124] on span "export" at bounding box center [1142, 129] width 71 height 19
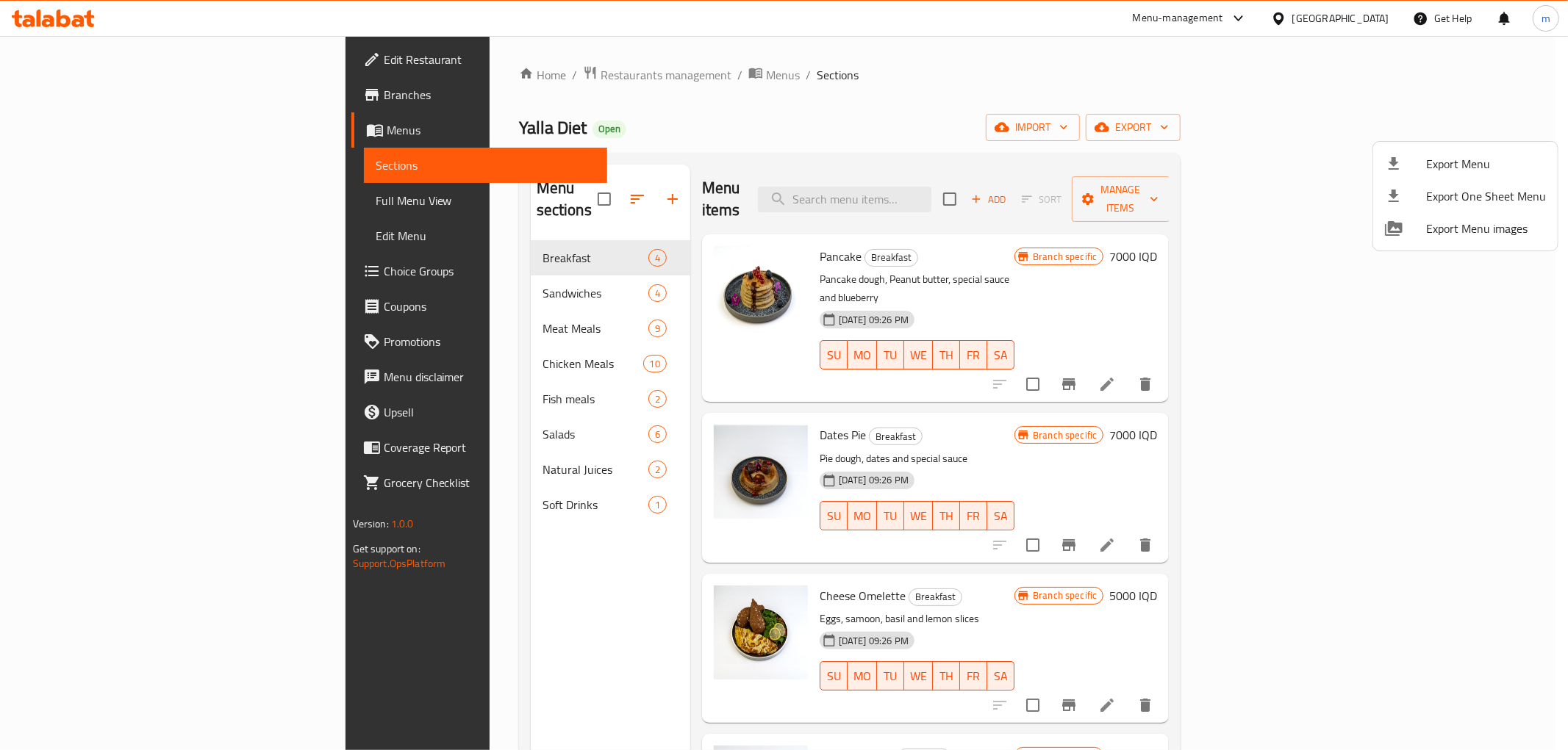
click at [1267, 160] on div at bounding box center [784, 375] width 1568 height 750
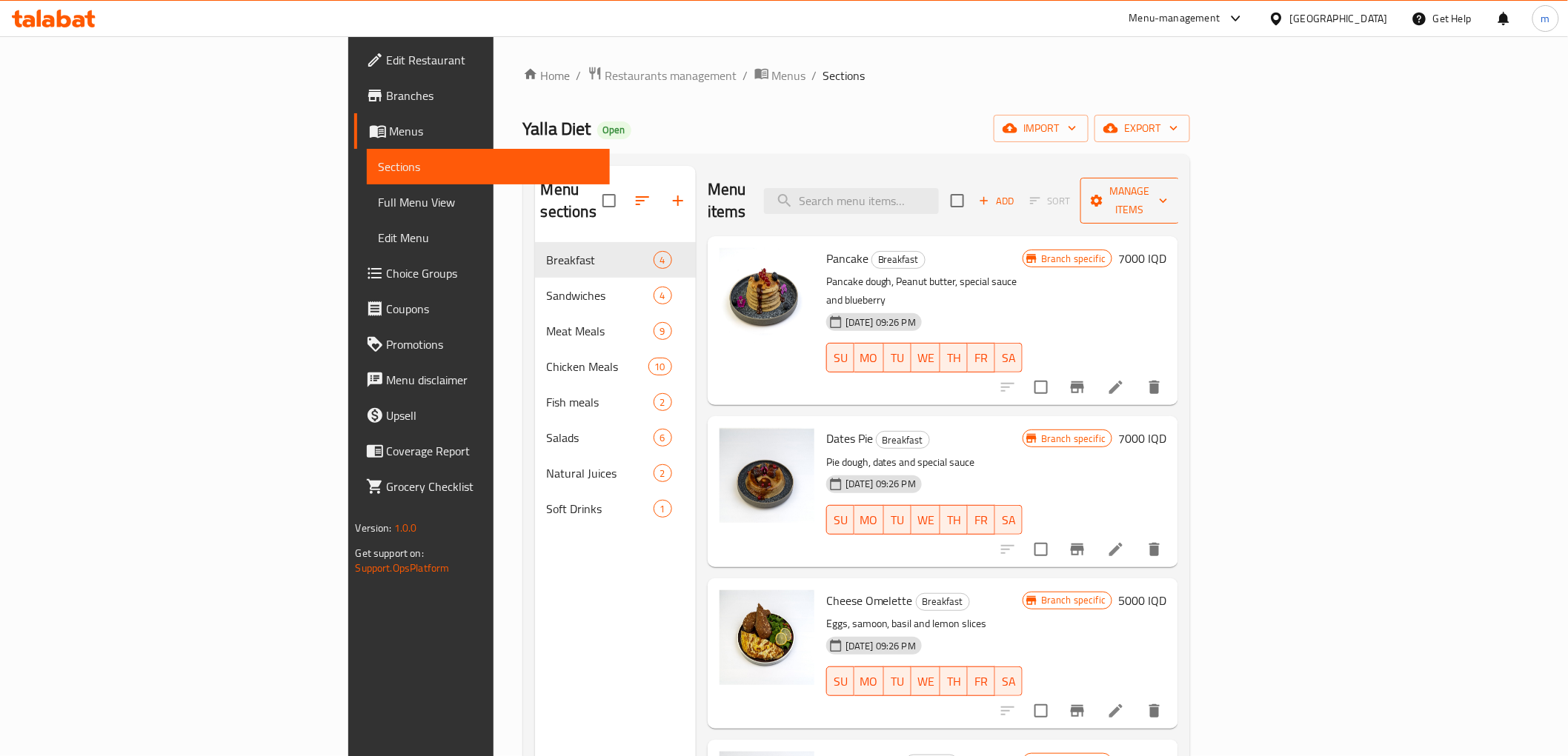
click at [1168, 197] on span "Manage items" at bounding box center [1130, 200] width 75 height 37
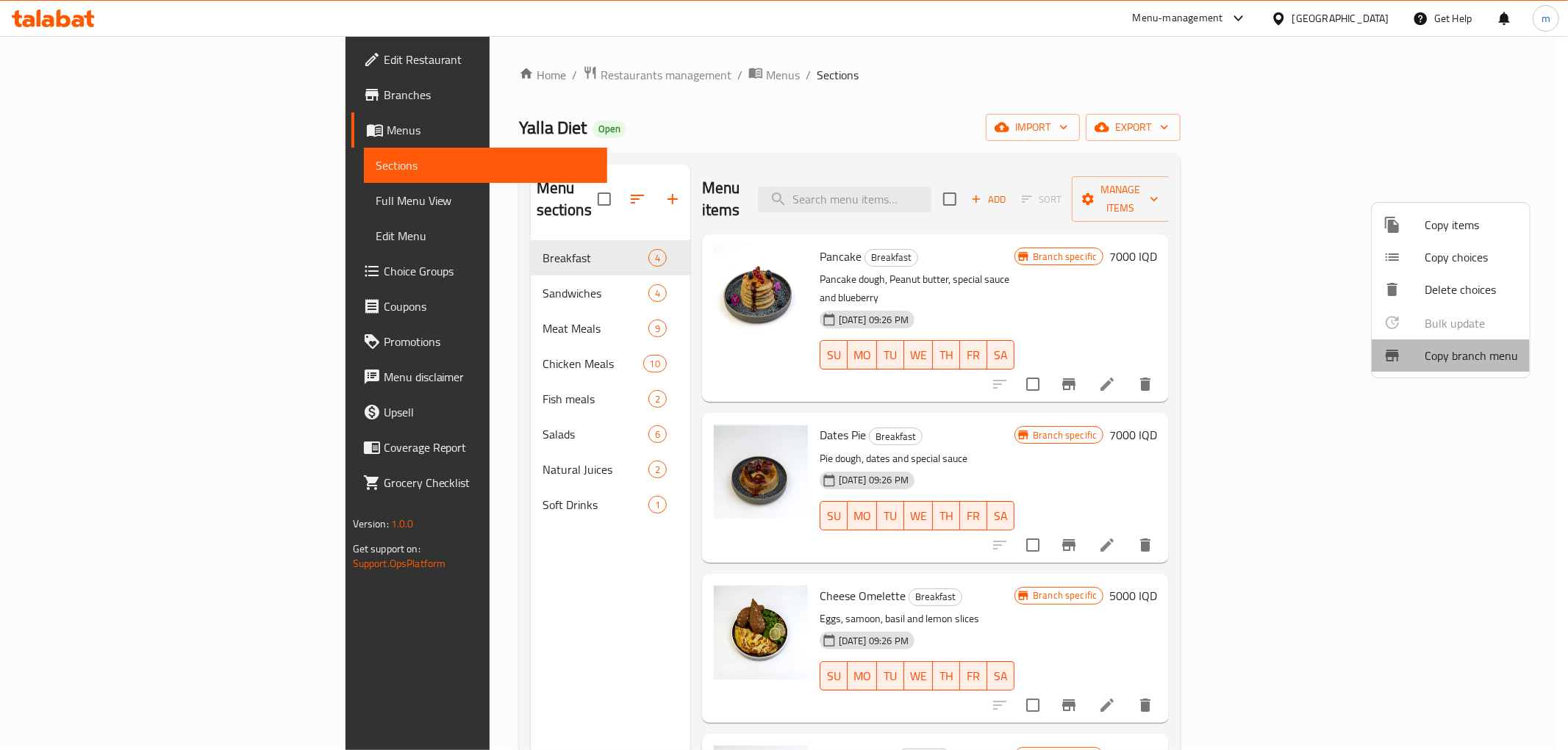
click at [1449, 363] on span "Copy branch menu" at bounding box center [1472, 355] width 93 height 18
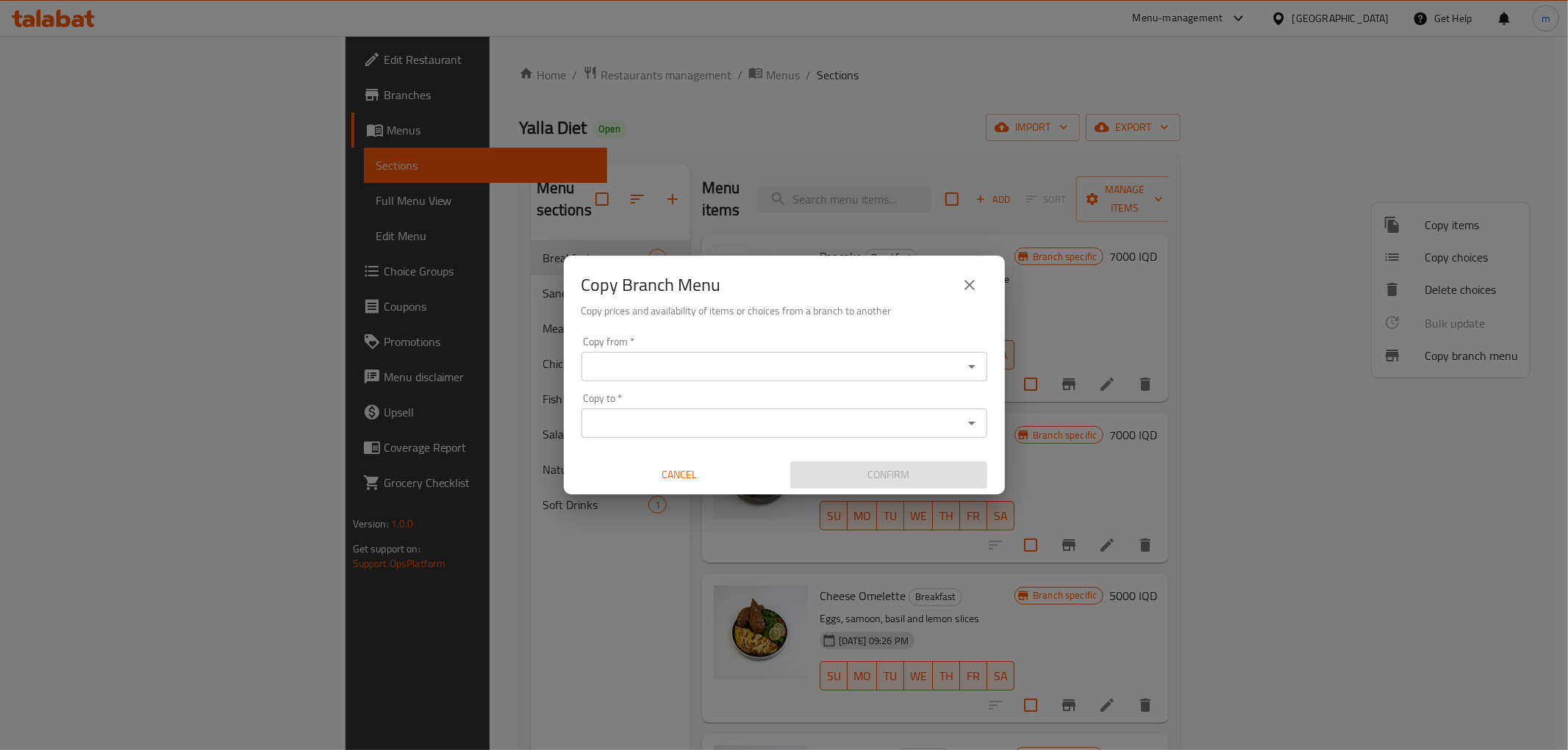
click at [975, 366] on icon "Open" at bounding box center [972, 367] width 18 height 18
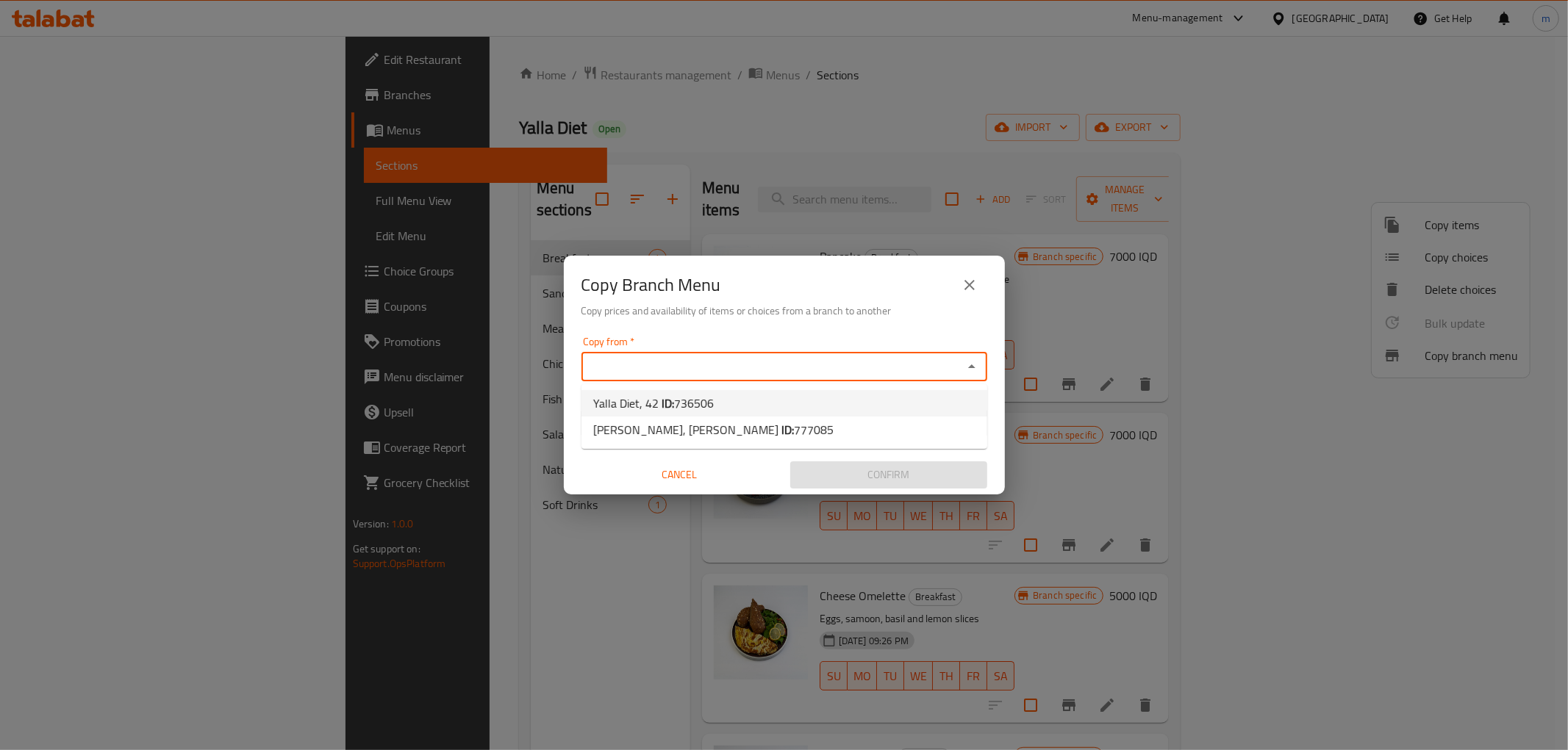
click at [762, 396] on li "Yalla Diet, 42 ID: 736506" at bounding box center [784, 403] width 406 height 26
type input "Yalla Diet, 42"
drag, startPoint x: 813, startPoint y: 421, endPoint x: 813, endPoint y: 432, distance: 11.0
click at [813, 424] on input "Copy to   *" at bounding box center [772, 424] width 372 height 21
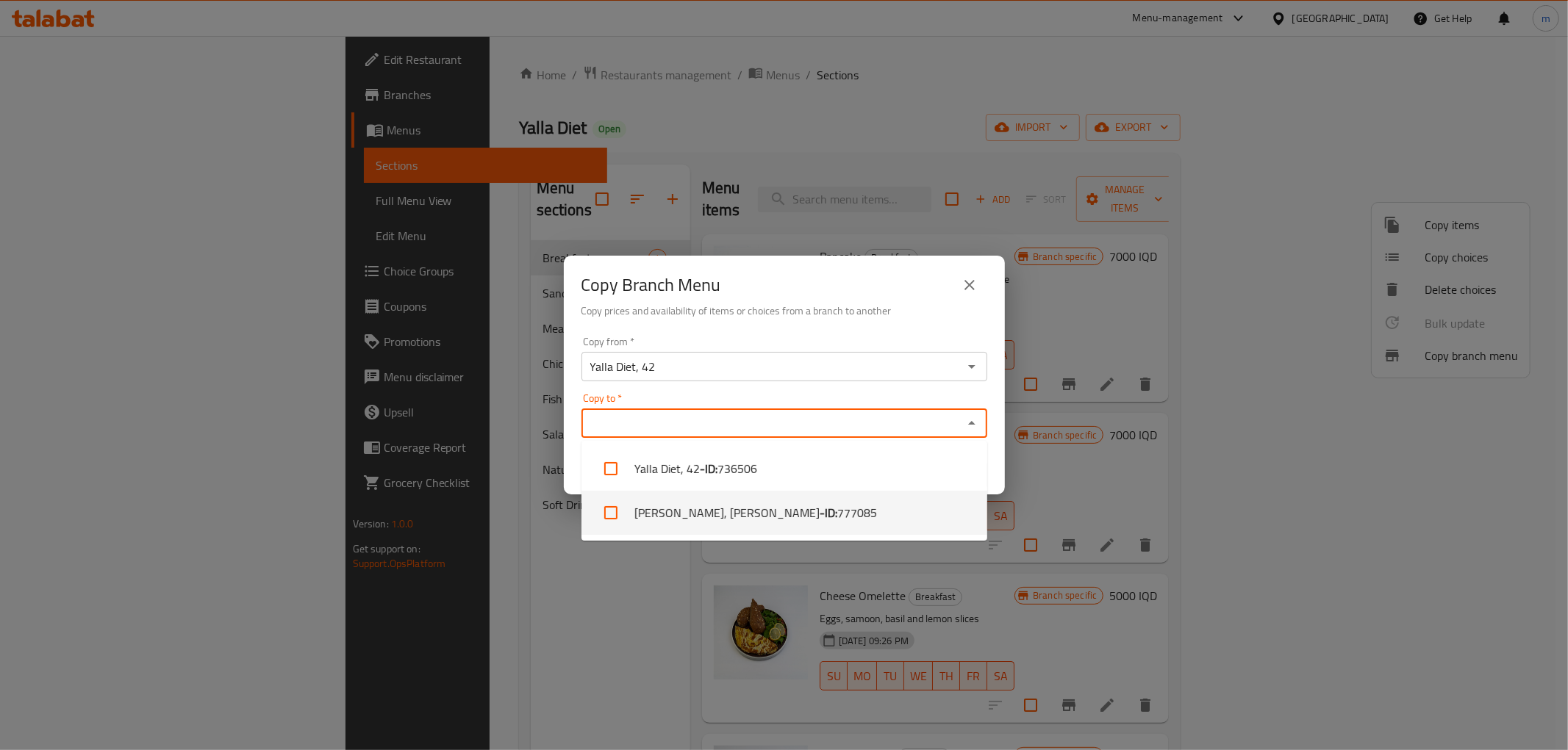
click at [837, 504] on span "777085" at bounding box center [857, 512] width 40 height 18
checkbox input "true"
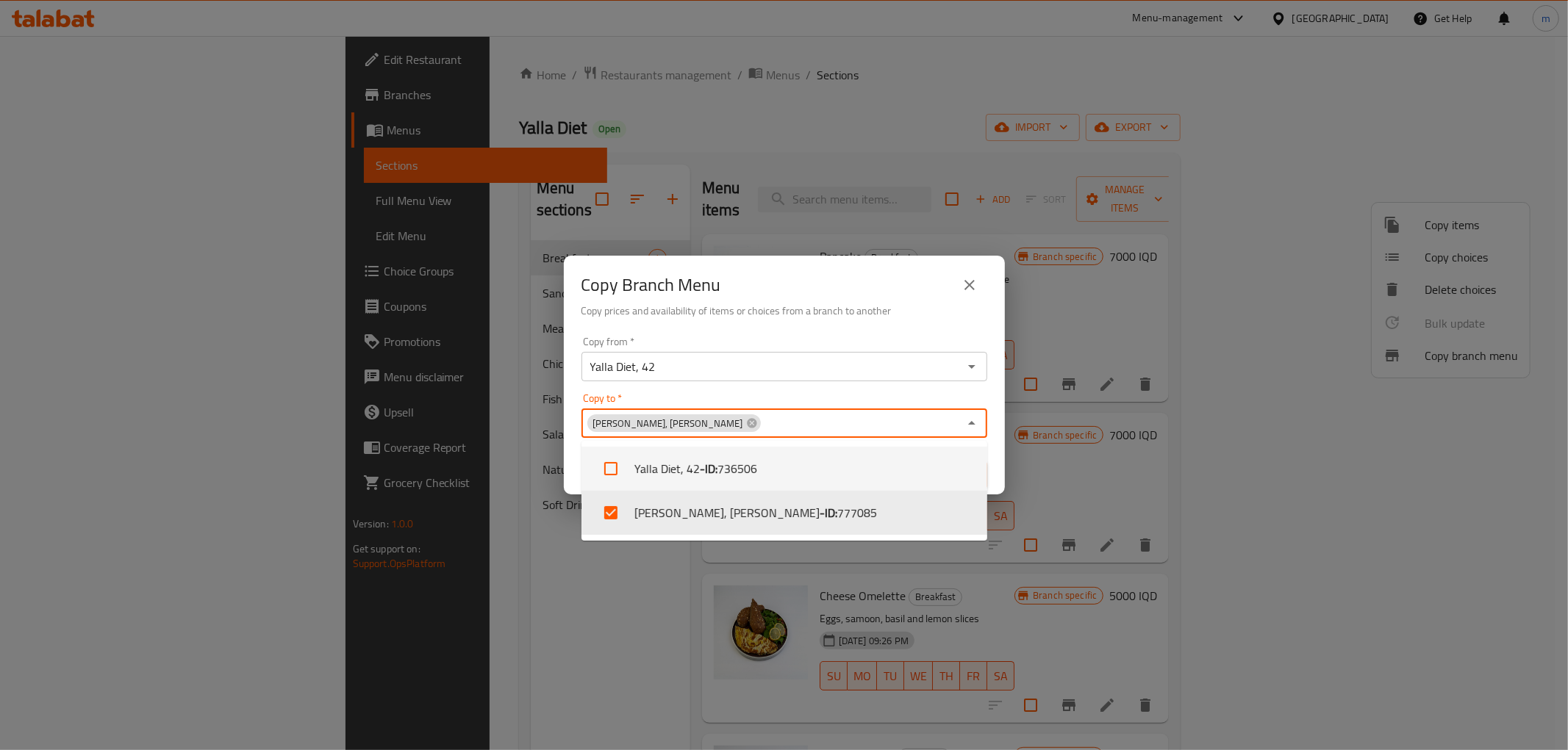
click at [795, 424] on input "Copy to   *" at bounding box center [861, 424] width 196 height 21
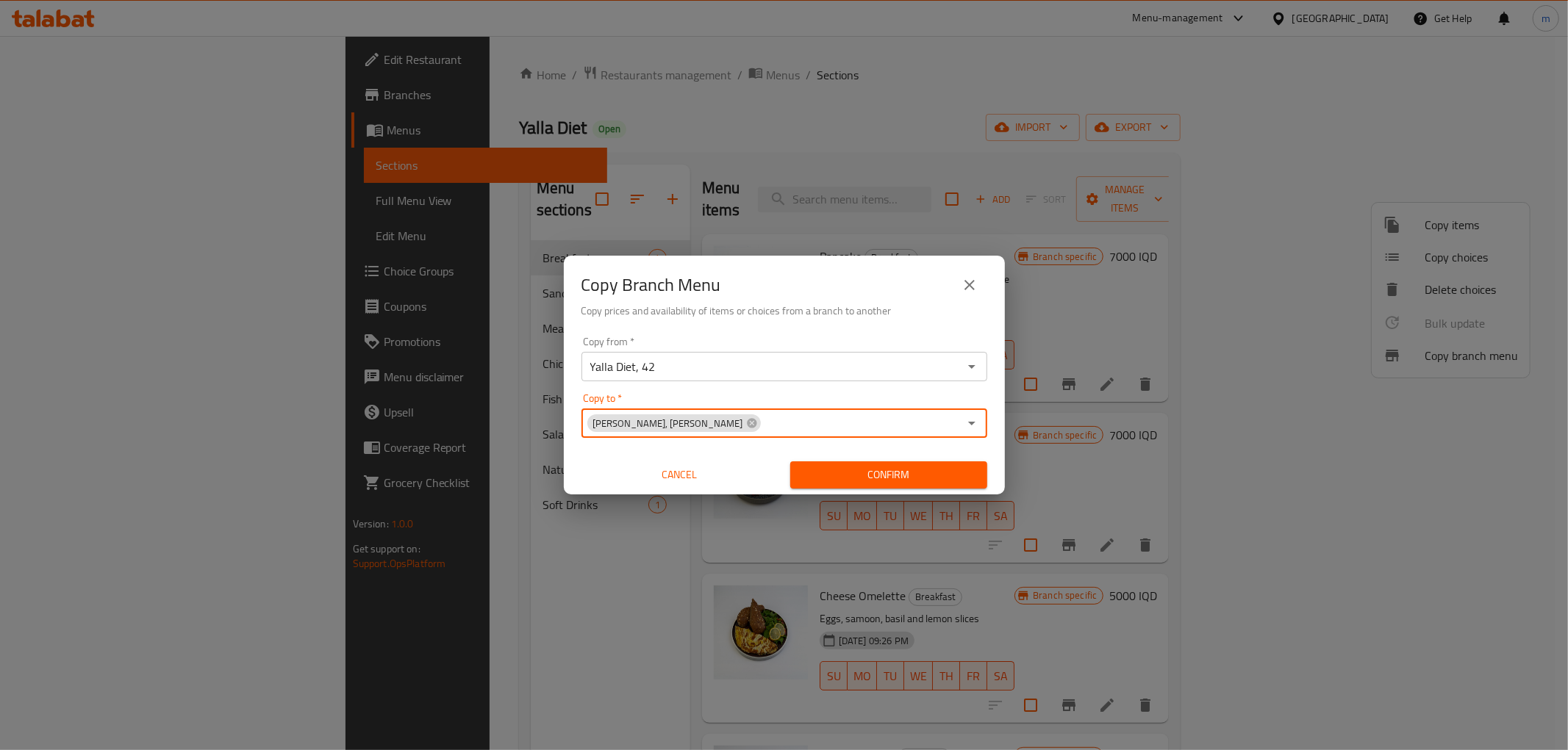
click at [868, 479] on span "Confirm" at bounding box center [889, 475] width 174 height 19
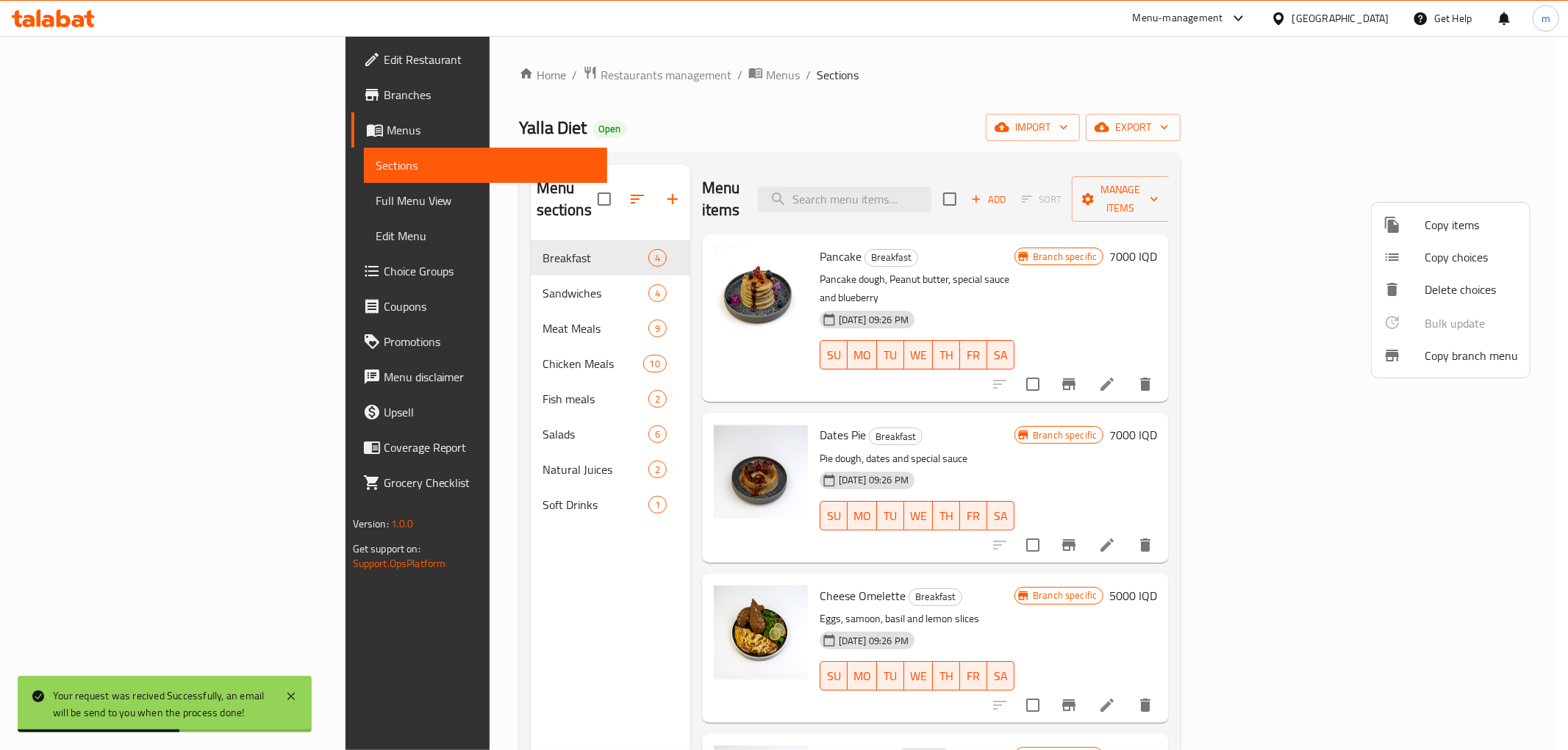
click at [47, 209] on div at bounding box center [784, 375] width 1568 height 750
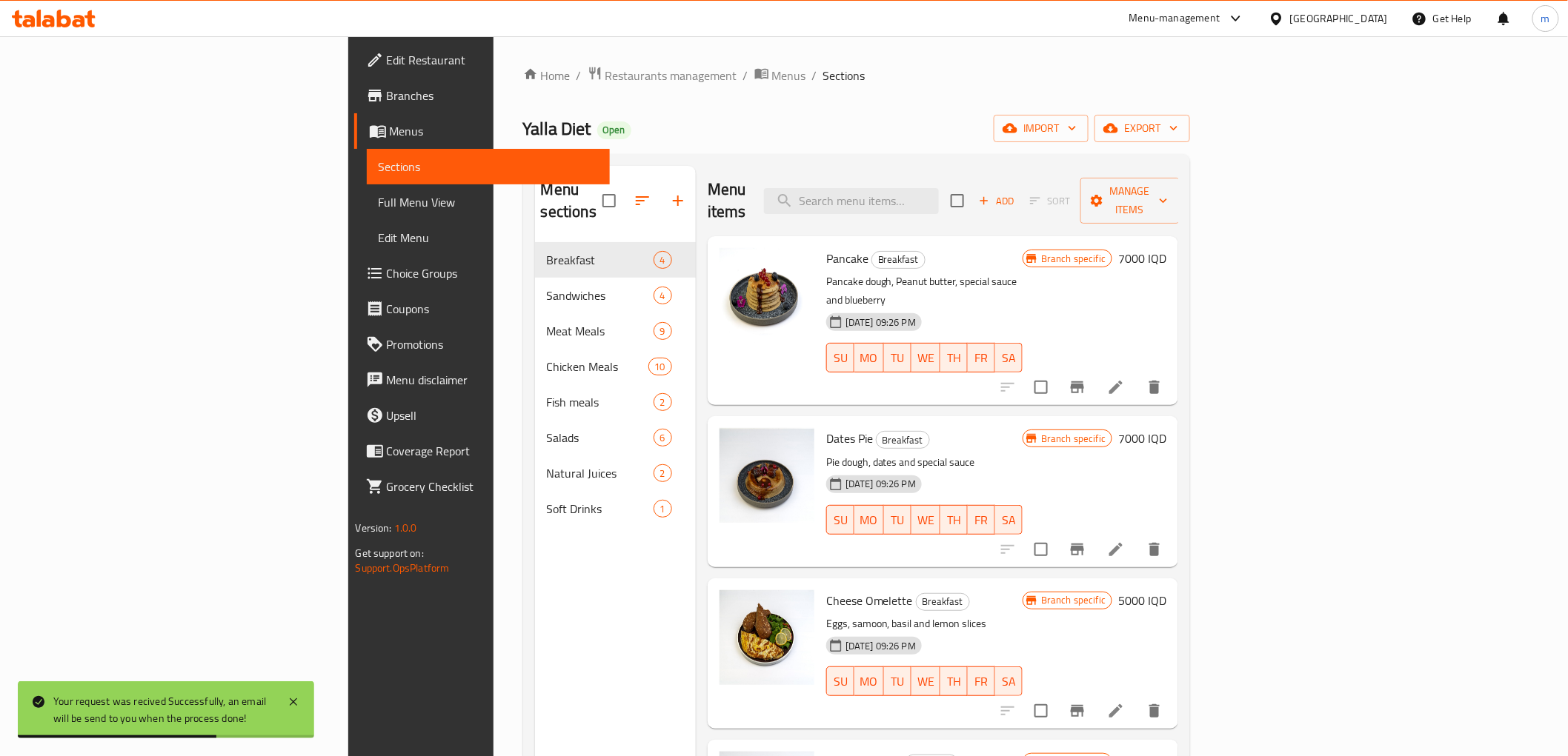
click at [379, 200] on span "Full Menu View" at bounding box center [488, 202] width 219 height 18
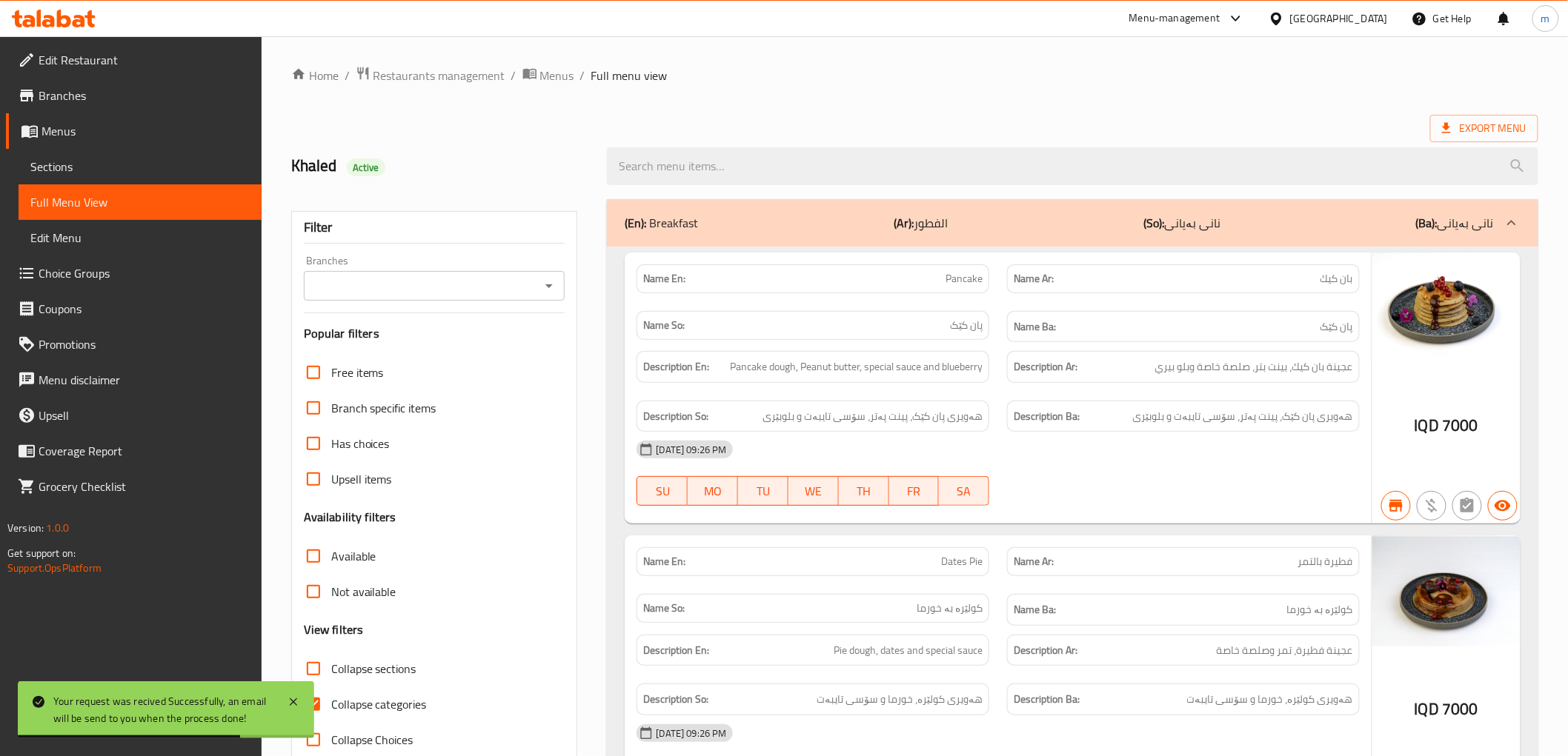
click at [549, 291] on icon "Open" at bounding box center [548, 286] width 18 height 18
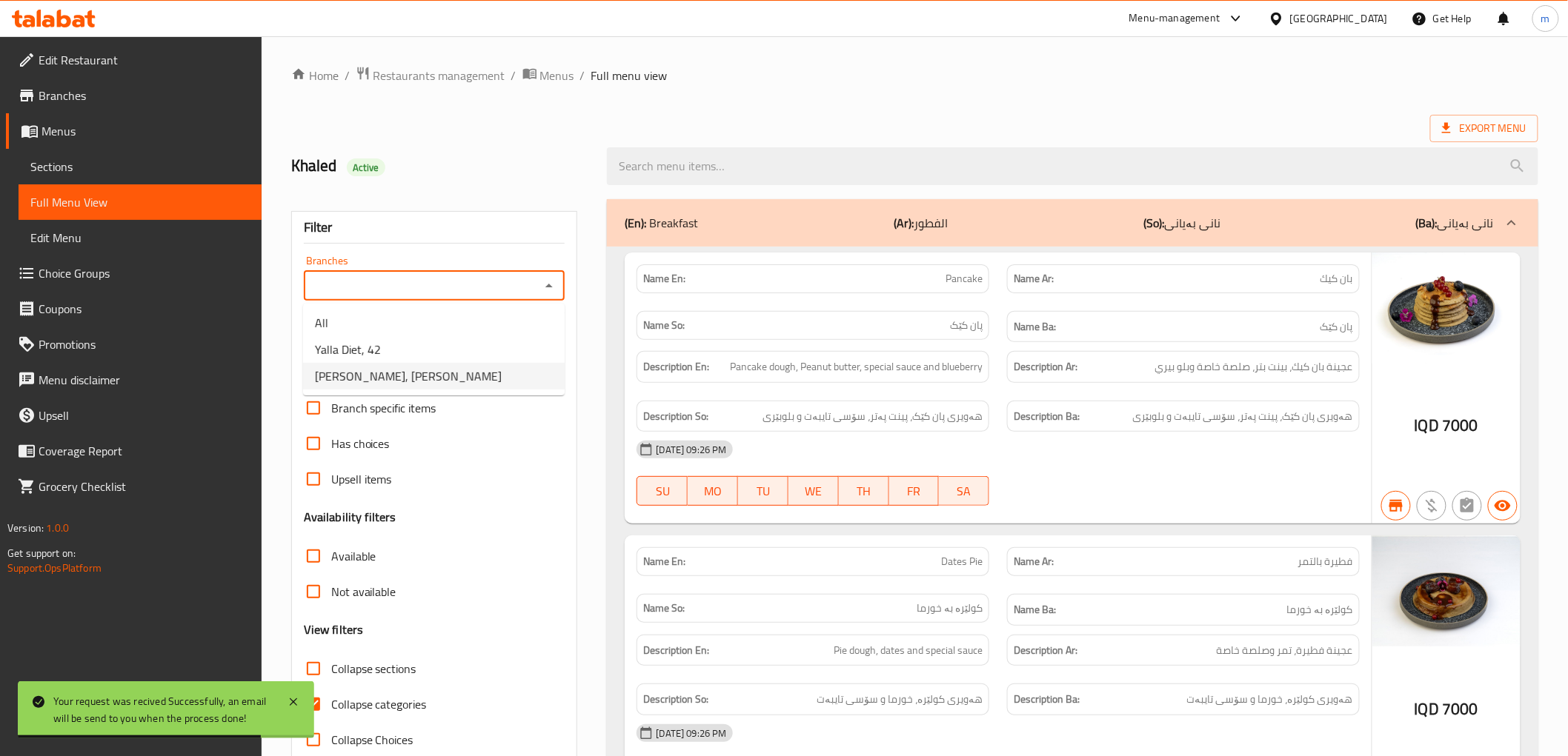
click at [471, 365] on li "[PERSON_NAME], [PERSON_NAME]" at bounding box center [434, 376] width 261 height 26
type input "[PERSON_NAME], [PERSON_NAME]"
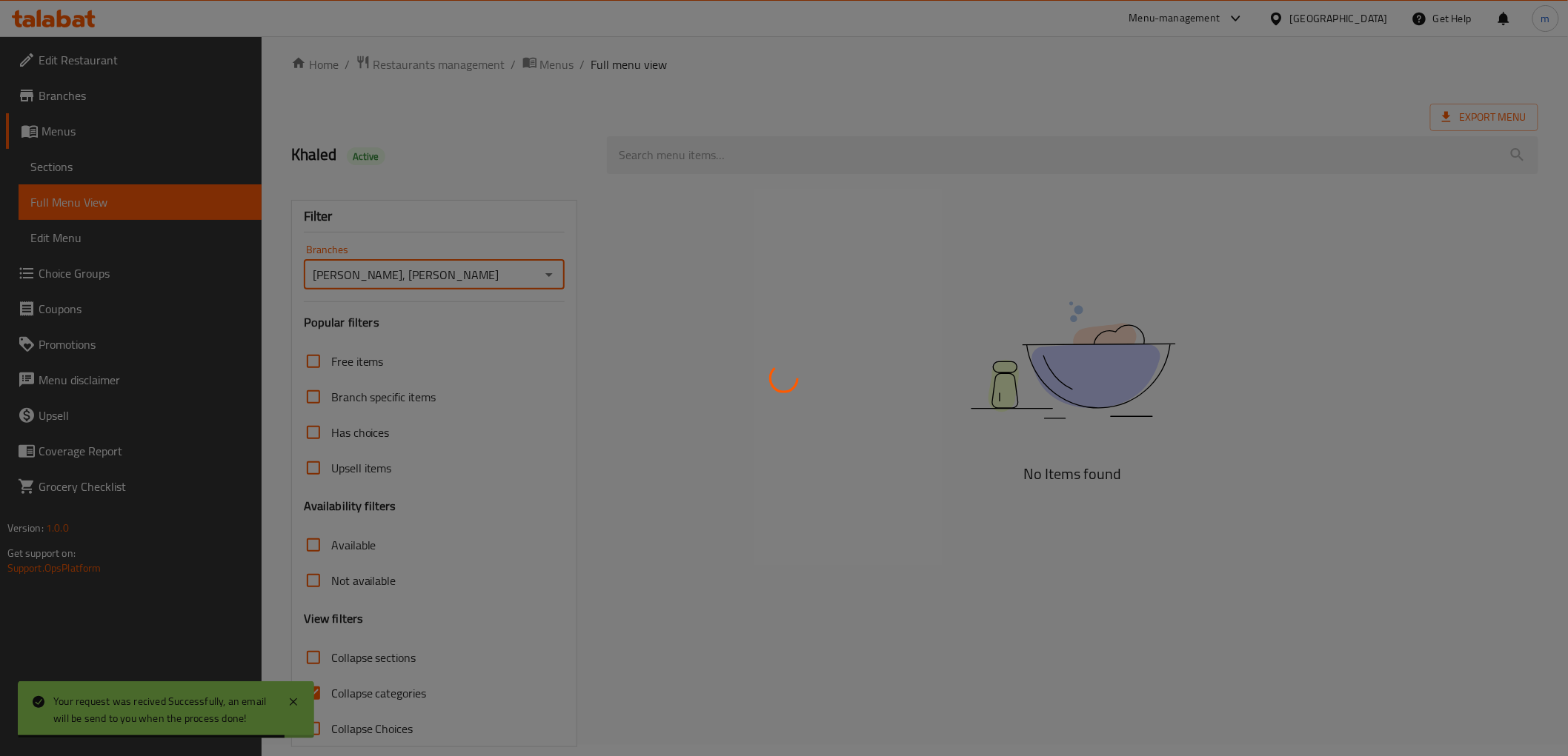
scroll to position [32, 0]
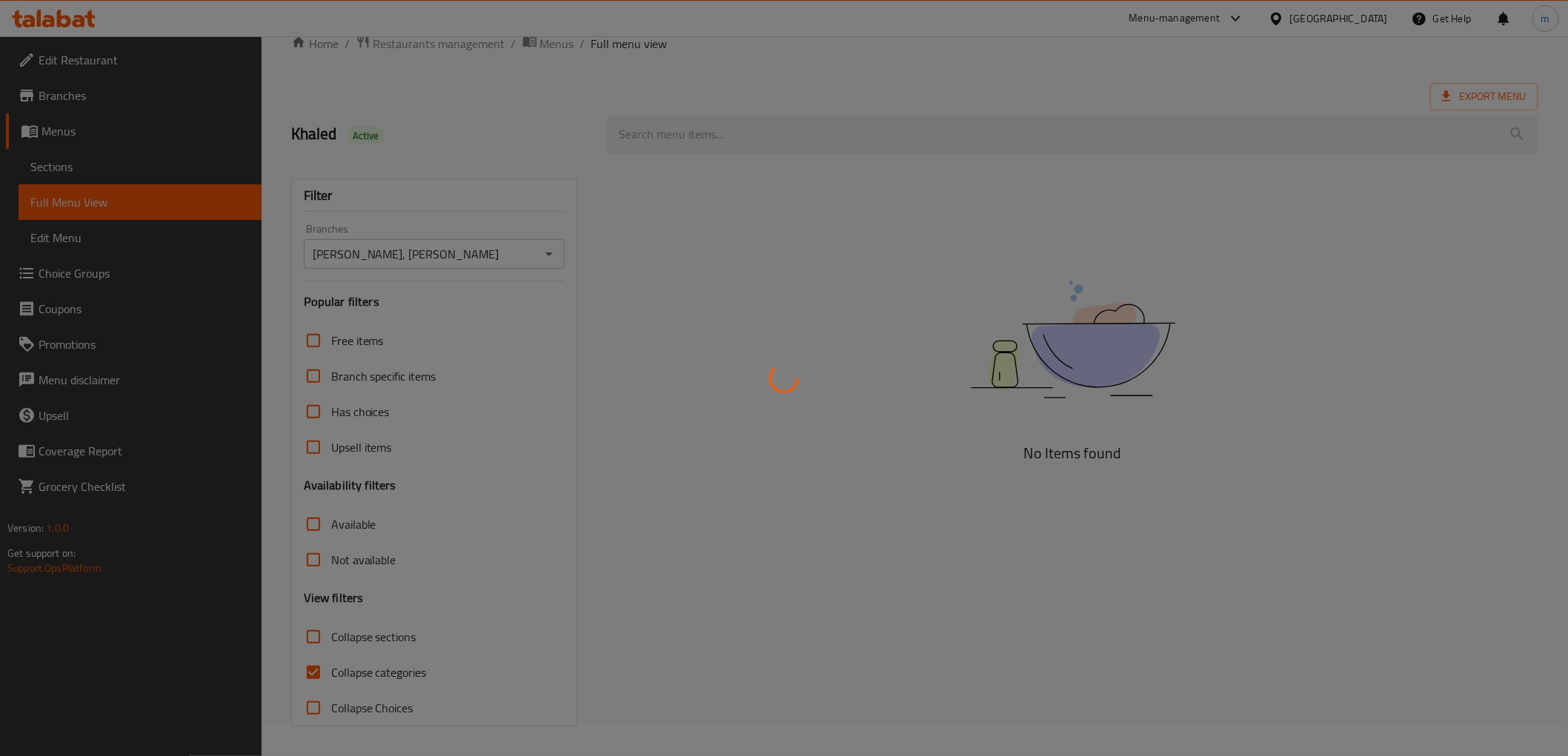
click at [861, 432] on div at bounding box center [784, 378] width 1568 height 756
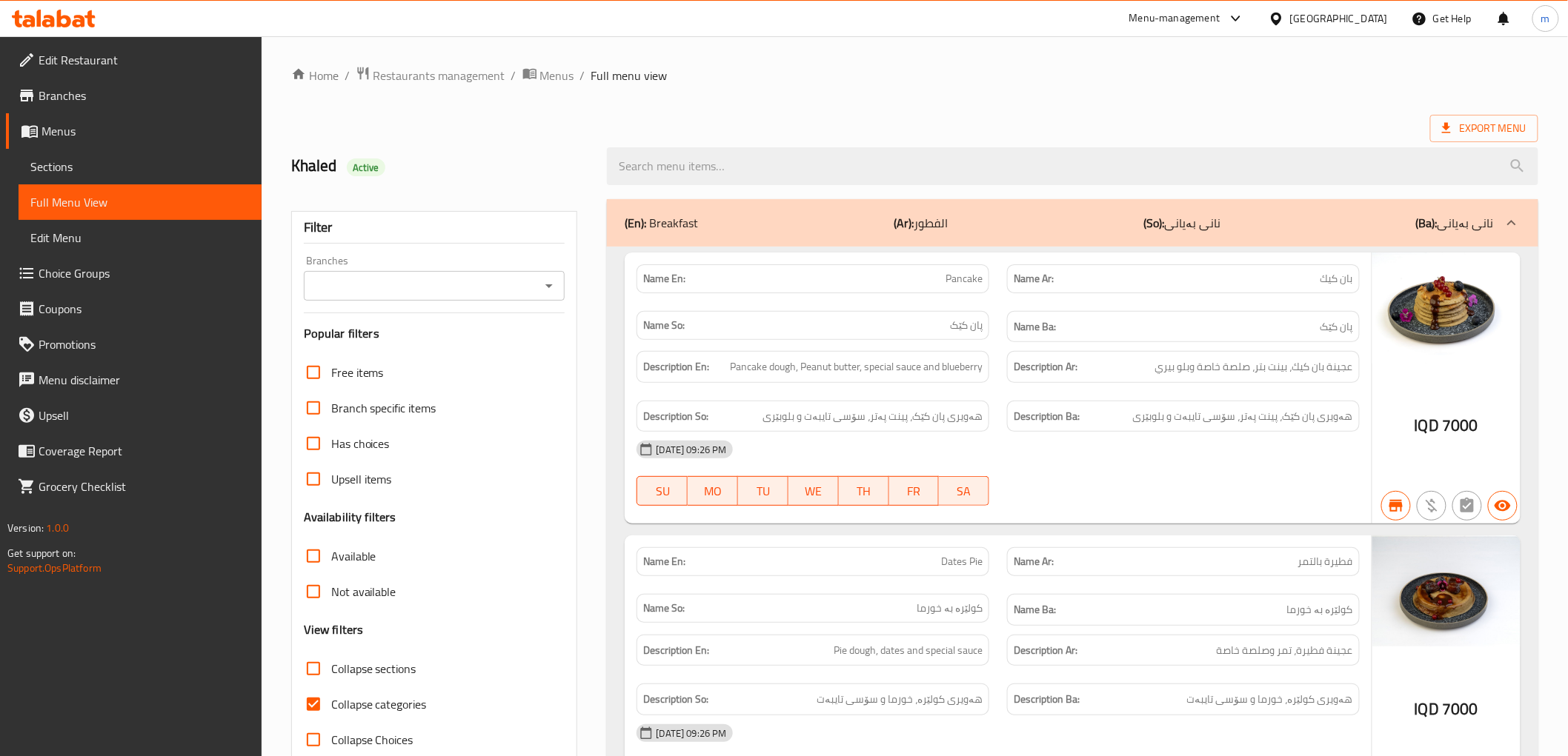
click at [540, 287] on icon "Open" at bounding box center [548, 286] width 18 height 18
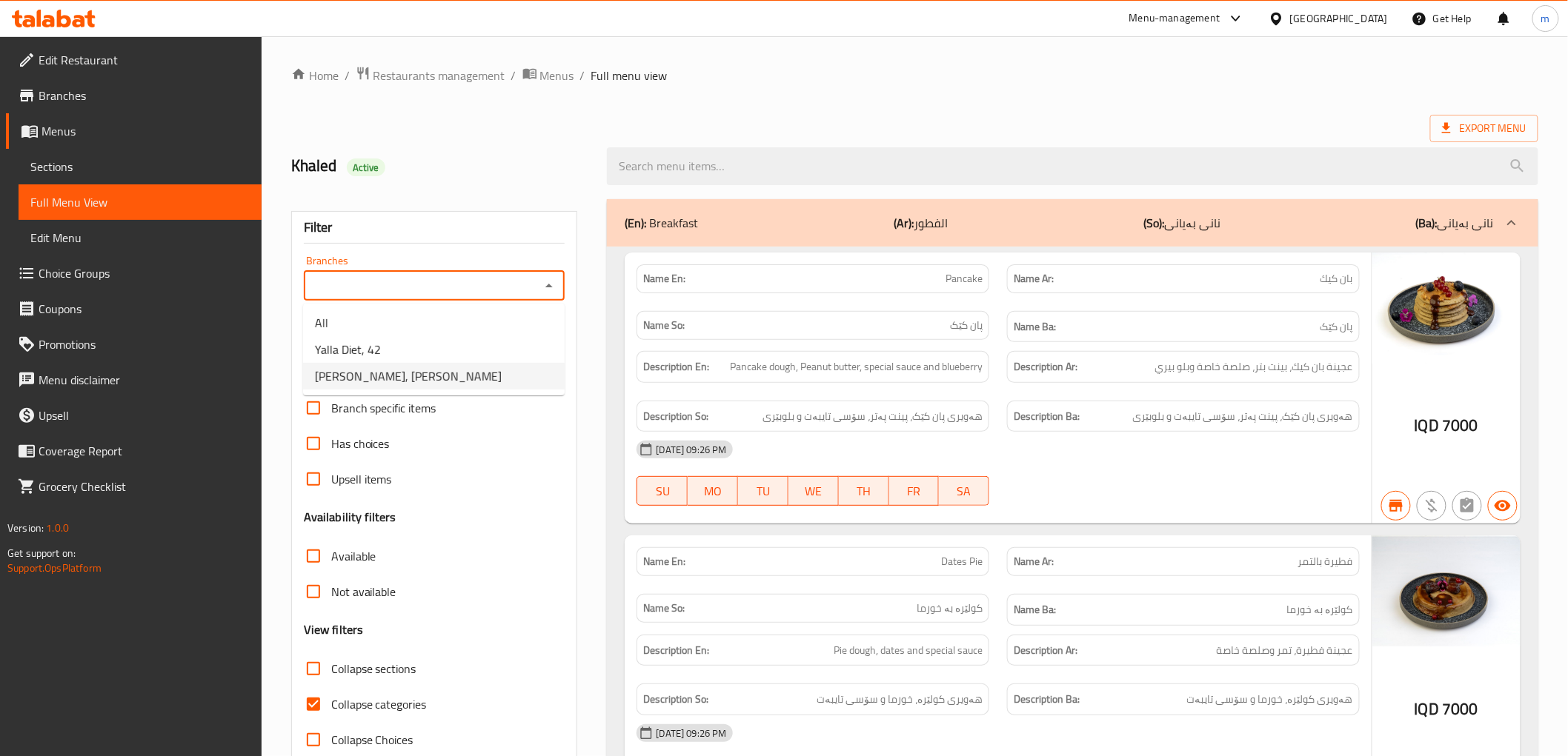
click at [457, 376] on li "Yalla Diet, Yarmuk" at bounding box center [434, 376] width 261 height 26
type input "Yalla Diet, Yarmuk"
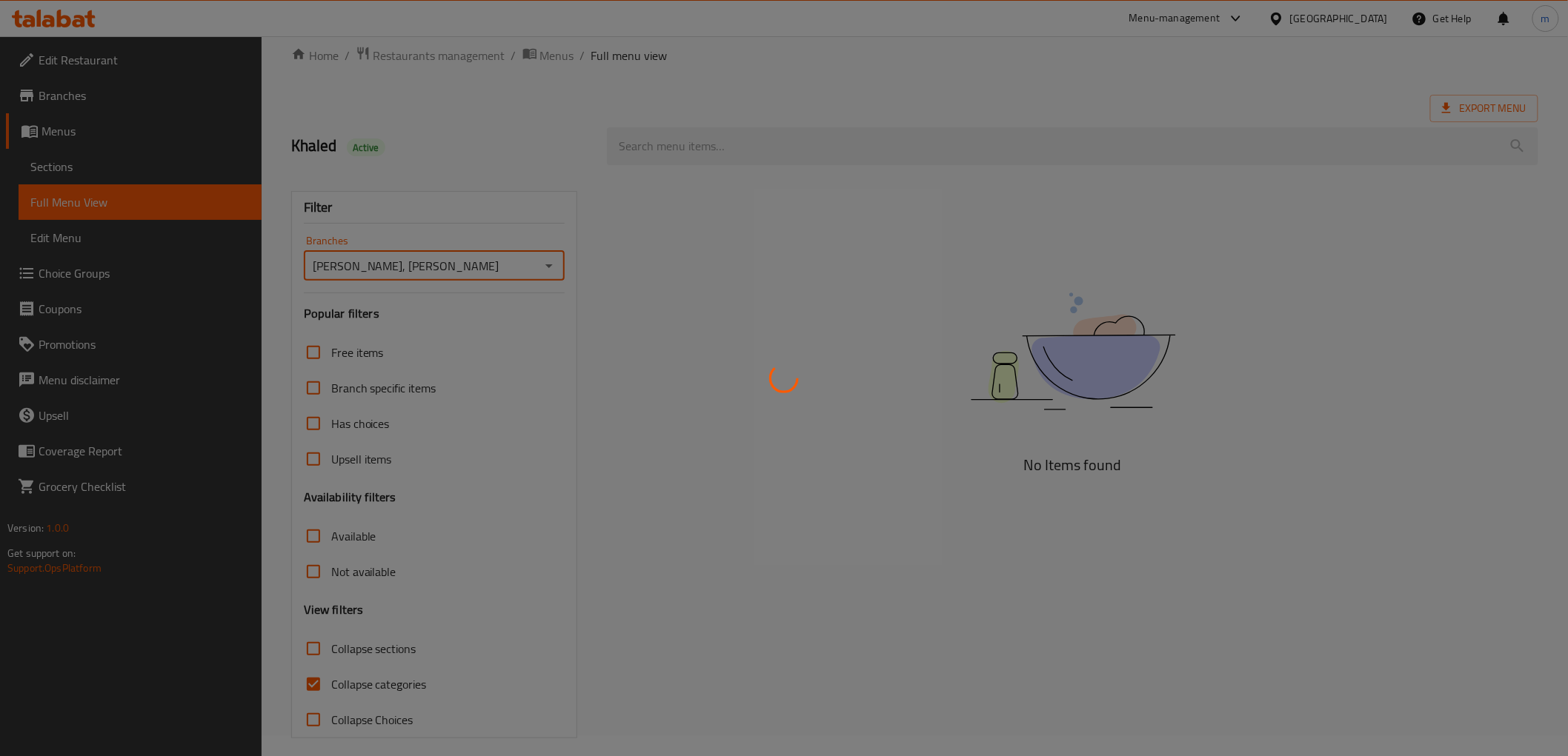
scroll to position [32, 0]
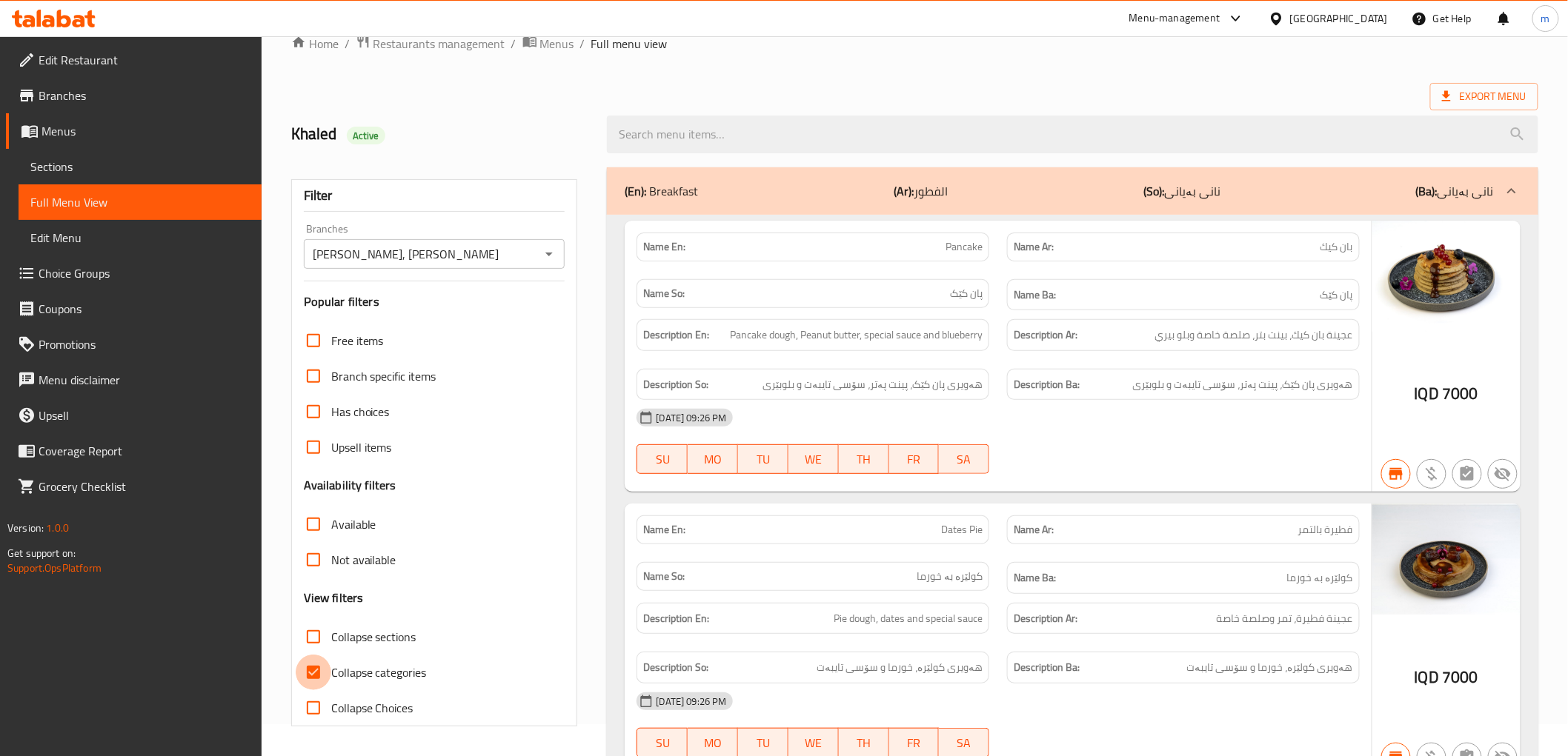
click at [317, 677] on input "Collapse categories" at bounding box center [313, 672] width 36 height 36
checkbox input "false"
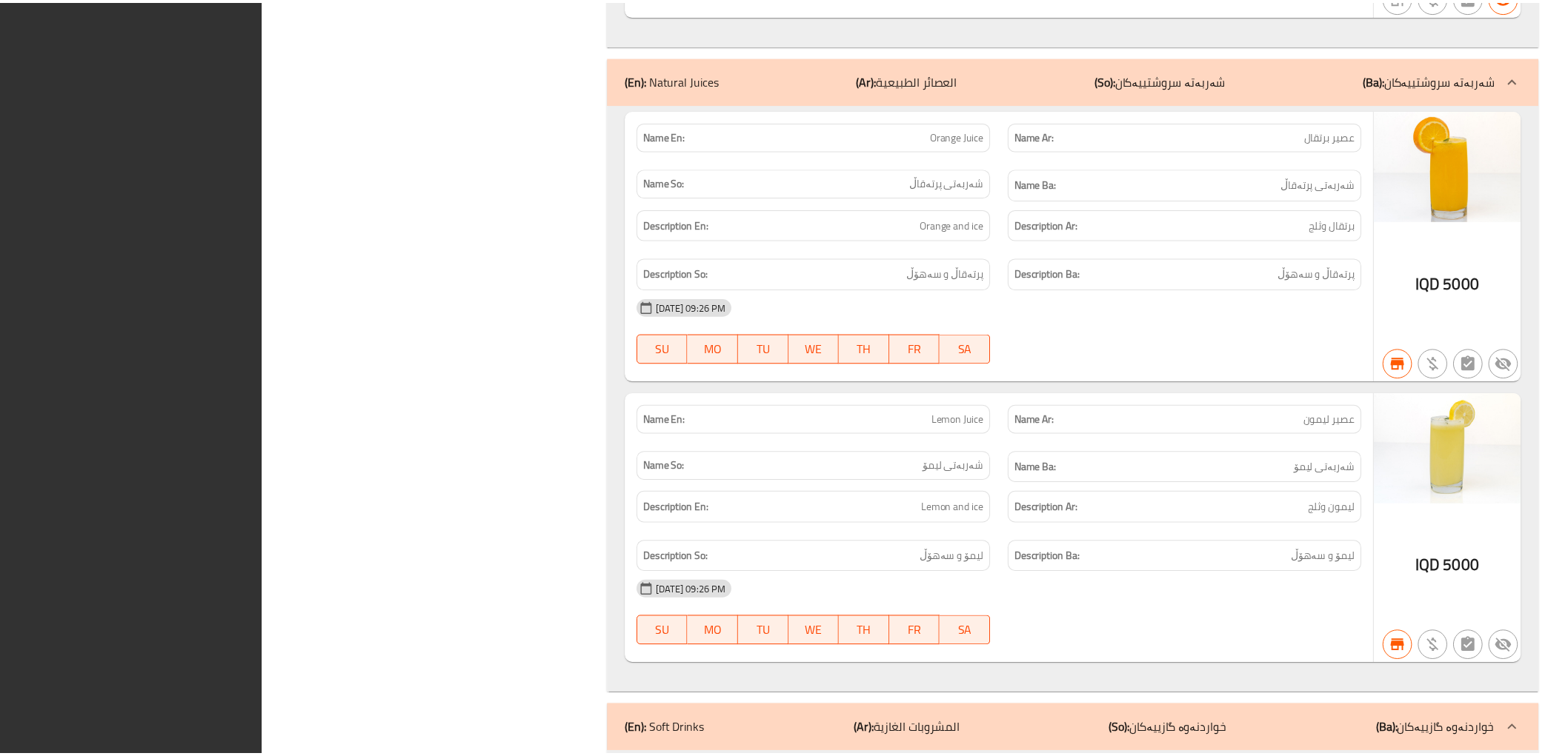
scroll to position [11271, 0]
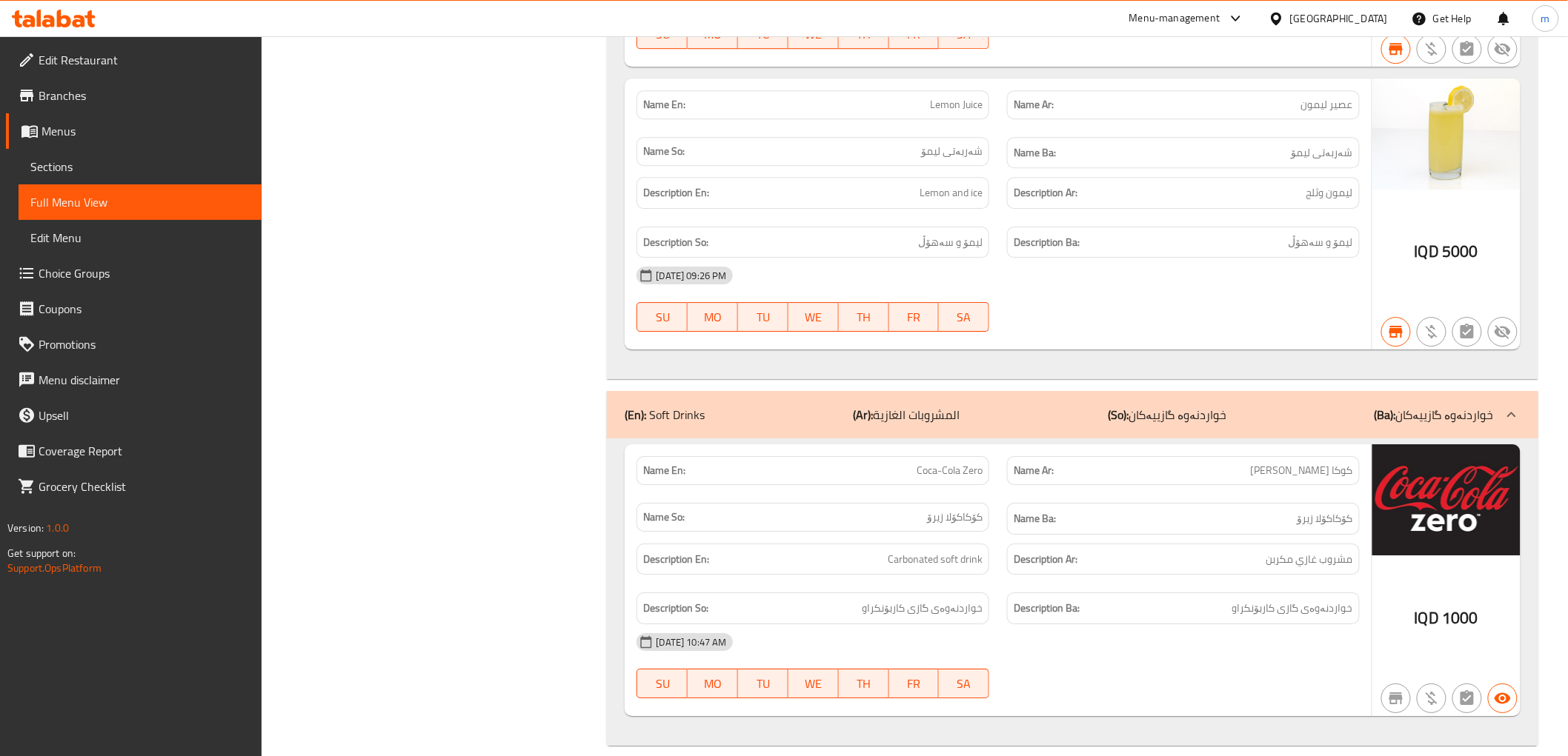
click at [116, 107] on link "Branches" at bounding box center [134, 96] width 256 height 36
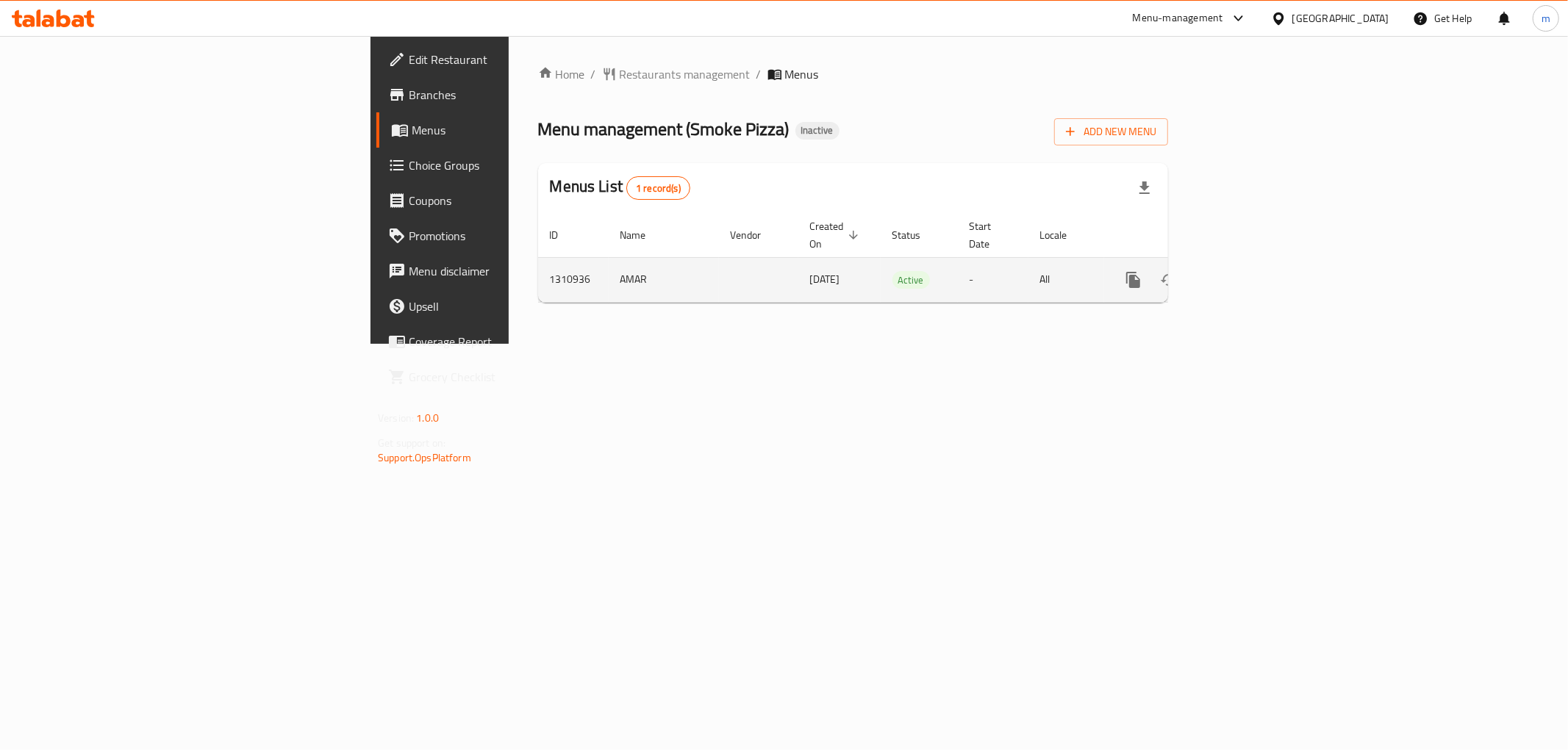
click at [1257, 262] on link "enhanced table" at bounding box center [1239, 280] width 35 height 35
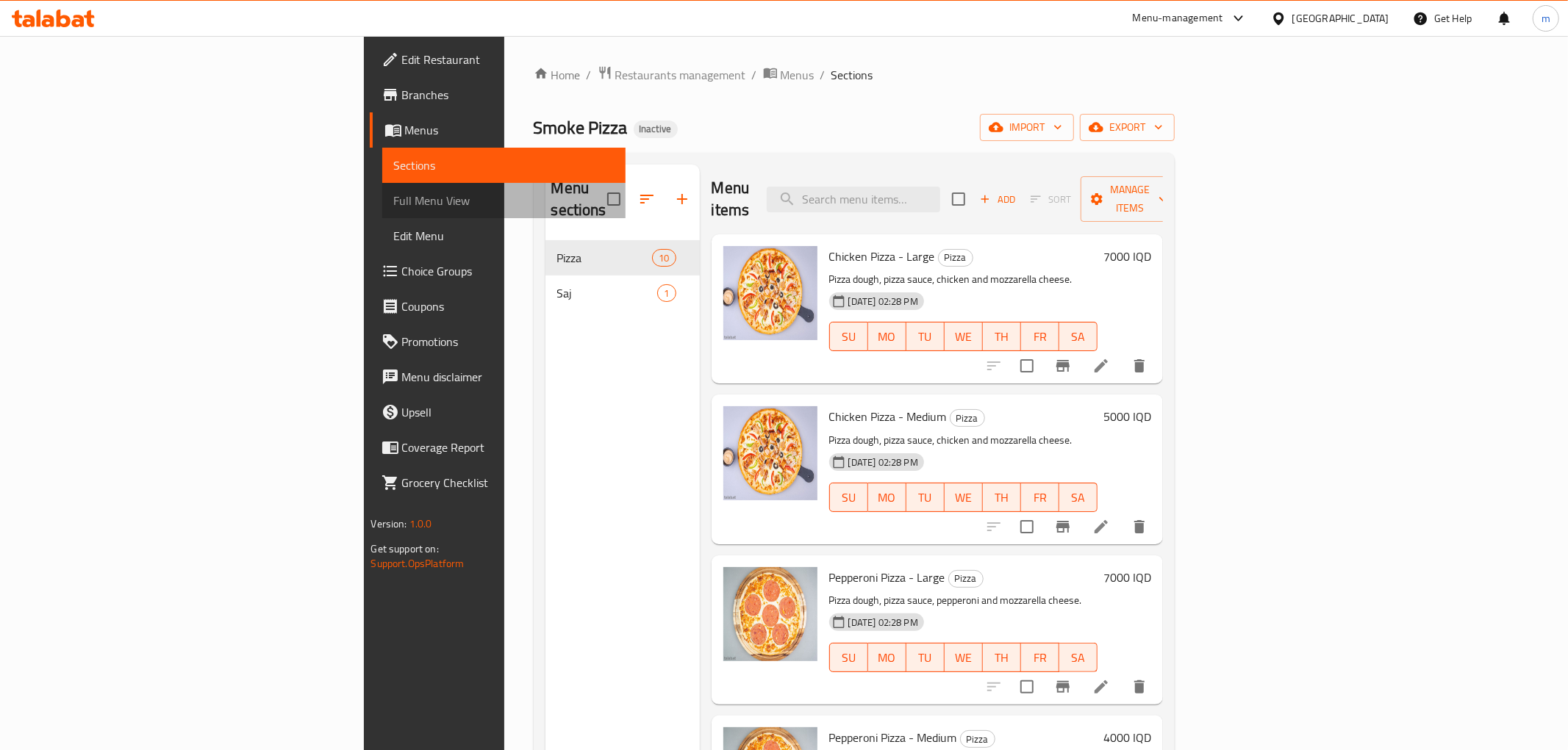
click at [394, 193] on span "Full Menu View" at bounding box center [504, 201] width 220 height 18
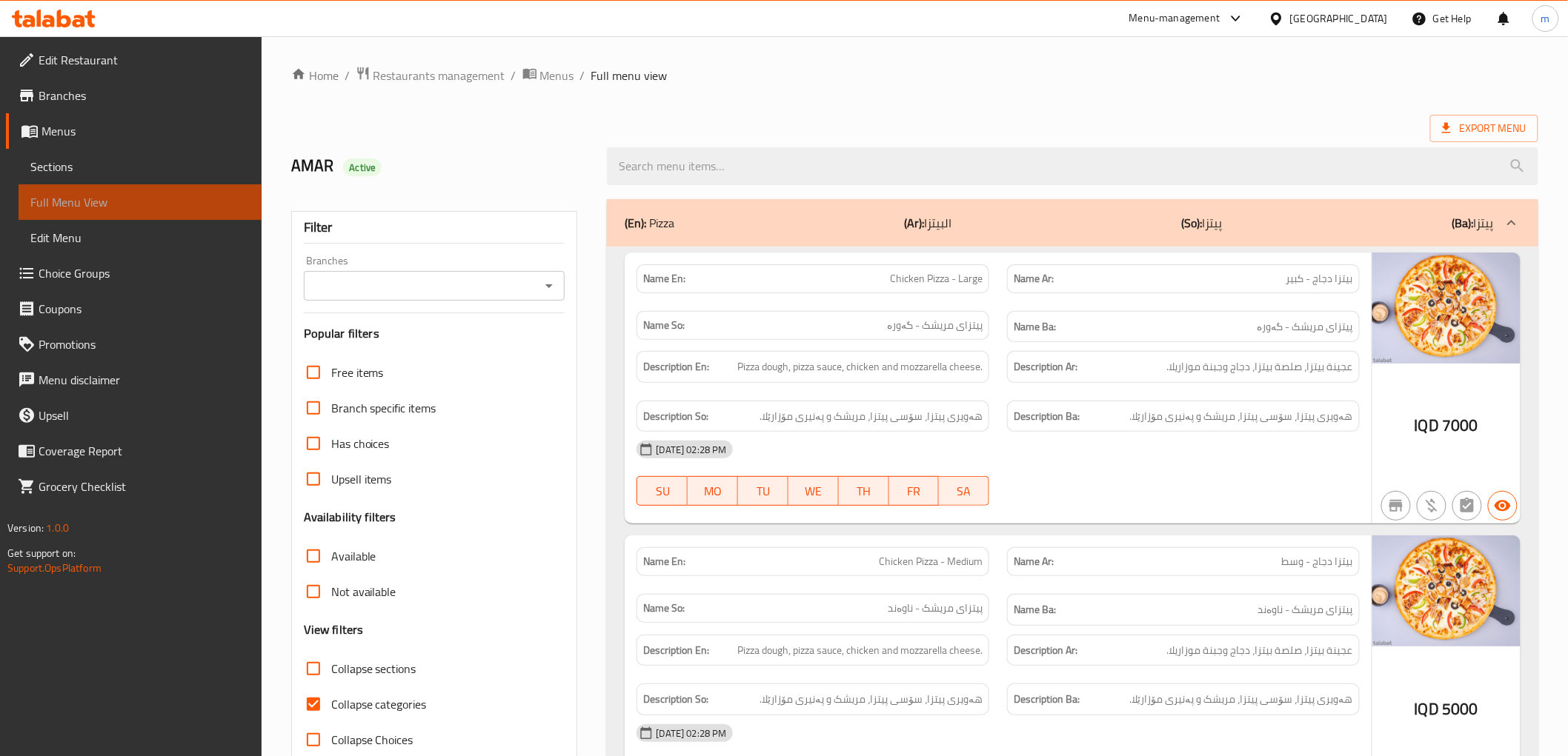
click at [168, 205] on span "Full Menu View" at bounding box center [139, 202] width 219 height 18
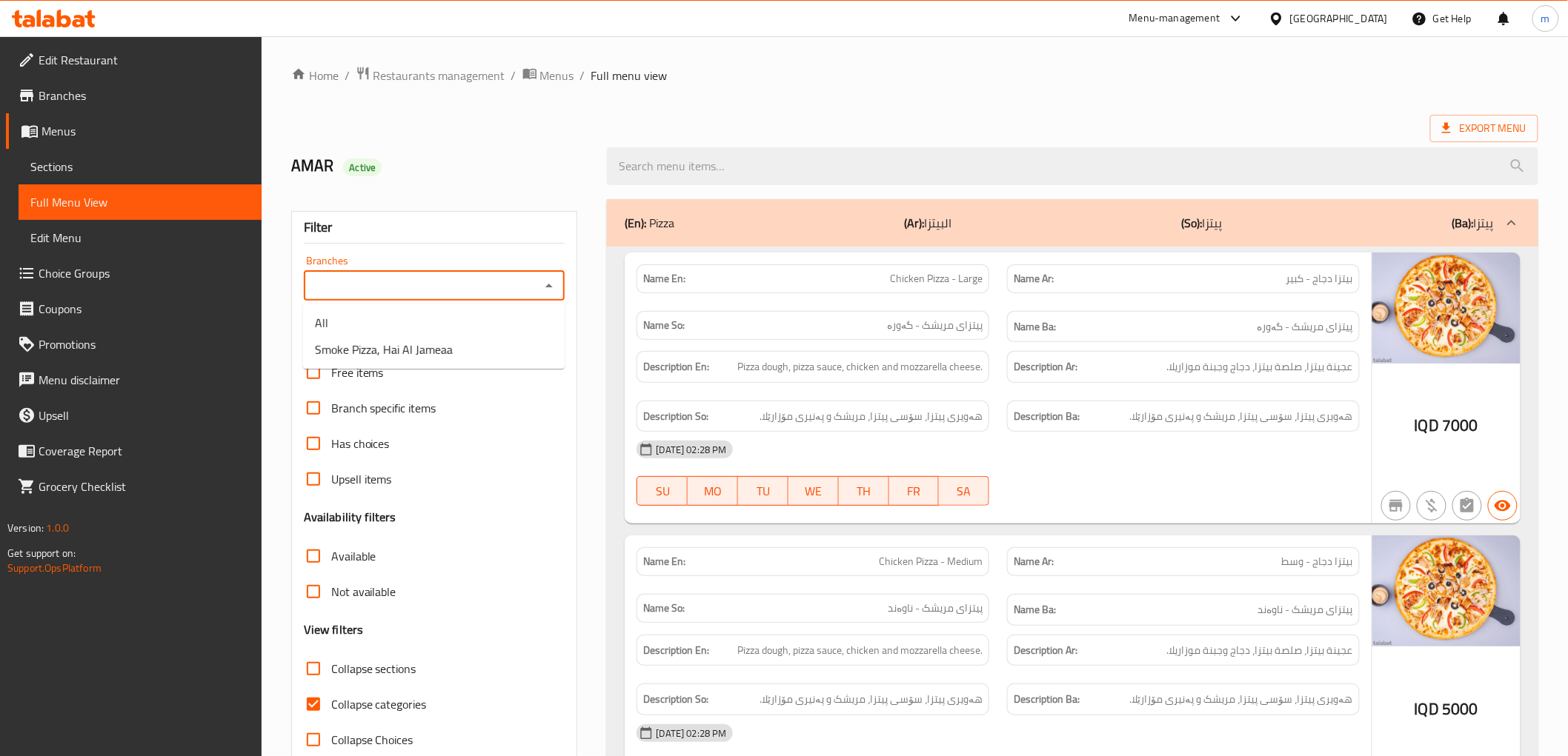
drag, startPoint x: 532, startPoint y: 283, endPoint x: 552, endPoint y: 291, distance: 21.5
click at [531, 287] on input "Branches" at bounding box center [422, 286] width 229 height 21
drag, startPoint x: 553, startPoint y: 291, endPoint x: 527, endPoint y: 307, distance: 30.5
click at [553, 291] on icon "Close" at bounding box center [548, 286] width 18 height 18
click at [551, 291] on icon "Open" at bounding box center [548, 286] width 18 height 18
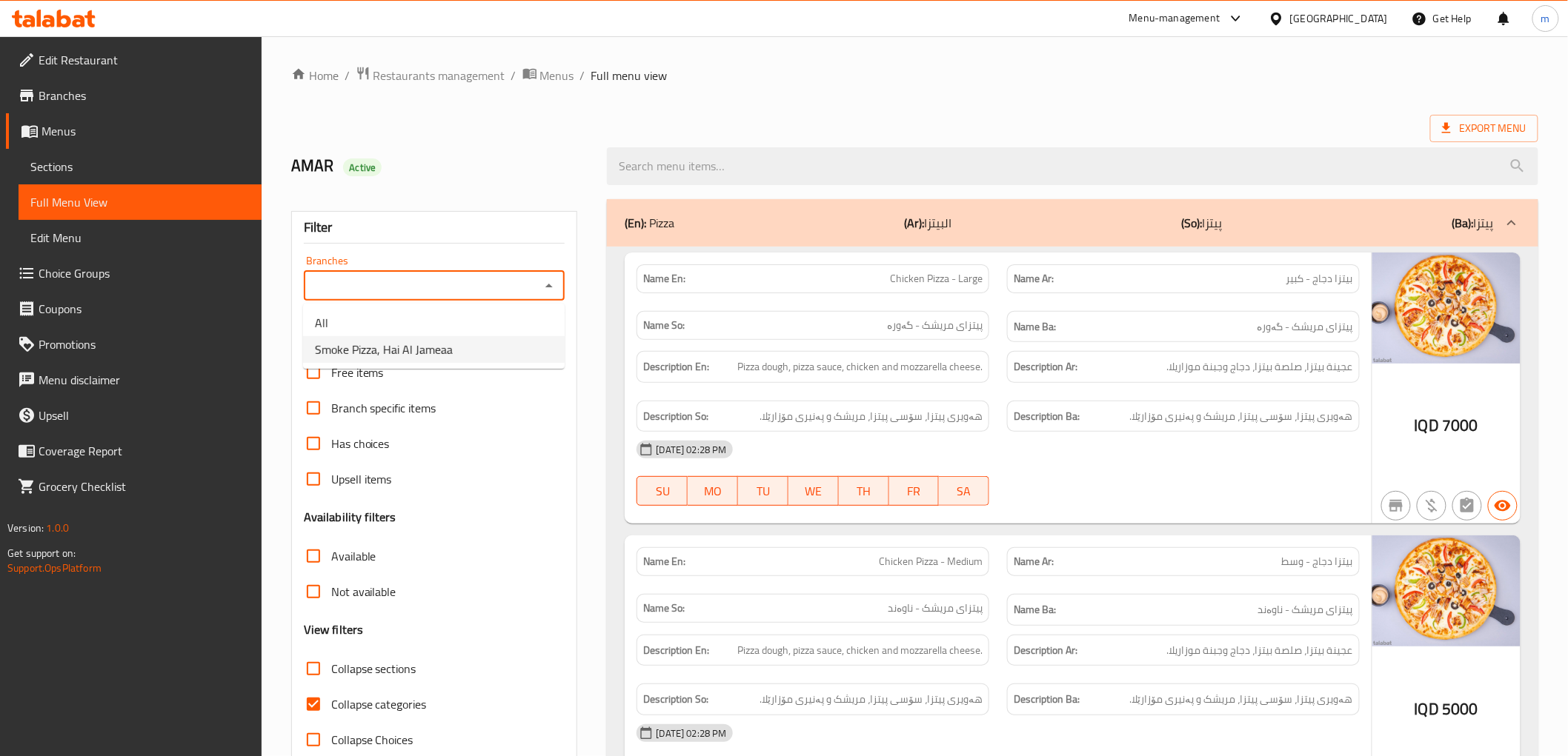
click at [471, 339] on li "Smoke Pizza, Hai Al Jameaa" at bounding box center [434, 350] width 261 height 26
type input "Smoke Pizza, Hai Al Jameaa"
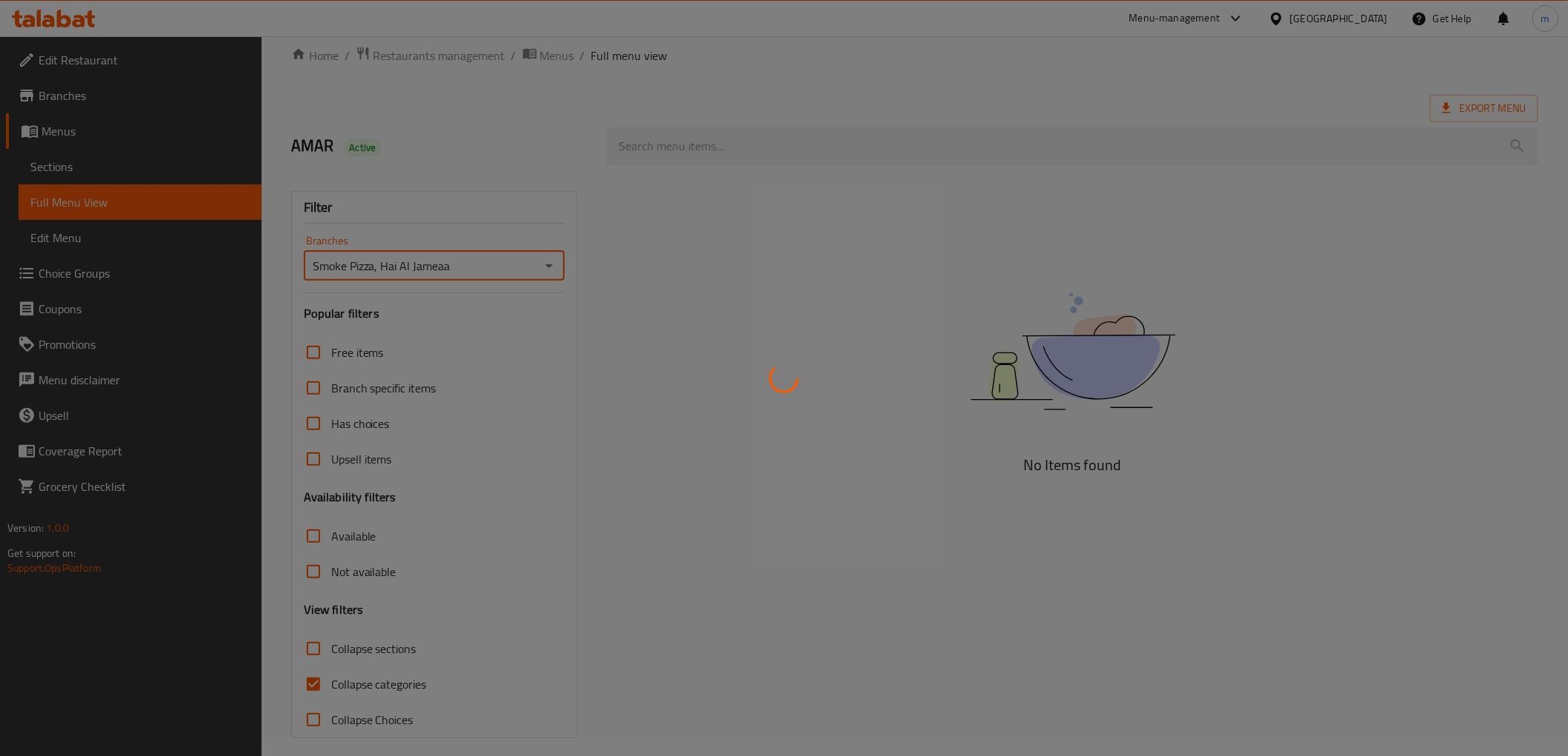
scroll to position [32, 0]
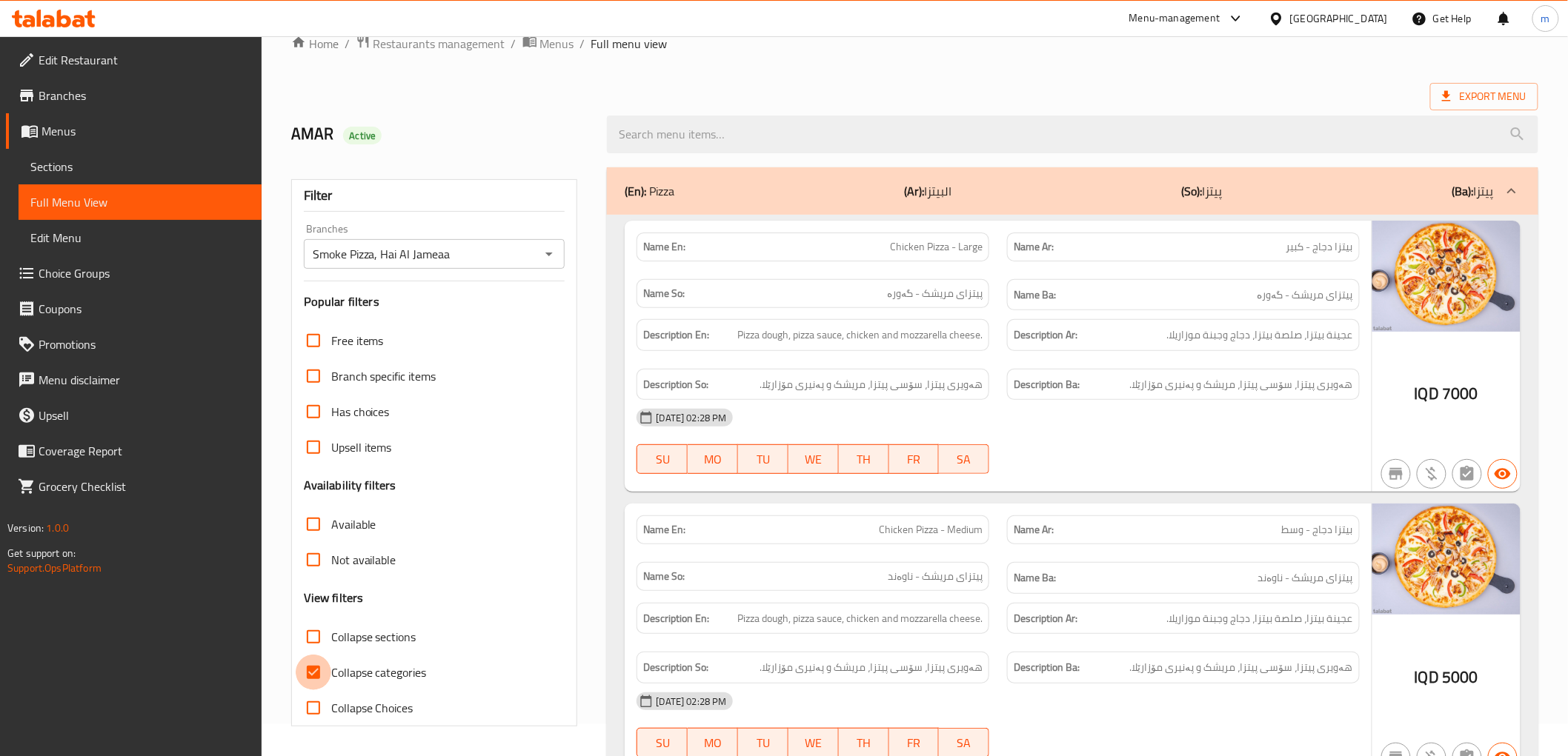
click at [316, 672] on input "Collapse categories" at bounding box center [313, 672] width 36 height 36
checkbox input "false"
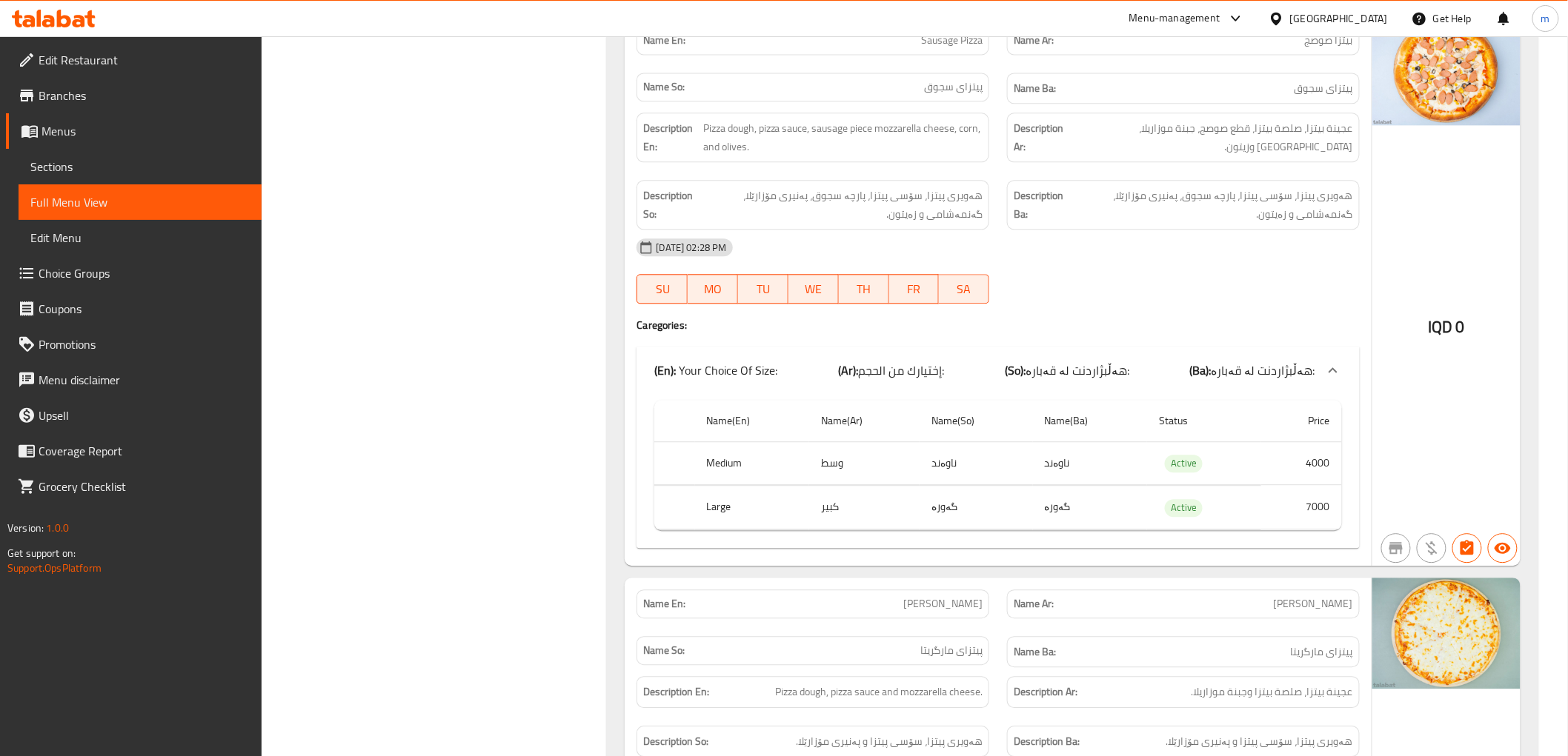
scroll to position [1234, 0]
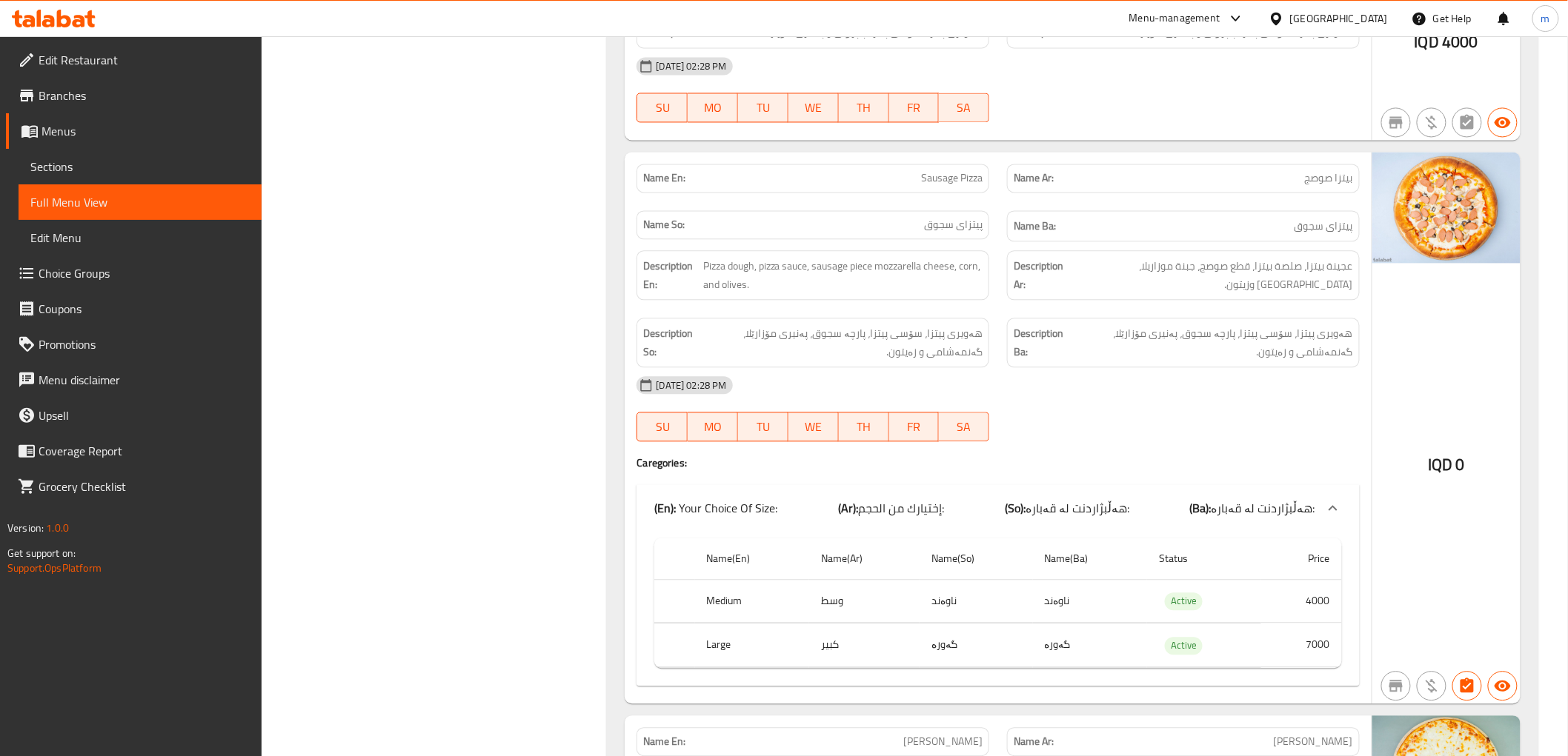
click at [954, 179] on span "Sausage Pizza" at bounding box center [951, 178] width 61 height 16
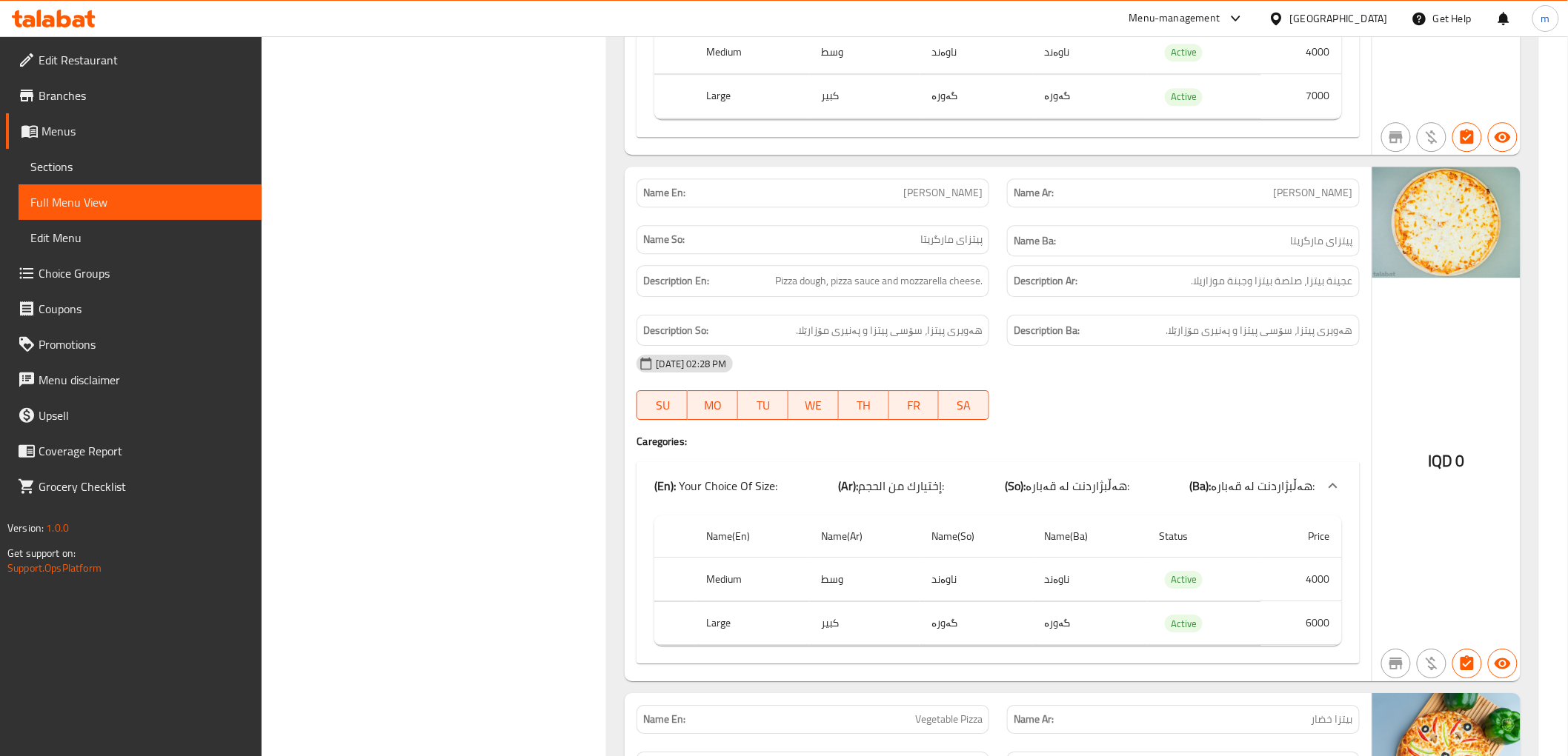
scroll to position [1920, 0]
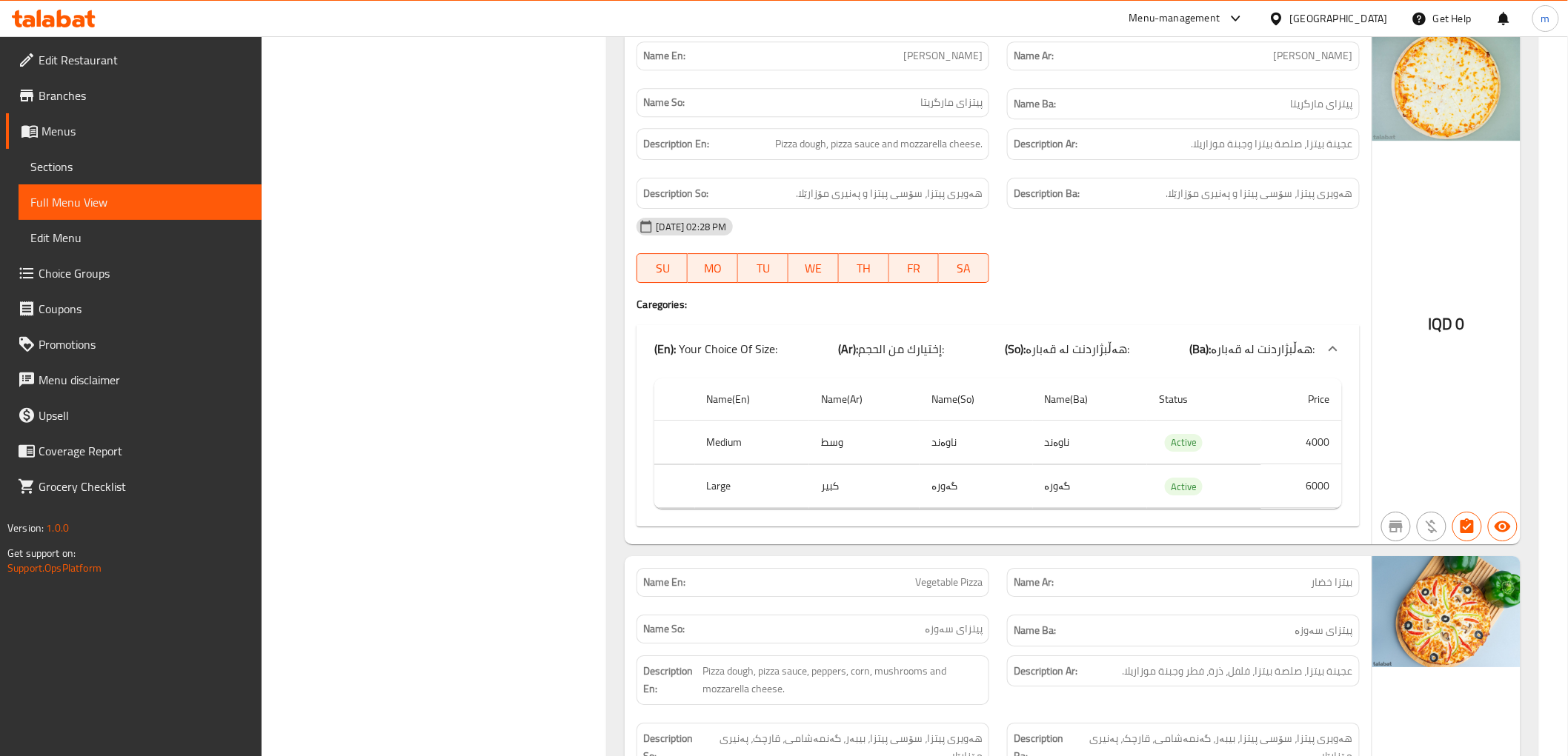
click at [1267, 134] on div "Description Ar: عجينة بيتزا، صلصة بيتزا وجبنة موزاريلا." at bounding box center [1183, 144] width 353 height 32
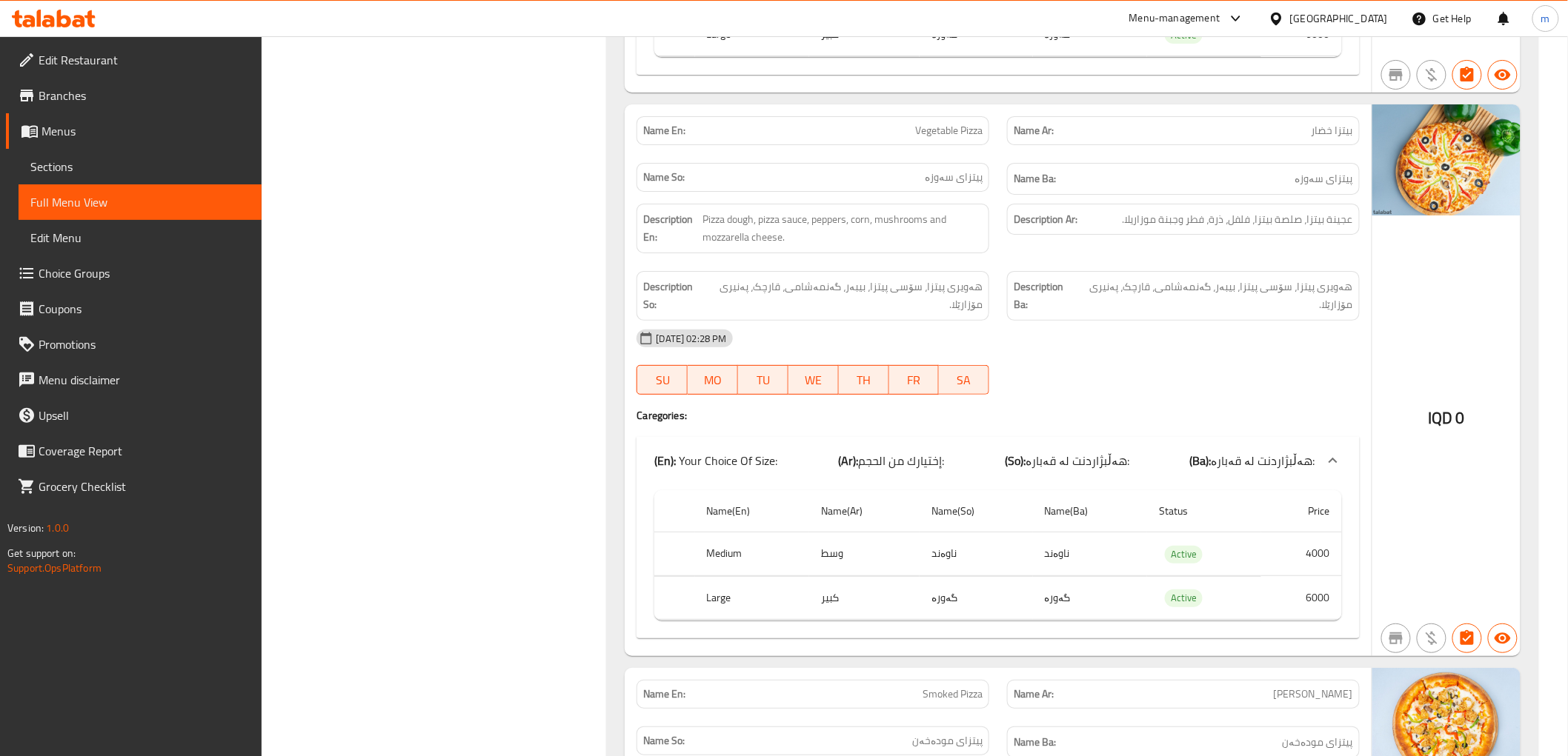
scroll to position [2331, 0]
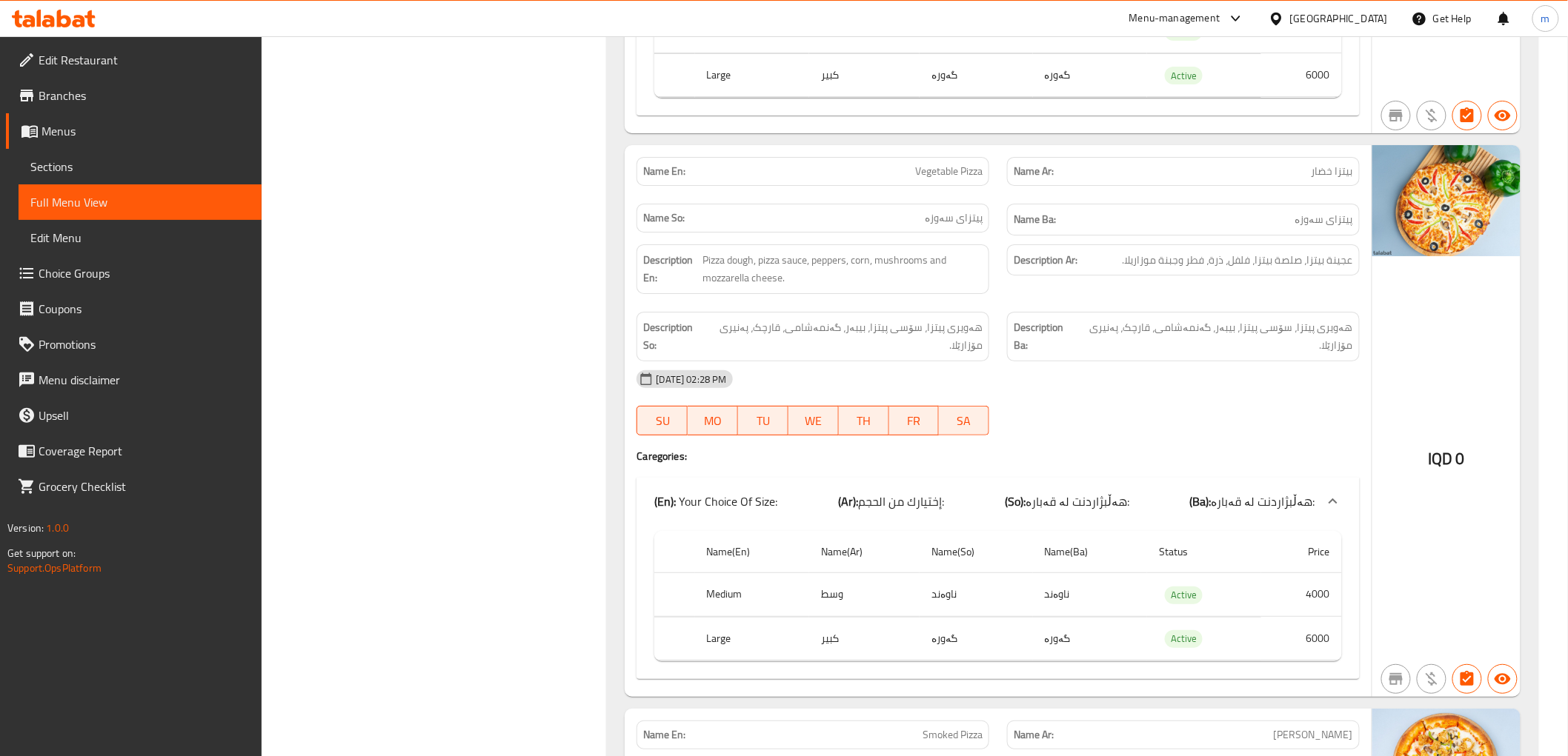
click at [952, 165] on span "Vegetable Pizza" at bounding box center [949, 171] width 68 height 16
copy span "Vegetable Pizza"
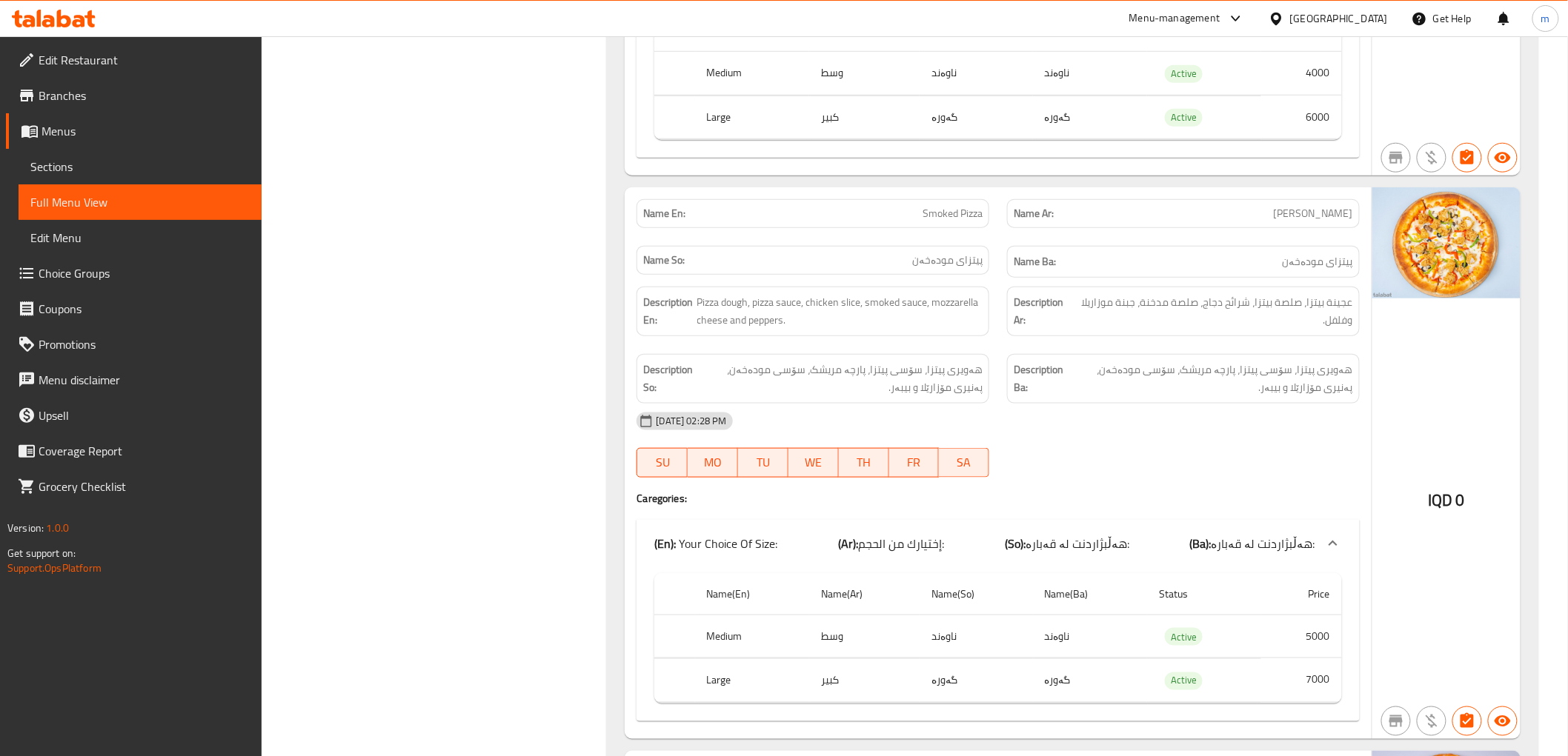
scroll to position [3018, 0]
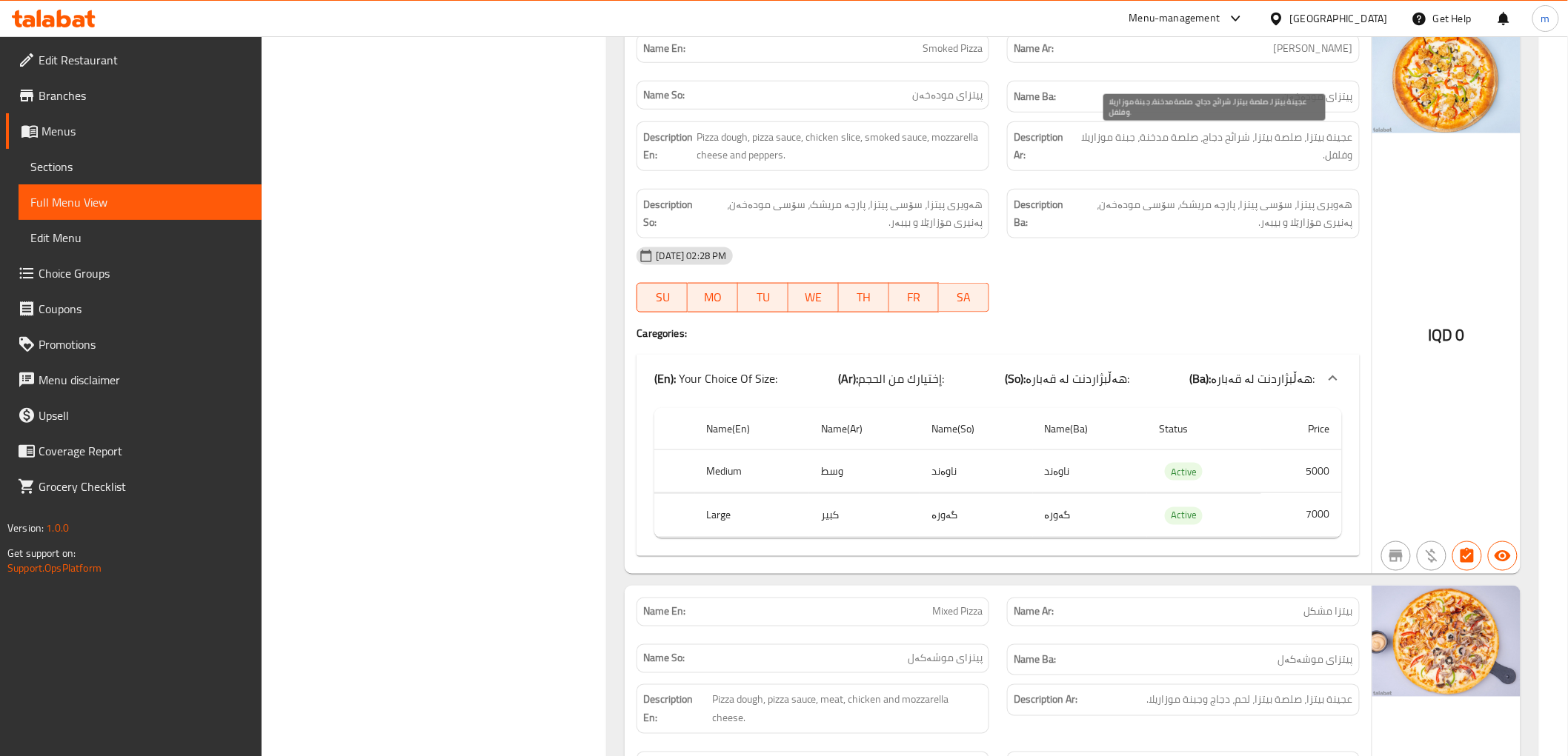
click at [1235, 141] on span "عجينة بيتزا، صلصة بيتزا، شرائح دجاج، صلصة مدخنة، جبنة موزاريلا وفلفل." at bounding box center [1213, 146] width 277 height 37
copy span "شرائح"
click at [937, 49] on span "Smoked Pizza" at bounding box center [953, 48] width 60 height 16
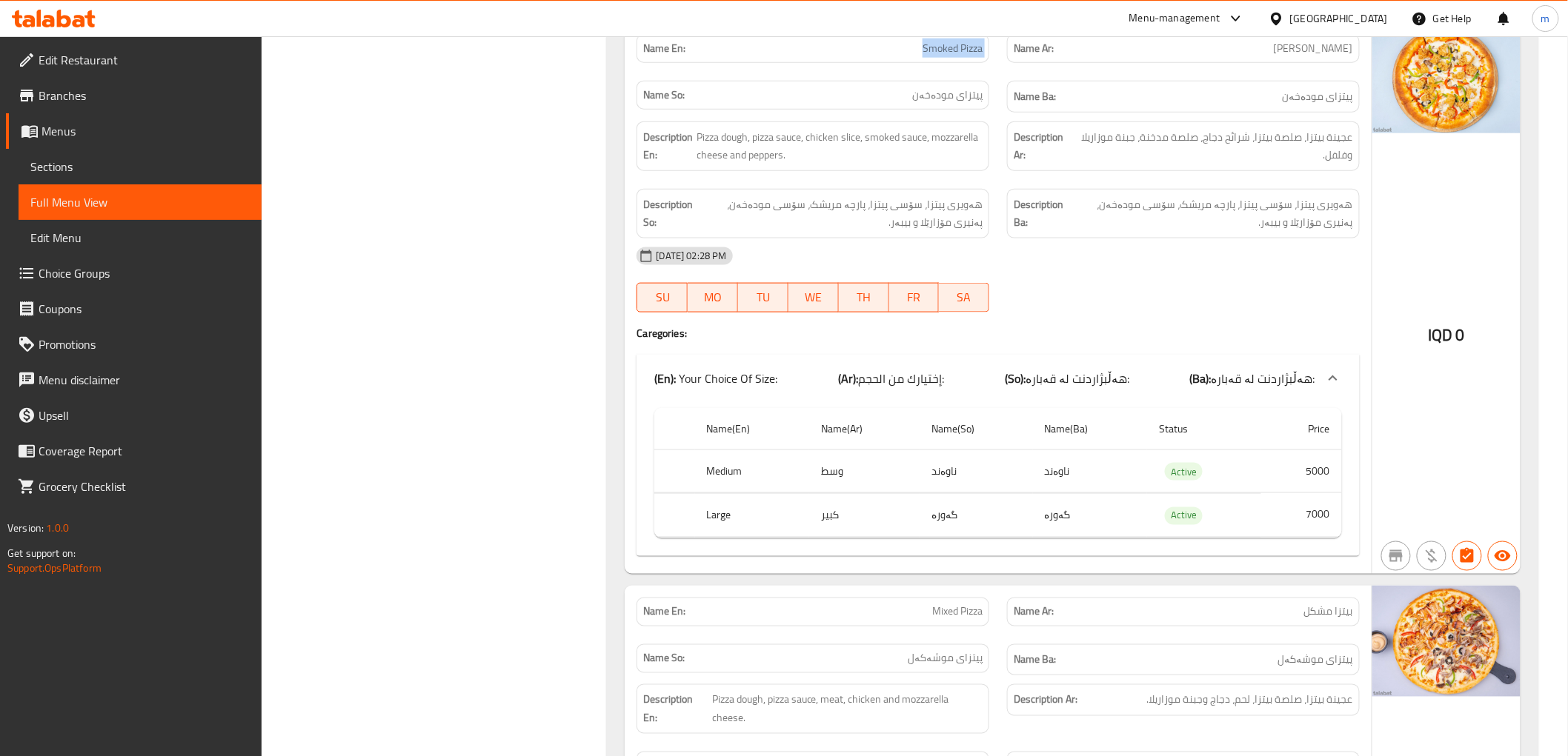
click at [937, 49] on span "Smoked Pizza" at bounding box center [953, 48] width 60 height 16
copy span "Smoked Pizza"
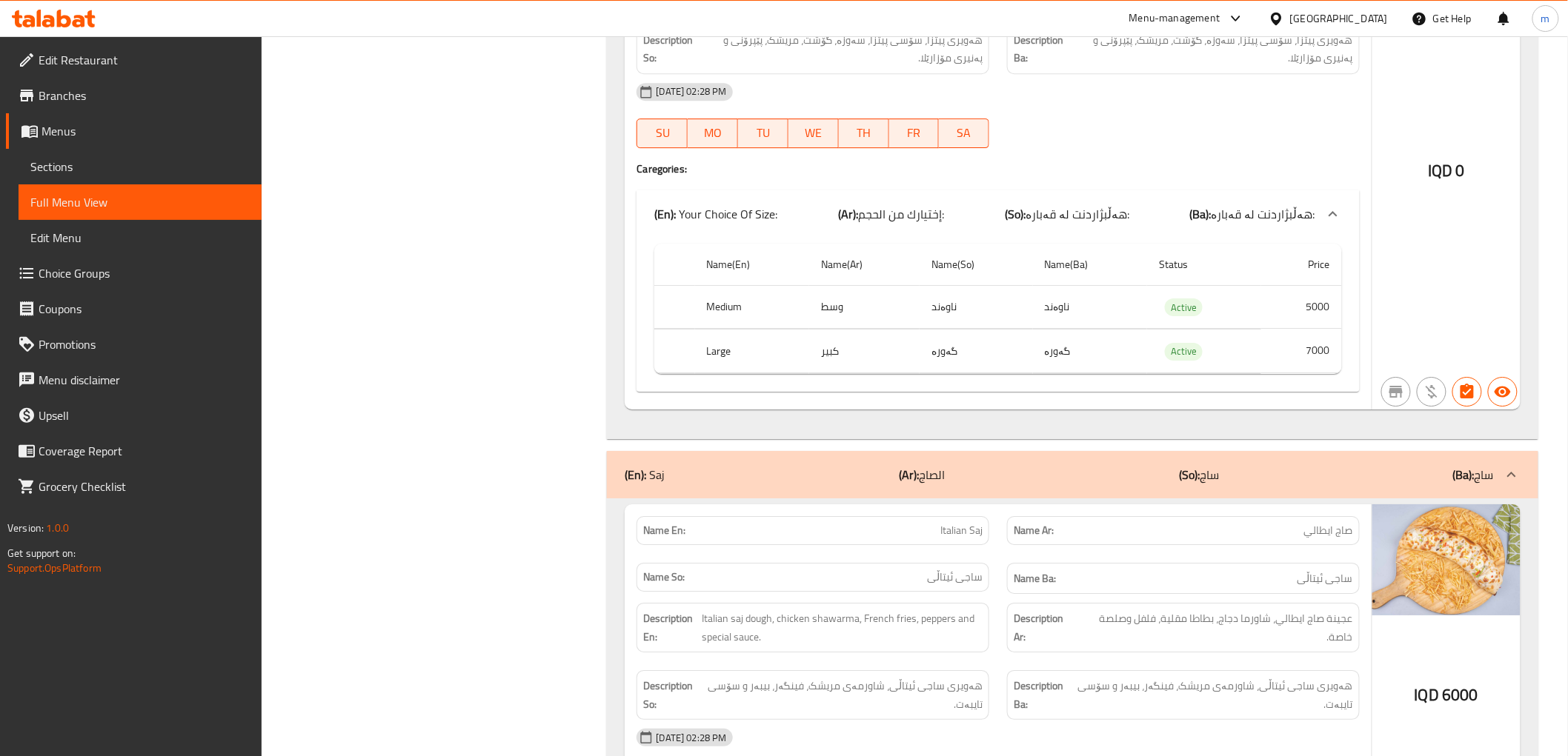
scroll to position [4411, 0]
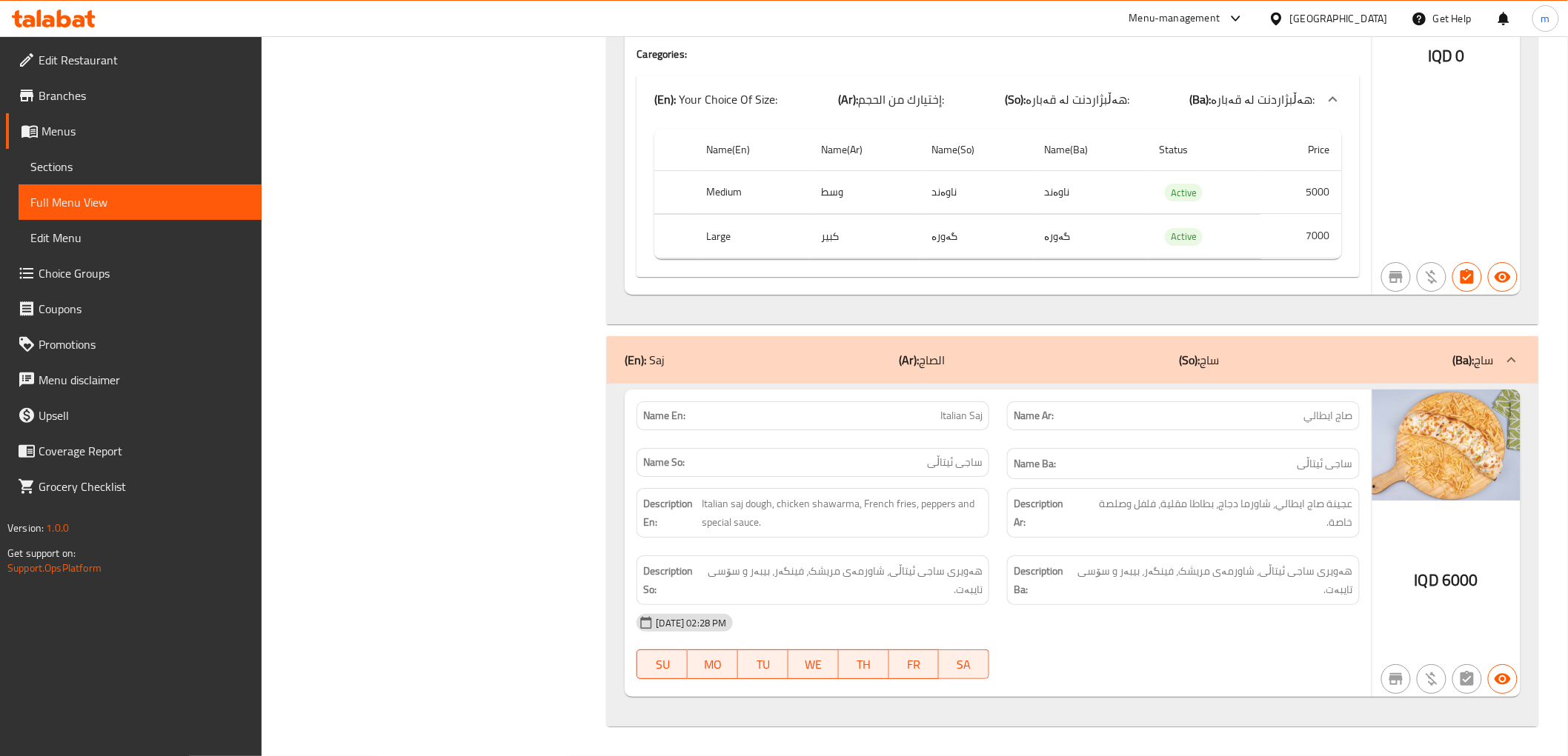
drag, startPoint x: 1321, startPoint y: 619, endPoint x: 556, endPoint y: 257, distance: 846.3
click at [1308, 619] on div "[DATE] 02:28 PM" at bounding box center [997, 623] width 740 height 36
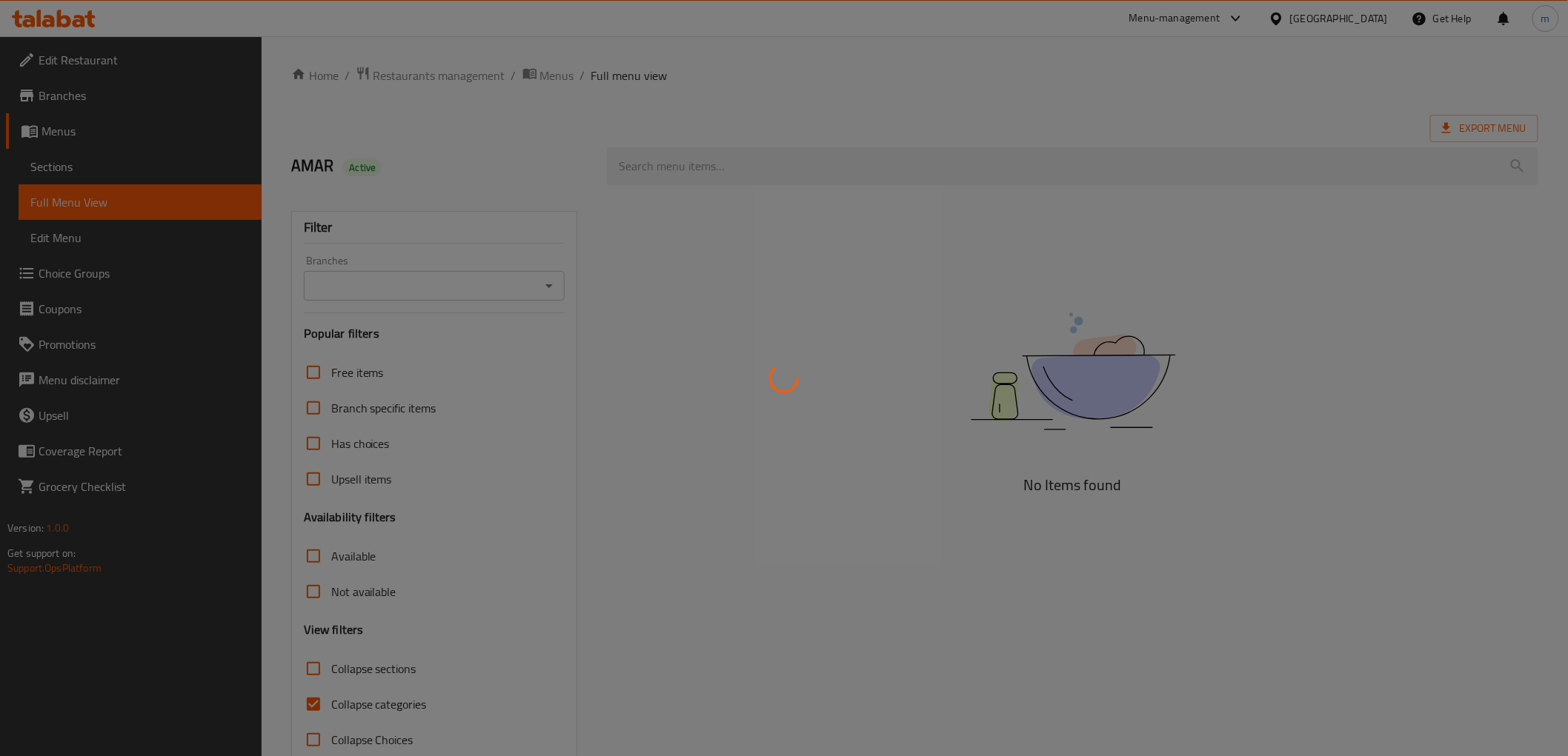
click at [98, 176] on div at bounding box center [784, 378] width 1568 height 756
click at [98, 175] on div at bounding box center [784, 378] width 1568 height 756
click at [98, 174] on div at bounding box center [784, 378] width 1568 height 756
click at [98, 164] on div at bounding box center [784, 378] width 1568 height 756
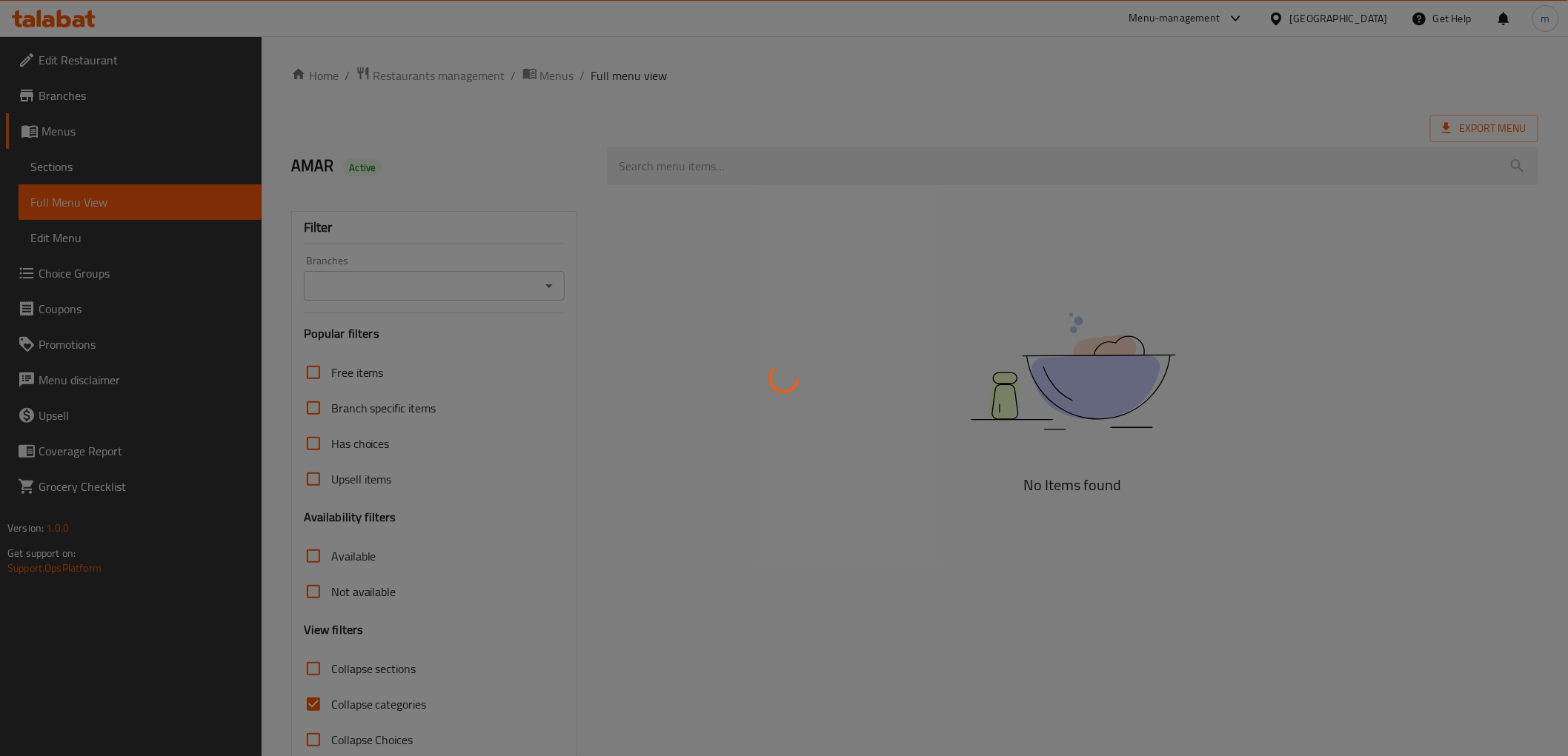
click at [98, 164] on div at bounding box center [784, 378] width 1568 height 756
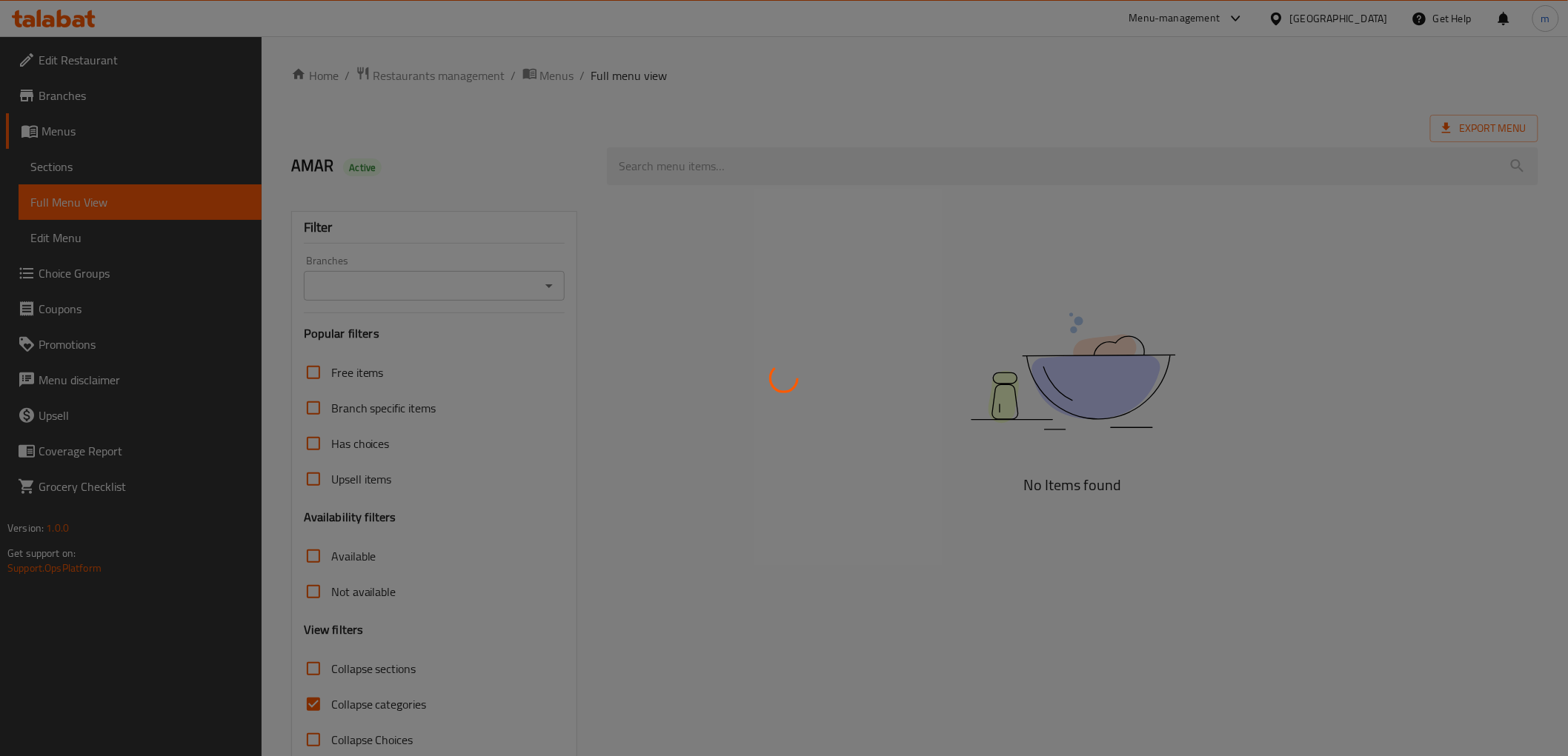
click at [98, 164] on div at bounding box center [784, 378] width 1568 height 756
click at [99, 163] on div at bounding box center [784, 378] width 1568 height 756
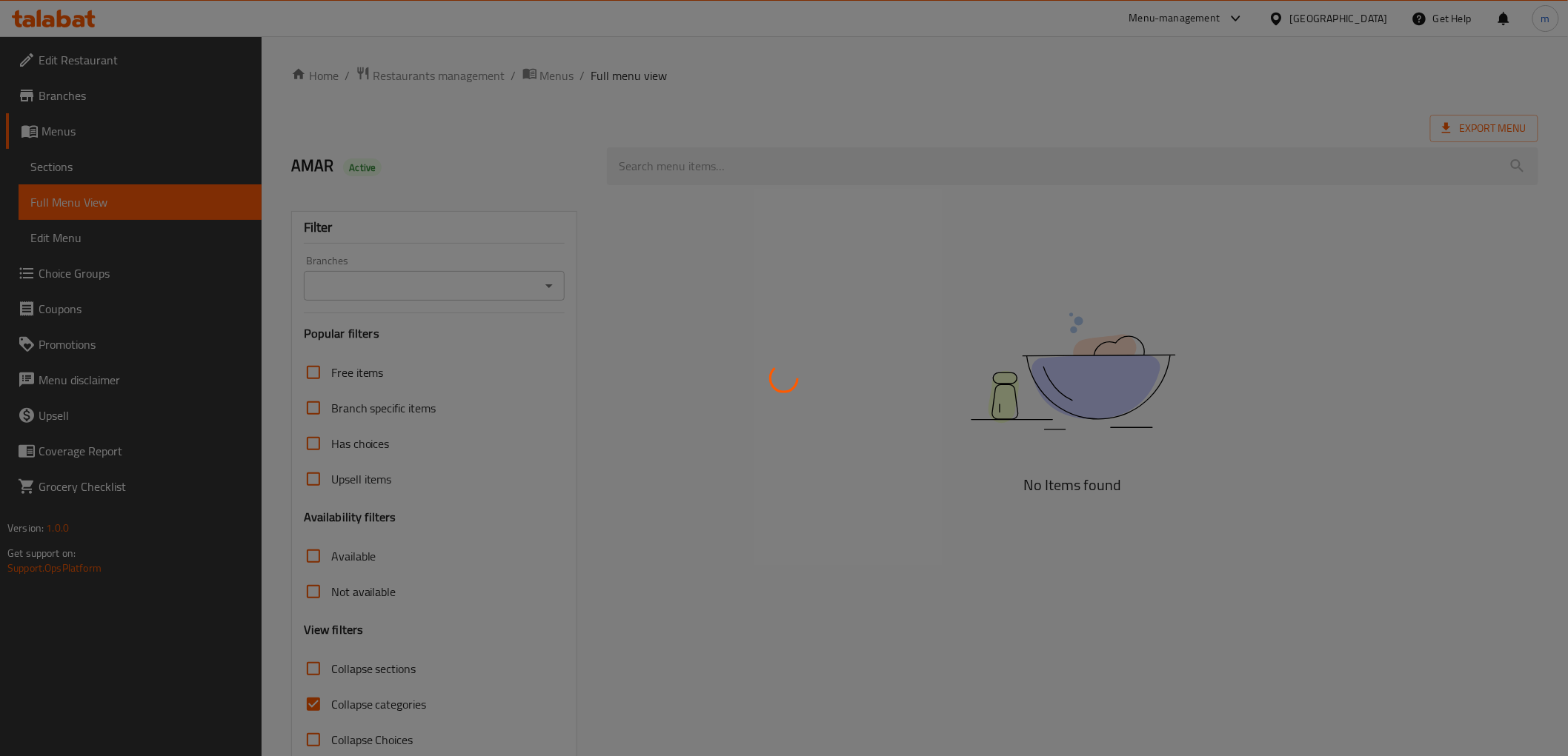
click at [99, 163] on div at bounding box center [784, 378] width 1568 height 756
click at [62, 186] on div at bounding box center [784, 378] width 1568 height 756
click at [56, 173] on div at bounding box center [784, 378] width 1568 height 756
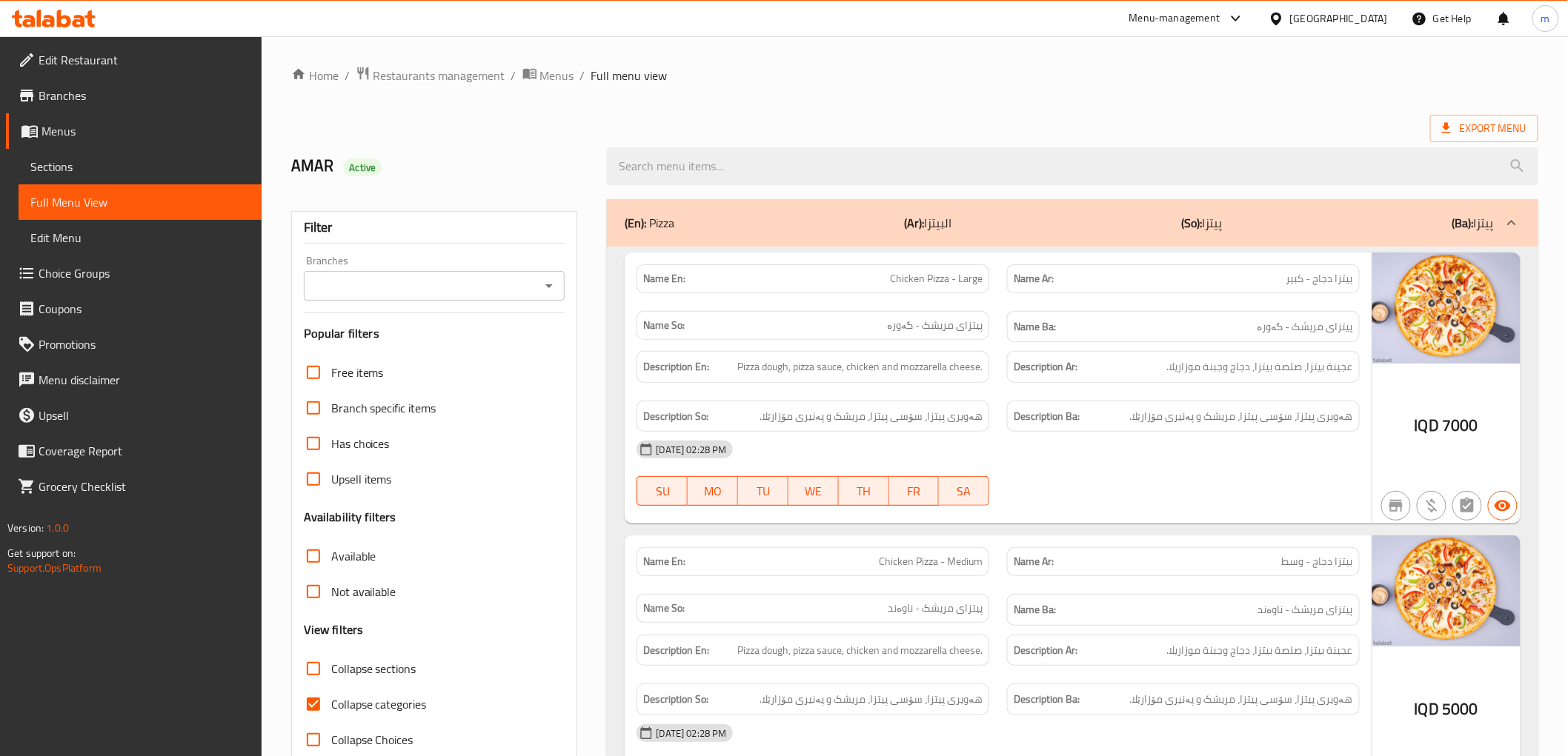
click at [68, 162] on span "Sections" at bounding box center [139, 166] width 219 height 18
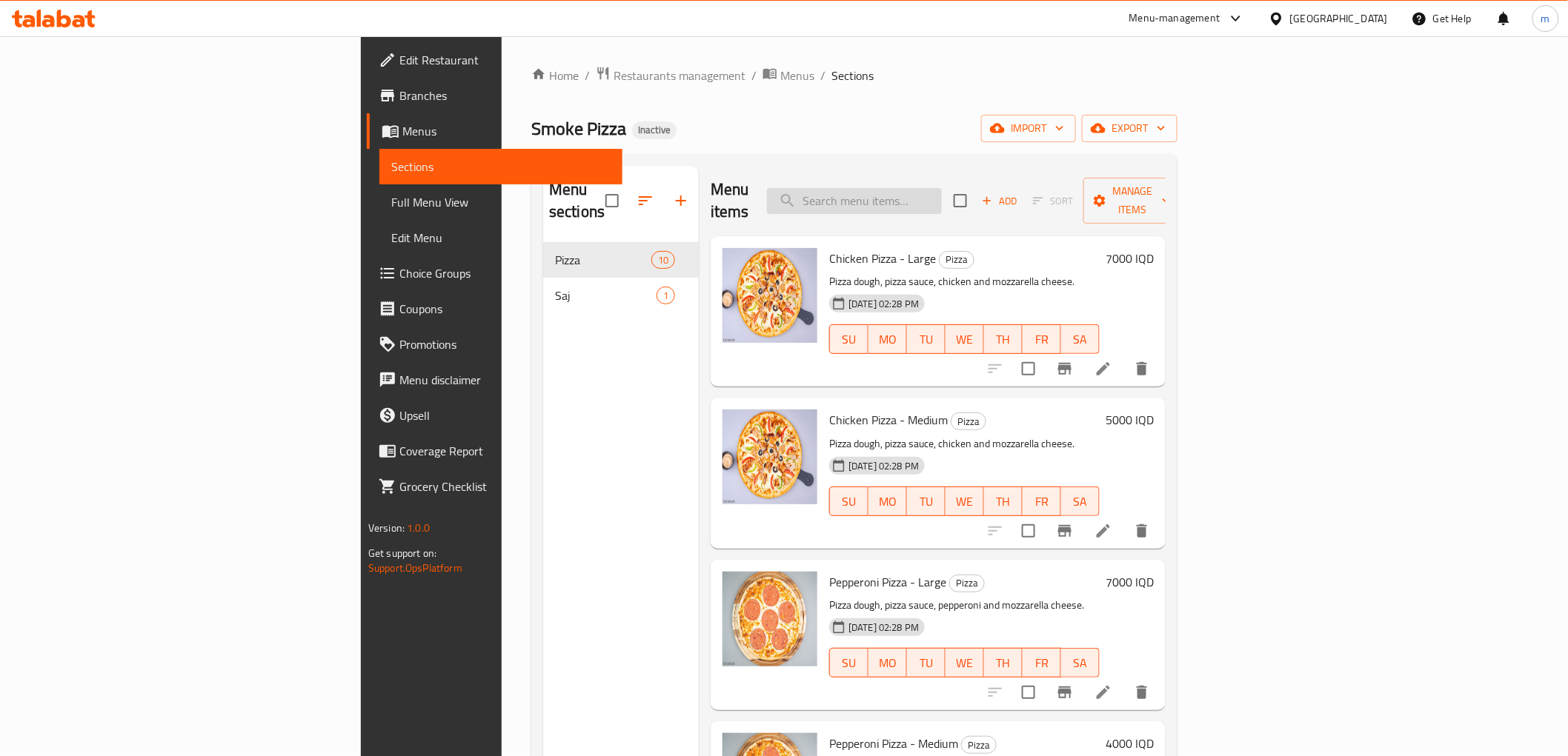
click at [942, 198] on input "search" at bounding box center [854, 201] width 175 height 26
paste input "Sausage Pizza"
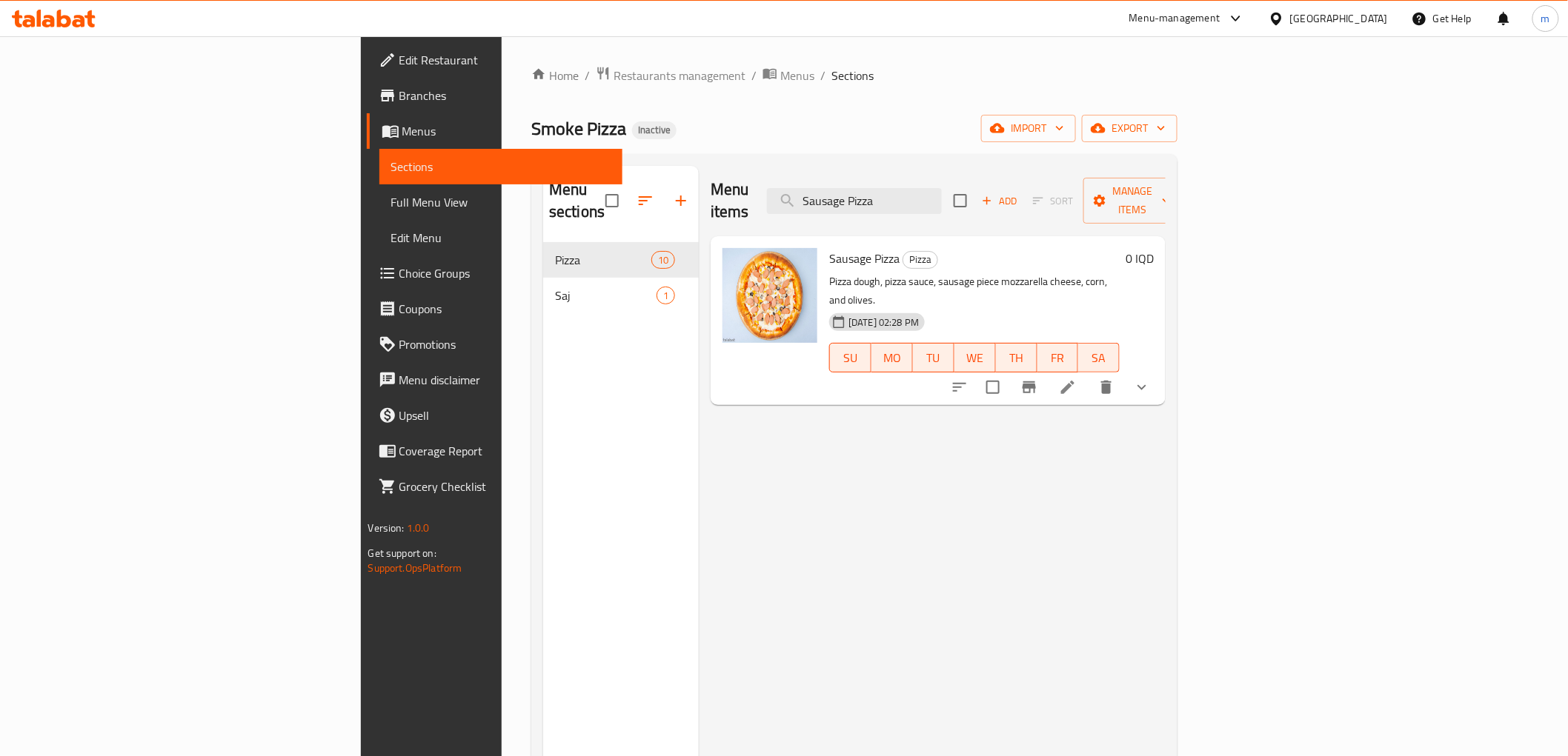
type input "Sausage Pizza"
click at [1074, 381] on icon at bounding box center [1068, 387] width 13 height 13
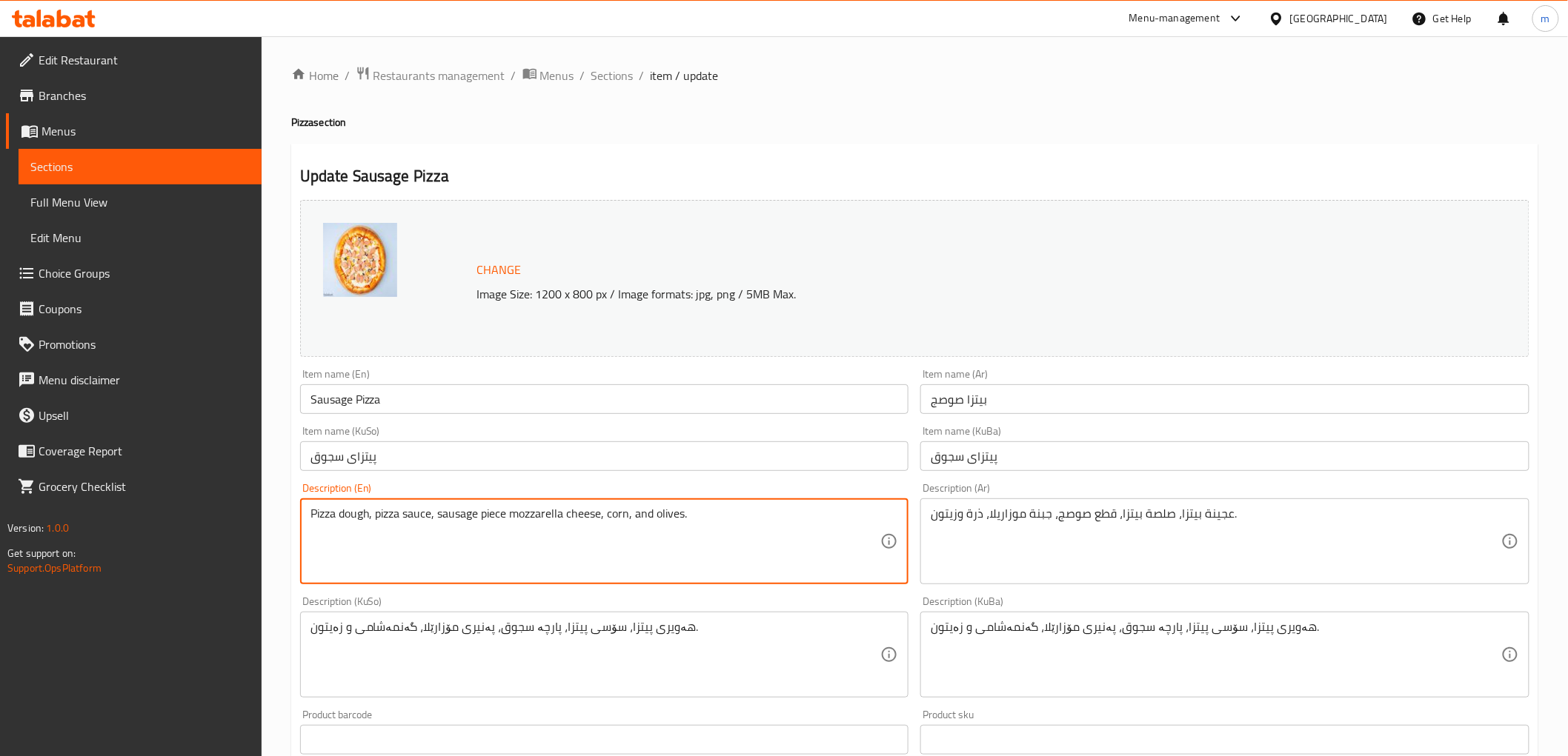
click at [508, 518] on textarea "Pizza dough, pizza sauce, sausage piece mozzarella cheese, corn, and olives." at bounding box center [595, 542] width 571 height 71
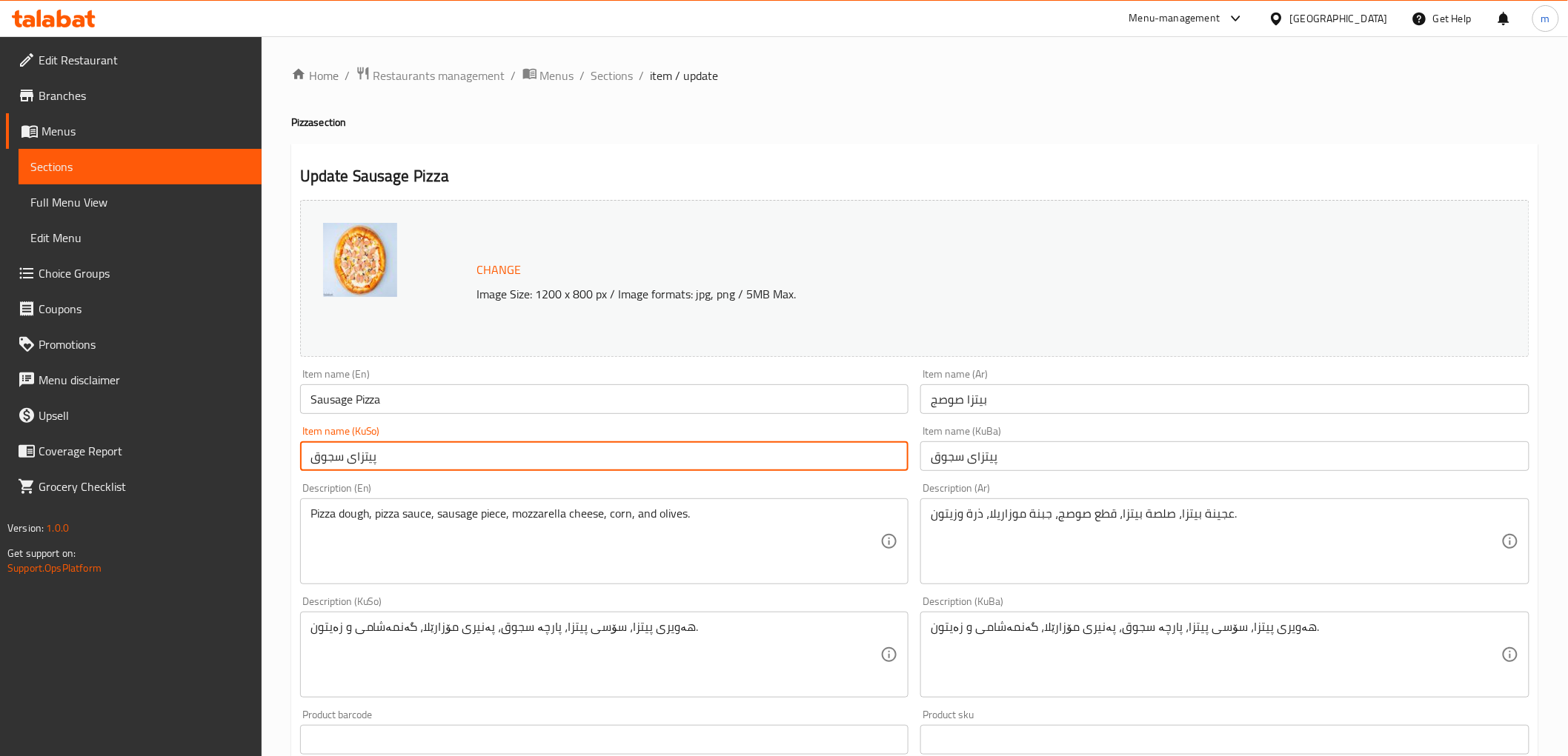
click at [464, 466] on input "پیتزای سجوق" at bounding box center [605, 457] width 610 height 30
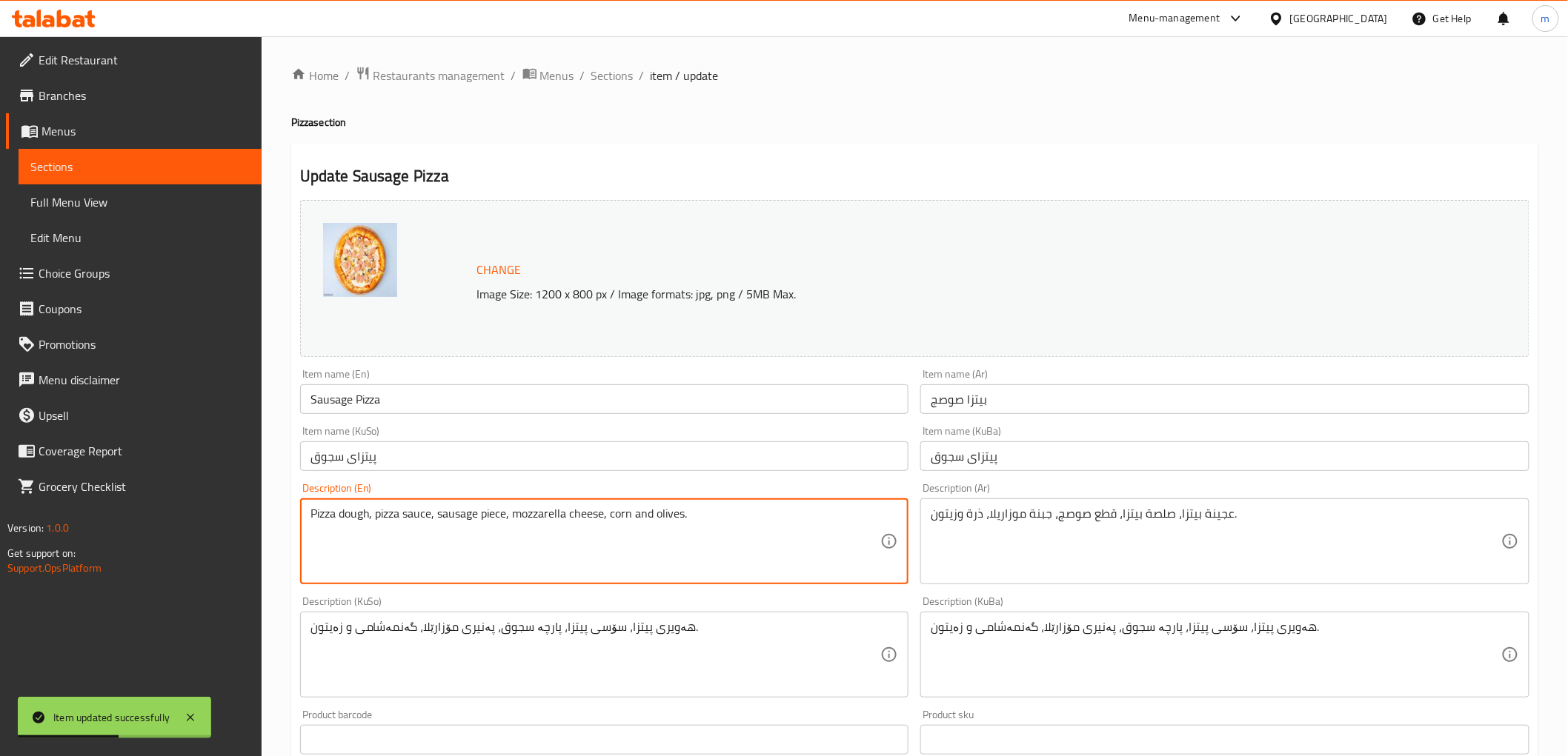
type textarea "Pizza dough, pizza sauce, sausage piece, mozzarella cheese, corn and olives."
click at [610, 474] on div "Item name (KuSo) پیتزای سجوق Item name (KuSo)" at bounding box center [605, 449] width 621 height 57
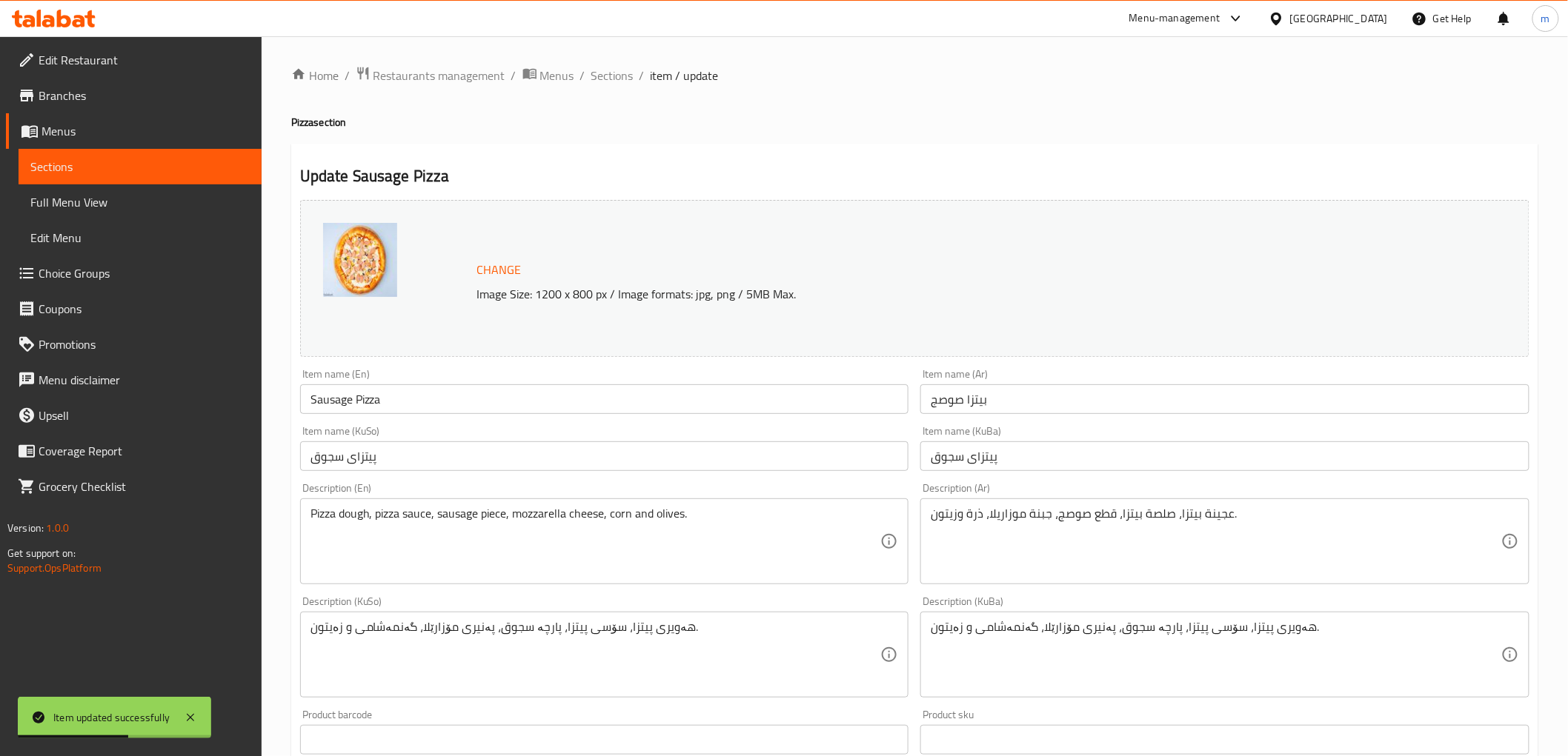
click at [610, 463] on input "پیتزای سجوق" at bounding box center [605, 457] width 610 height 30
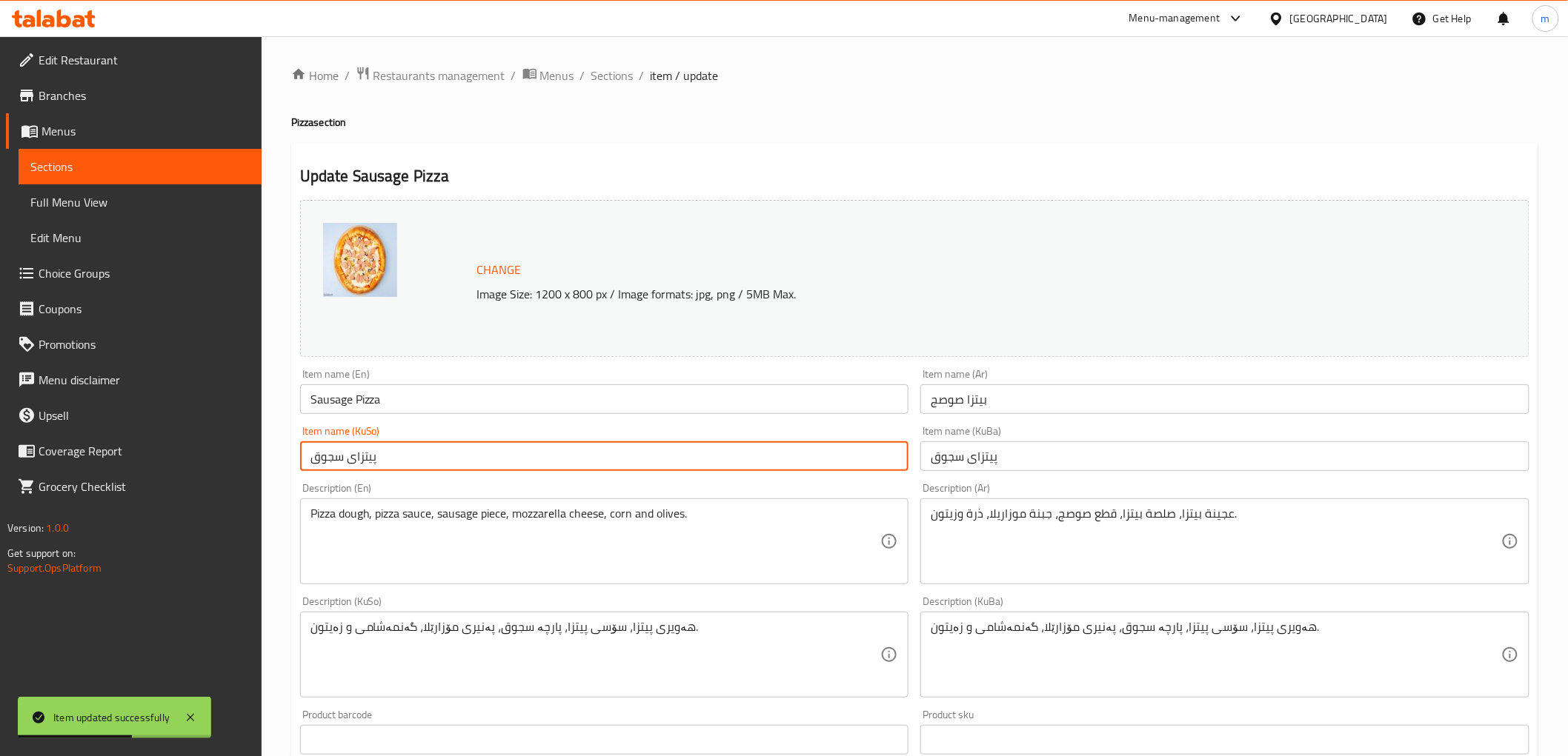
click at [594, 71] on span "Sections" at bounding box center [612, 75] width 42 height 18
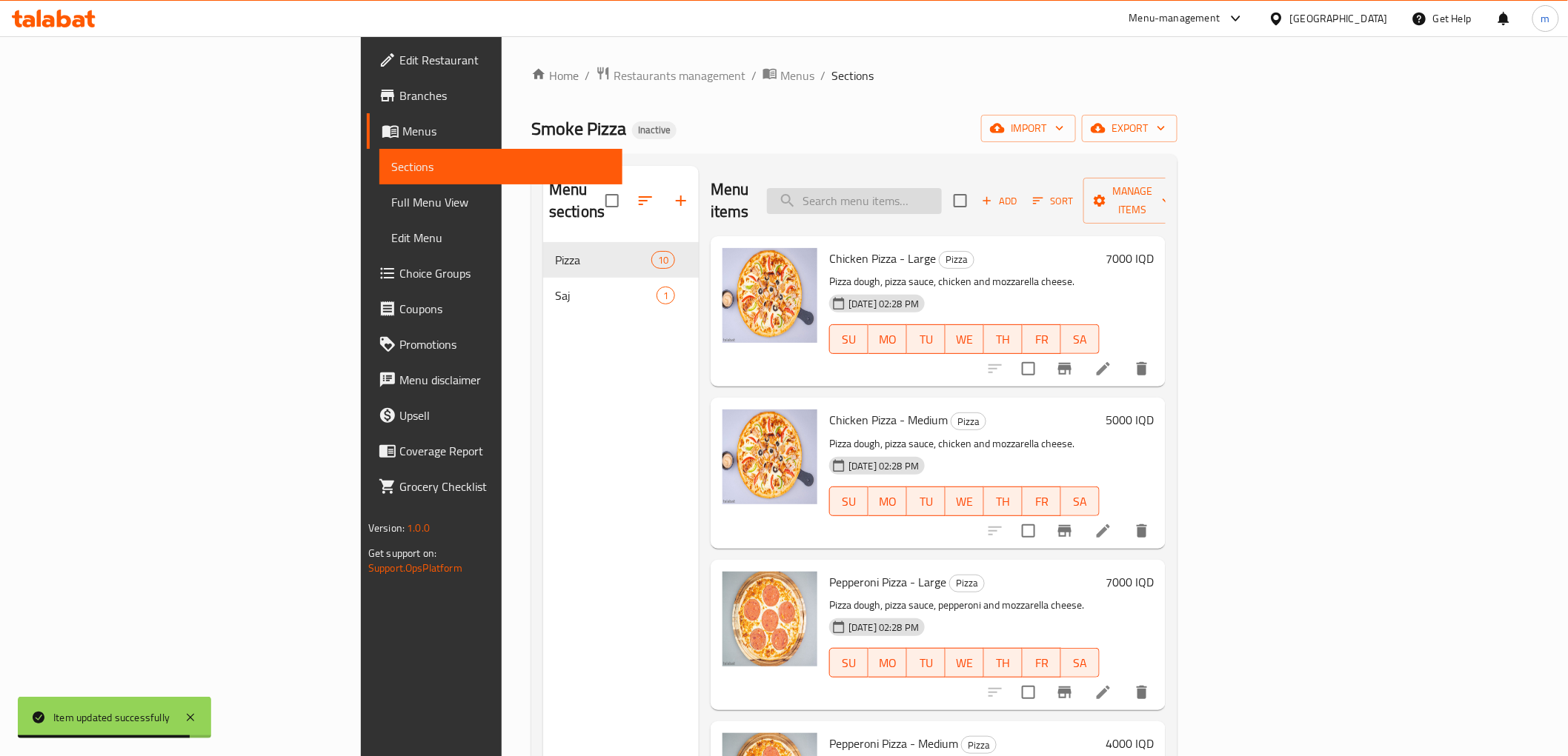
drag, startPoint x: 952, startPoint y: 195, endPoint x: 1057, endPoint y: 264, distance: 125.6
click at [942, 195] on input "search" at bounding box center [854, 201] width 175 height 26
paste input "Vegetable Pizza"
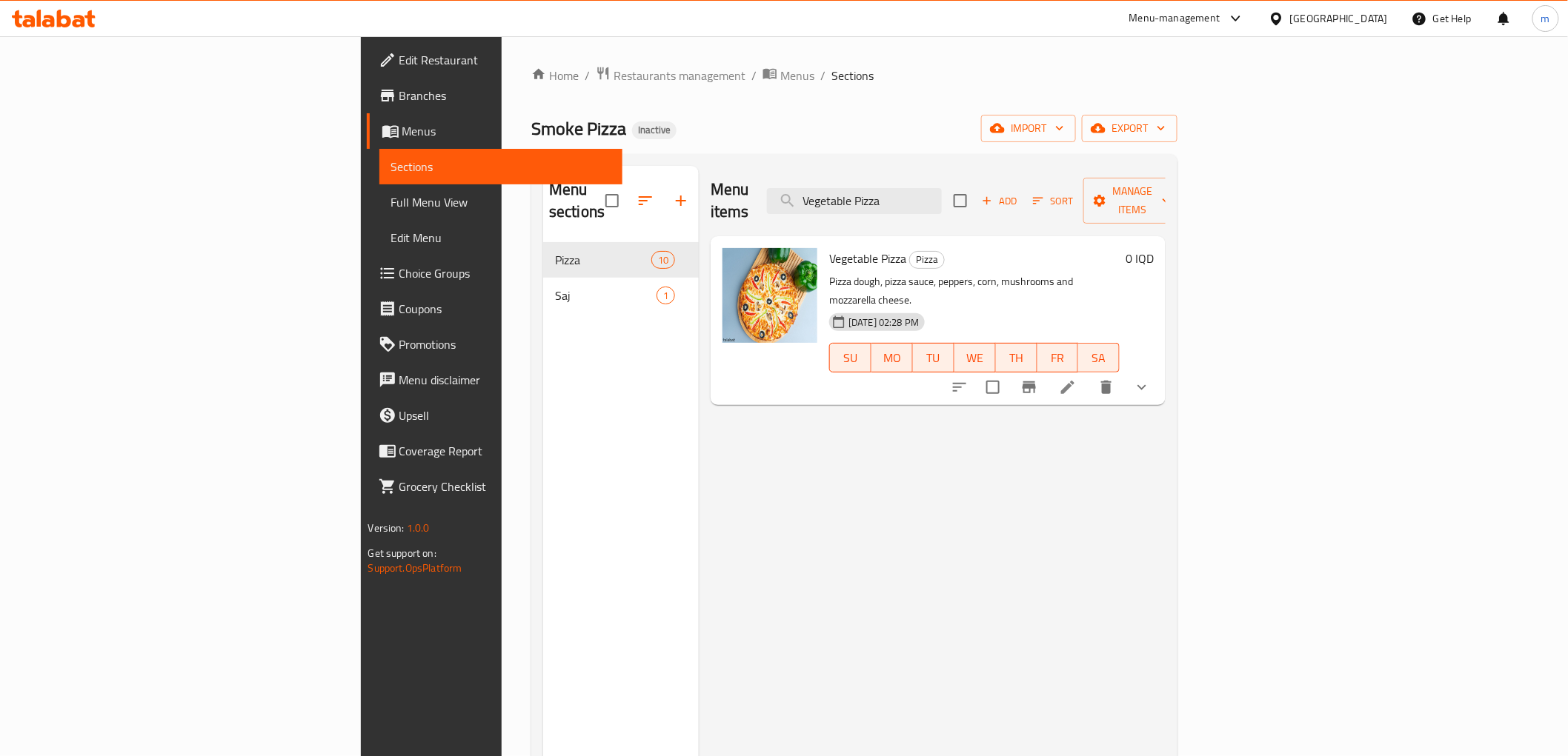
type input "Vegetable Pizza"
click at [1088, 374] on li at bounding box center [1068, 387] width 41 height 26
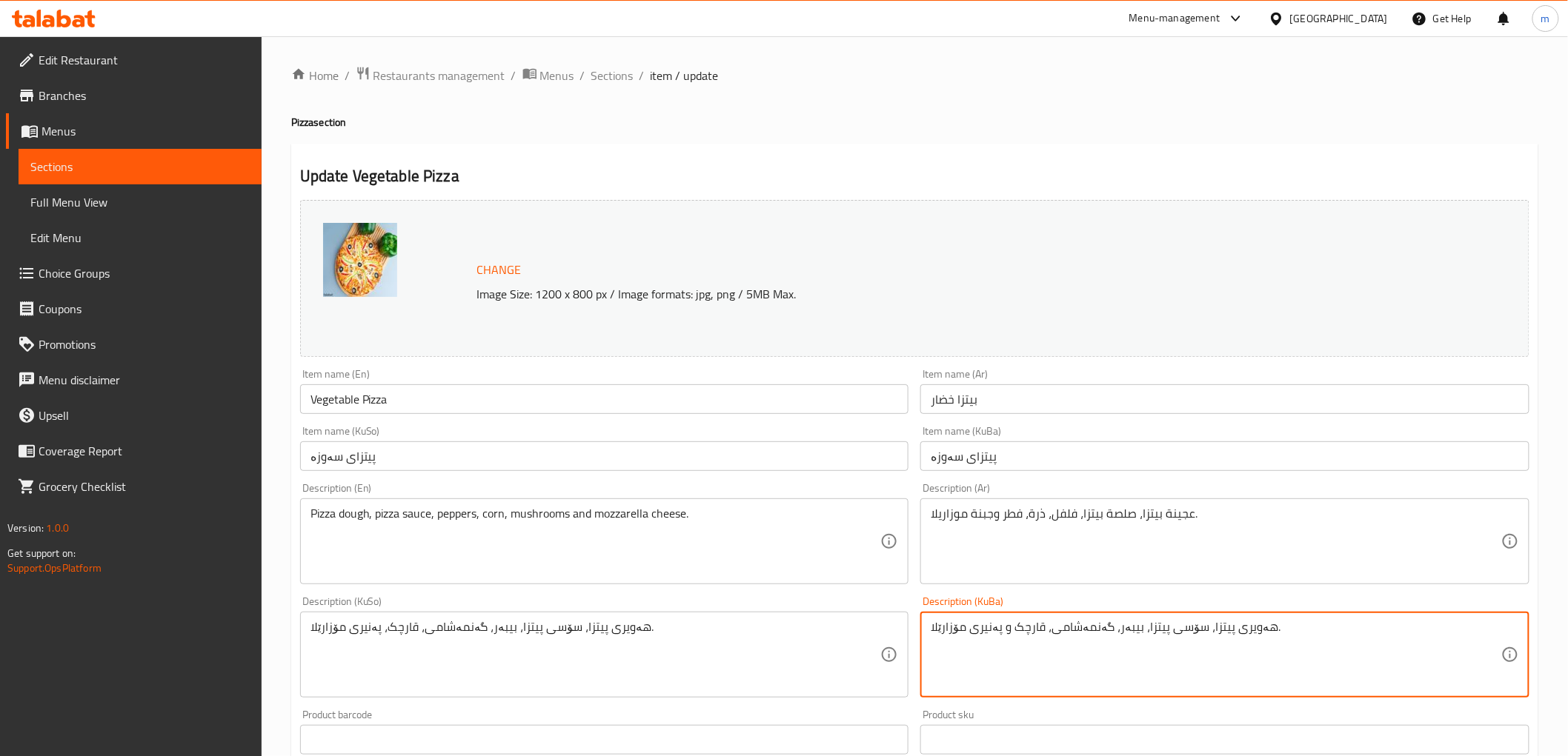
click at [1004, 648] on textarea "هەویری پیتزا، سۆسی پیتزا، بیبەر، گەنمەشامی، قارچک و پەنیری مۆزارێلا." at bounding box center [1215, 654] width 571 height 71
click at [1017, 641] on textarea "هەویری پیتزا، سۆسی پیتزا، بیبەر، گەنمەشامی، قارچک و پەنیری مۆزارێلا." at bounding box center [1215, 654] width 571 height 71
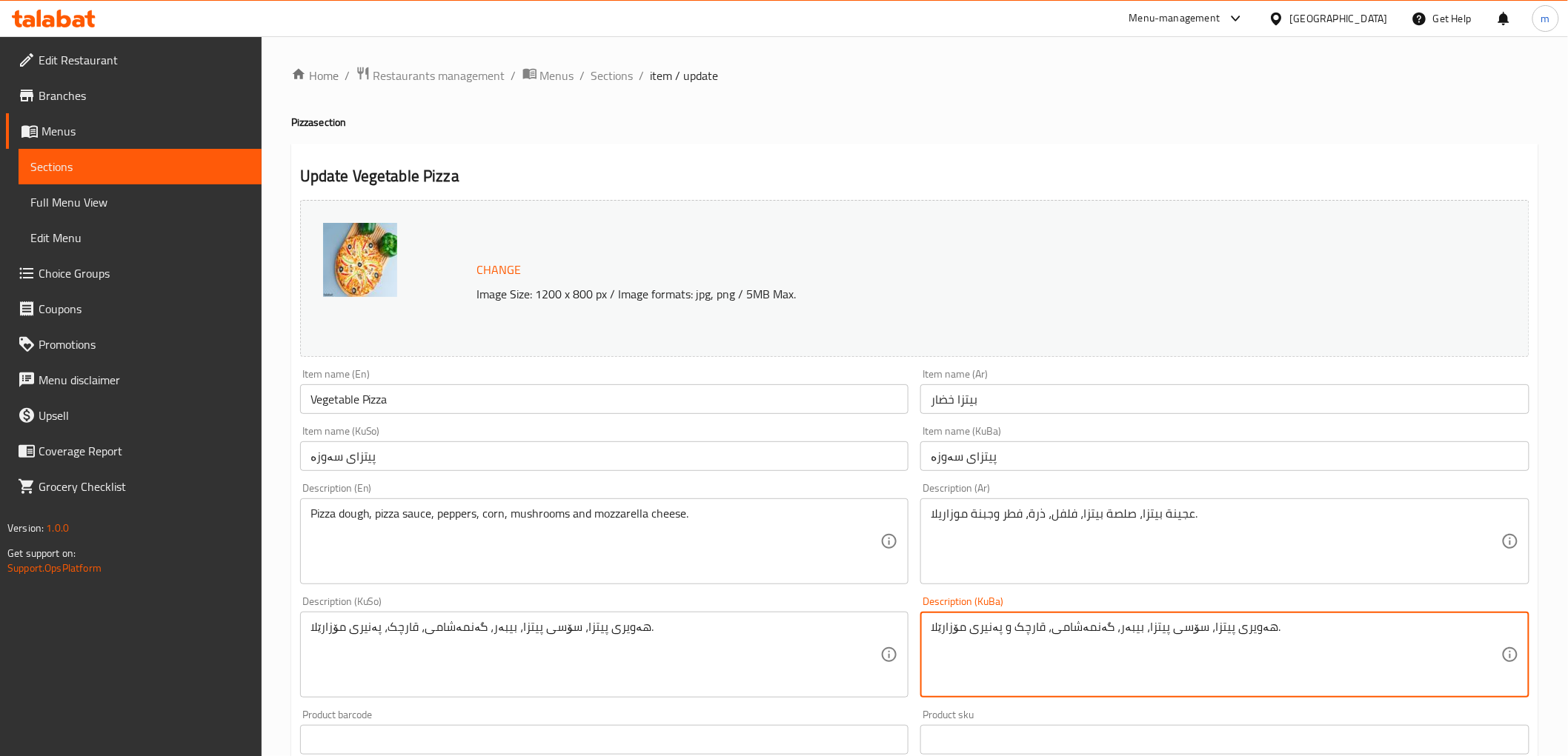
click at [1017, 641] on textarea "هەویری پیتزا، سۆسی پیتزا، بیبەر، گەنمەشامی، قارچک و پەنیری مۆزارێلا." at bounding box center [1215, 654] width 571 height 71
type textarea "هەویری پیتزا، سۆسی پیتزا، بیبەر، گەنمەشامی، قارچک و پەنیری مۆزارێلا."
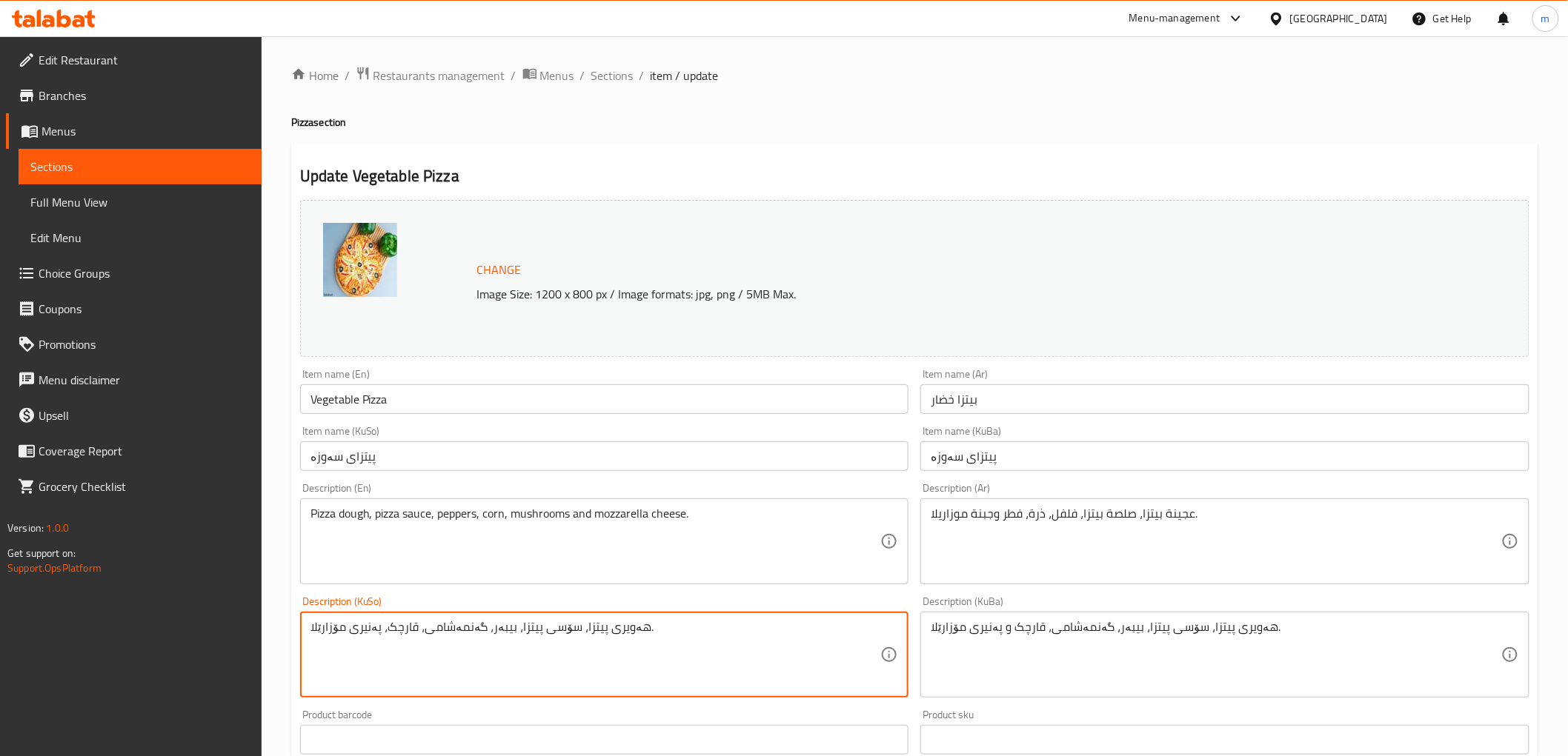
click at [835, 638] on textarea "هەویری پیتزا، سۆسی پیتزا، بیبەر، گەنمەشامی، قارچک، پەنیری مۆزارێلا." at bounding box center [595, 654] width 571 height 71
paste textarea "و"
type textarea "هەویری پیتزا، سۆسی پیتزا، بیبەر، گەنمەشامی، قارچک و پەنیری مۆزارێلا."
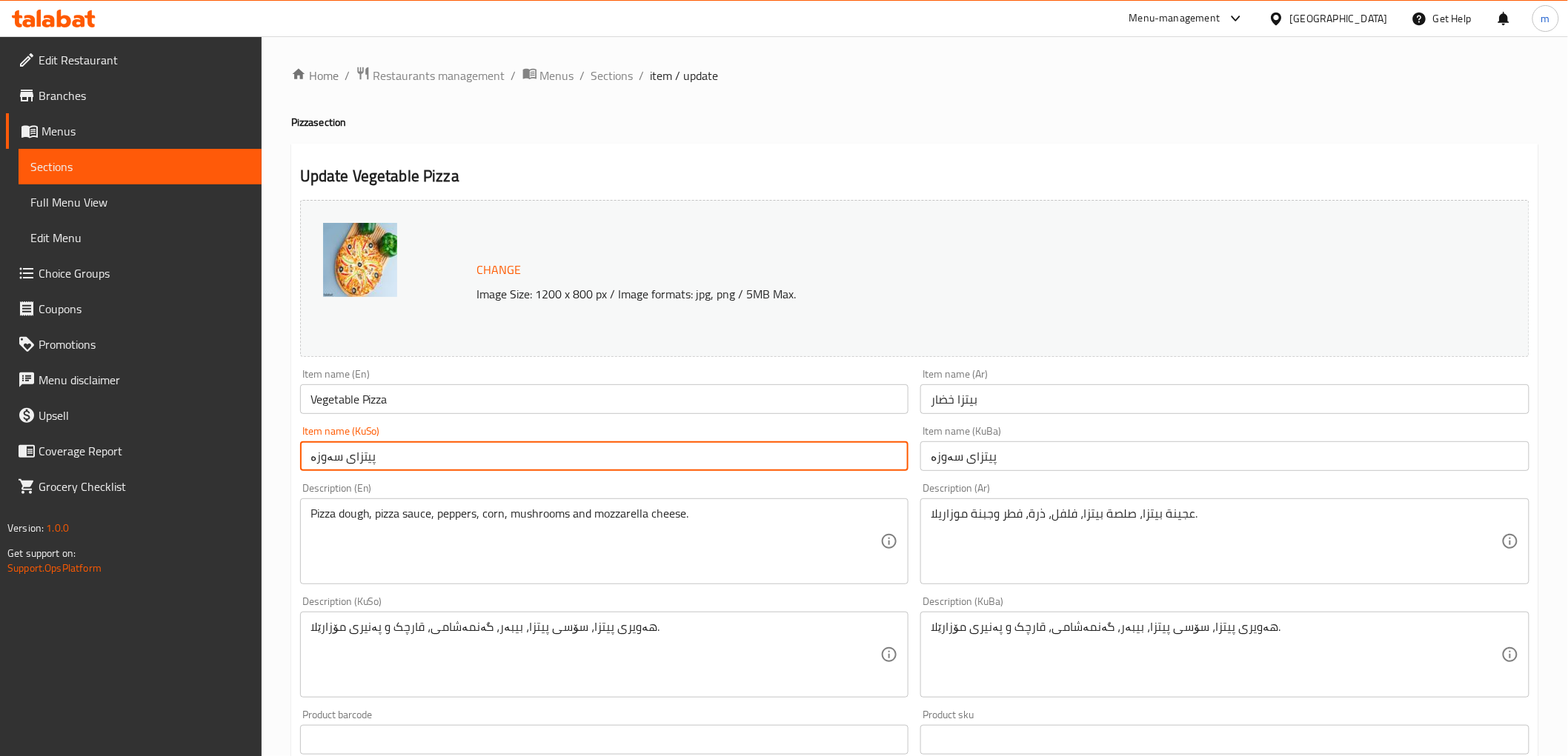
click at [789, 442] on input "پیتزای سەوزە" at bounding box center [605, 457] width 610 height 30
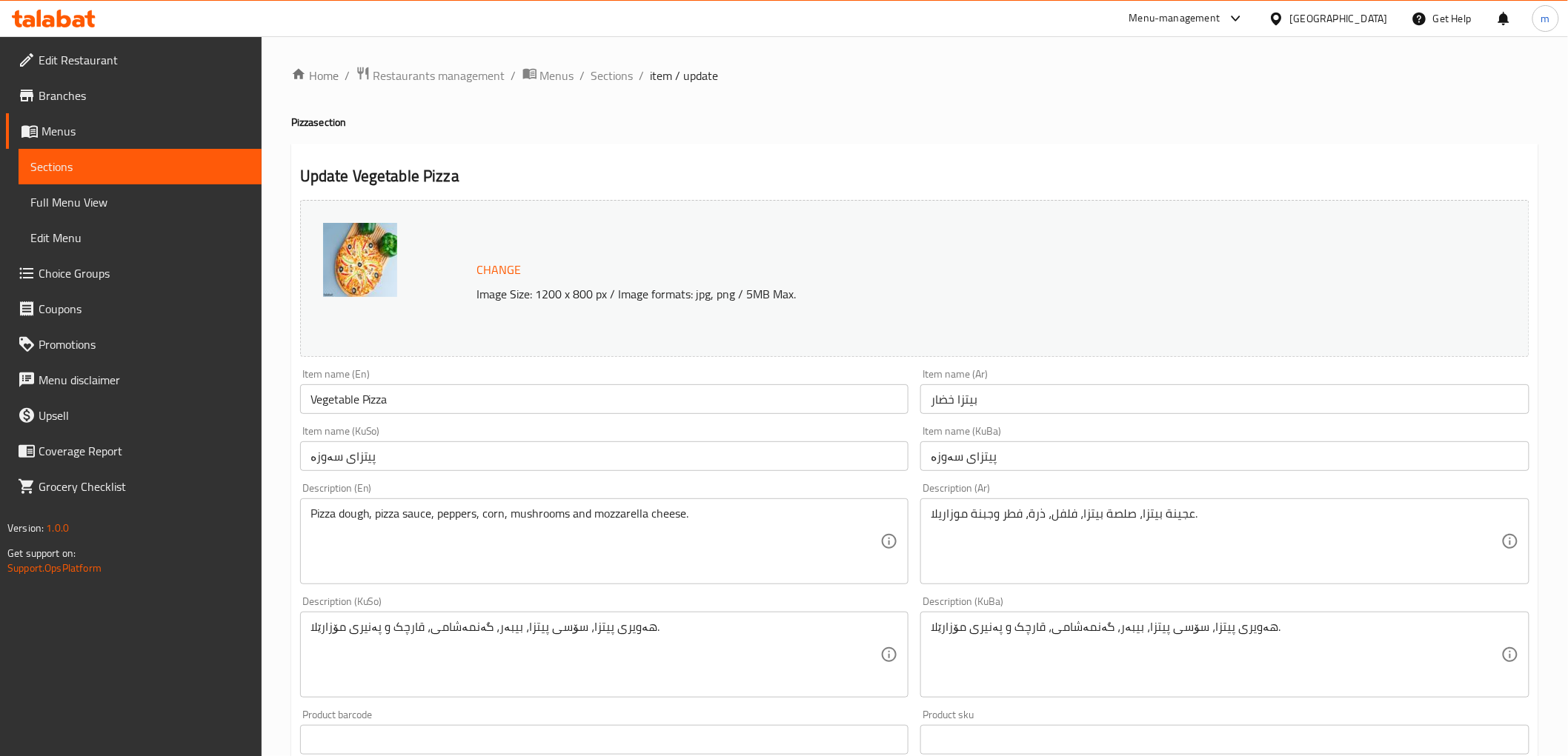
click at [610, 93] on div "Home / Restaurants management / Menus / Sections / item / update Pizza section …" at bounding box center [915, 654] width 1247 height 1176
click at [613, 83] on span "Sections" at bounding box center [612, 75] width 42 height 18
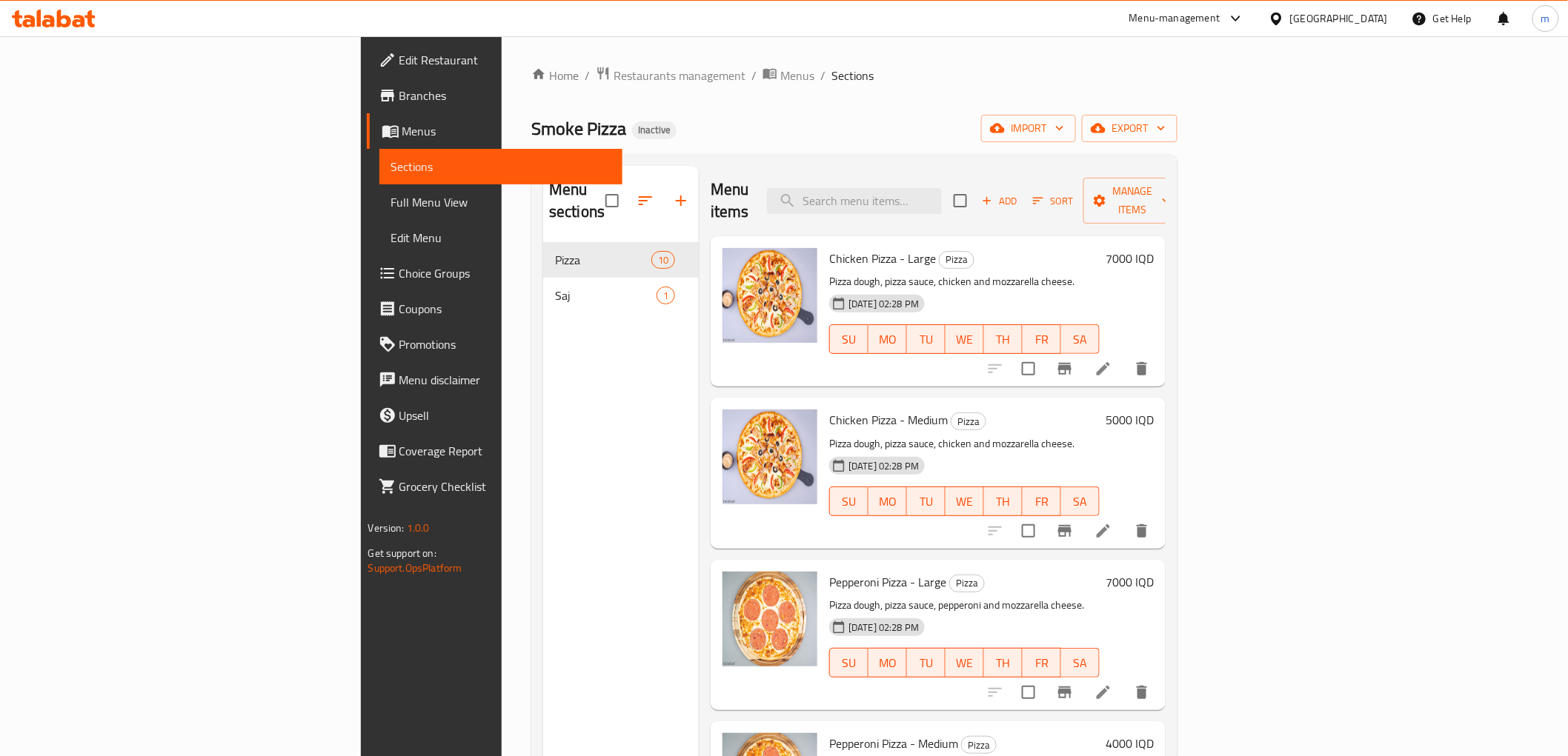
click at [958, 155] on div "Menu sections Pizza 10 Saj 1 Menu items Add Sort Manage items Chicken Pizza - L…" at bounding box center [854, 544] width 646 height 780
drag, startPoint x: 972, startPoint y: 189, endPoint x: 1157, endPoint y: 288, distance: 209.8
click at [942, 191] on input "search" at bounding box center [854, 201] width 175 height 26
paste input "Smoked Pizza"
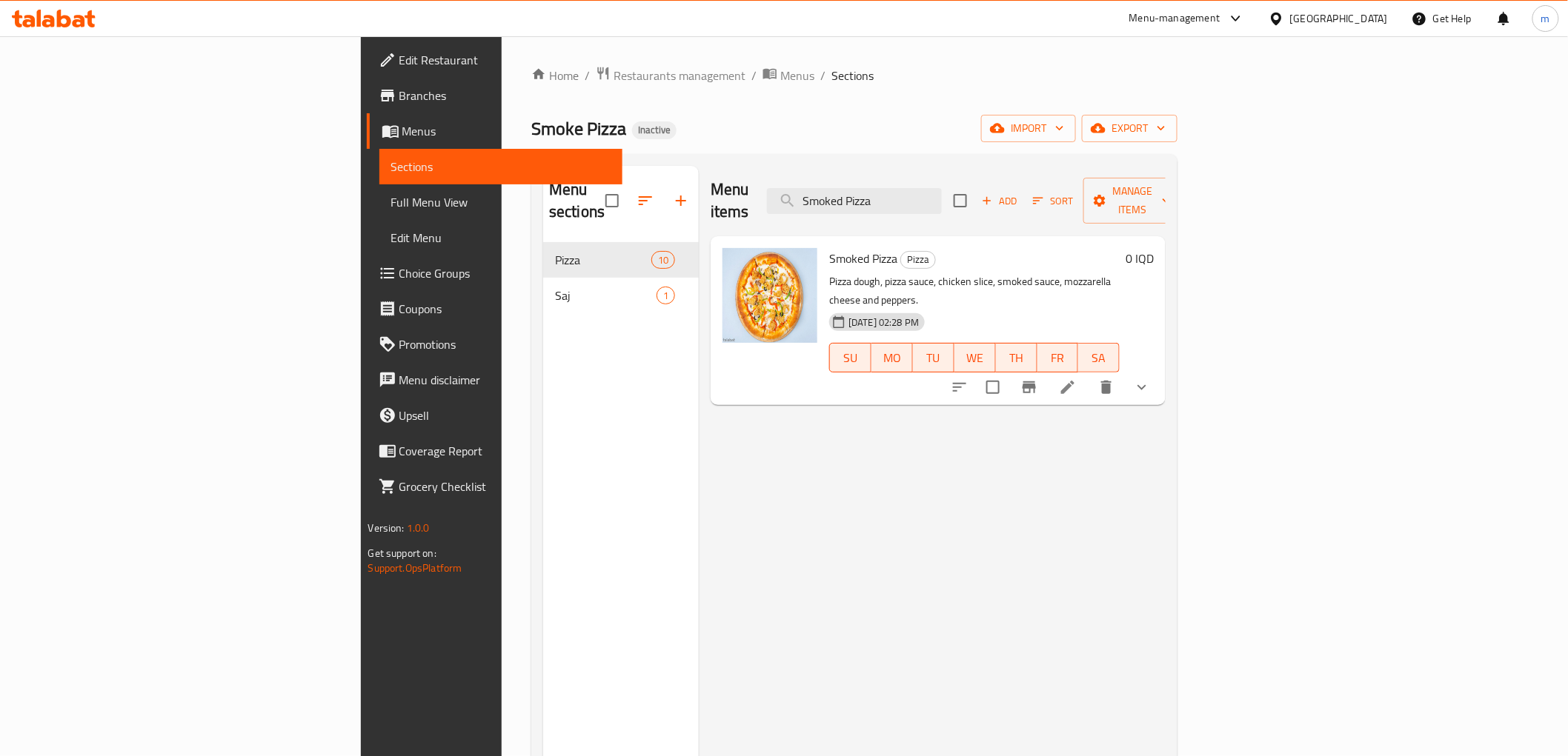
type input "Smoked Pizza"
click at [1088, 374] on li at bounding box center [1068, 387] width 41 height 26
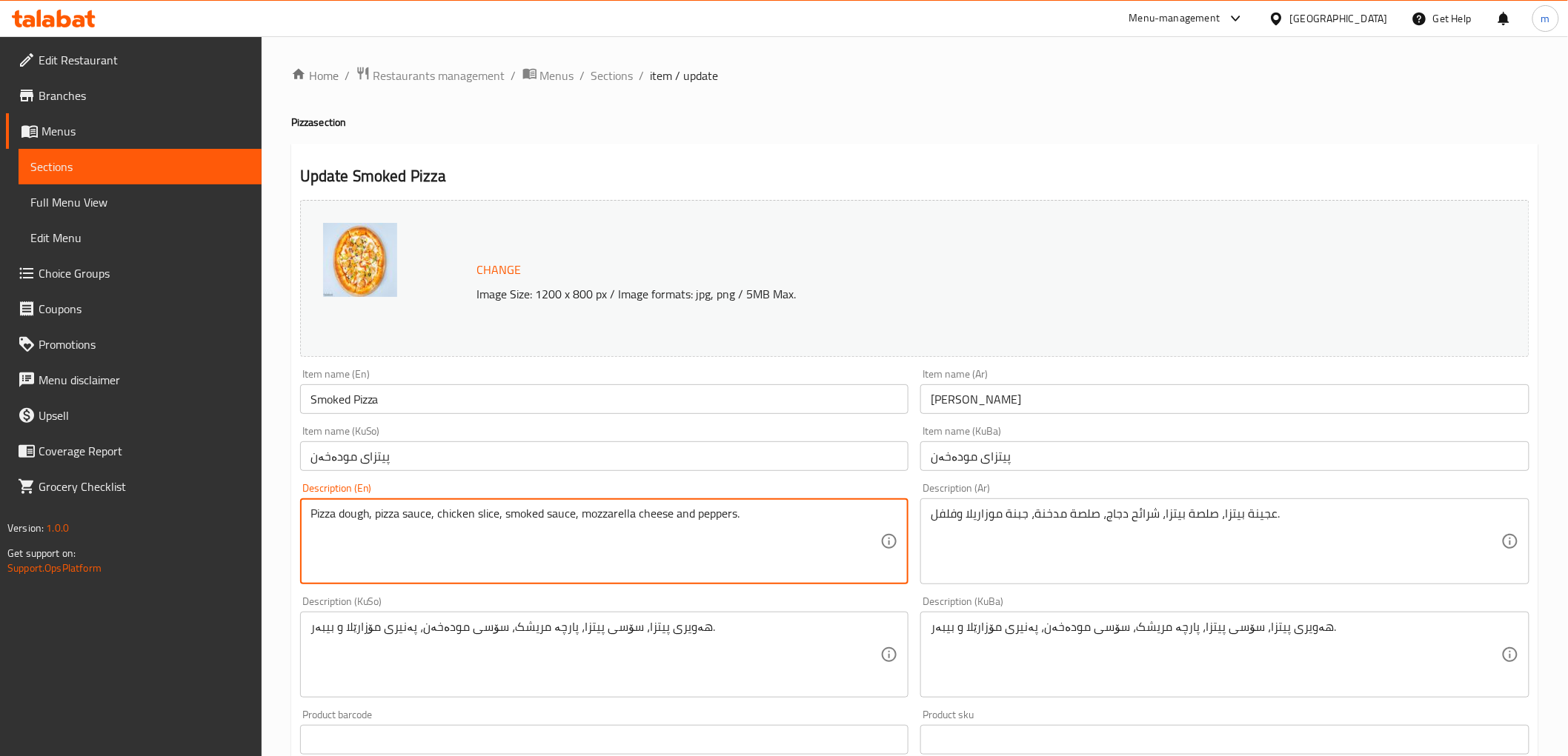
click at [483, 512] on textarea "Pizza dough, pizza sauce, chicken slice, smoked sauce, mozzarella cheese and pe…" at bounding box center [595, 542] width 571 height 71
click at [489, 515] on textarea "Pizza dough, pizza sauce, chicken slice, smoked sauce, mozzarella cheese and pe…" at bounding box center [595, 542] width 571 height 71
paste textarea "Slices"
type textarea "Pizza dough, pizza sauce, chicken Slices, smoked sauce, mozzarella cheese and p…"
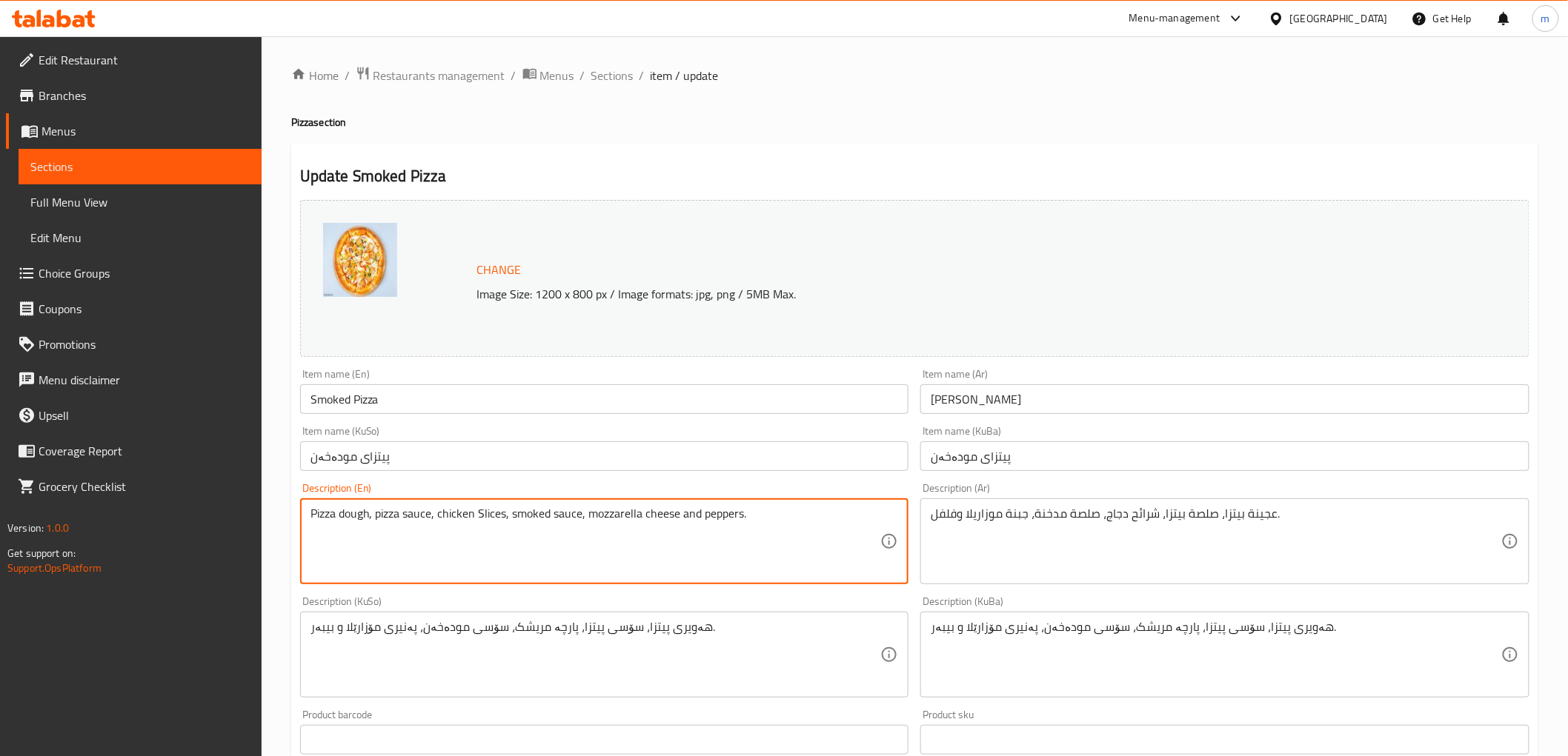
click at [540, 447] on input "پیتزای مودەخەن" at bounding box center [605, 457] width 610 height 30
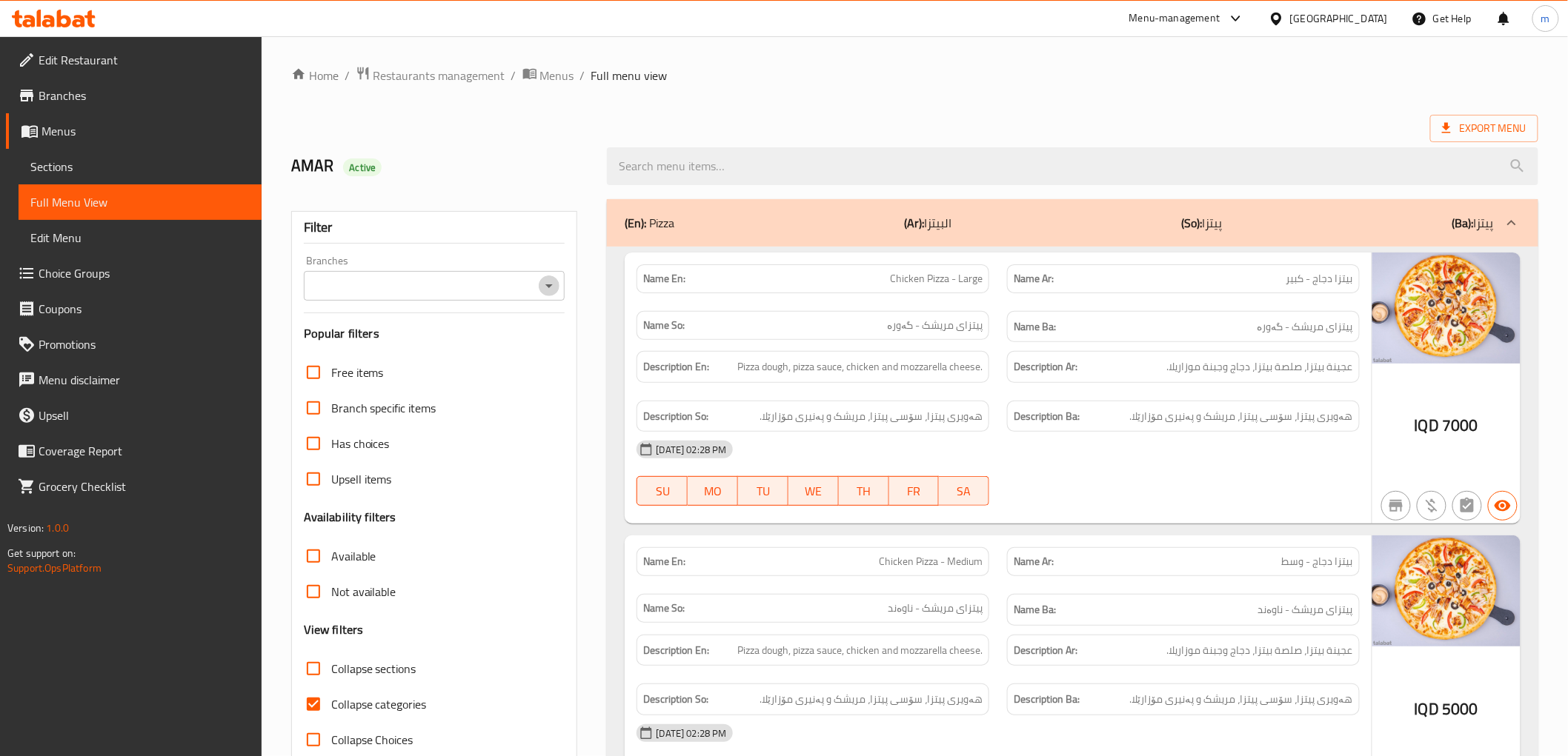
click at [550, 278] on icon "Open" at bounding box center [548, 286] width 18 height 18
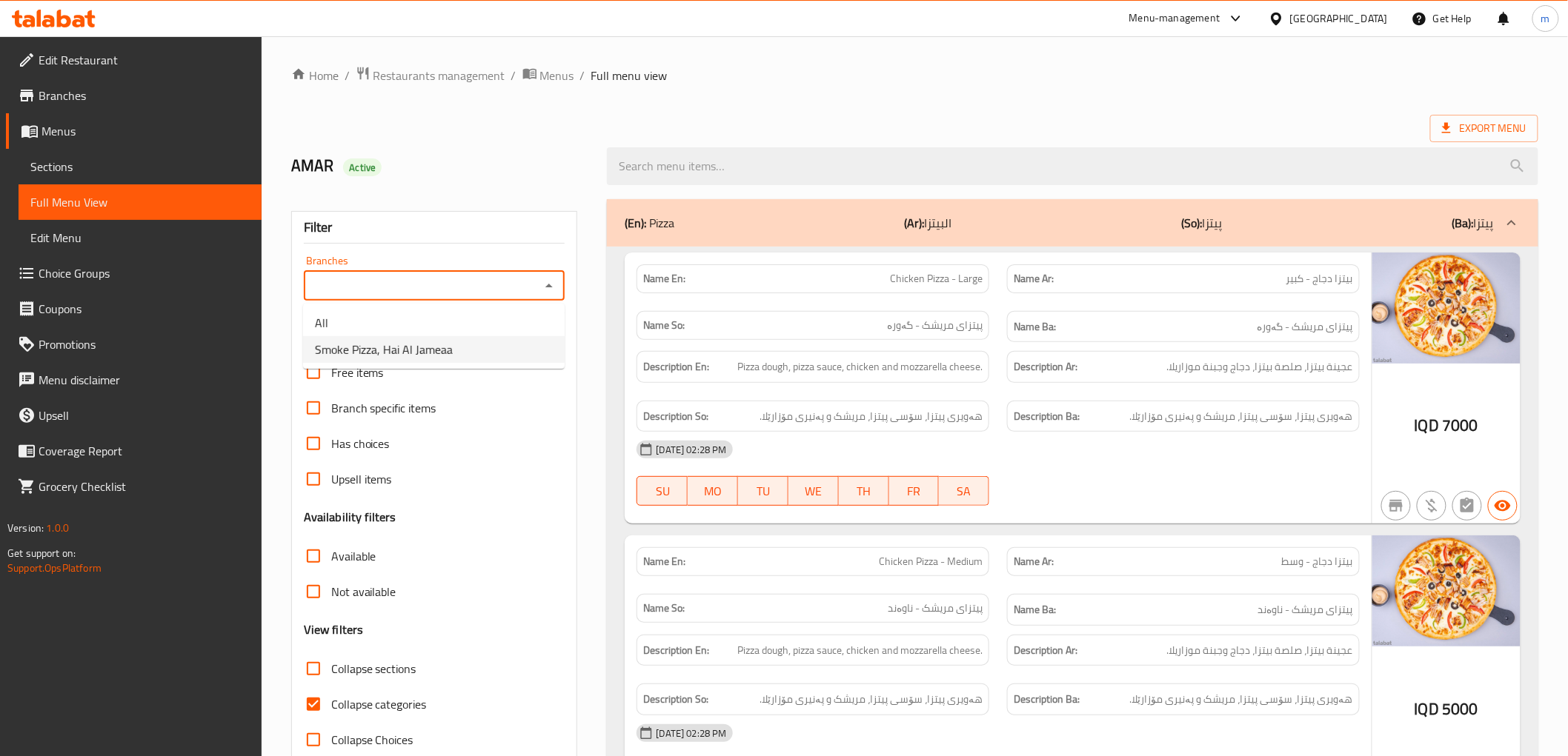
click at [470, 354] on li "Smoke Pizza, Hai Al Jameaa" at bounding box center [434, 350] width 261 height 26
type input "Smoke Pizza, Hai Al Jameaa"
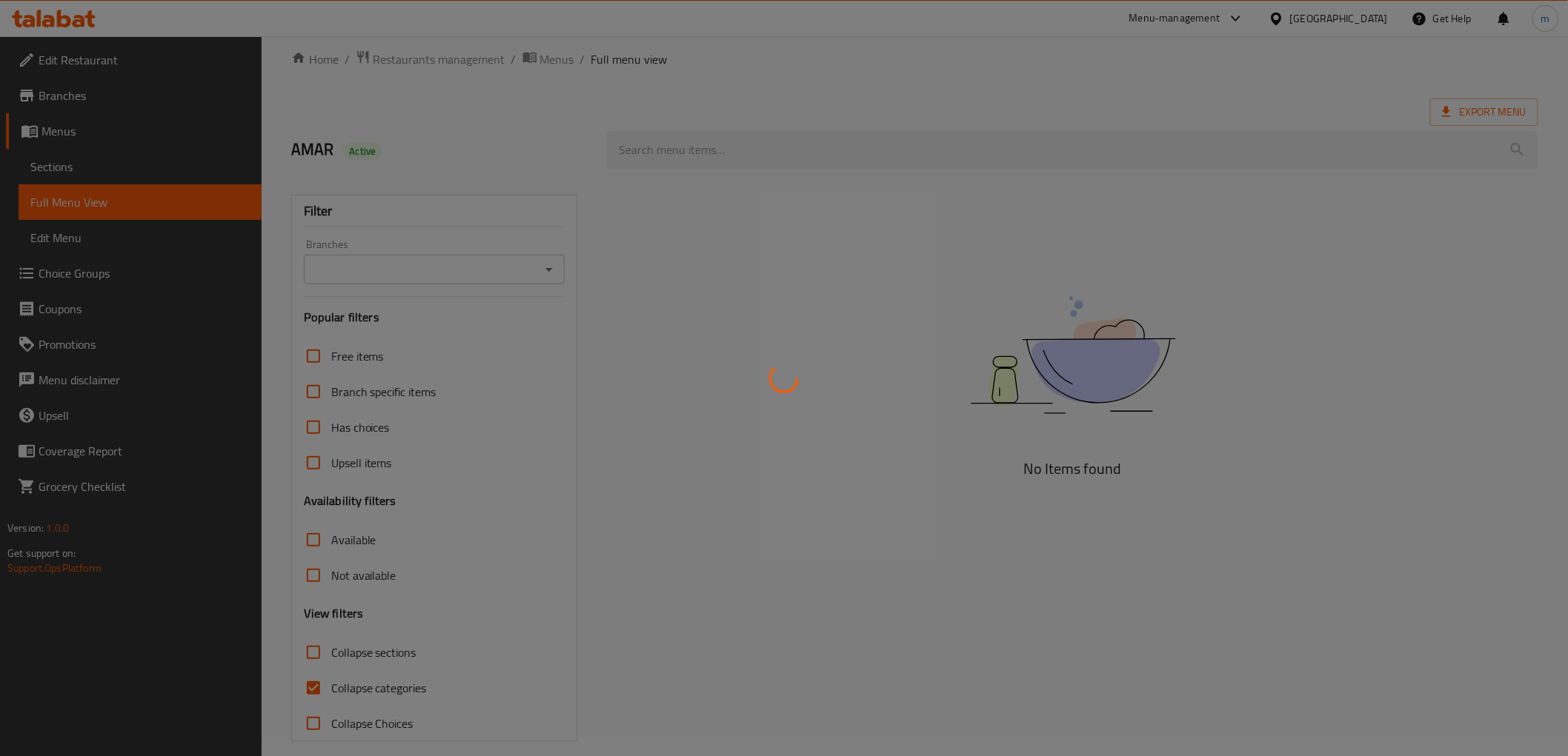
scroll to position [32, 0]
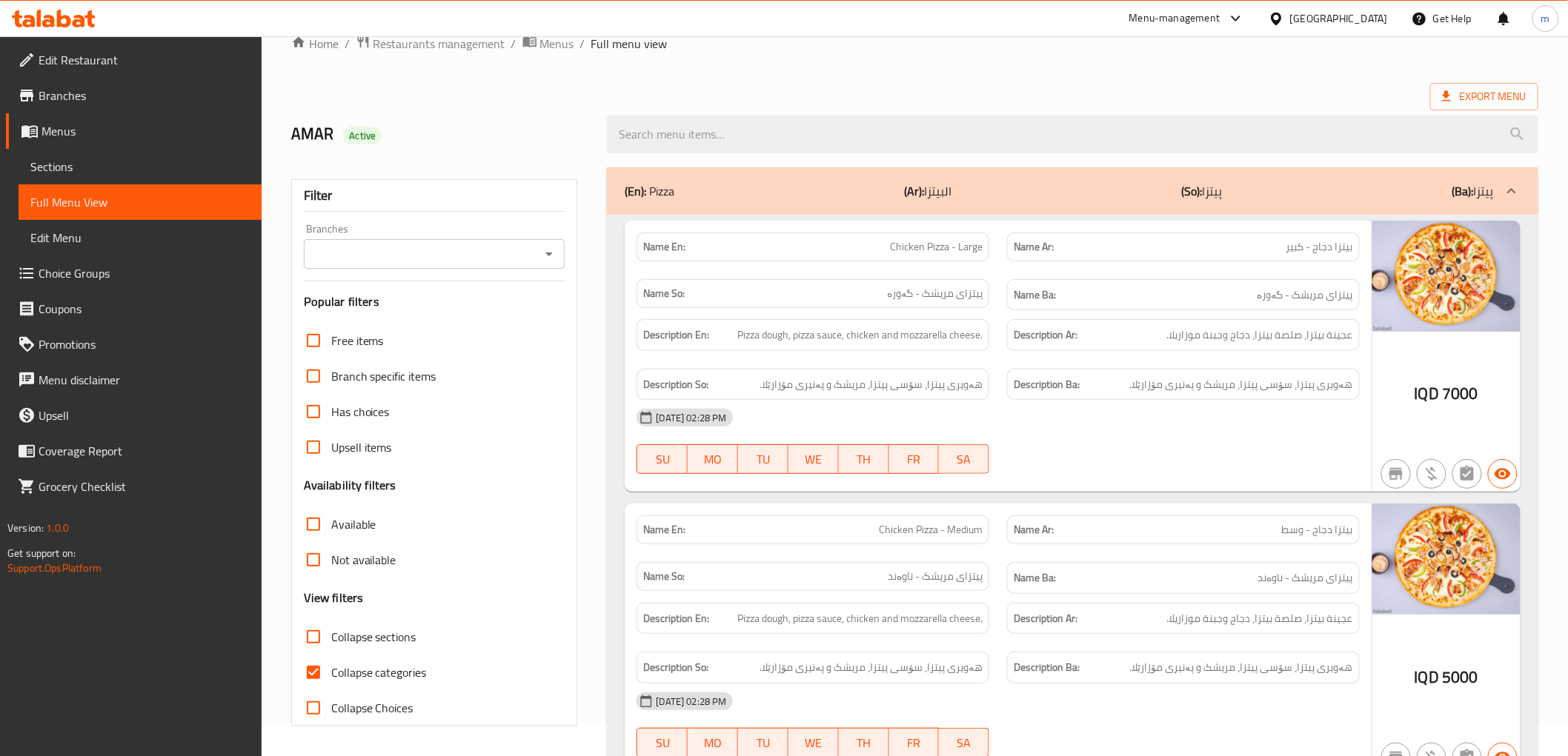
click at [313, 674] on input "Collapse categories" at bounding box center [313, 672] width 36 height 36
checkbox input "false"
click at [553, 252] on icon "Open" at bounding box center [548, 254] width 18 height 18
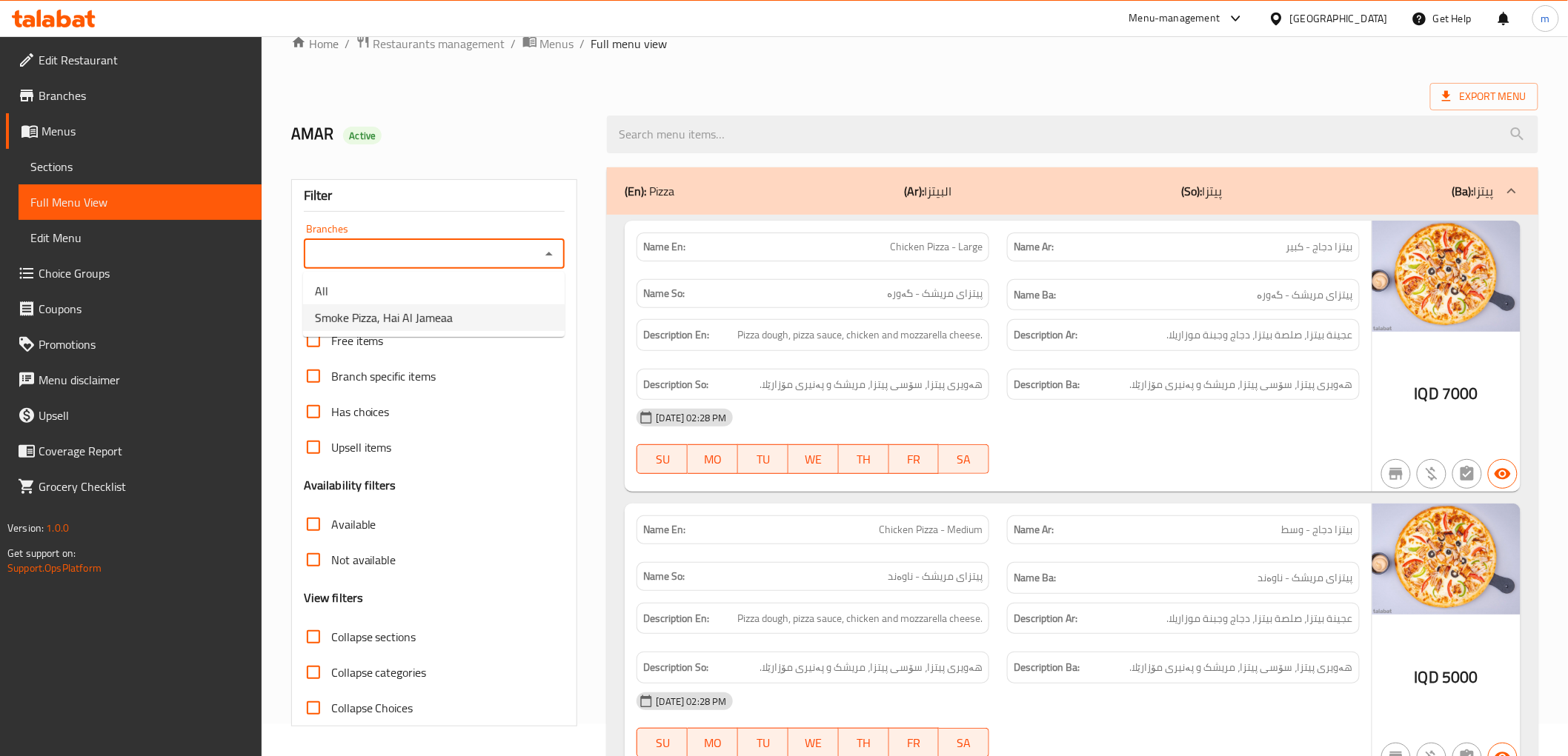
click at [432, 334] on ul "All Smoke Pizza, Hai Al Jameaa" at bounding box center [434, 304] width 261 height 65
click at [435, 323] on span "Smoke Pizza, Hai Al Jameaa" at bounding box center [384, 318] width 138 height 18
type input "Smoke Pizza, Hai Al Jameaa"
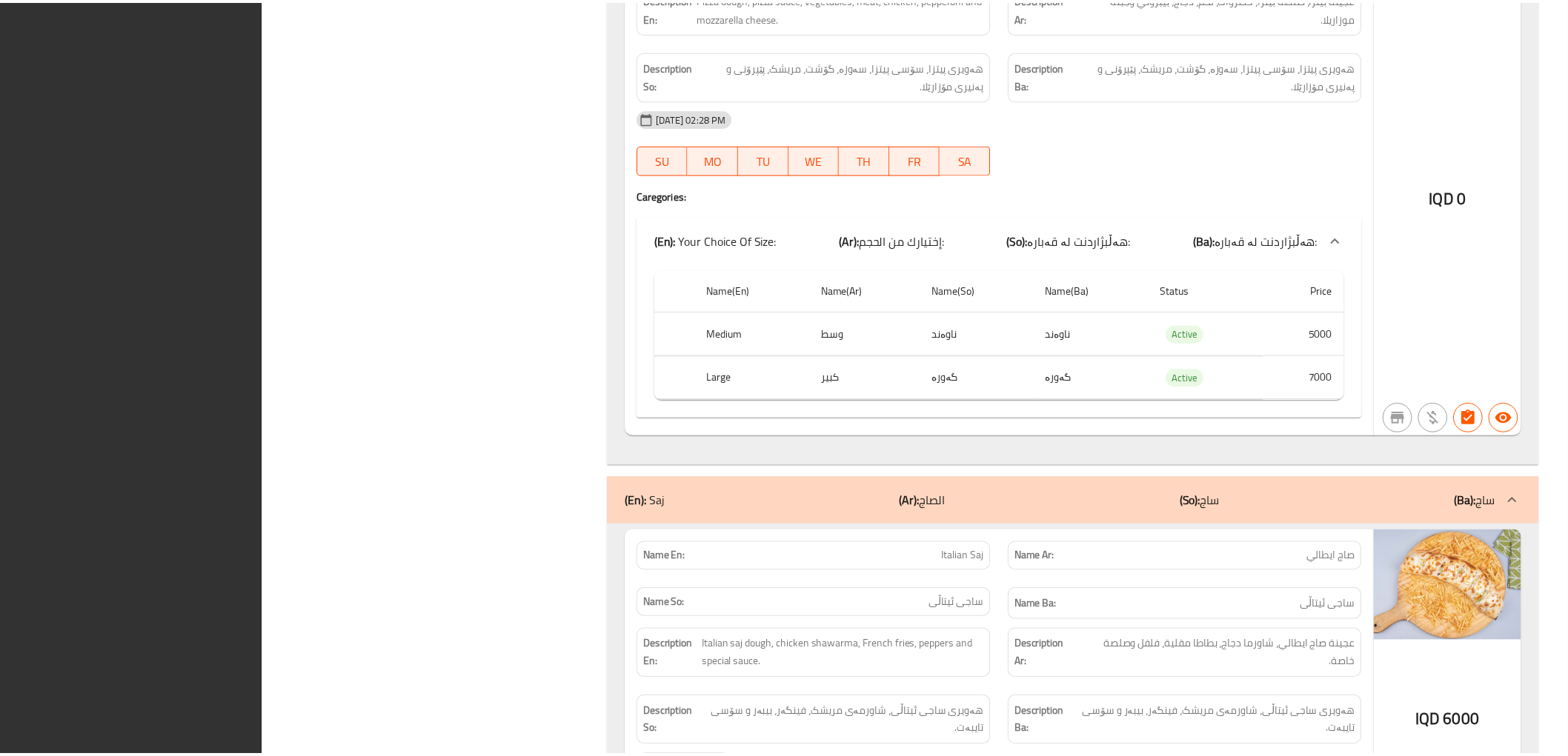
scroll to position [4411, 0]
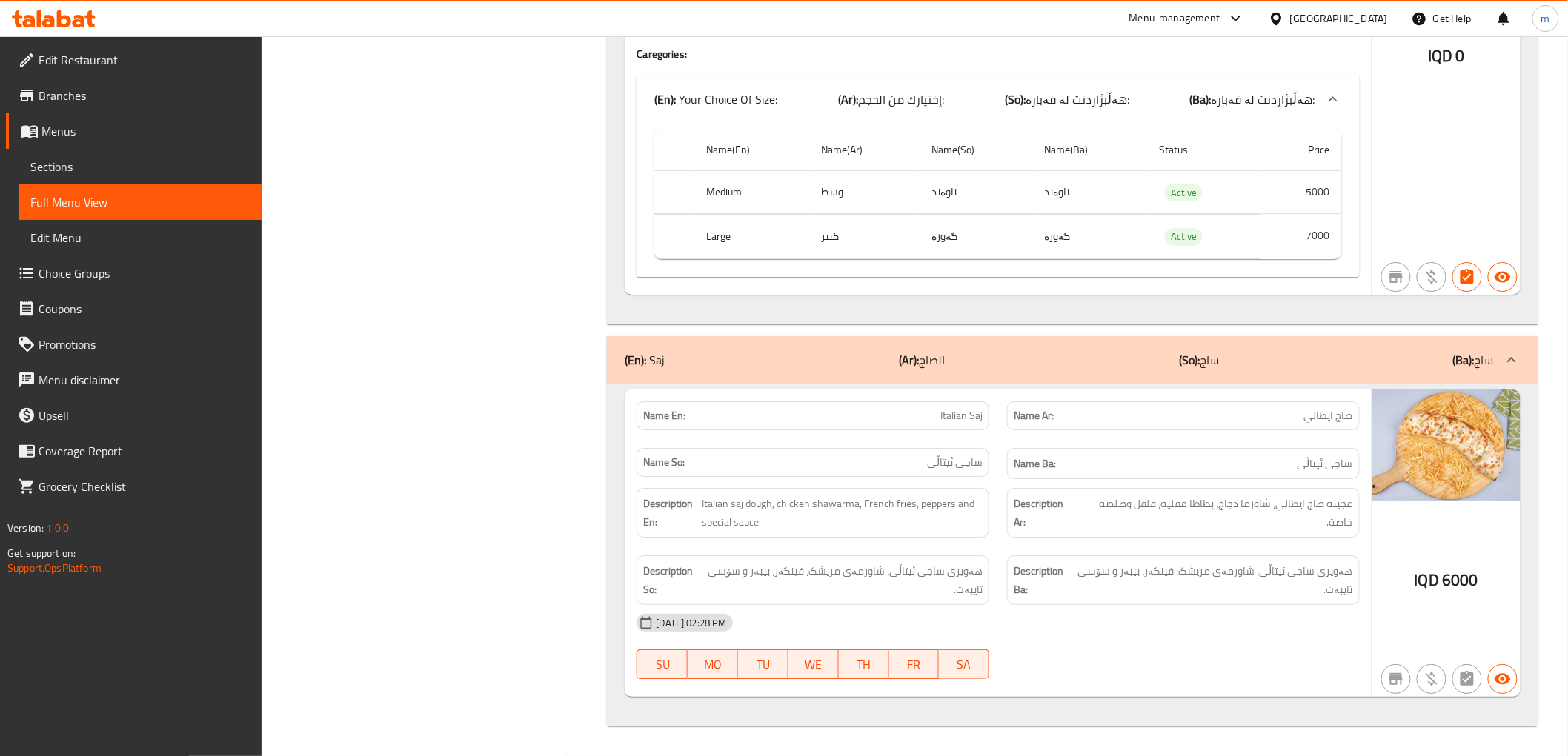
click at [89, 53] on span "Edit Restaurant" at bounding box center [144, 59] width 212 height 18
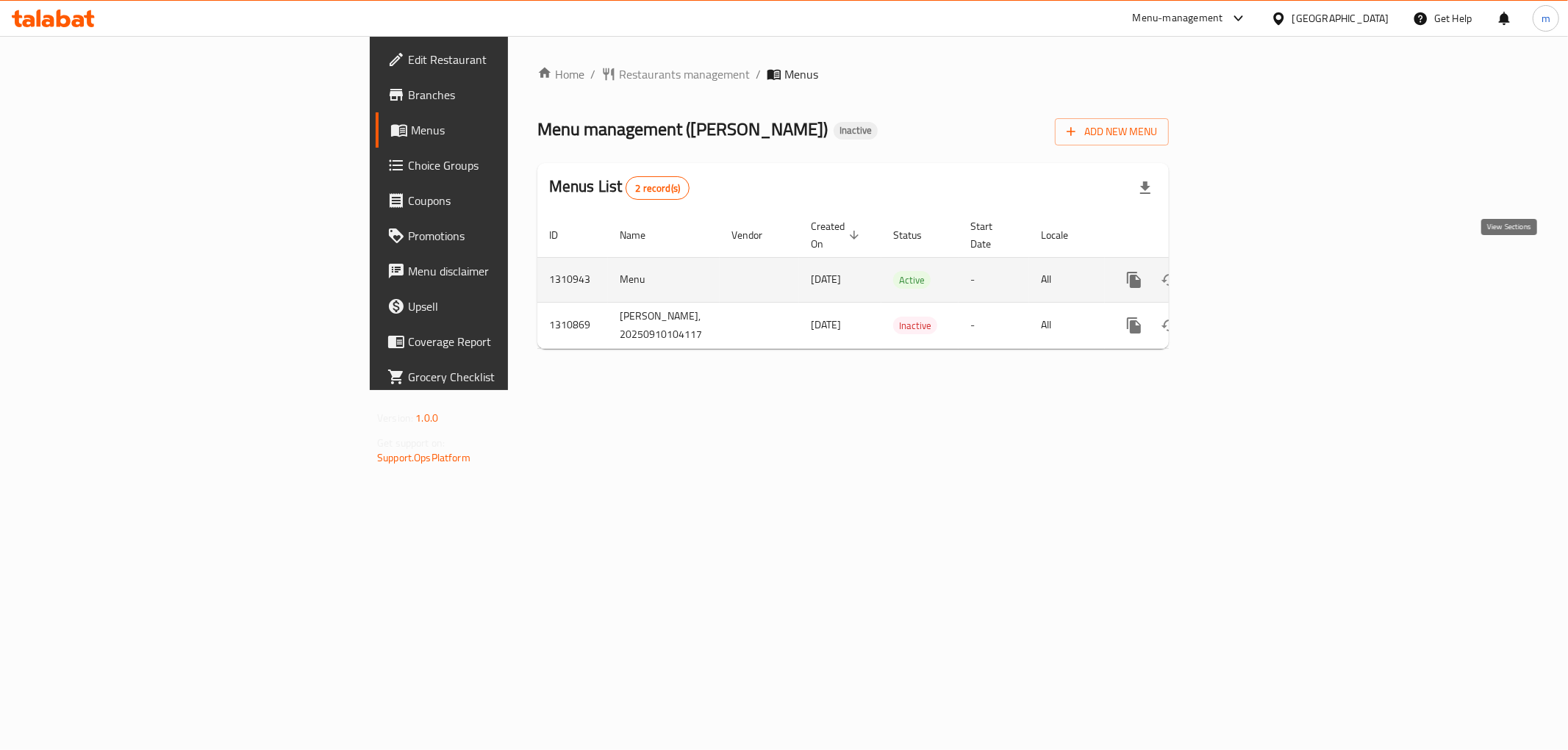
click at [1249, 271] on icon "enhanced table" at bounding box center [1240, 280] width 18 height 18
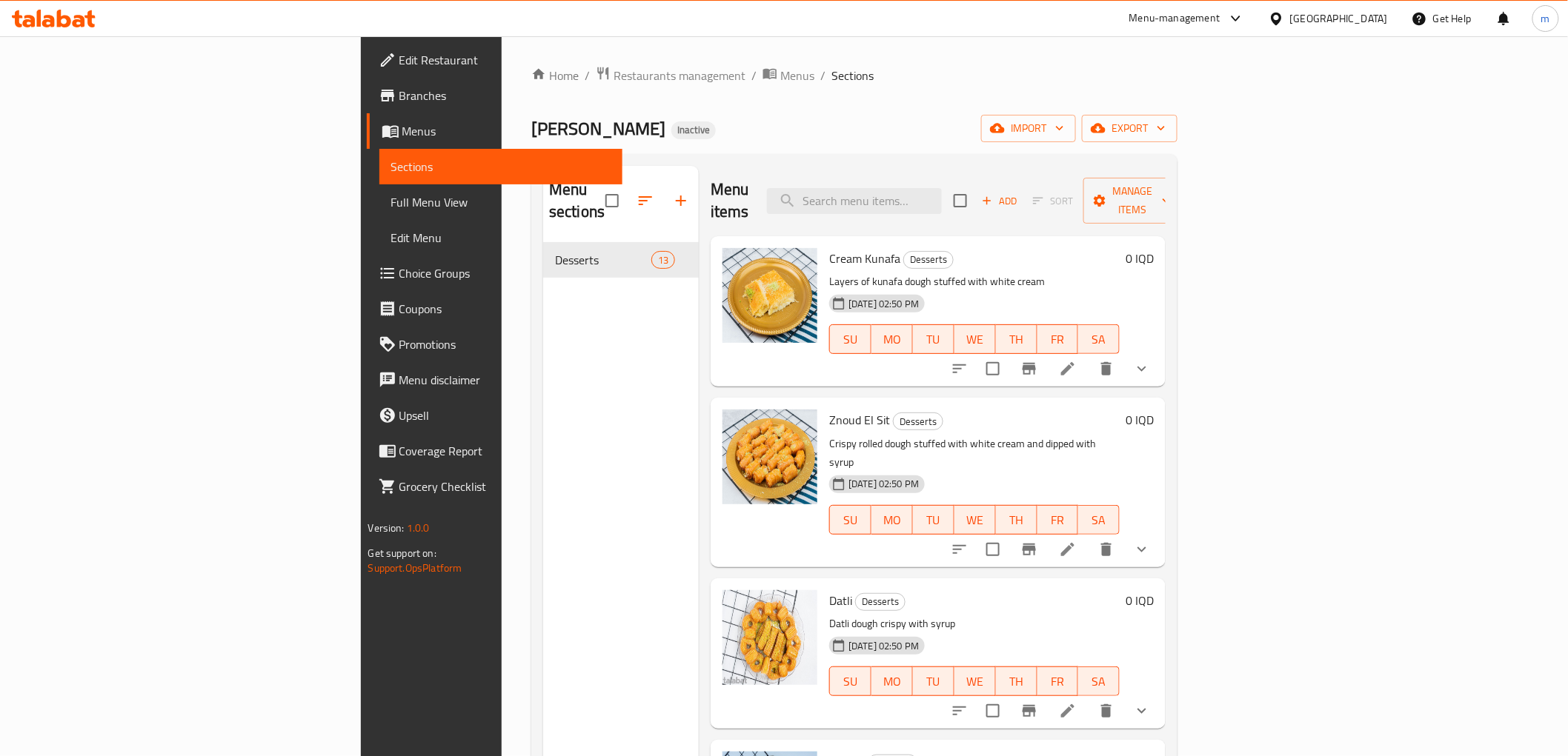
click at [391, 202] on span "Full Menu View" at bounding box center [500, 202] width 219 height 18
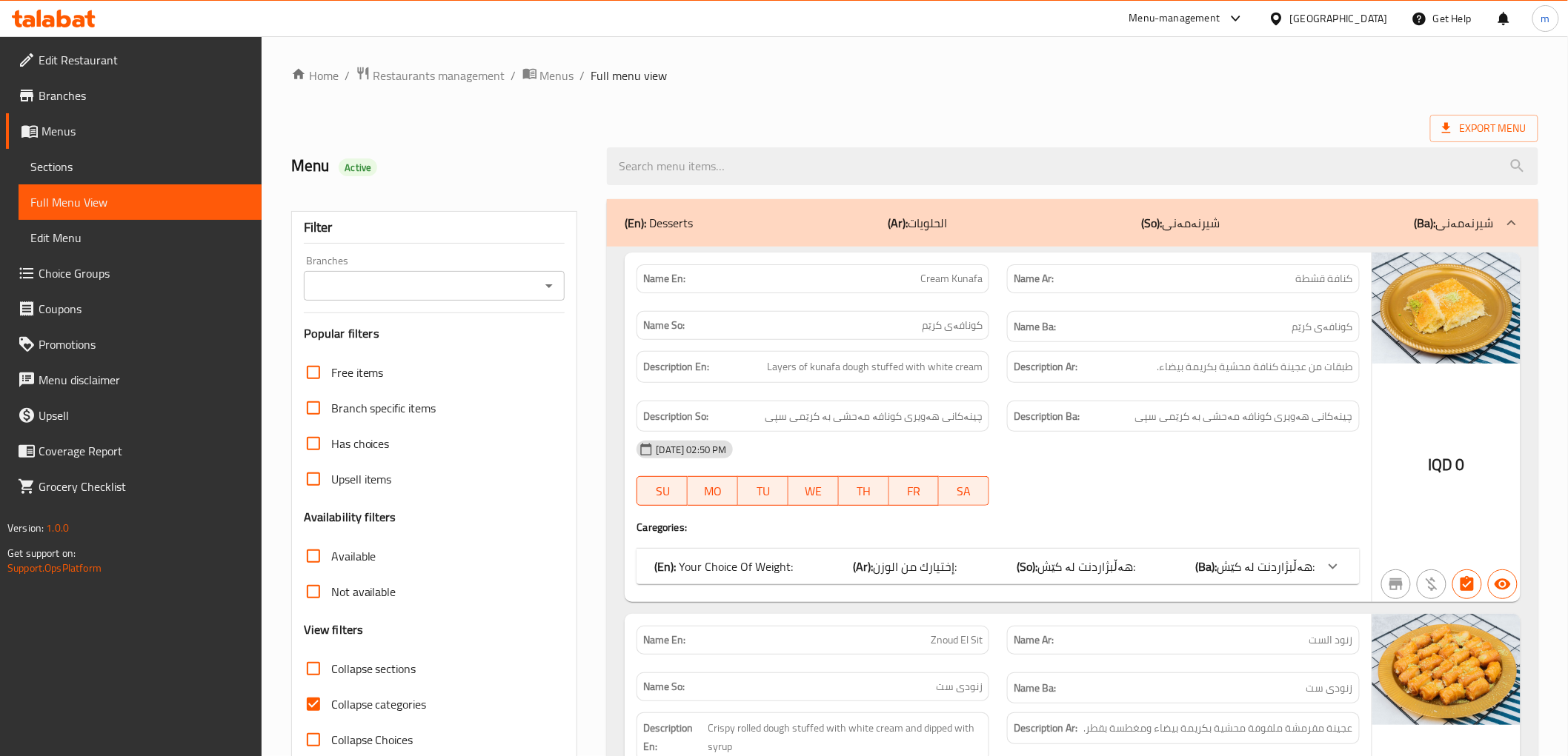
click at [418, 702] on span "Collapse categories" at bounding box center [379, 704] width 96 height 18
click at [331, 702] on input "Collapse categories" at bounding box center [313, 704] width 36 height 36
checkbox input "false"
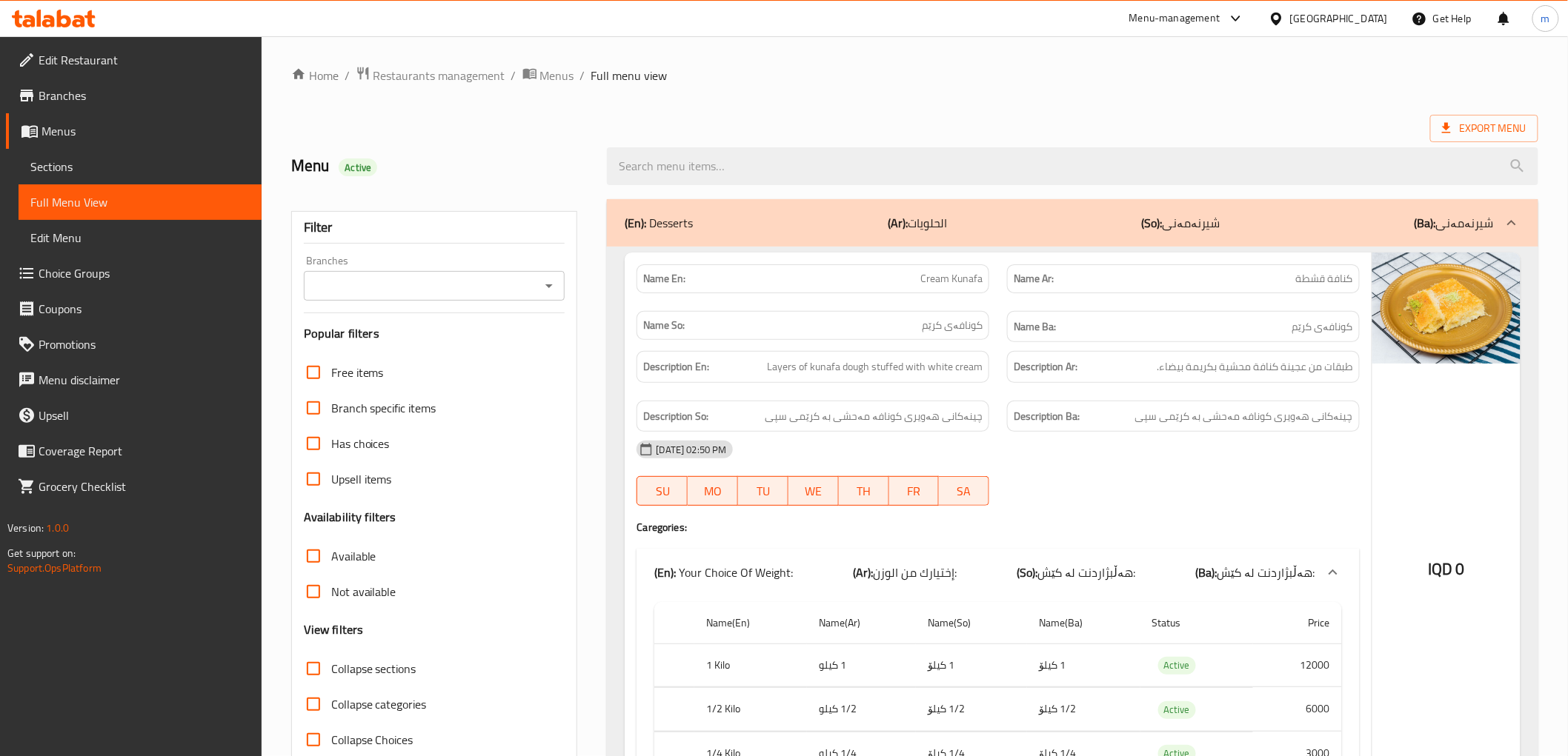
click at [553, 298] on div "Branches" at bounding box center [435, 286] width 261 height 30
drag, startPoint x: 553, startPoint y: 291, endPoint x: 545, endPoint y: 295, distance: 8.9
click at [552, 290] on icon "Open" at bounding box center [548, 286] width 18 height 18
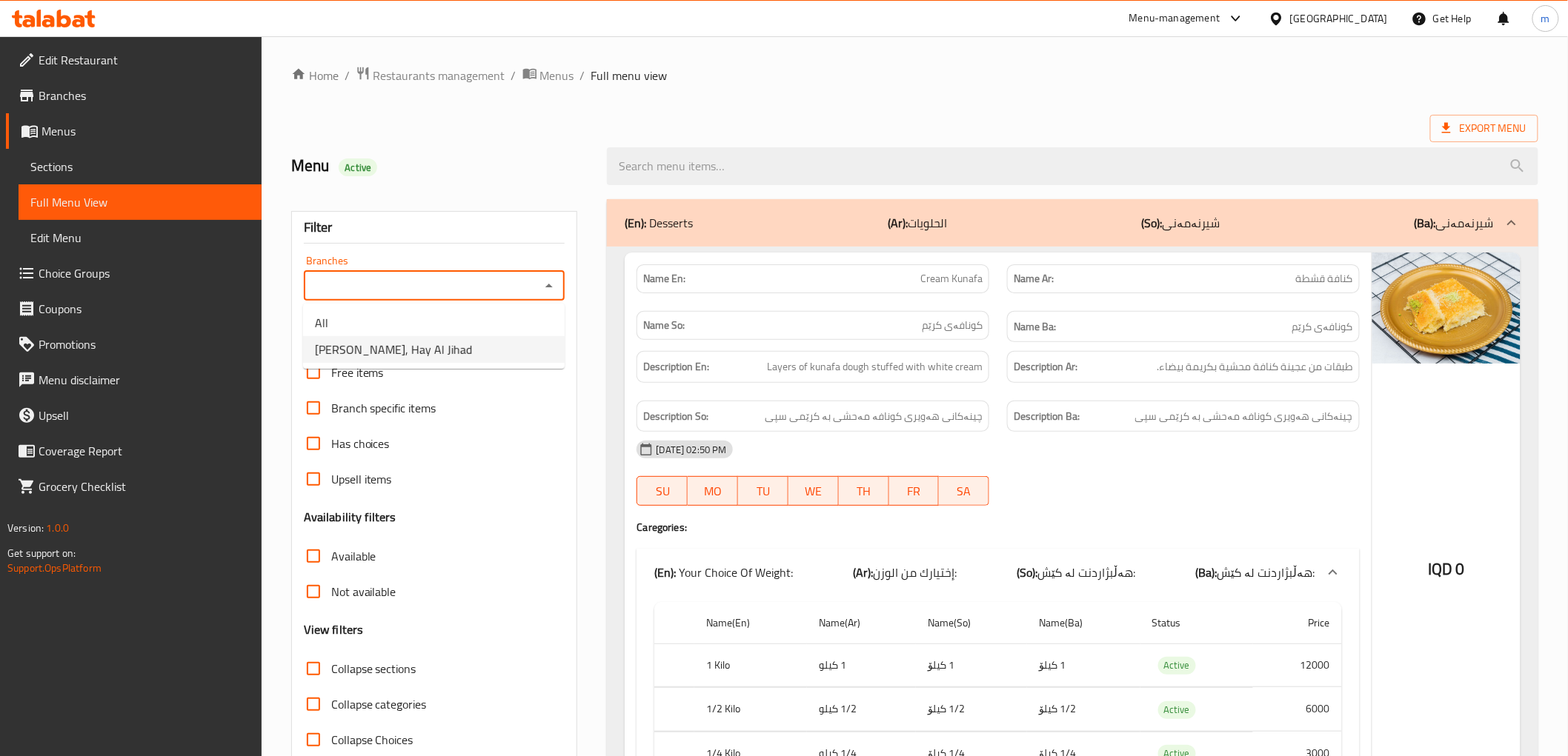
click at [472, 347] on span "[PERSON_NAME], Hay Al Jihad" at bounding box center [393, 349] width 157 height 18
type input "[PERSON_NAME], Hay Al Jihad"
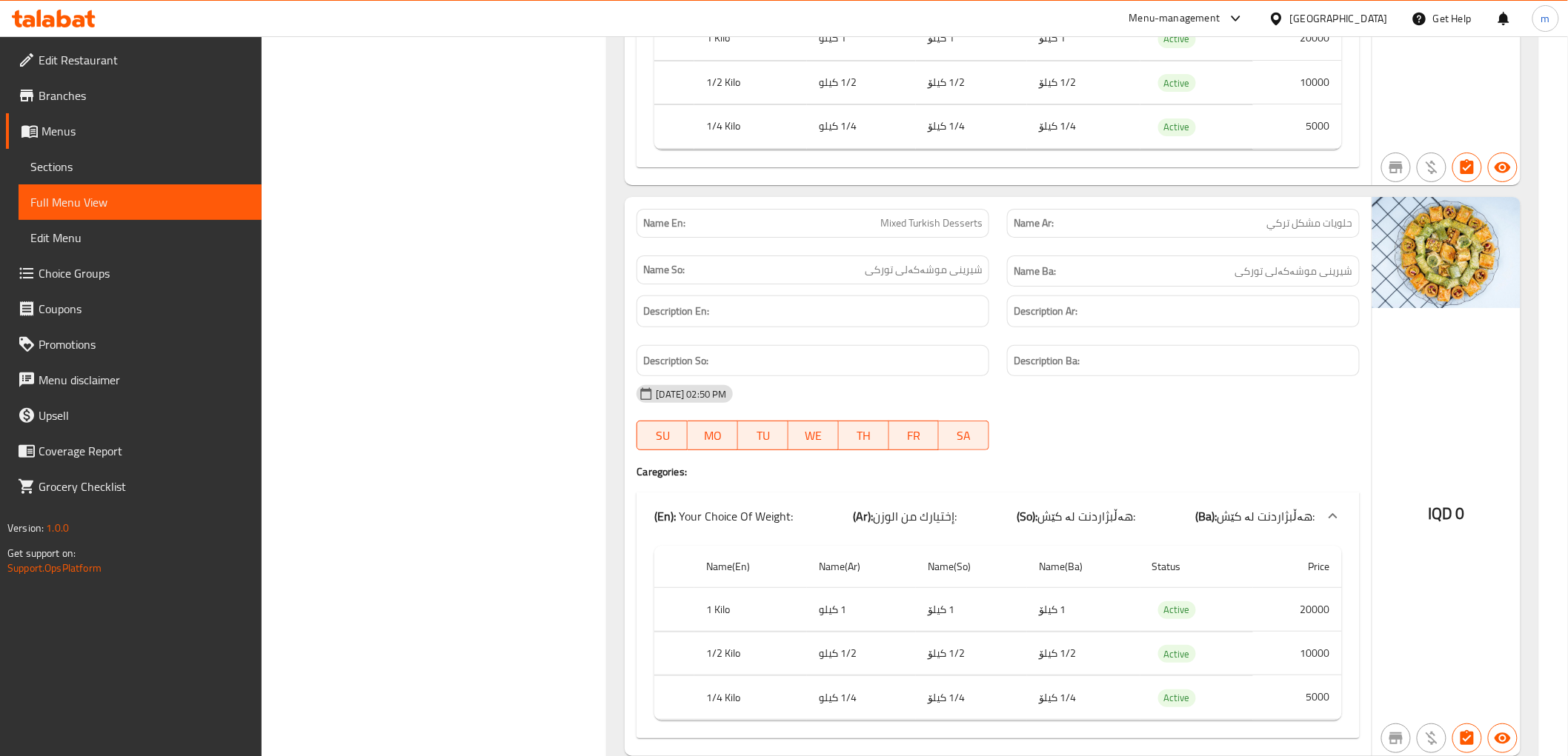
scroll to position [7064, 0]
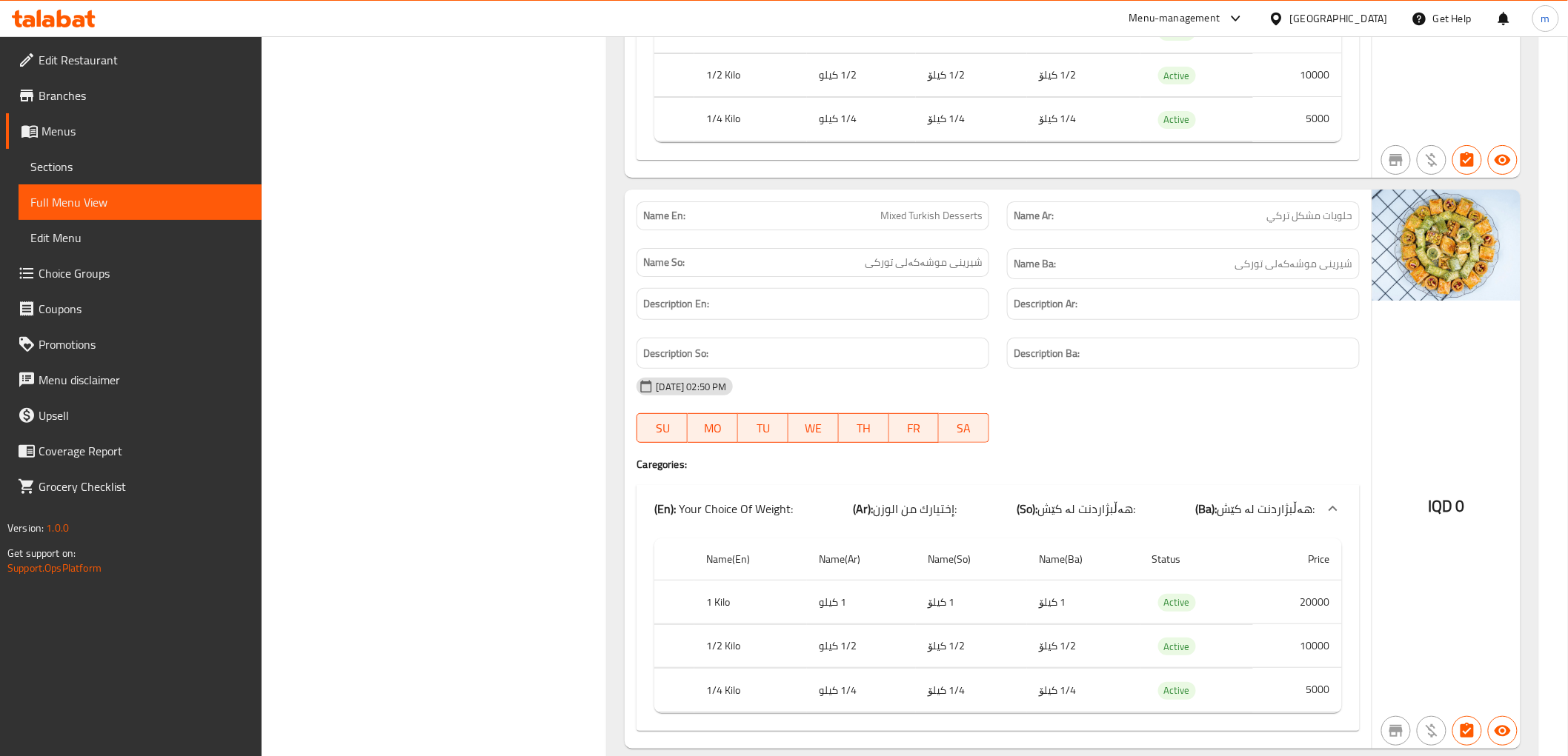
click at [1204, 338] on div "Description Ba:" at bounding box center [1183, 354] width 353 height 32
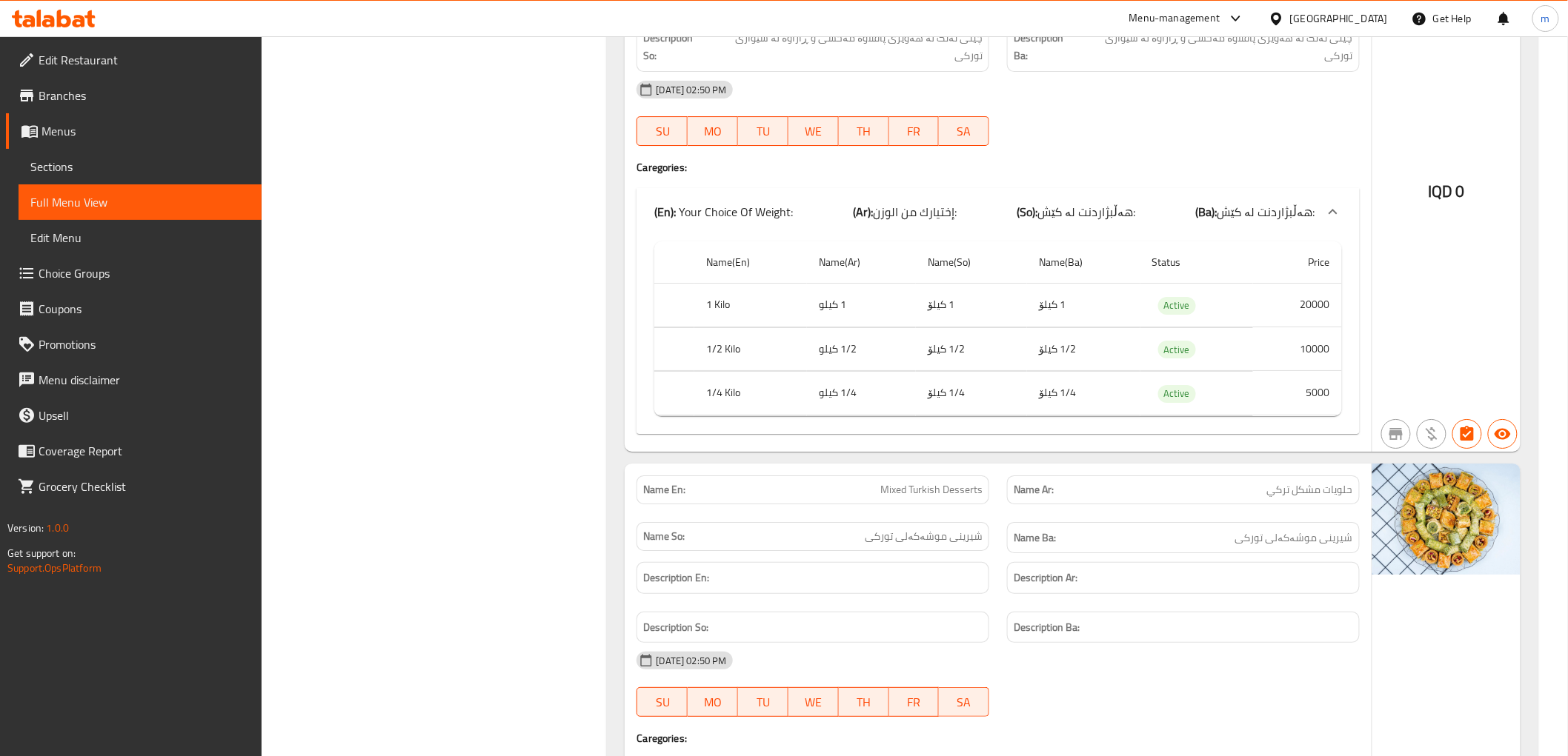
scroll to position [6379, 0]
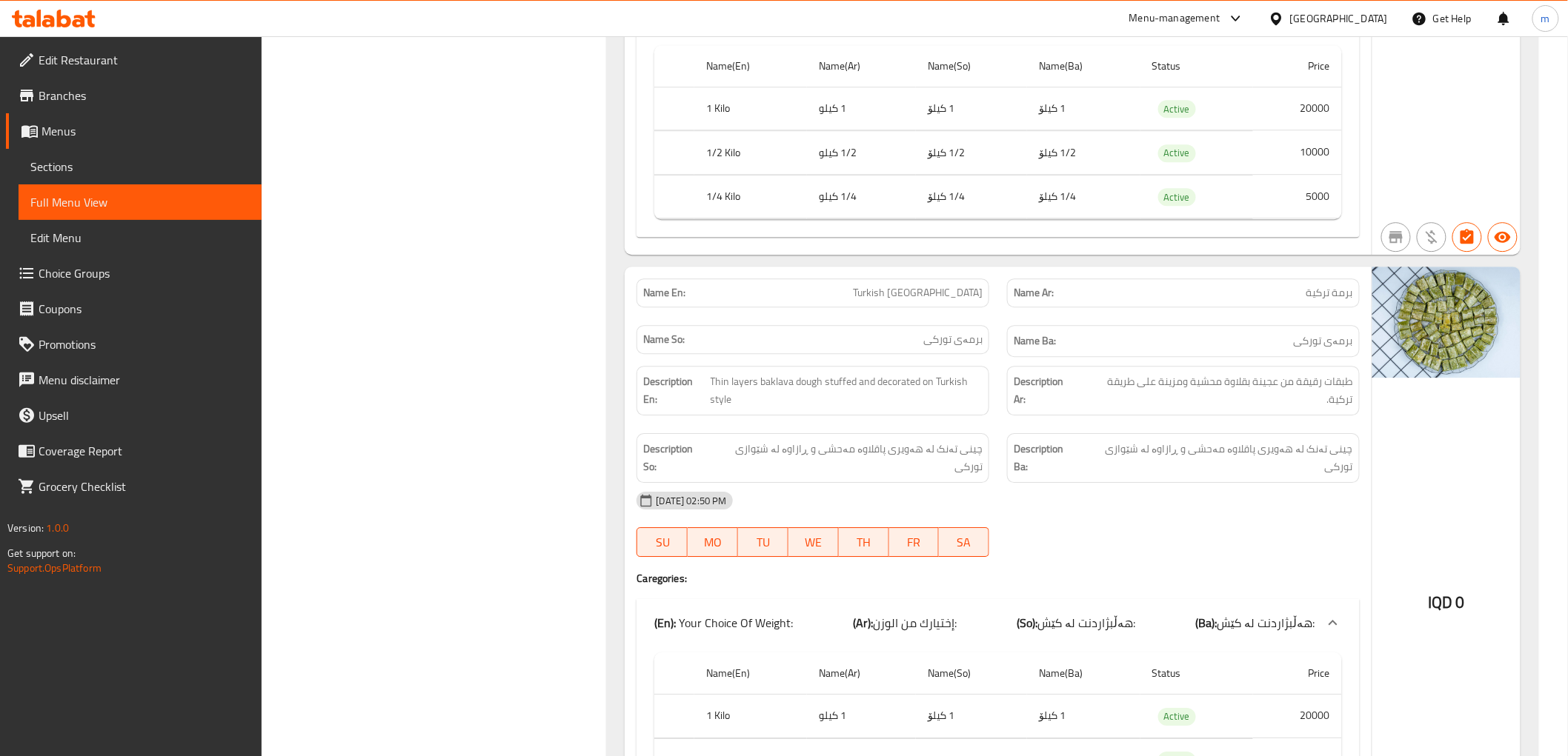
click at [41, 56] on span "Edit Restaurant" at bounding box center [144, 59] width 212 height 18
